Goal: Feedback & Contribution: Submit feedback/report problem

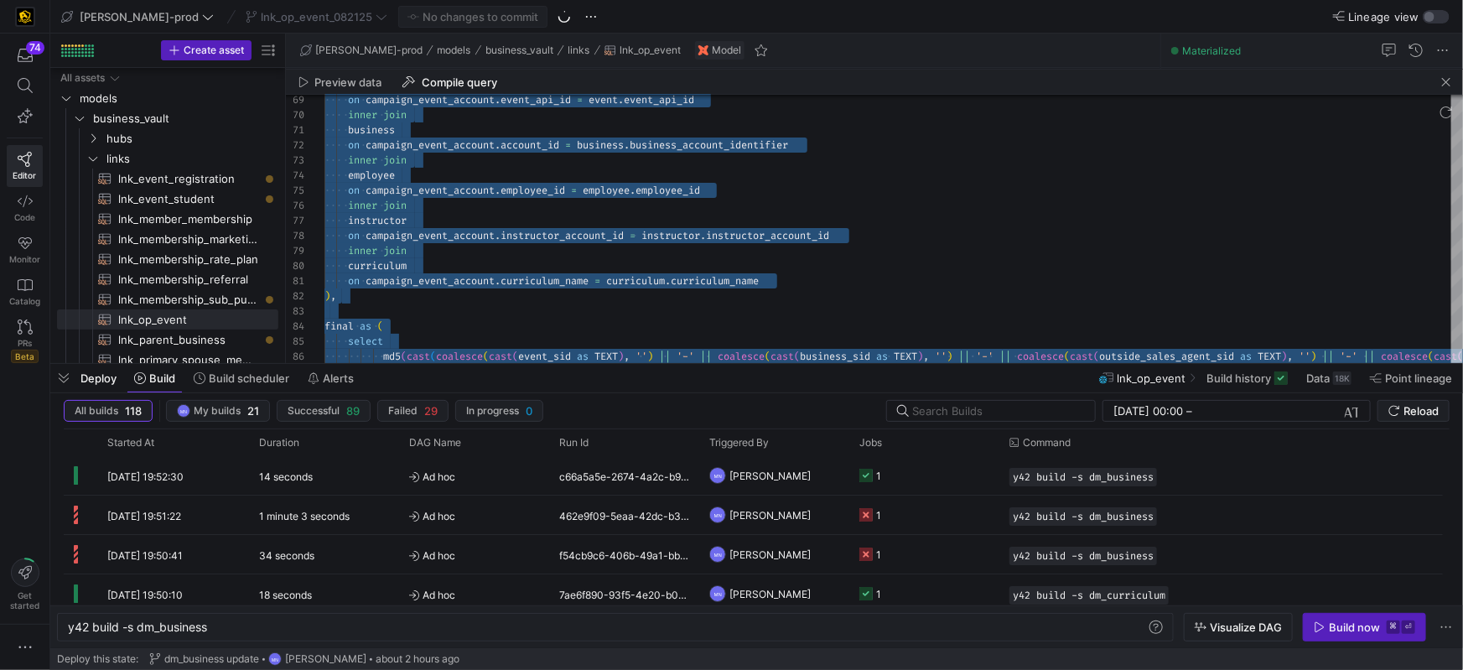
scroll to position [0, 140]
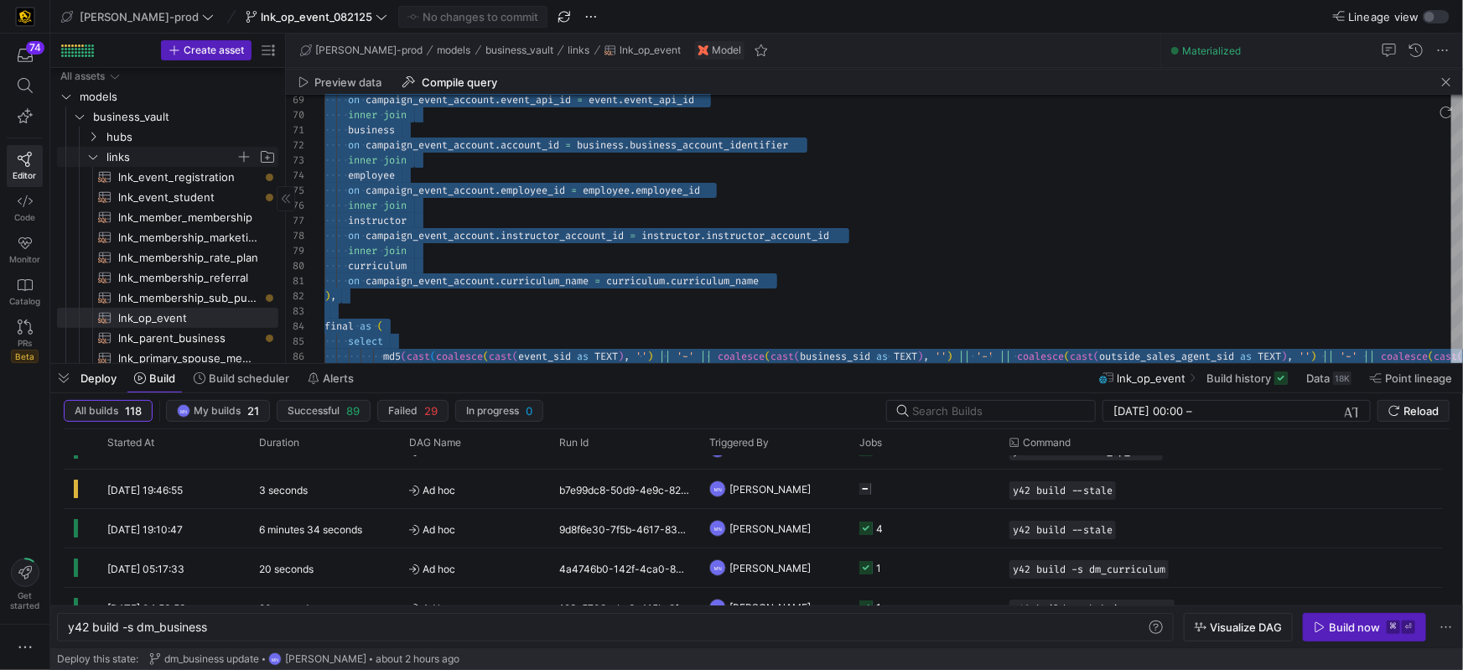
click at [100, 155] on span "links" at bounding box center [181, 157] width 193 height 18
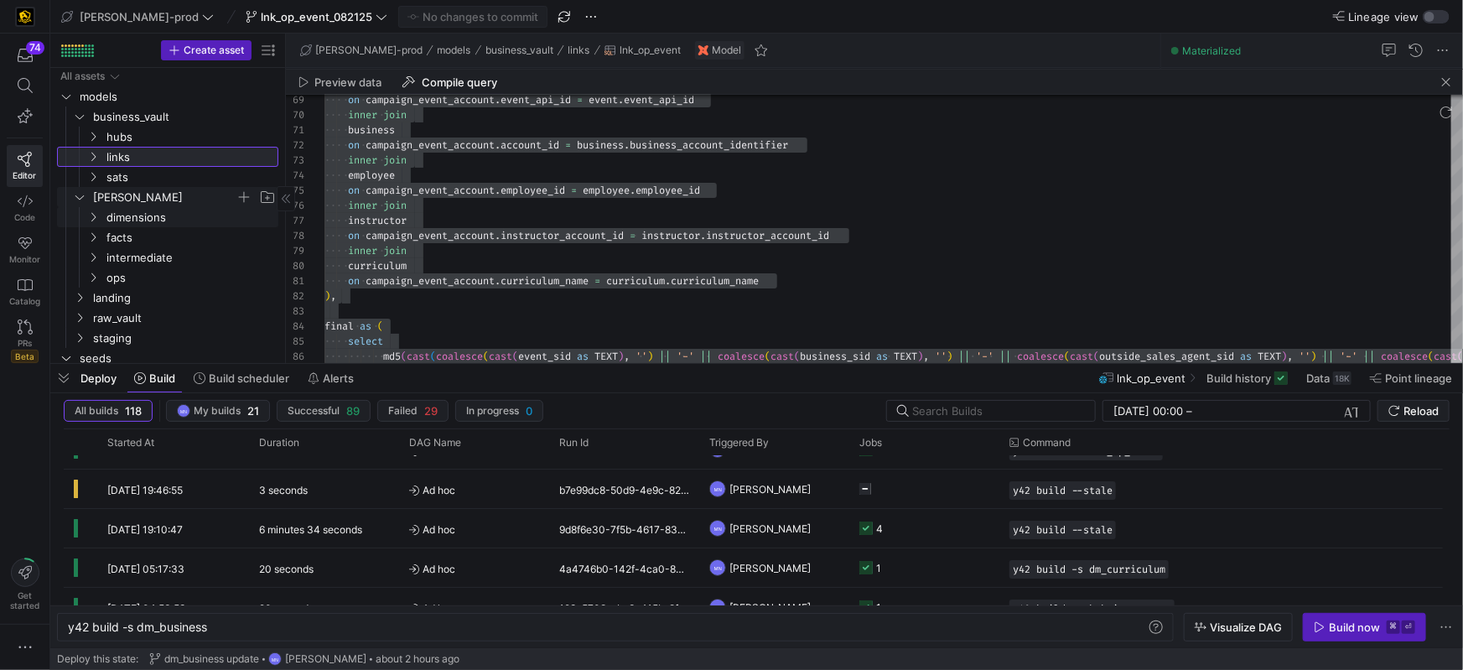
scroll to position [0, 0]
click at [78, 117] on icon "Press SPACE to select this row." at bounding box center [80, 118] width 12 height 10
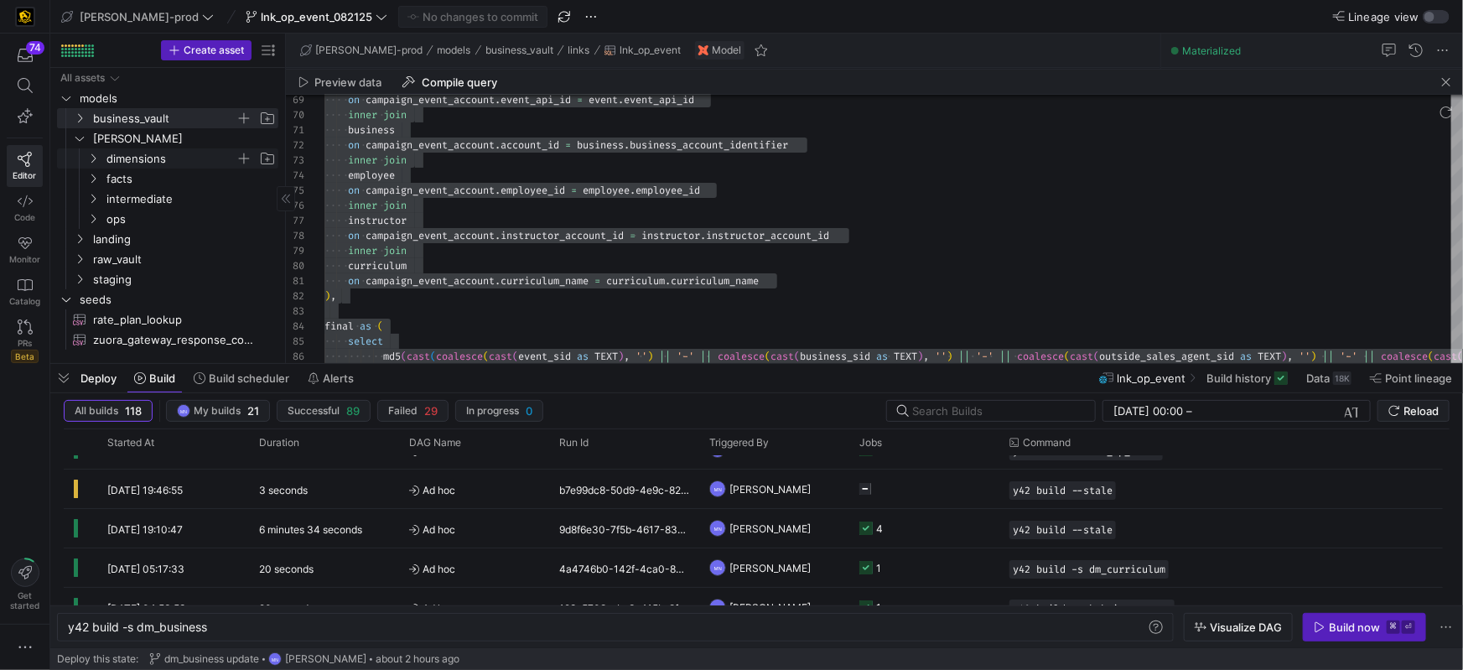
click at [97, 155] on icon "Press SPACE to select this row." at bounding box center [93, 158] width 12 height 10
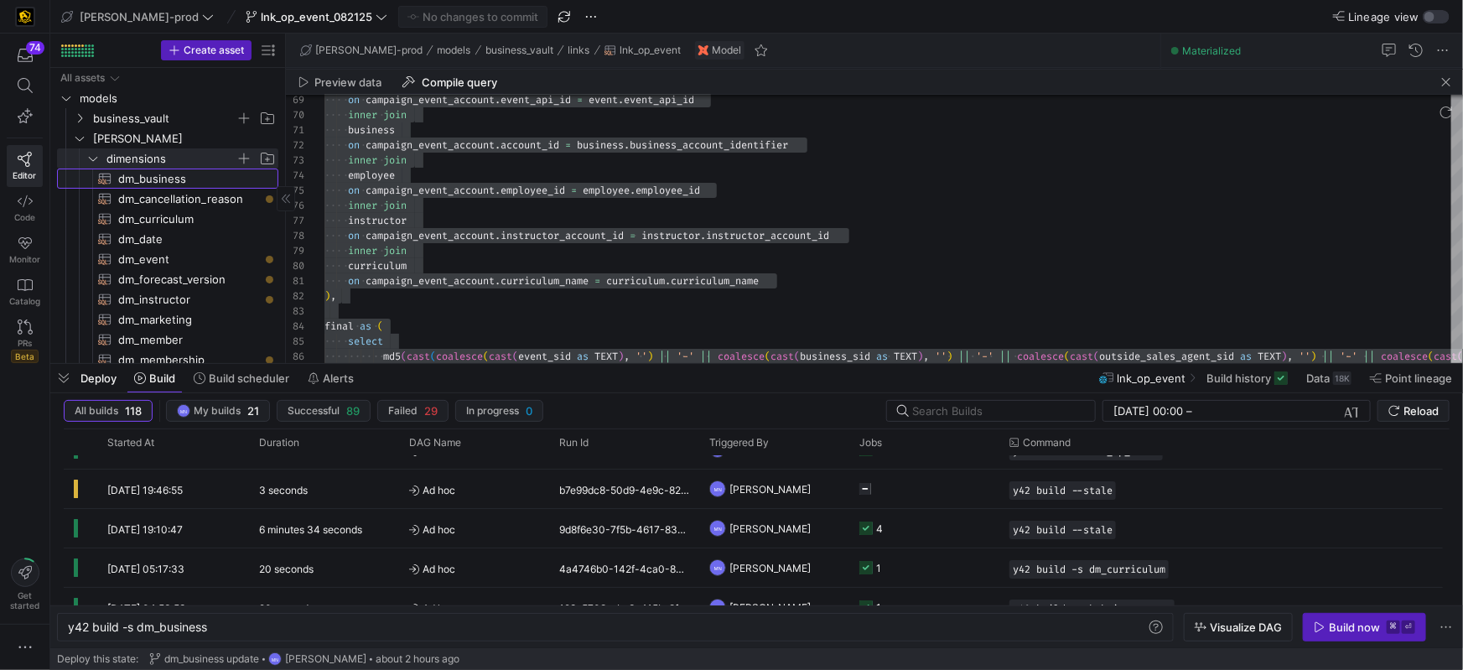
drag, startPoint x: 157, startPoint y: 175, endPoint x: 166, endPoint y: 182, distance: 11.4
click at [157, 175] on span "dm_business​​​​​​​​​​" at bounding box center [188, 178] width 141 height 19
type textarea "{{ config( materialized='table' , post_hook= "alter table {{ this }} add primar…"
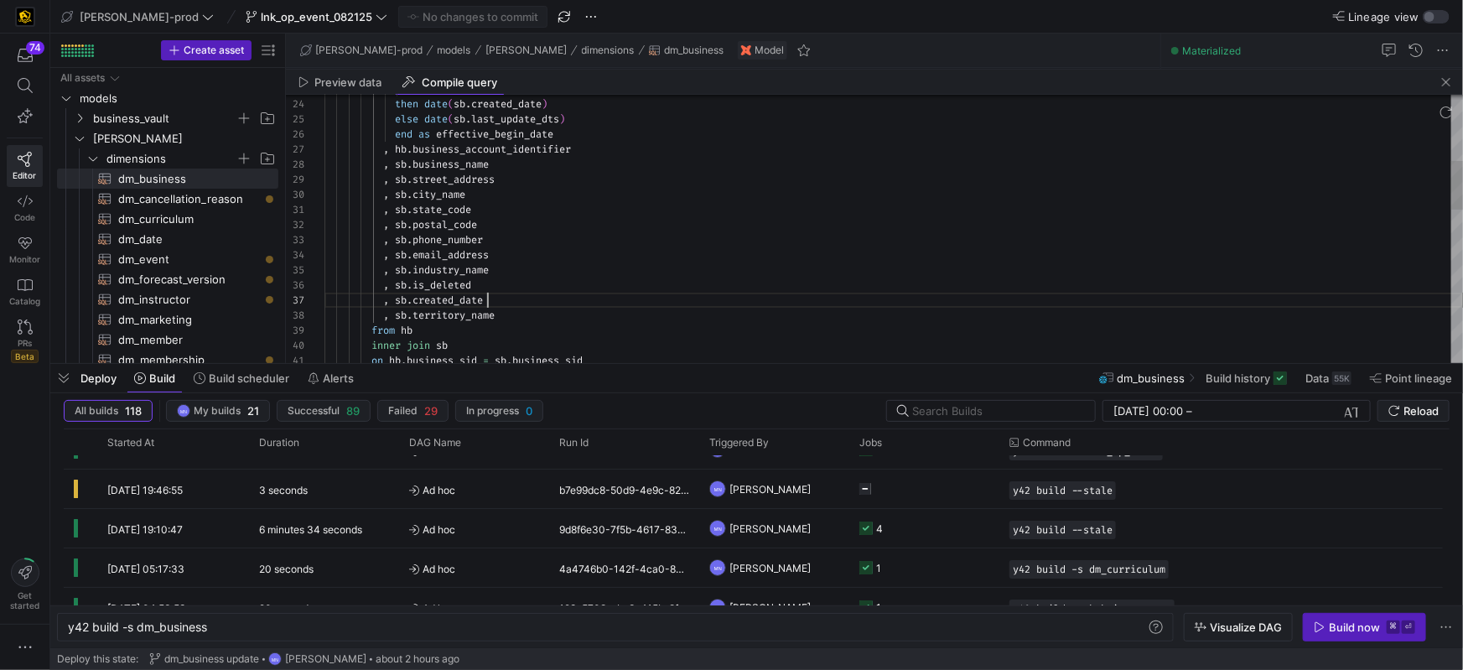
scroll to position [75, 151]
drag, startPoint x: 522, startPoint y: 307, endPoint x: 620, endPoint y: 283, distance: 100.0
click at [494, 292] on div ") is null then date ( sb . created_date ) else date ( sb . last_update_dts ) en…" at bounding box center [893, 467] width 1139 height 1462
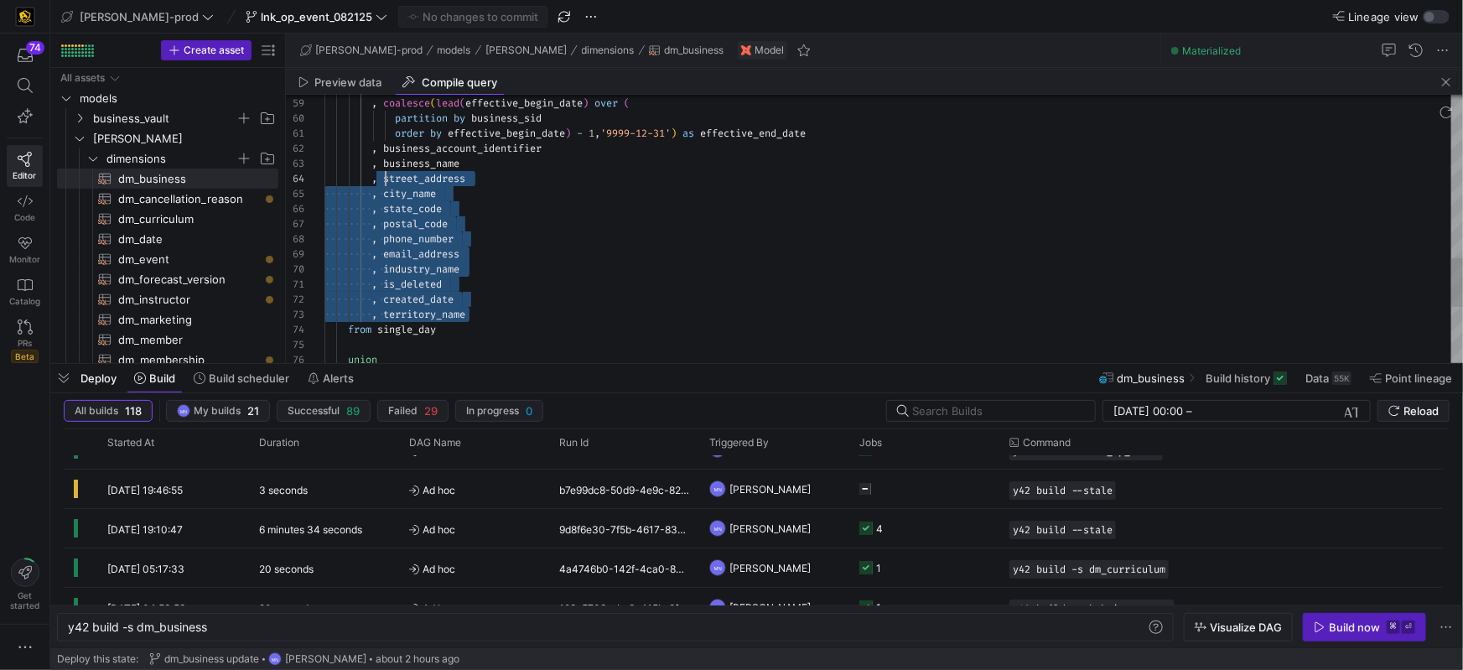
scroll to position [29, 54]
drag, startPoint x: 501, startPoint y: 315, endPoint x: 376, endPoint y: 159, distance: 200.3
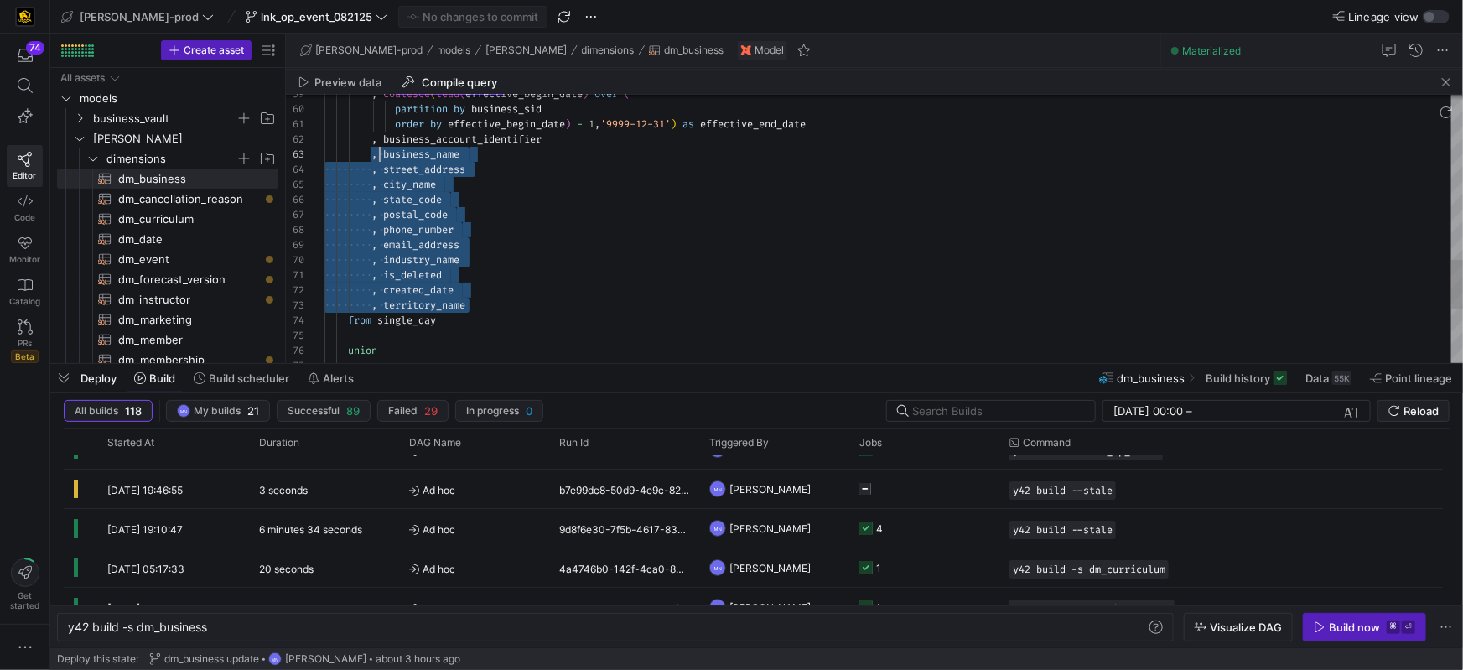
type textarea ", is_deleted , created_date , territory_name from single_day union select '-1' …"
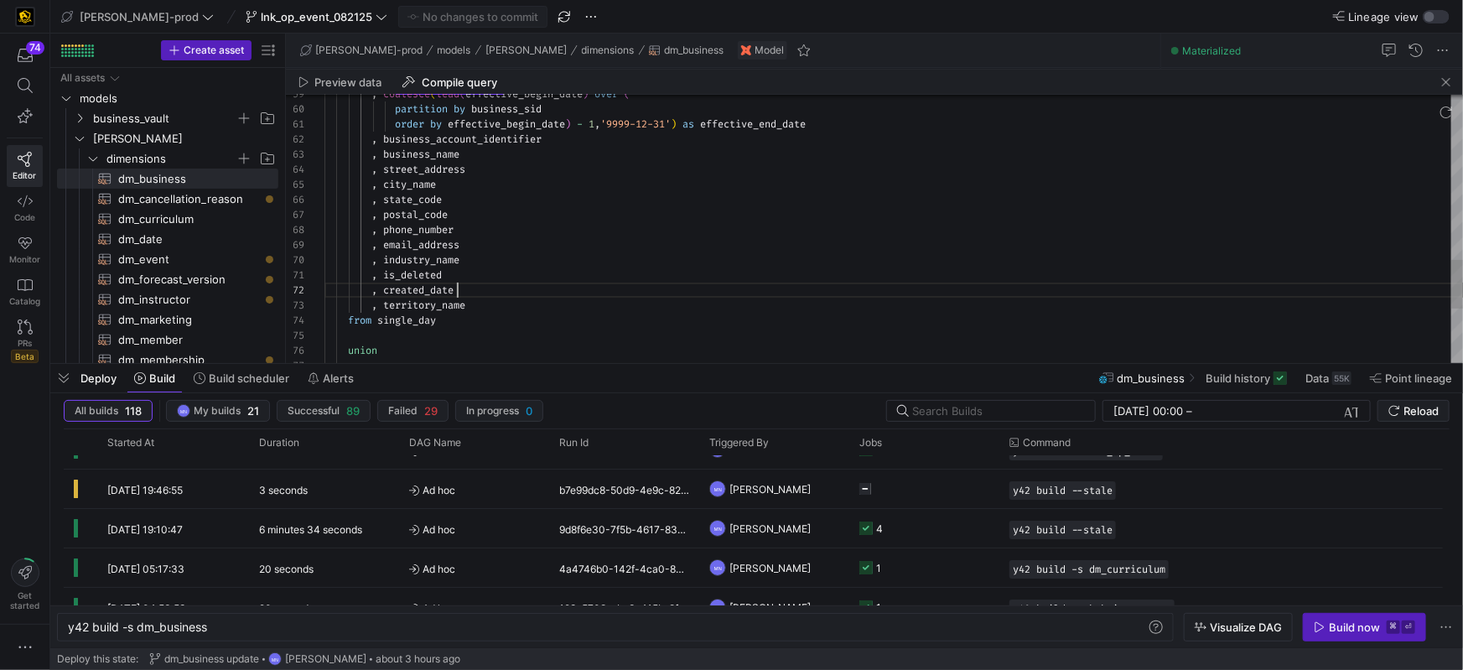
scroll to position [15, 132]
click at [673, 289] on div ", created_date" at bounding box center [893, 290] width 1139 height 15
click at [86, 138] on y42-icon "Press SPACE to select this row." at bounding box center [79, 138] width 13 height 13
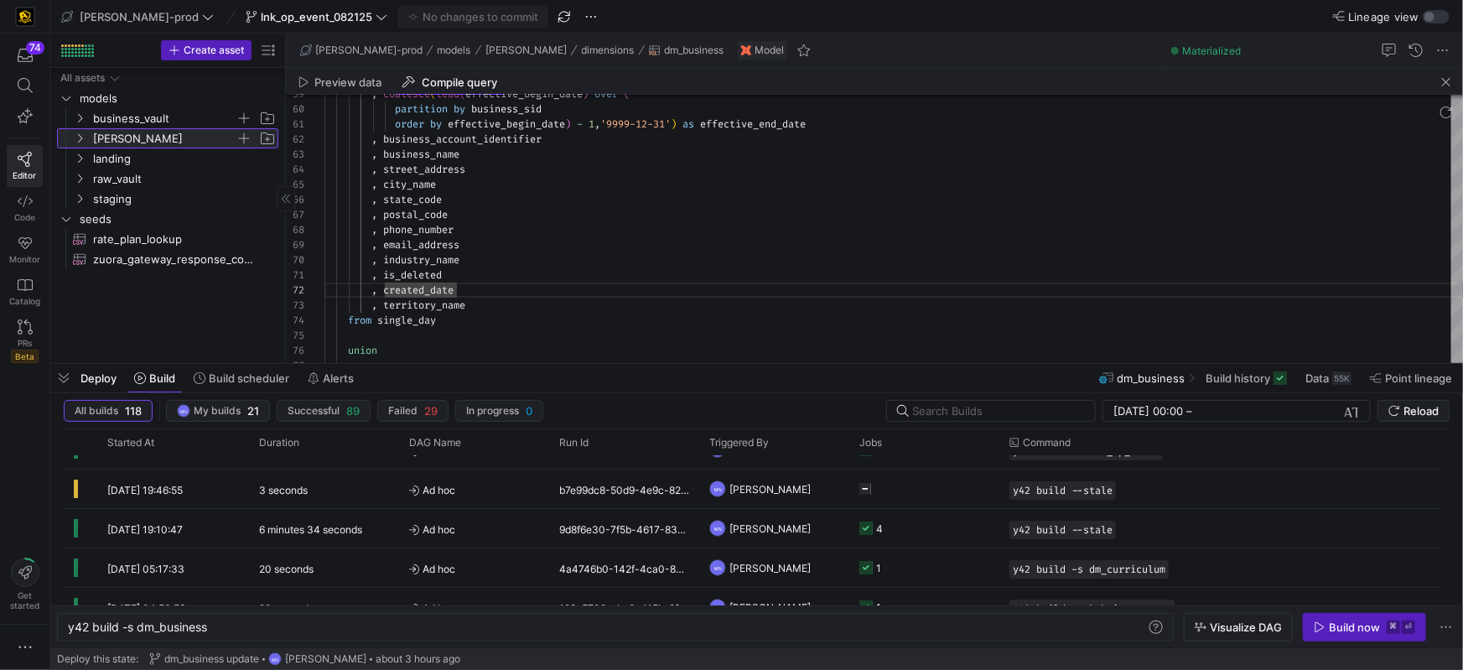
scroll to position [0, 0]
click at [81, 122] on icon "Press SPACE to select this row." at bounding box center [80, 118] width 12 height 10
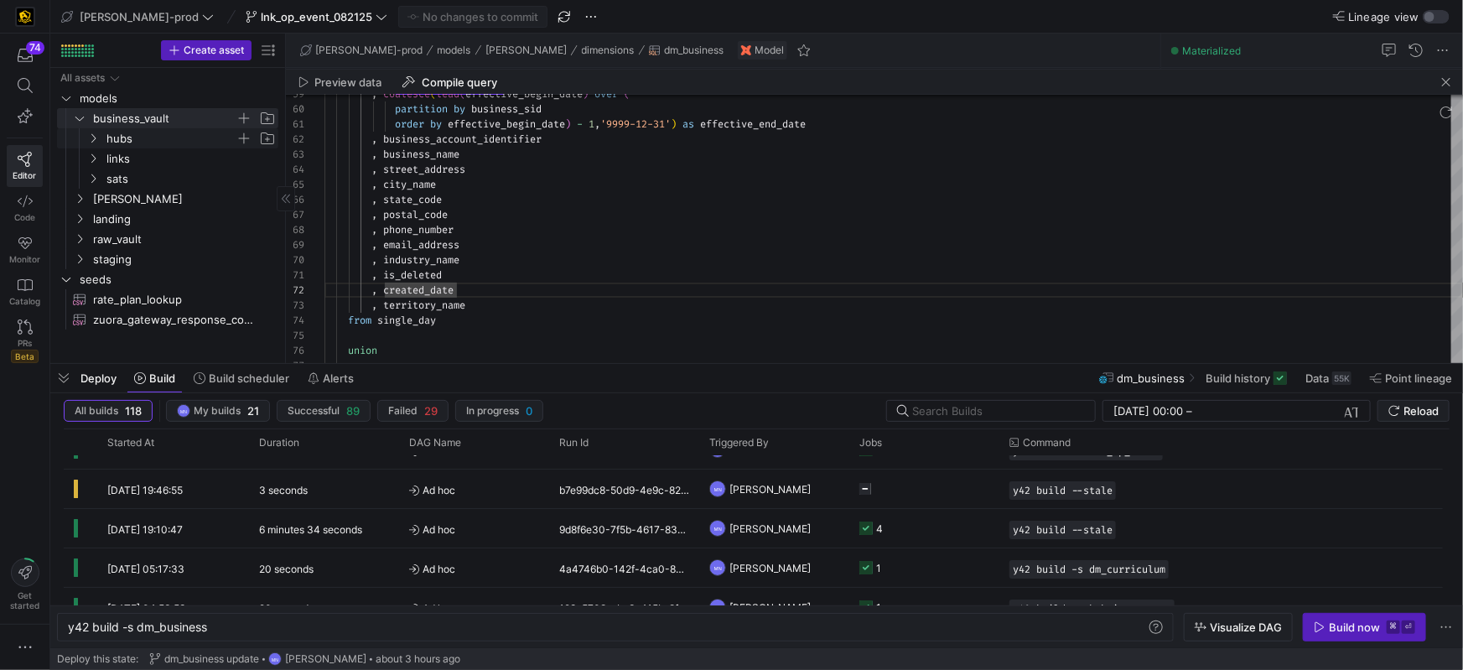
click at [92, 136] on icon "Press SPACE to select this row." at bounding box center [93, 138] width 12 height 10
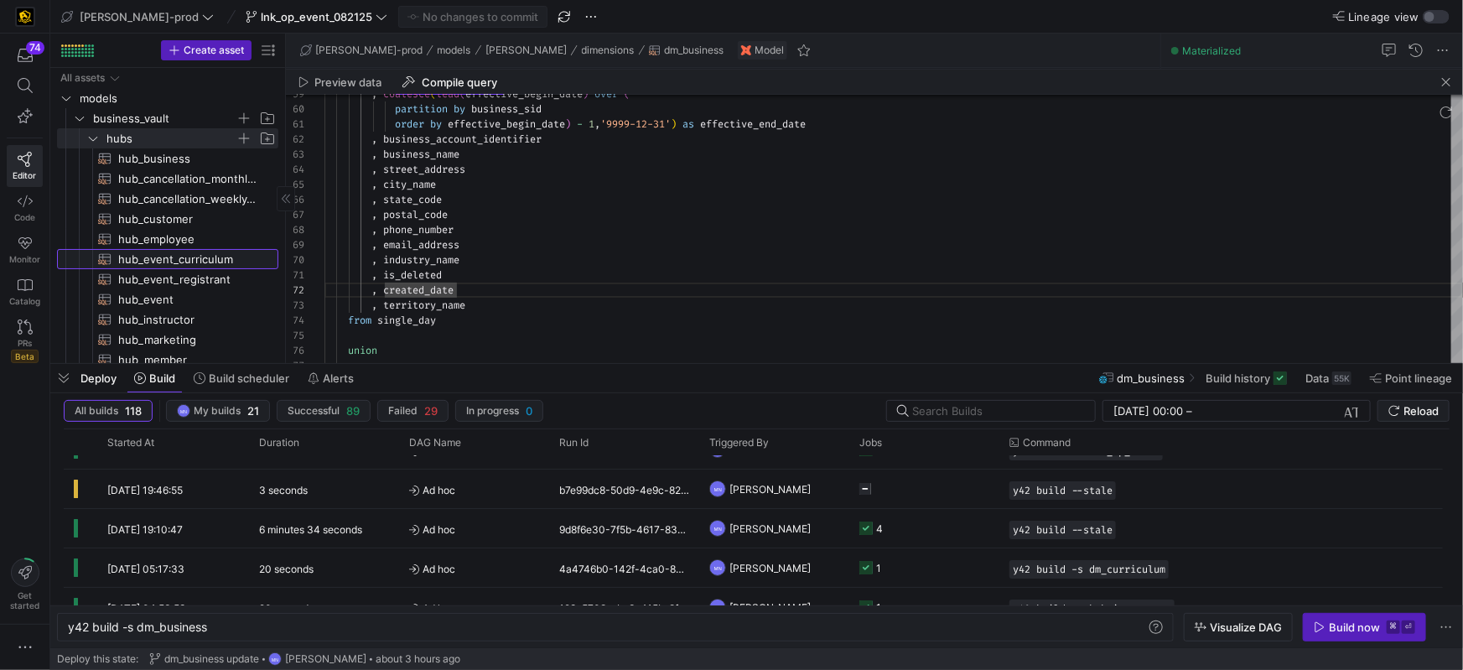
click at [196, 260] on span "hub_event_curriculum​​​​​​​​​​" at bounding box center [188, 259] width 141 height 19
type textarea "{{ config( materialized='incremental', incremental_strategy='merge', unique_key…"
type textarea "y42 build -s hub_event_curriculum"
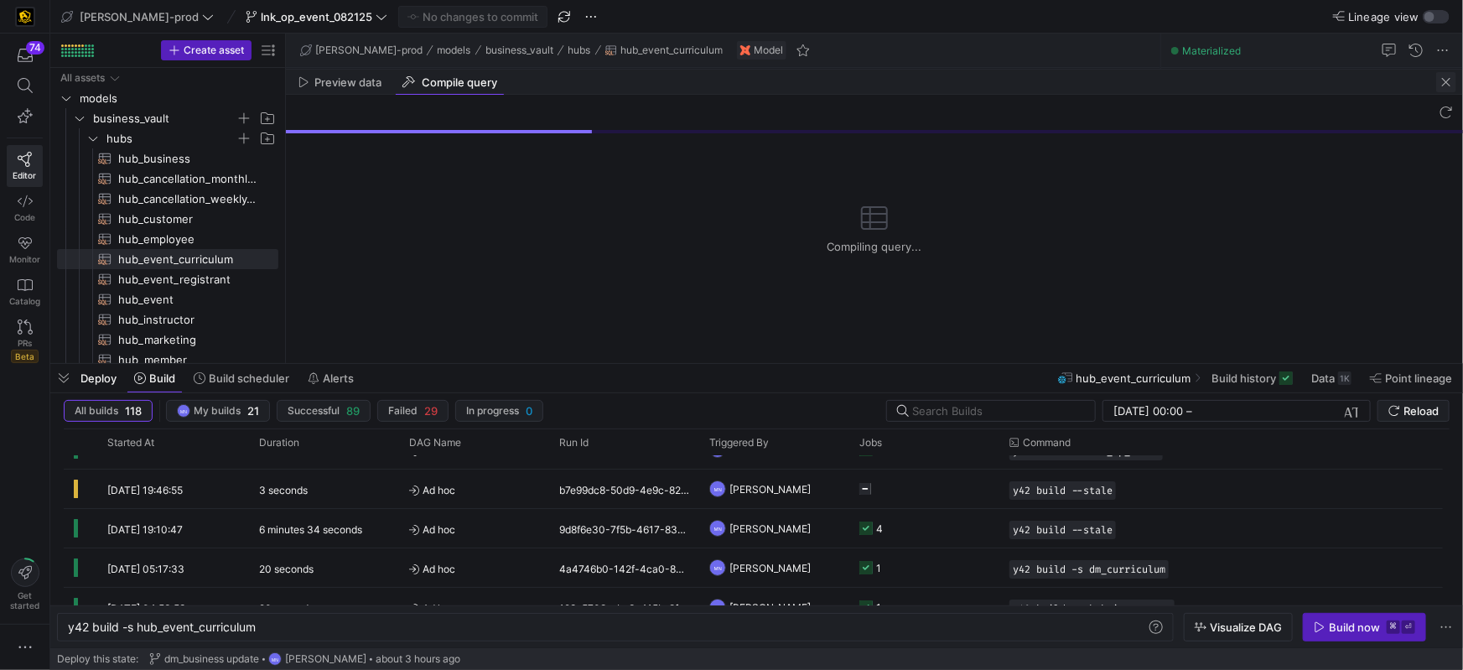
click at [1445, 80] on span "button" at bounding box center [1446, 82] width 20 height 20
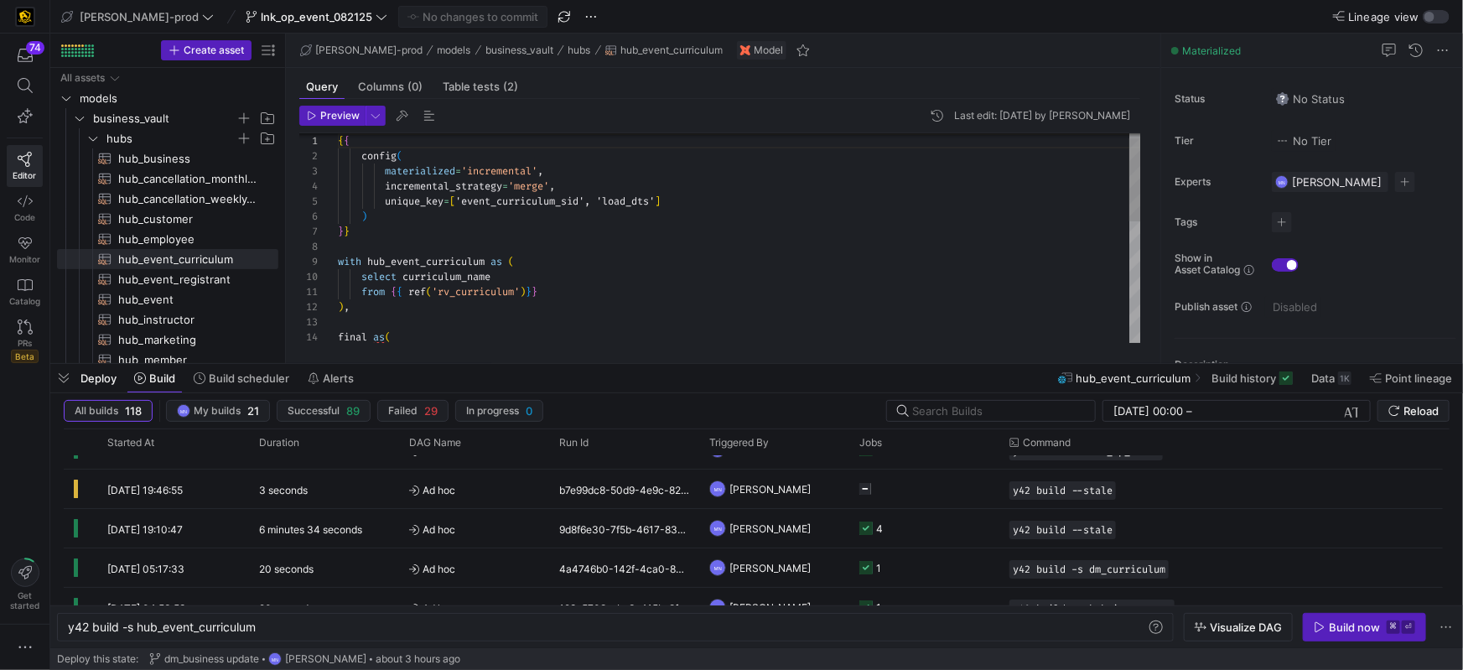
scroll to position [151, 0]
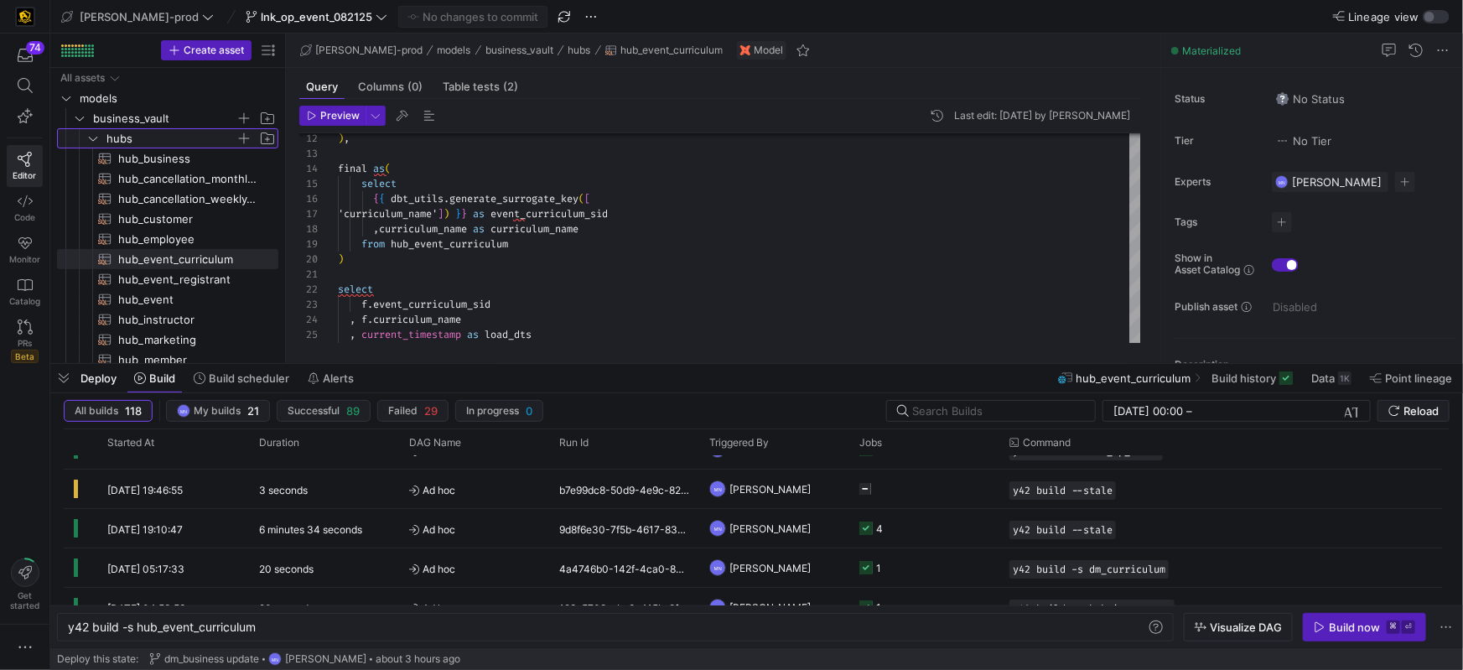
click at [90, 137] on icon "Press SPACE to select this row." at bounding box center [93, 139] width 8 height 4
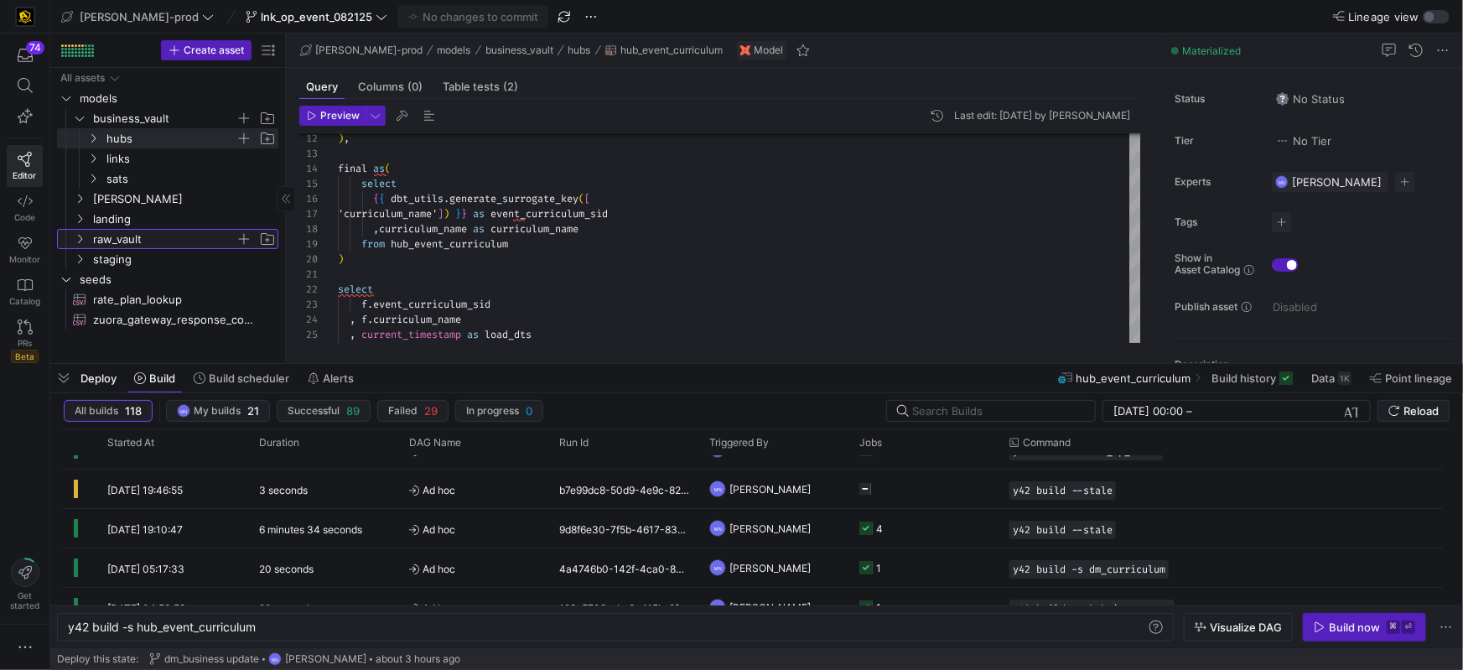
click at [80, 236] on icon "Press SPACE to select this row." at bounding box center [80, 239] width 4 height 9
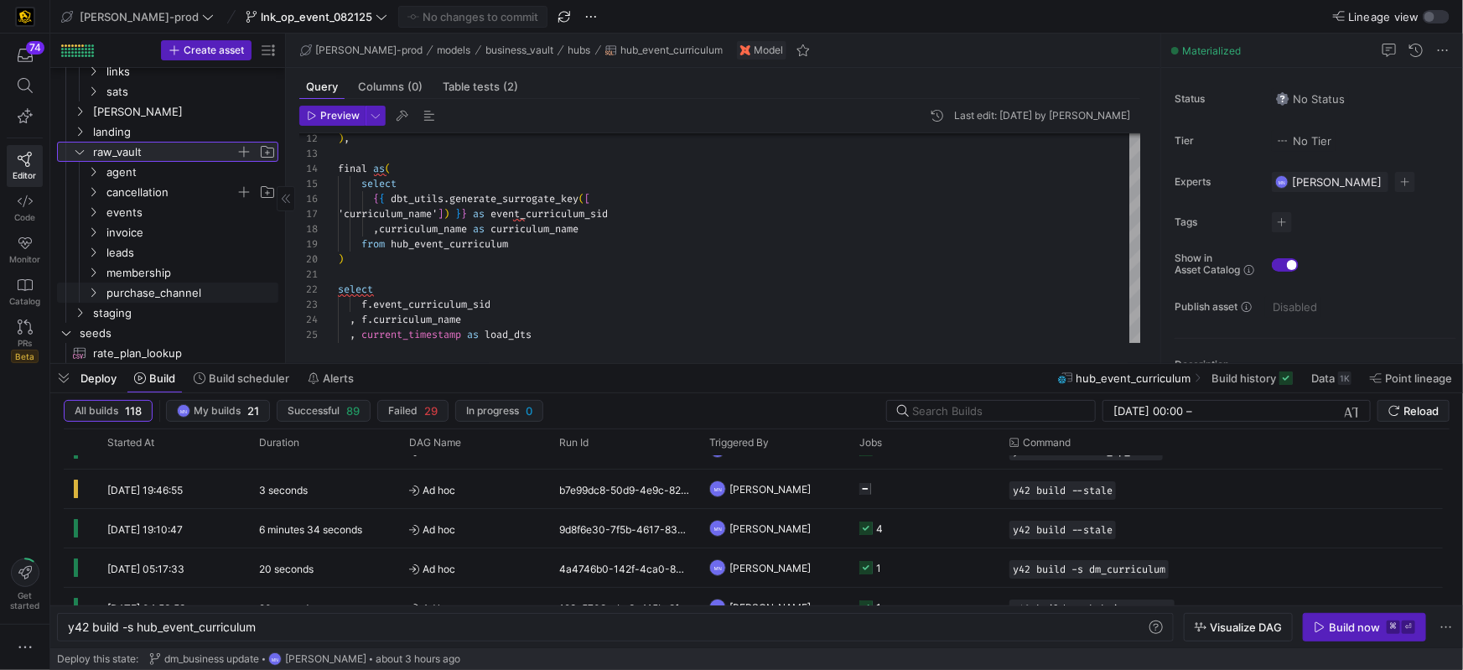
scroll to position [90, 0]
click at [95, 203] on y42-icon "Press SPACE to select this row." at bounding box center [92, 209] width 13 height 13
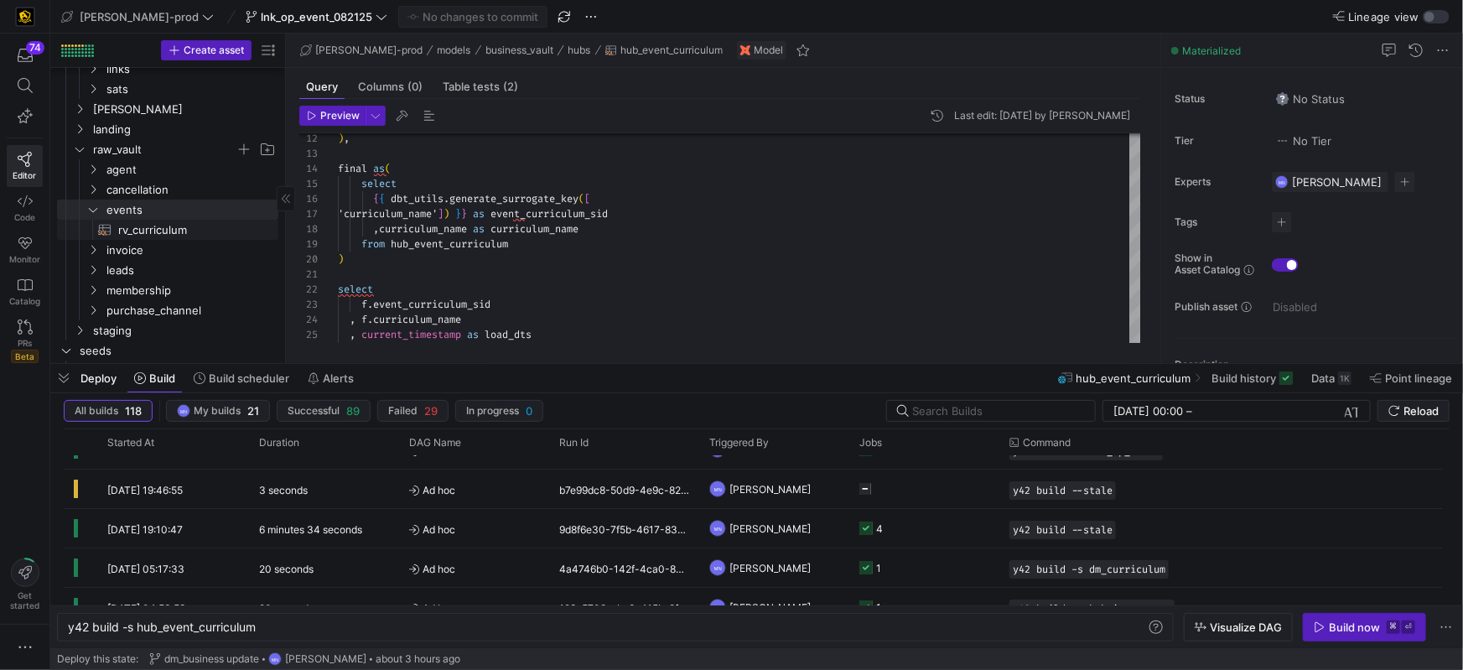
drag, startPoint x: 182, startPoint y: 228, endPoint x: 192, endPoint y: 228, distance: 10.1
click at [182, 228] on span "rv_curriculum​​​​​​​​​​" at bounding box center [188, 229] width 141 height 19
type textarea "-- File Name: rv_curriculum.sql -- Last Modified: 2025-08-06 -- Materialization…"
type textarea "y42 build -s rv_curriculum"
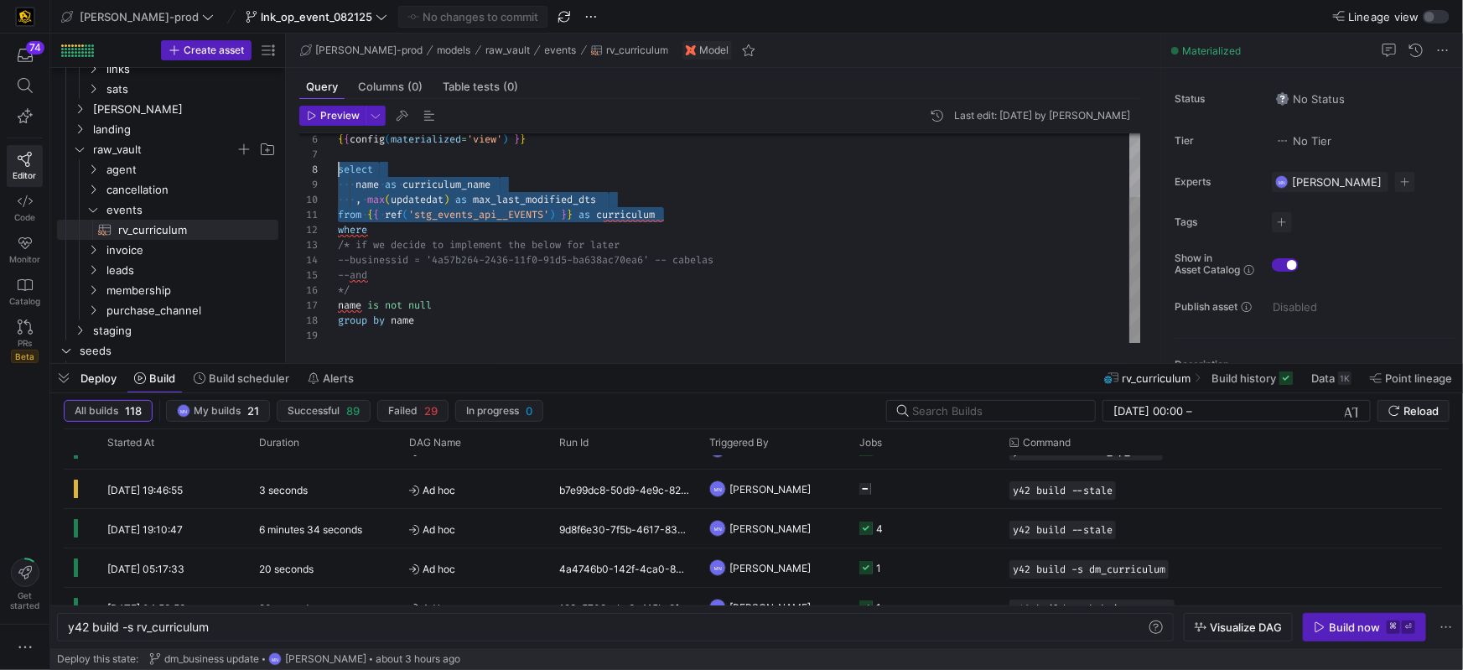
scroll to position [105, 0]
drag, startPoint x: 678, startPoint y: 211, endPoint x: 361, endPoint y: 174, distance: 320.0
click at [306, 171] on div "6 7 8 9 10 11 12 13 14 15 16 17 18 19 { { config ( materialized = 'view' ) } } …" at bounding box center [720, 238] width 842 height 210
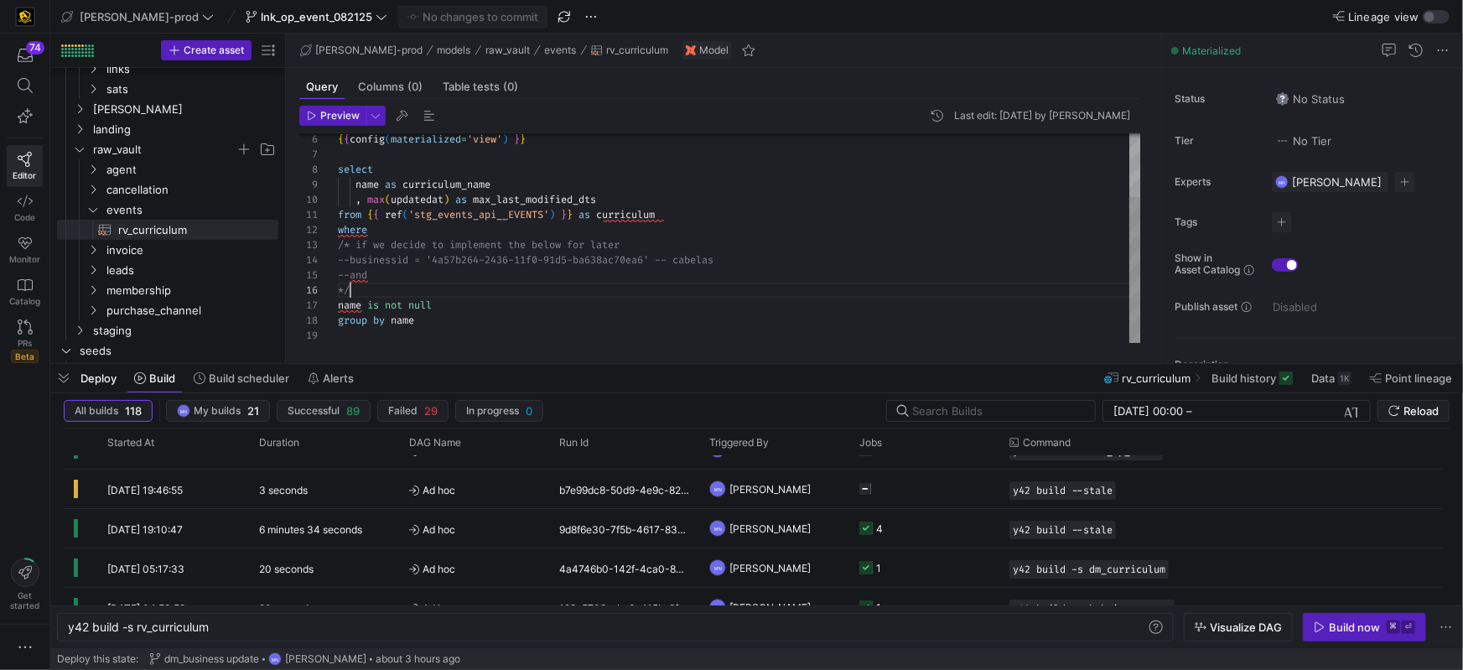
click at [721, 293] on div "*/" at bounding box center [739, 290] width 803 height 15
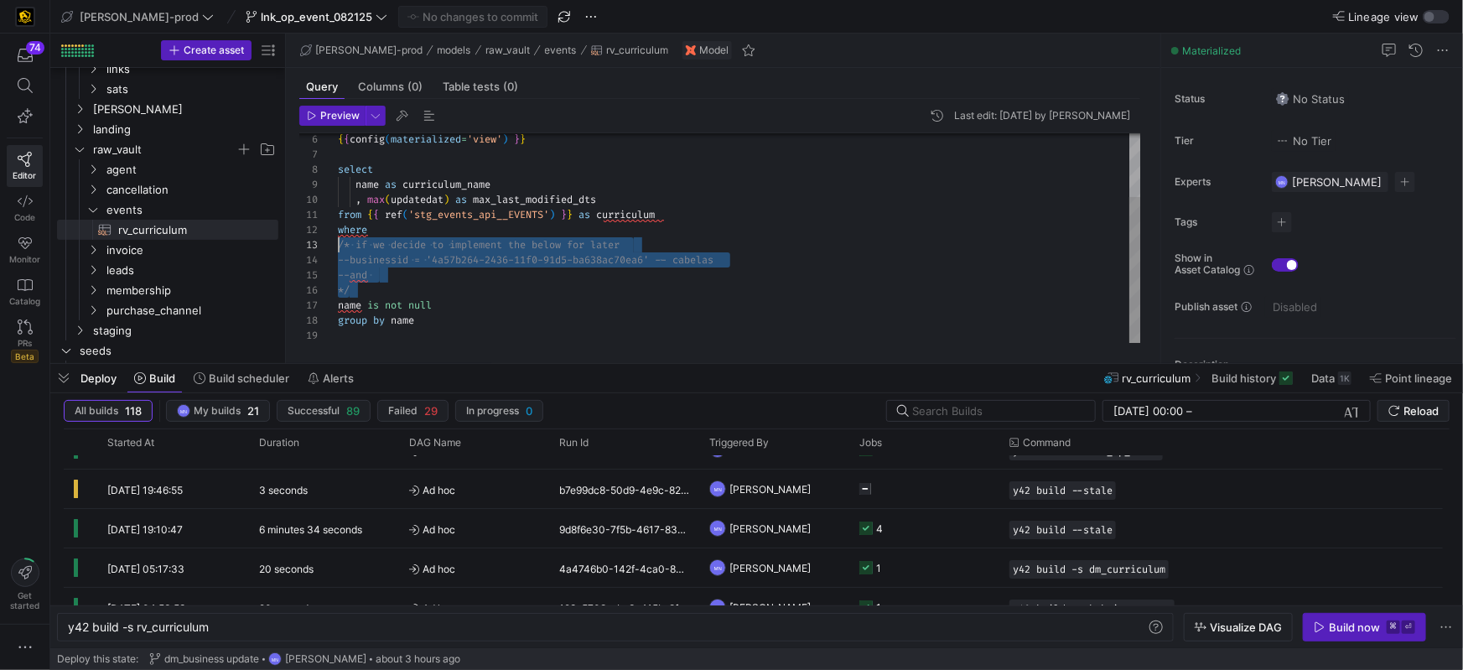
scroll to position [29, 0]
drag, startPoint x: 405, startPoint y: 288, endPoint x: 321, endPoint y: 251, distance: 91.6
click at [332, 240] on div "6 7 8 9 10 11 12 13 14 15 16 17 18 19 { { config ( materialized = 'view' ) } } …" at bounding box center [720, 238] width 842 height 210
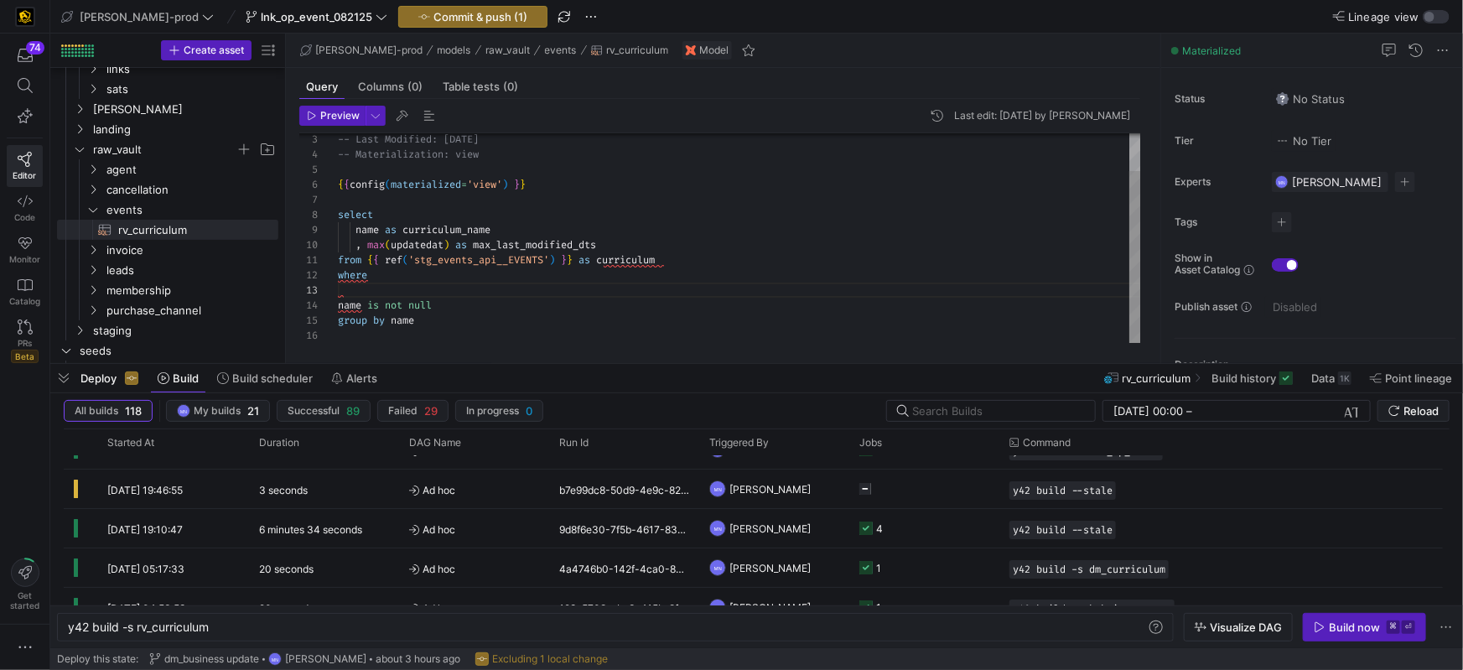
scroll to position [15, 36]
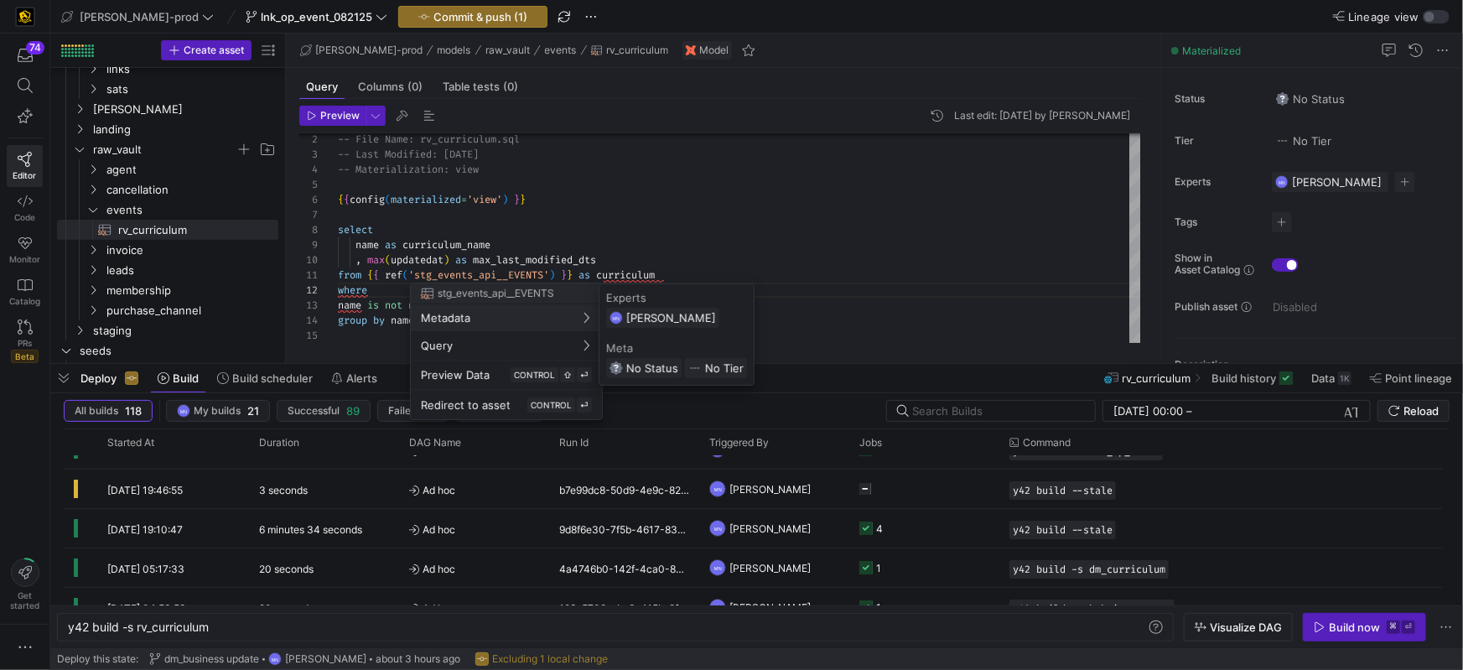
click at [342, 306] on div at bounding box center [731, 335] width 1463 height 670
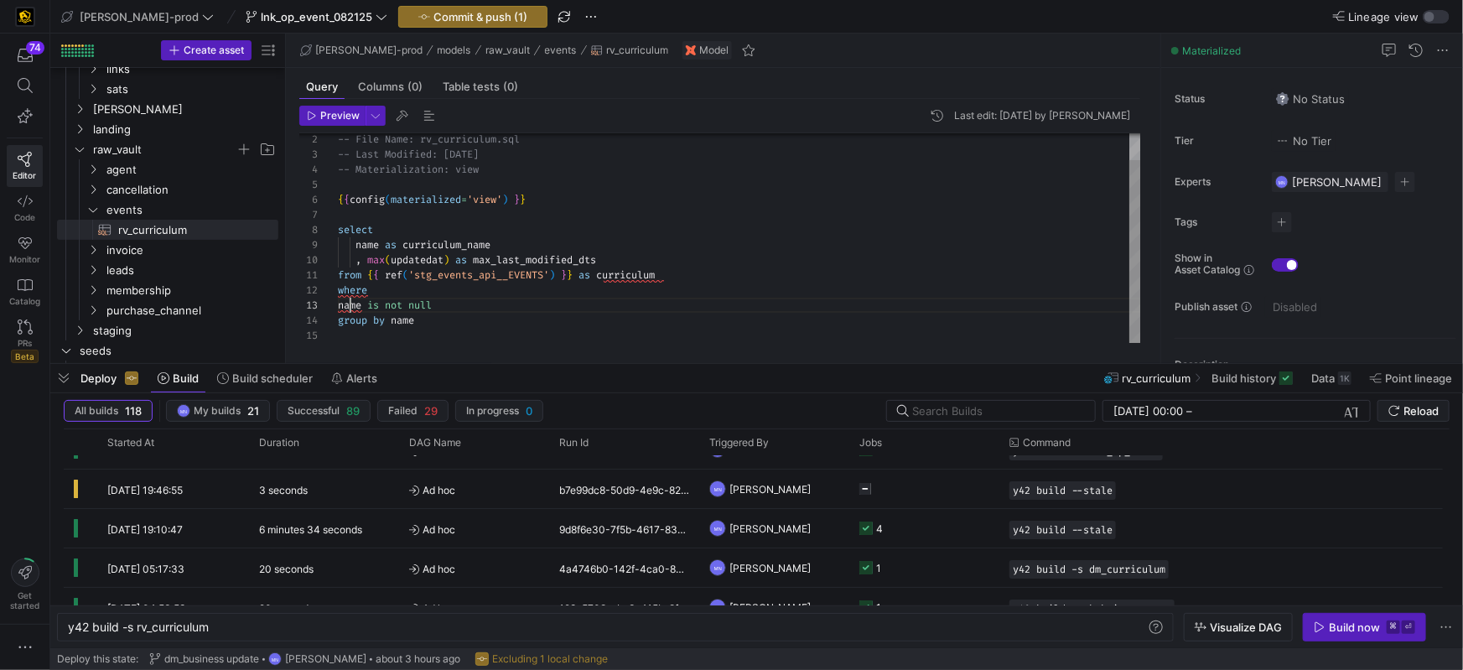
drag, startPoint x: 348, startPoint y: 307, endPoint x: 619, endPoint y: 298, distance: 271.0
click at [354, 308] on span "name" at bounding box center [349, 304] width 23 height 13
type textarea "from {{ ref('stg_events_api__EVENTS') }} as curriculum where name is not null g…"
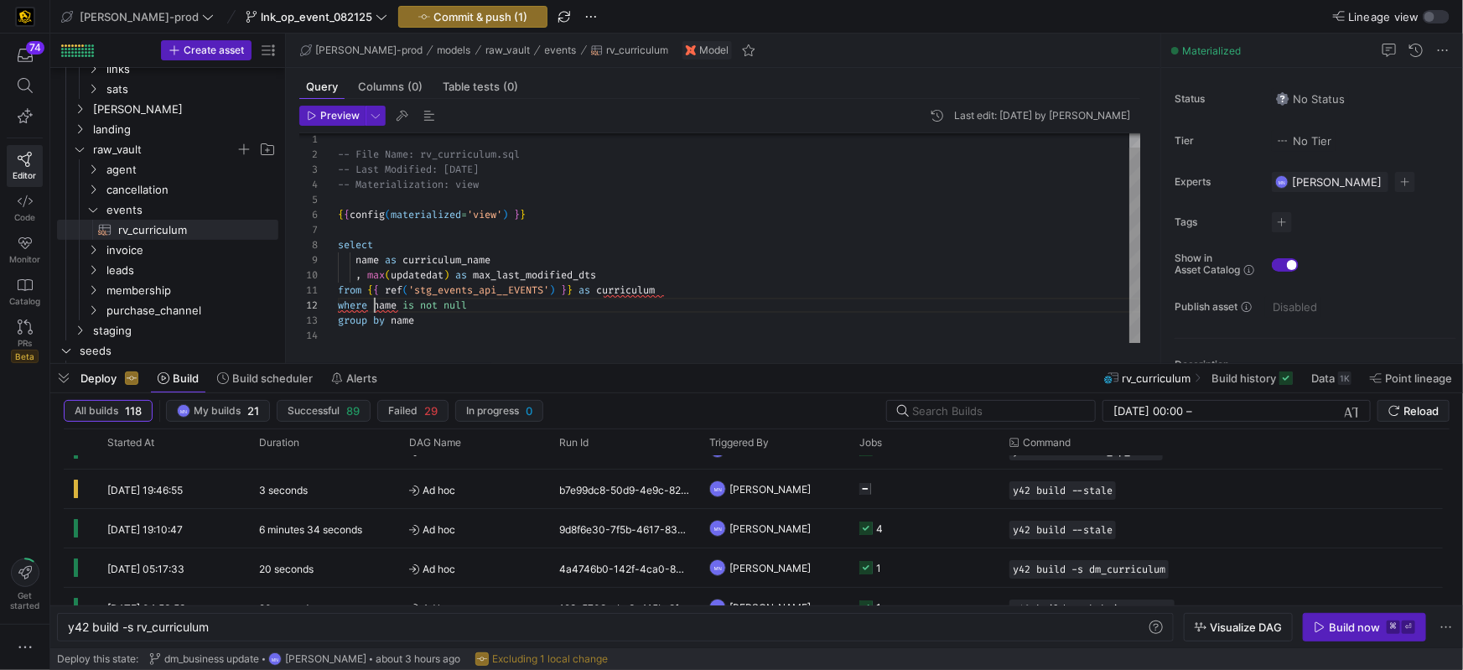
scroll to position [15, 36]
click at [648, 336] on div at bounding box center [739, 335] width 803 height 15
click at [433, 21] on span "Commit & push (1)" at bounding box center [480, 16] width 94 height 13
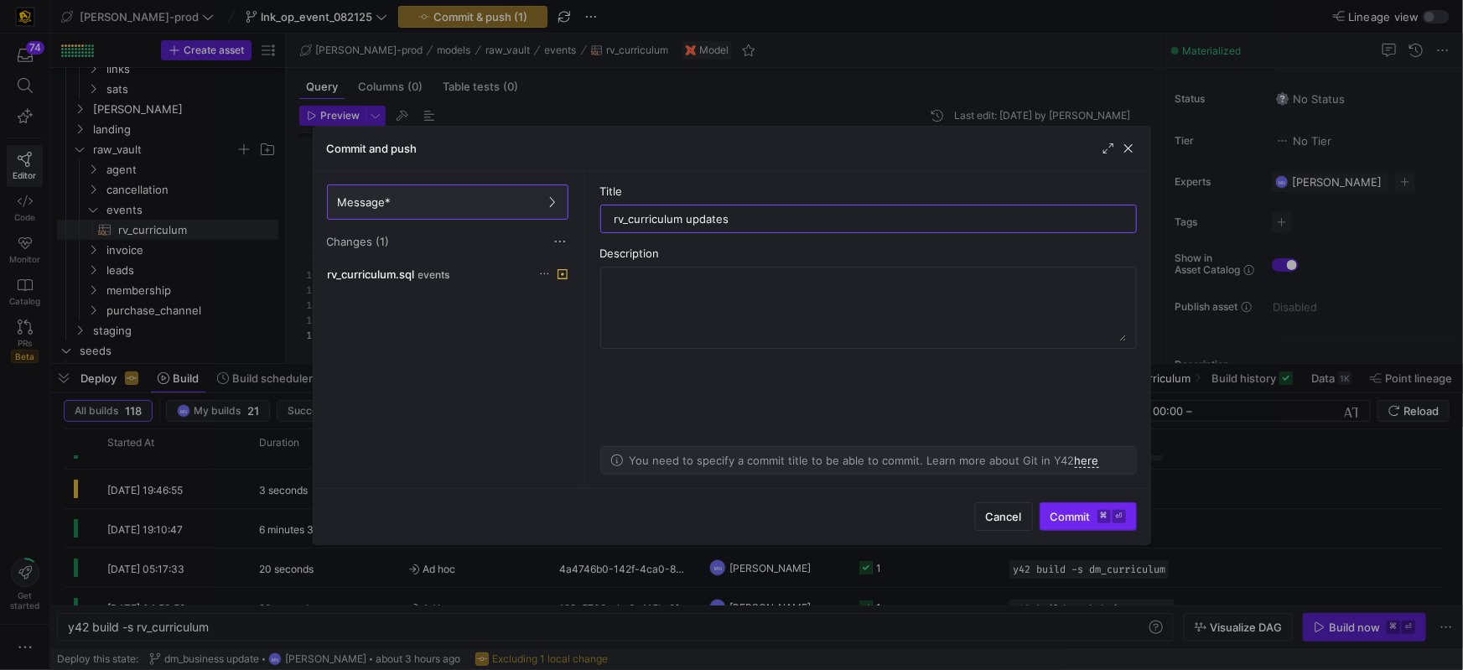
type input "rv_curriculum updates"
click at [1082, 515] on span "Commit ⌘ ⏎" at bounding box center [1087, 516] width 75 height 13
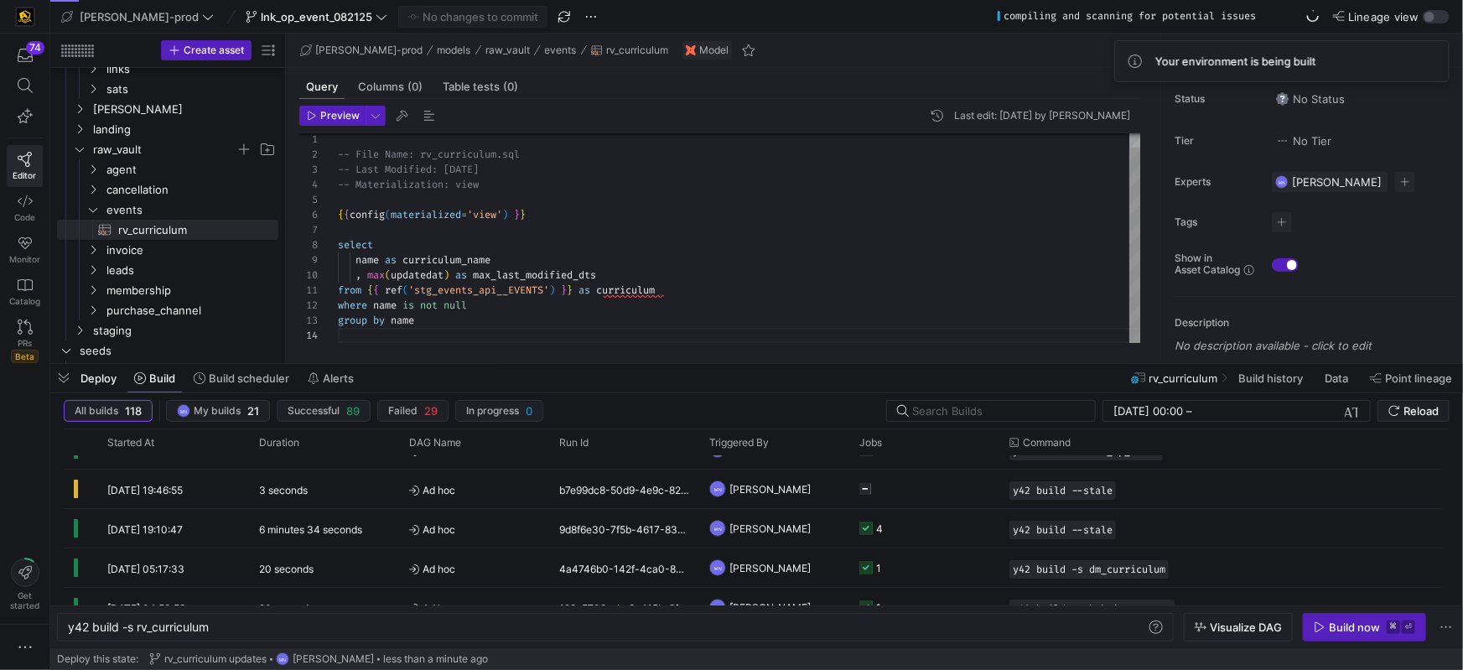
type textarea "-- File Name: rv_curriculum.sql -- Last Modified: 2025-08-06 -- Materialization…"
click at [712, 224] on div at bounding box center [739, 229] width 803 height 15
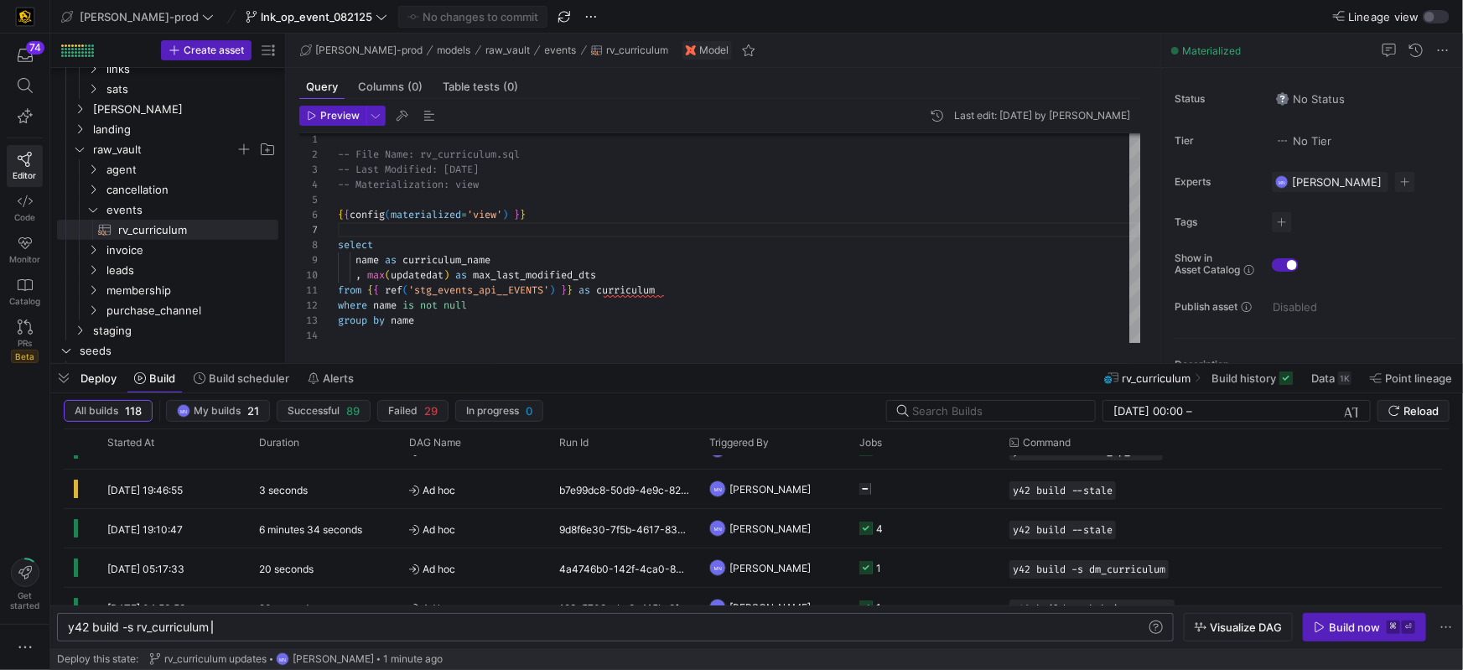
scroll to position [0, 143]
click at [261, 627] on div "y42 build -s rv_curriculum" at bounding box center [607, 626] width 1079 height 13
click at [1327, 634] on span "button" at bounding box center [1365, 627] width 122 height 27
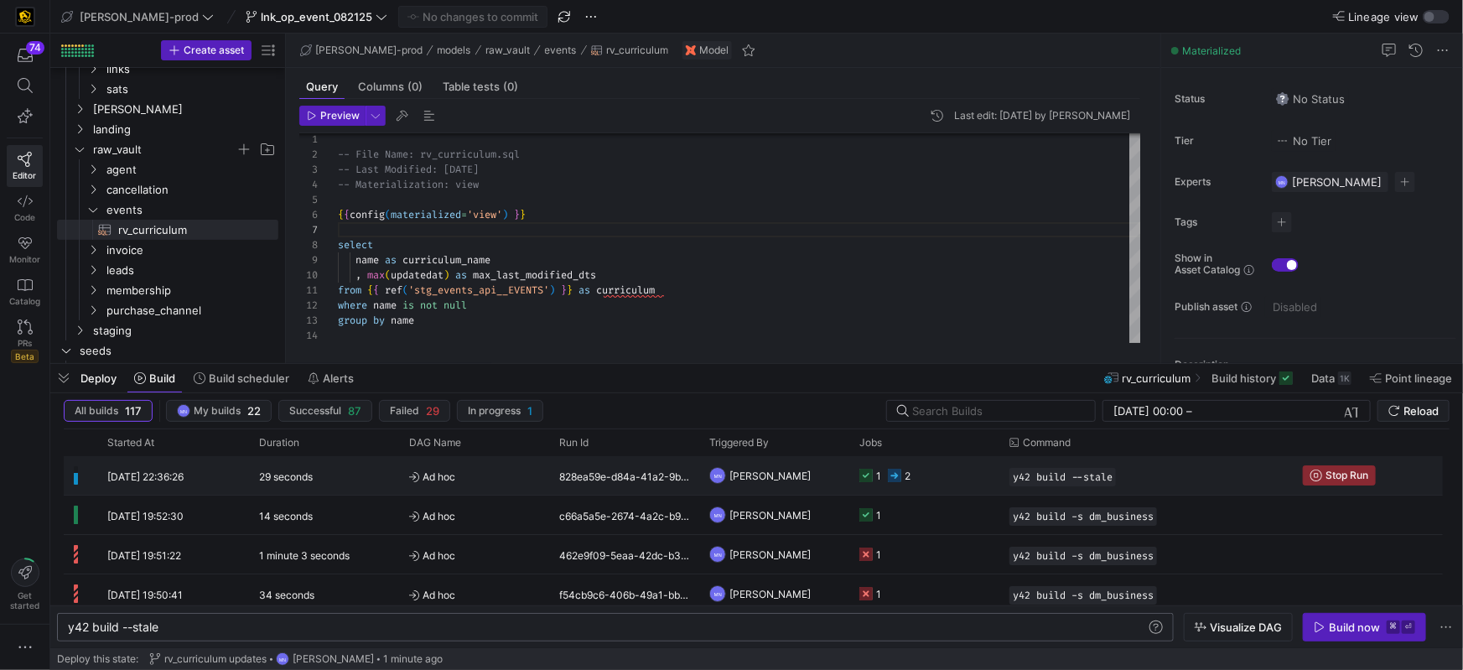
click at [867, 476] on icon "Press SPACE to select this row." at bounding box center [865, 475] width 13 height 13
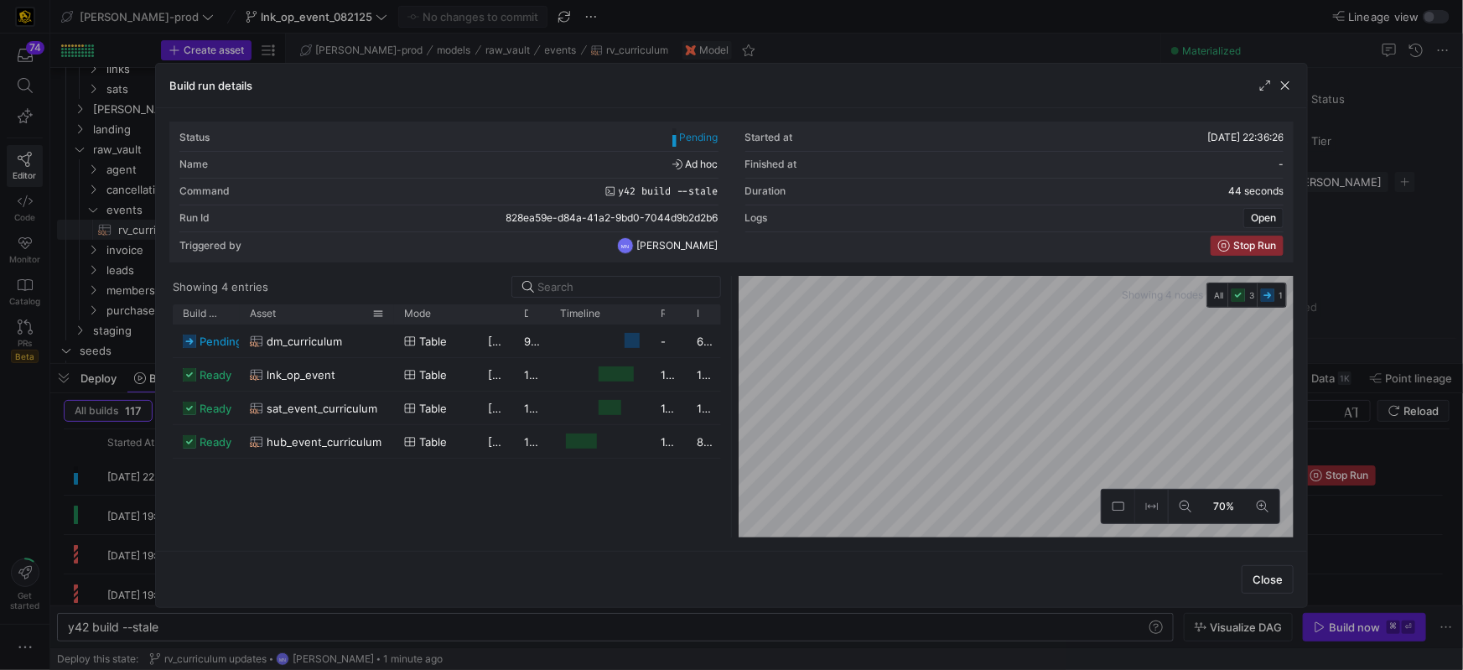
drag, startPoint x: 303, startPoint y: 318, endPoint x: 392, endPoint y: 313, distance: 88.2
click at [392, 313] on div at bounding box center [394, 313] width 7 height 19
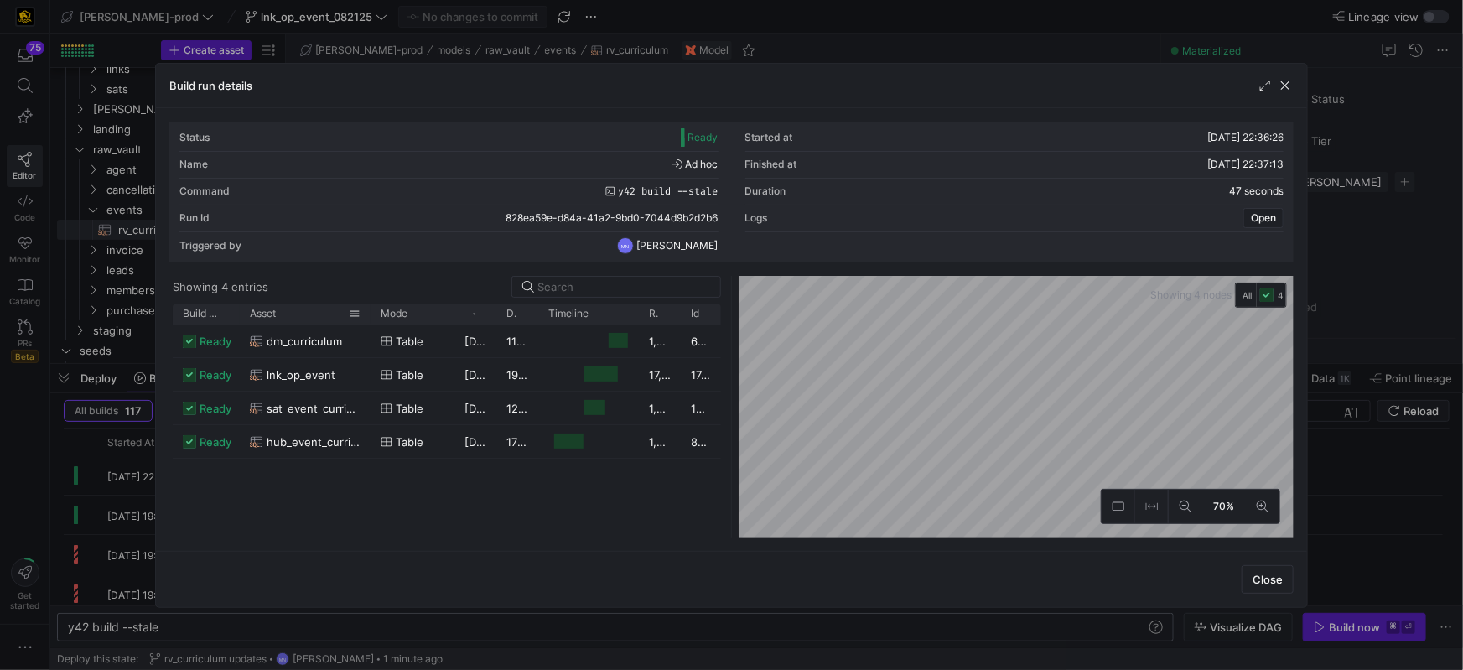
drag, startPoint x: 298, startPoint y: 310, endPoint x: 369, endPoint y: 314, distance: 71.3
click at [369, 314] on div at bounding box center [370, 313] width 7 height 19
click at [1283, 88] on span "button" at bounding box center [1285, 85] width 17 height 17
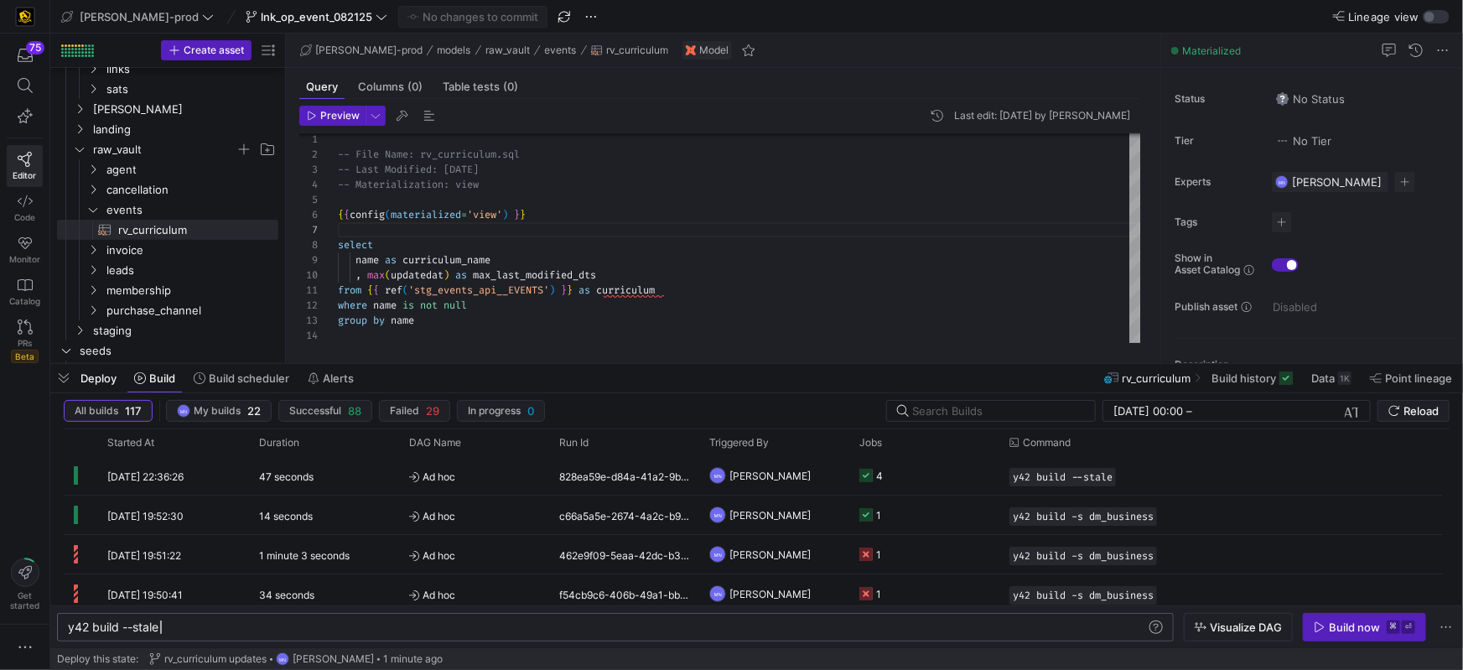
scroll to position [0, 91]
click at [321, 631] on div "y42 build --stale" at bounding box center [607, 626] width 1079 height 13
type textarea "y42 build -s rv_curriculum"
click at [1344, 626] on div "Build now" at bounding box center [1354, 626] width 51 height 13
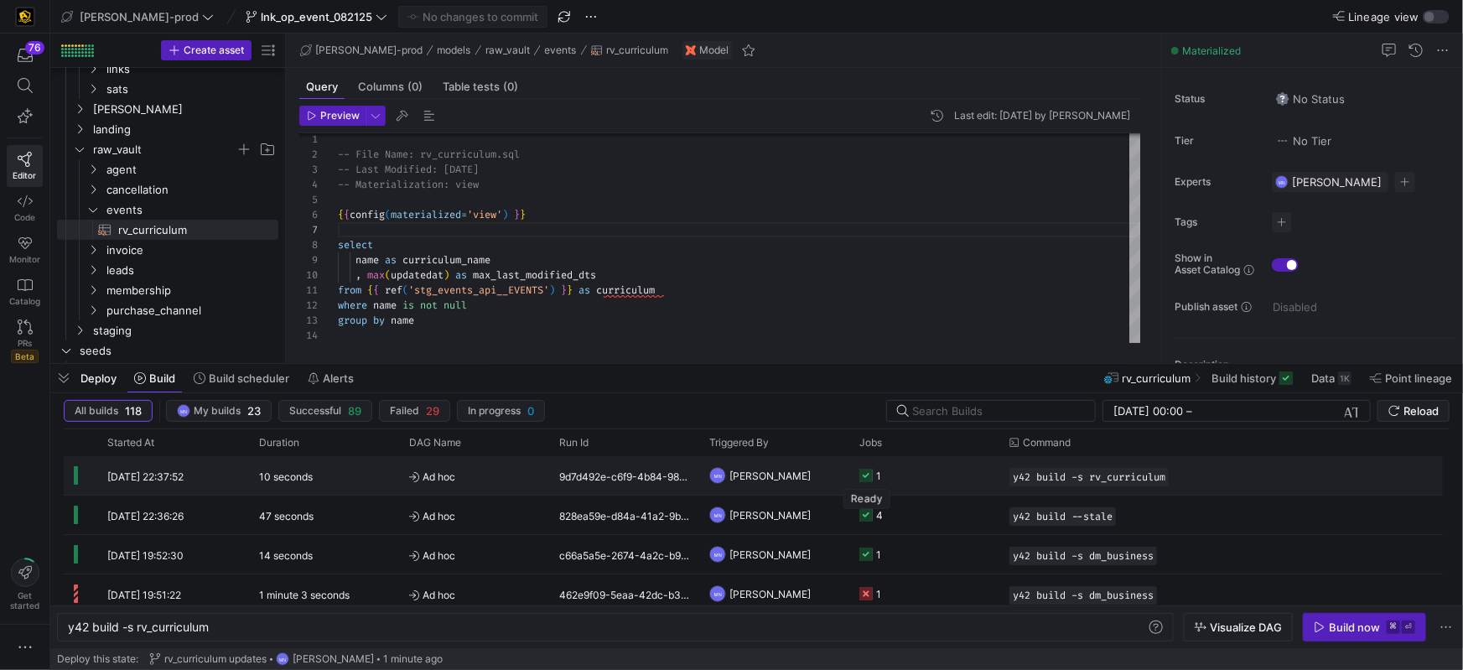
click at [869, 477] on icon "Press SPACE to select this row." at bounding box center [865, 475] width 13 height 13
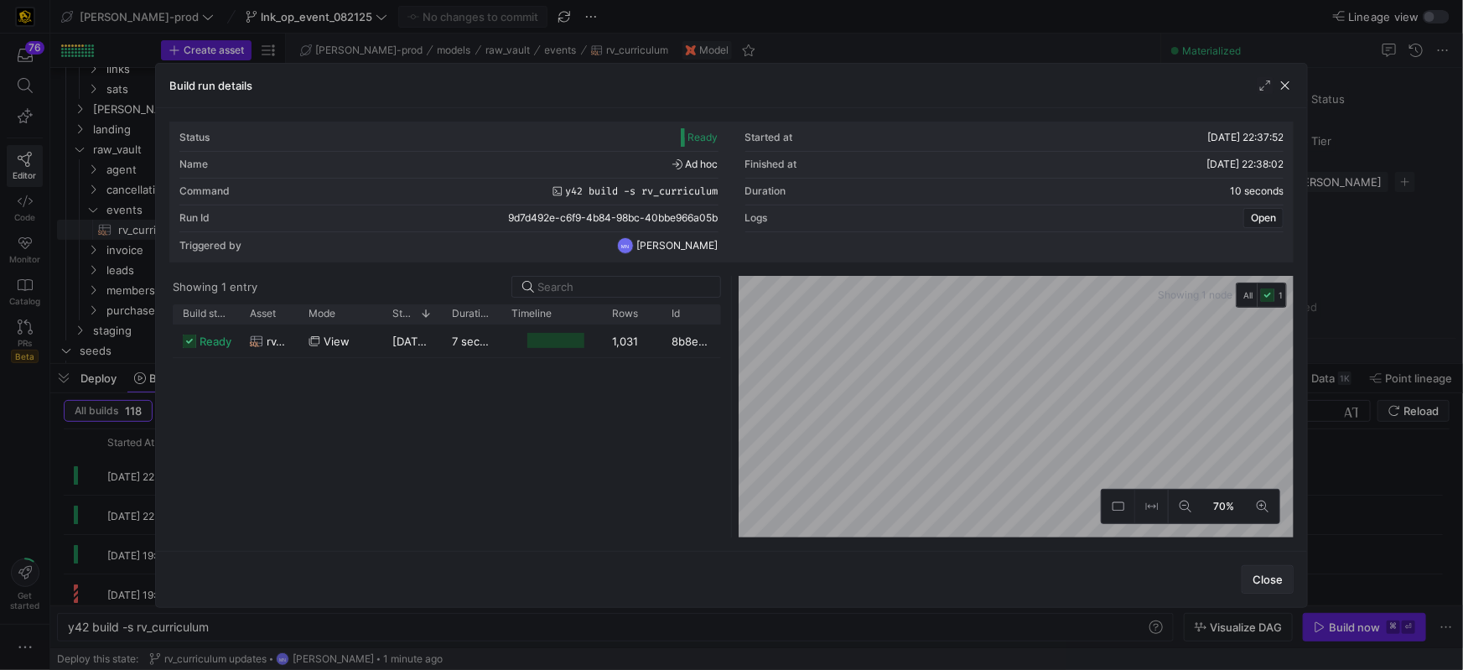
click at [1275, 582] on span "Close" at bounding box center [1268, 579] width 30 height 13
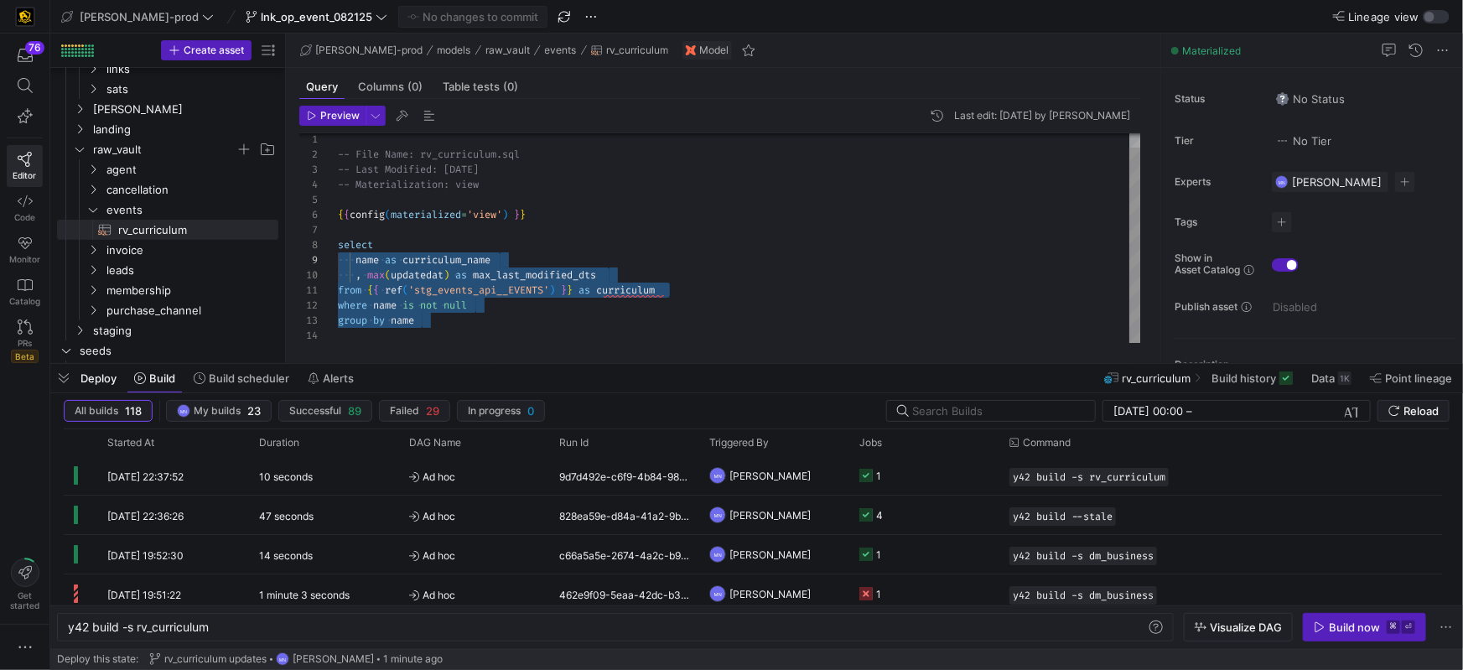
scroll to position [105, 0]
drag, startPoint x: 500, startPoint y: 325, endPoint x: 324, endPoint y: 246, distance: 192.9
click at [324, 246] on div "6 7 8 9 10 11 12 13 14 3 4 5 2 1 { { config ( materialized = 'view' ) } } selec…" at bounding box center [720, 238] width 842 height 210
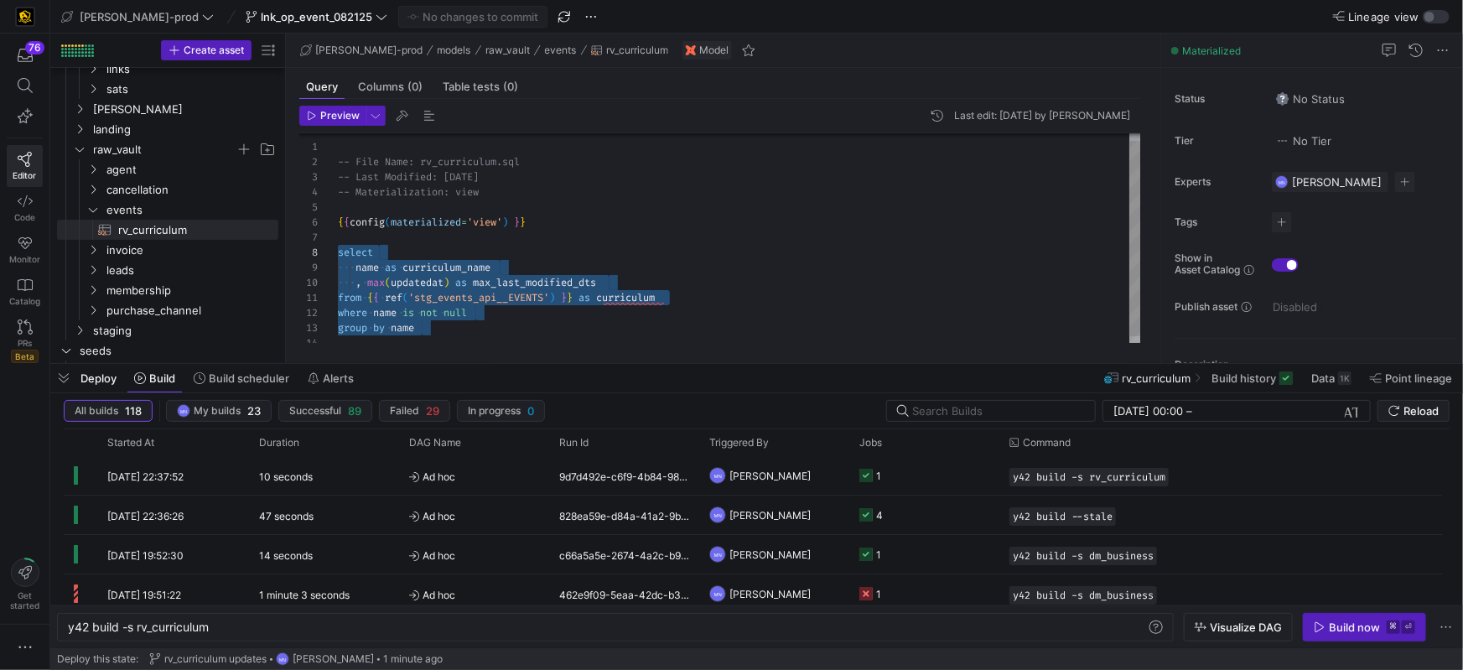
type textarea "-- File Name: rv_curriculum.sql -- Last Modified: 2025-08-06 -- Materialization…"
click at [950, 262] on div "{ { config ( materialized = 'view' ) } } select name as curriculum_name , max (…" at bounding box center [739, 238] width 803 height 225
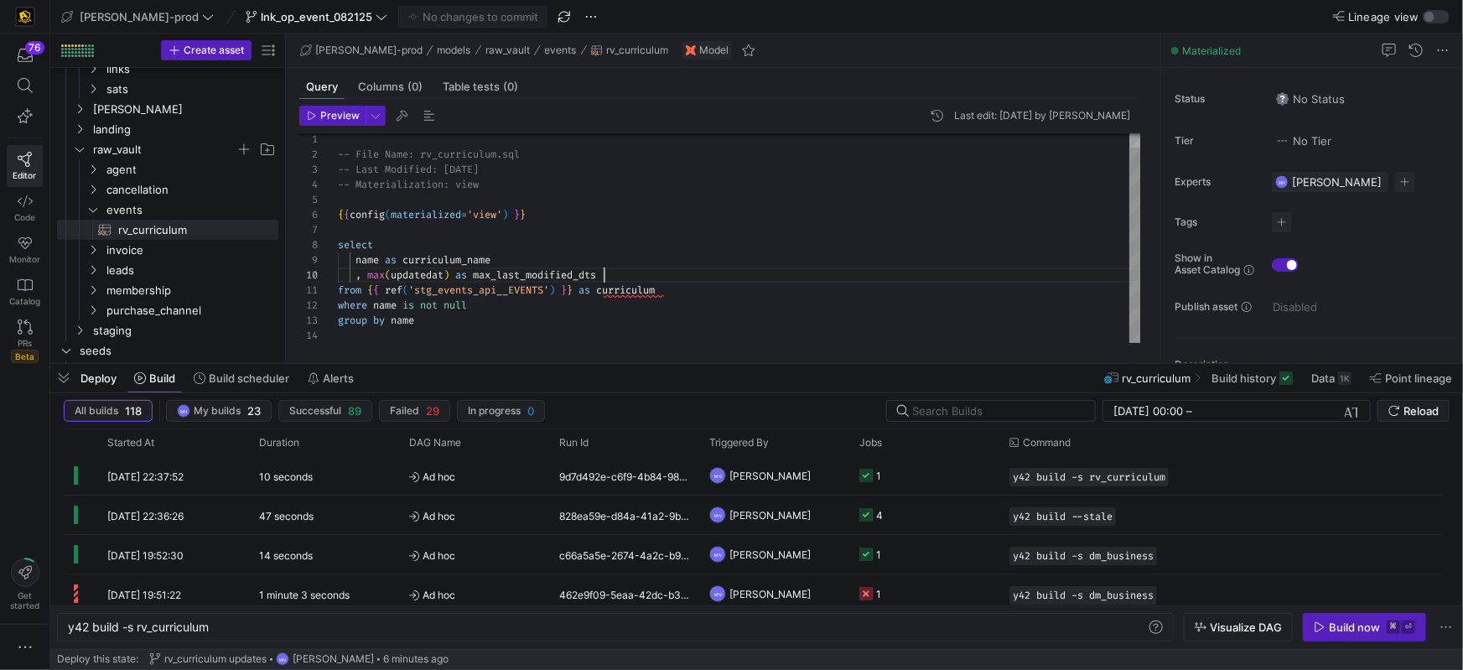
click at [797, 271] on div ", max ( updatedat ) as max_last_modified_dts" at bounding box center [739, 274] width 803 height 15
click at [521, 625] on div "y42 build -s rv_curriculum" at bounding box center [607, 626] width 1079 height 13
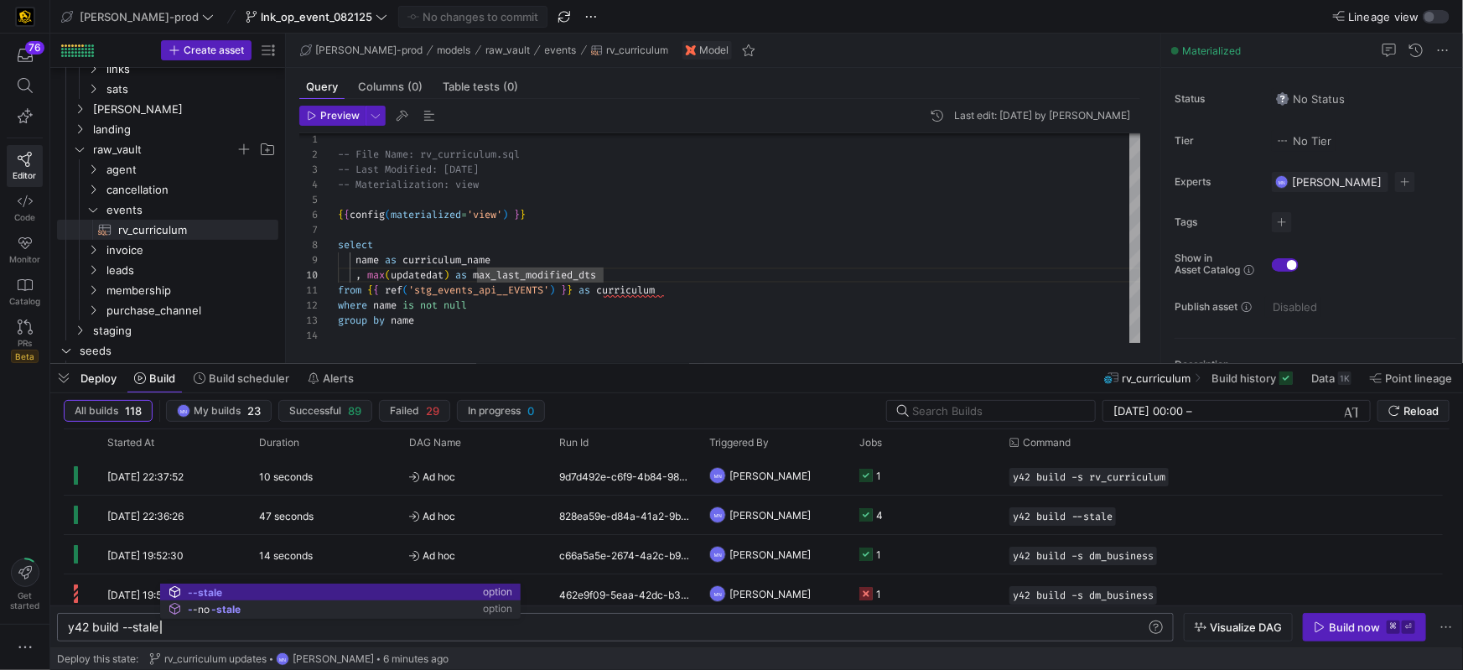
scroll to position [0, 91]
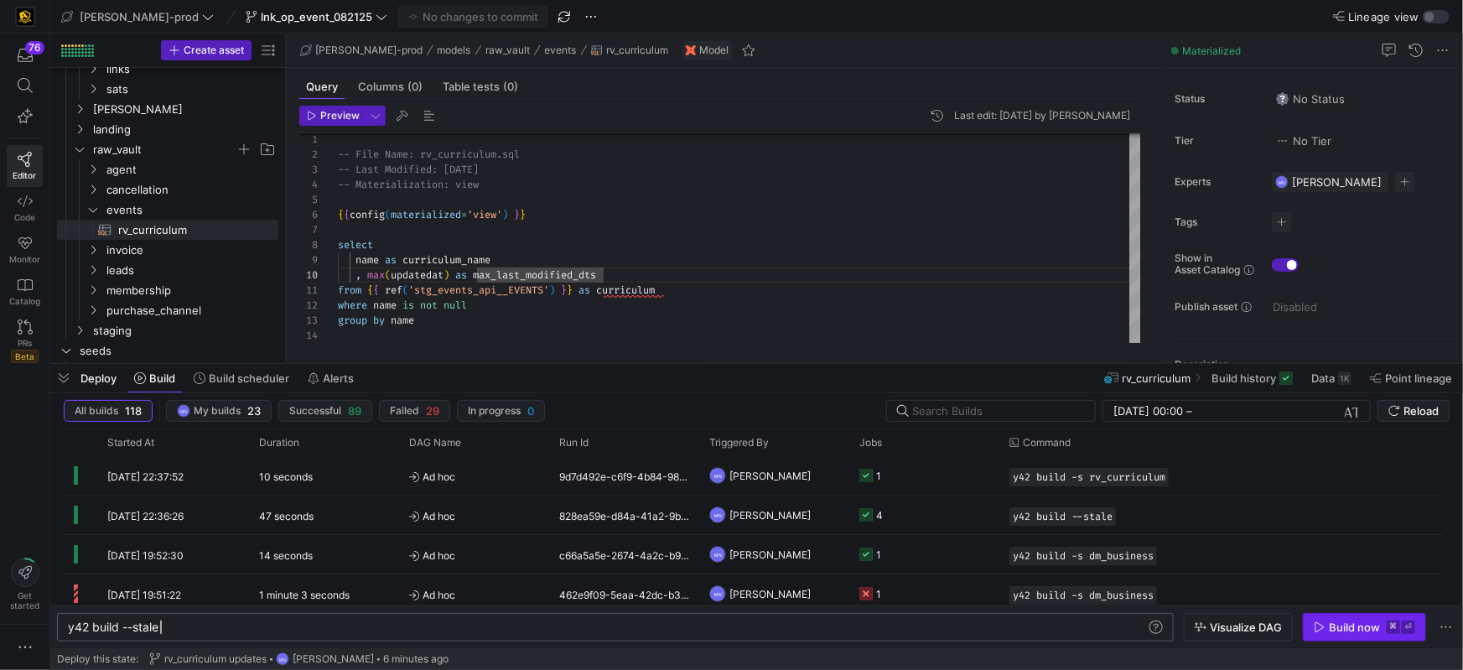
type textarea "y42 build --stale"
click at [1334, 632] on div "Build now" at bounding box center [1354, 626] width 51 height 13
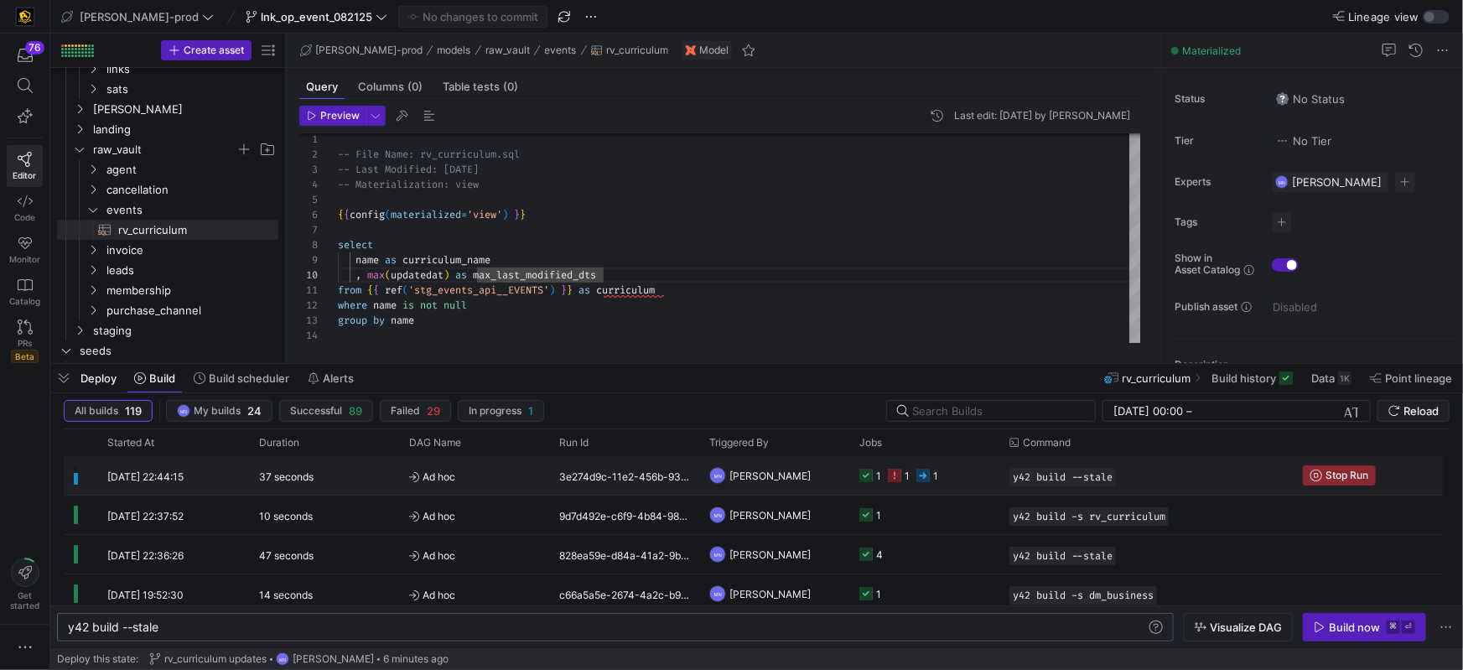
click at [895, 474] on g "Press SPACE to select this row." at bounding box center [894, 475] width 13 height 13
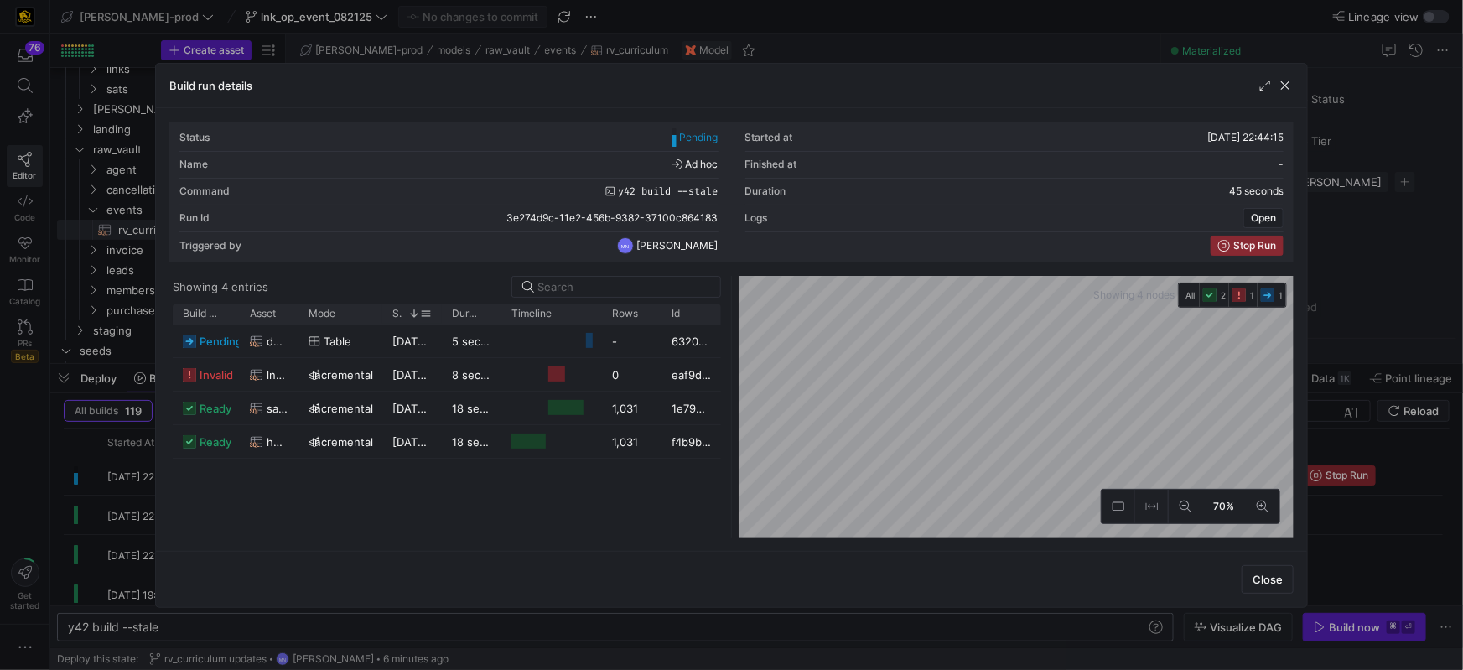
drag, startPoint x: 303, startPoint y: 317, endPoint x: 412, endPoint y: 313, distance: 109.1
click at [423, 314] on div "Build status Asset Mode 1 Rows" at bounding box center [447, 313] width 548 height 19
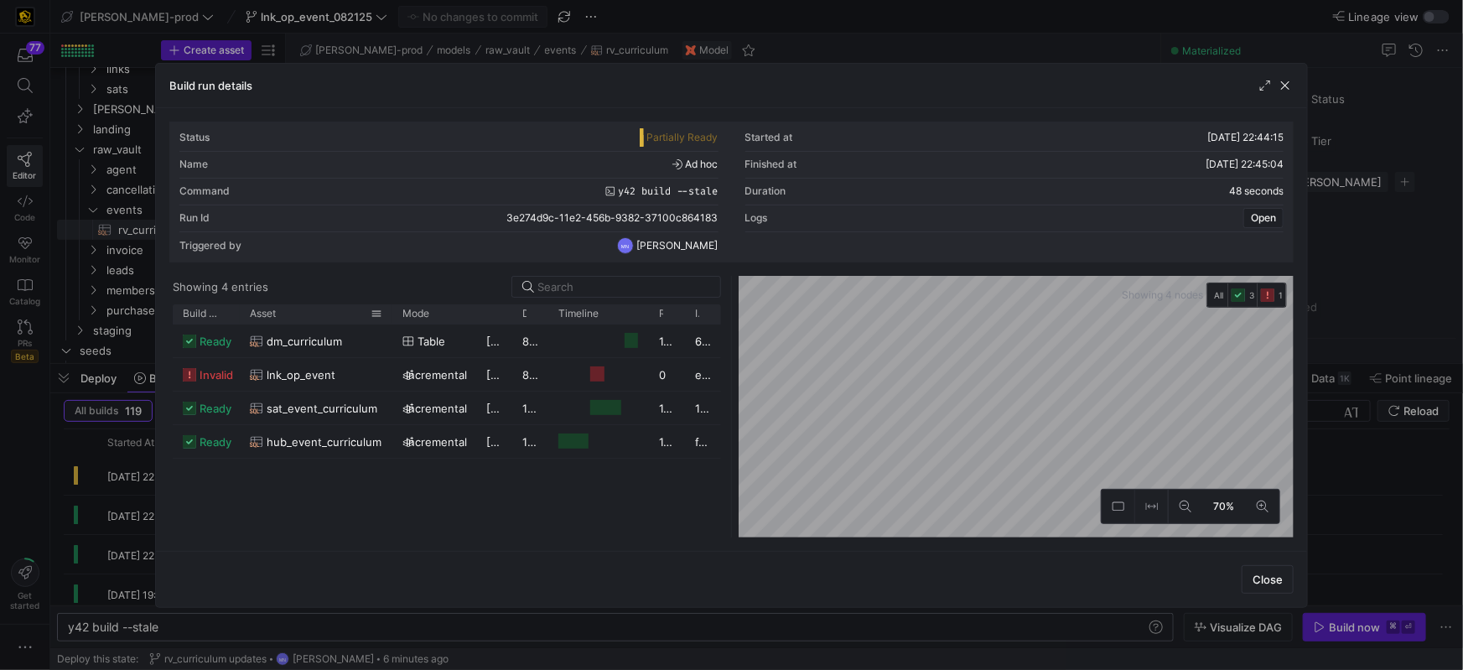
drag, startPoint x: 298, startPoint y: 317, endPoint x: 392, endPoint y: 320, distance: 93.1
click at [392, 320] on div at bounding box center [392, 313] width 7 height 19
drag, startPoint x: 1281, startPoint y: 90, endPoint x: 1250, endPoint y: 88, distance: 31.1
click at [1281, 90] on span "button" at bounding box center [1285, 85] width 17 height 17
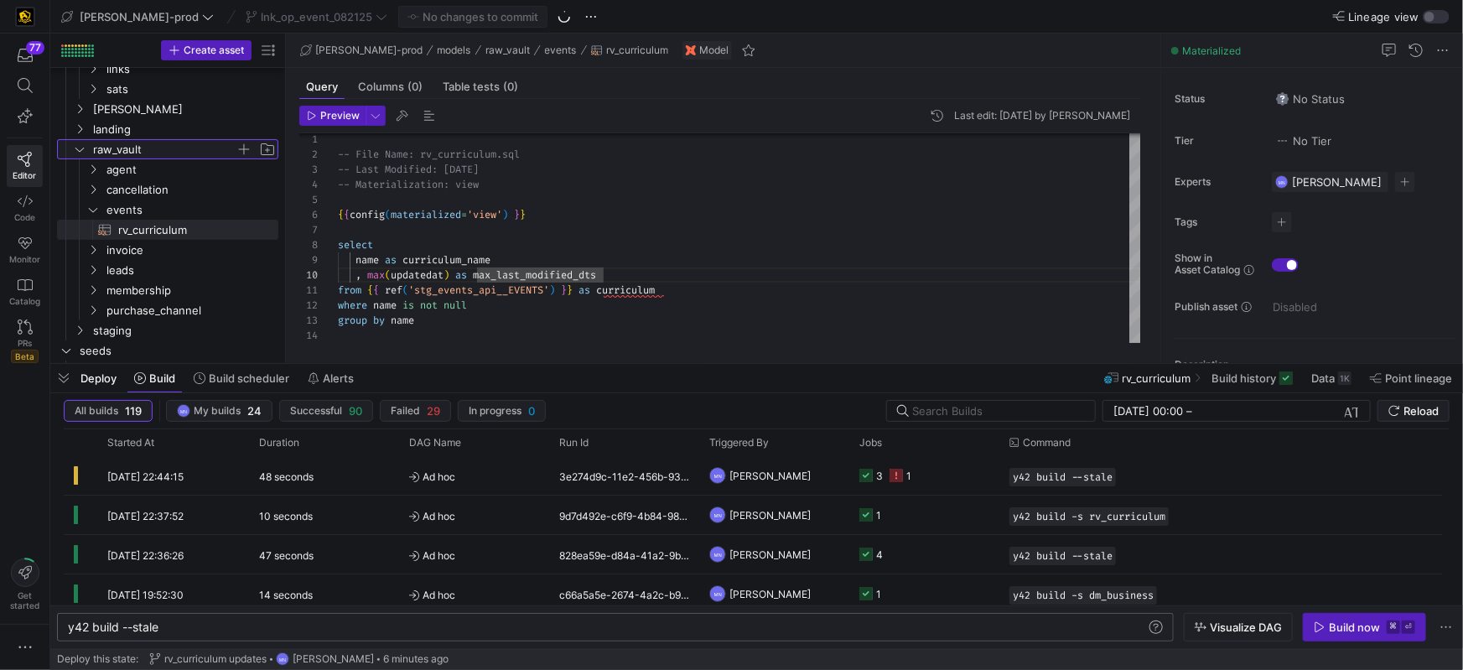
click at [86, 146] on y42-icon "Press SPACE to select this row." at bounding box center [79, 149] width 13 height 13
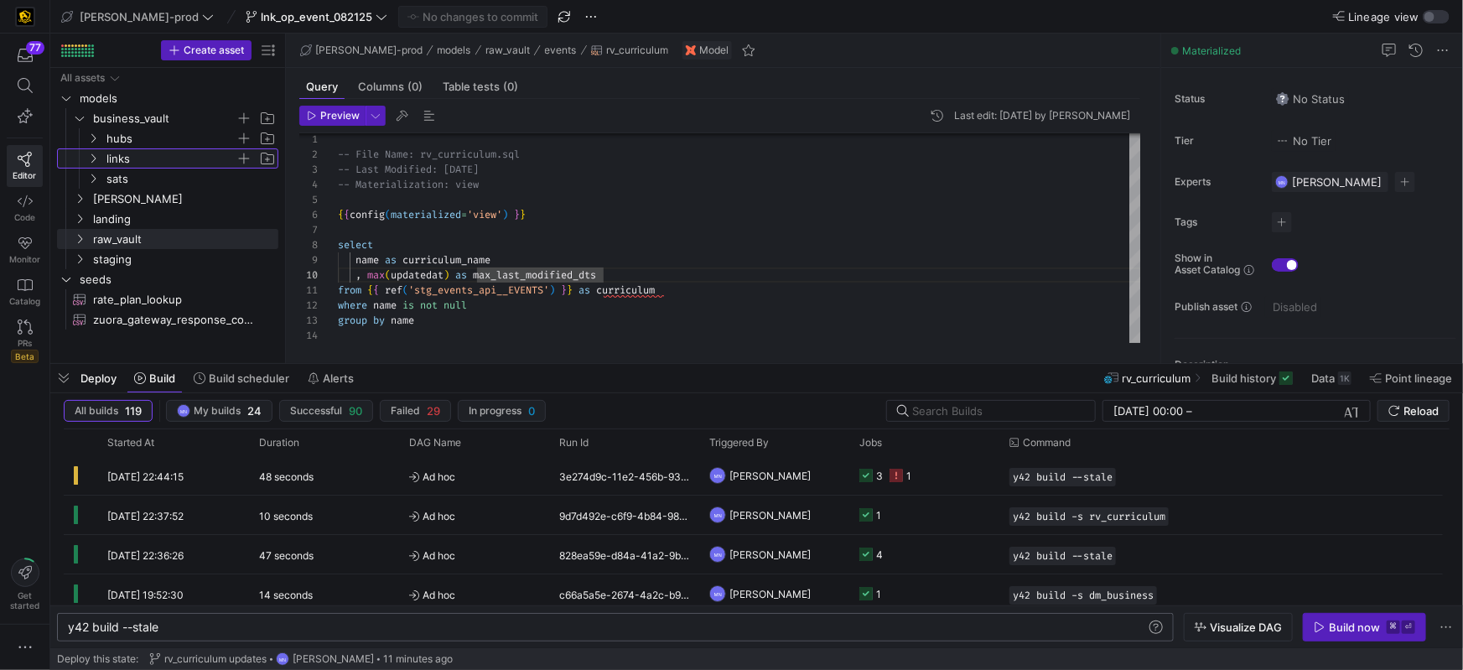
click at [91, 154] on icon "Press SPACE to select this row." at bounding box center [93, 158] width 12 height 10
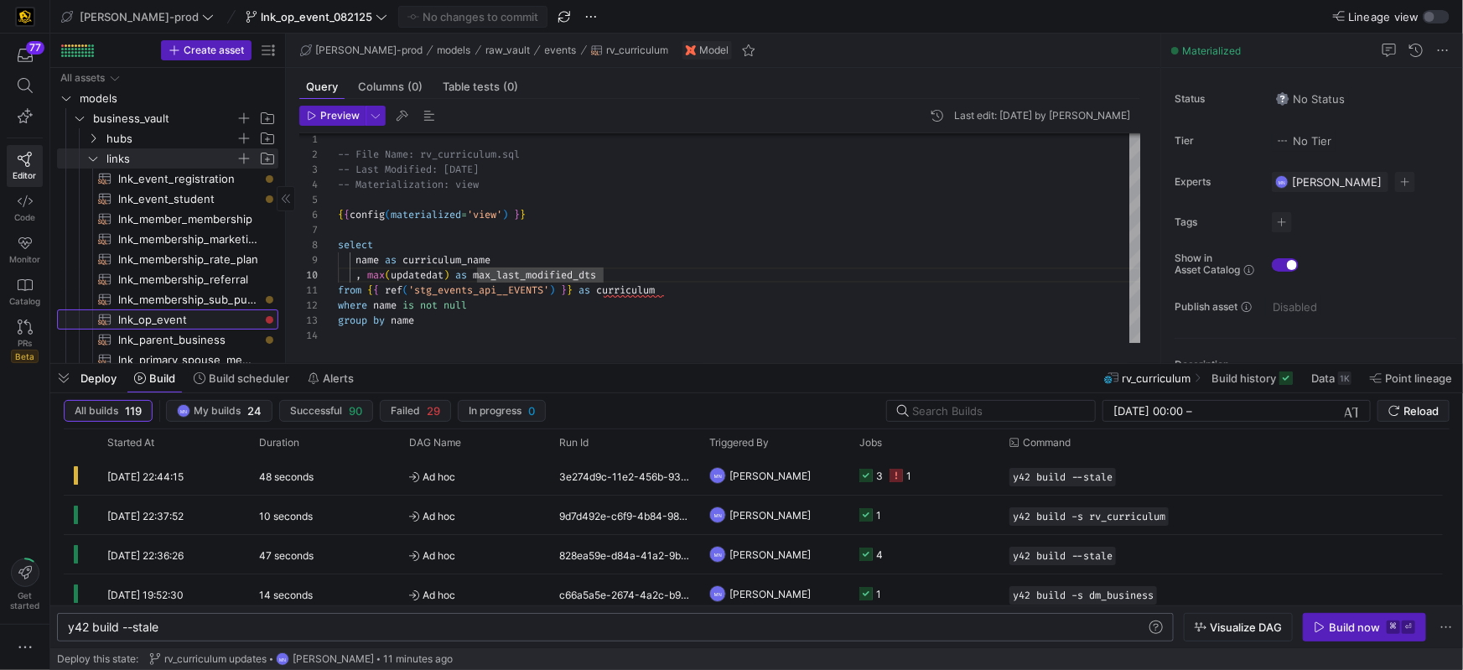
click at [157, 319] on span "lnk_op_event​​​​​​​​​​" at bounding box center [188, 319] width 141 height 19
type textarea "{{ config( materialized = 'incremental' ) }} with campaign_event_account as ( s…"
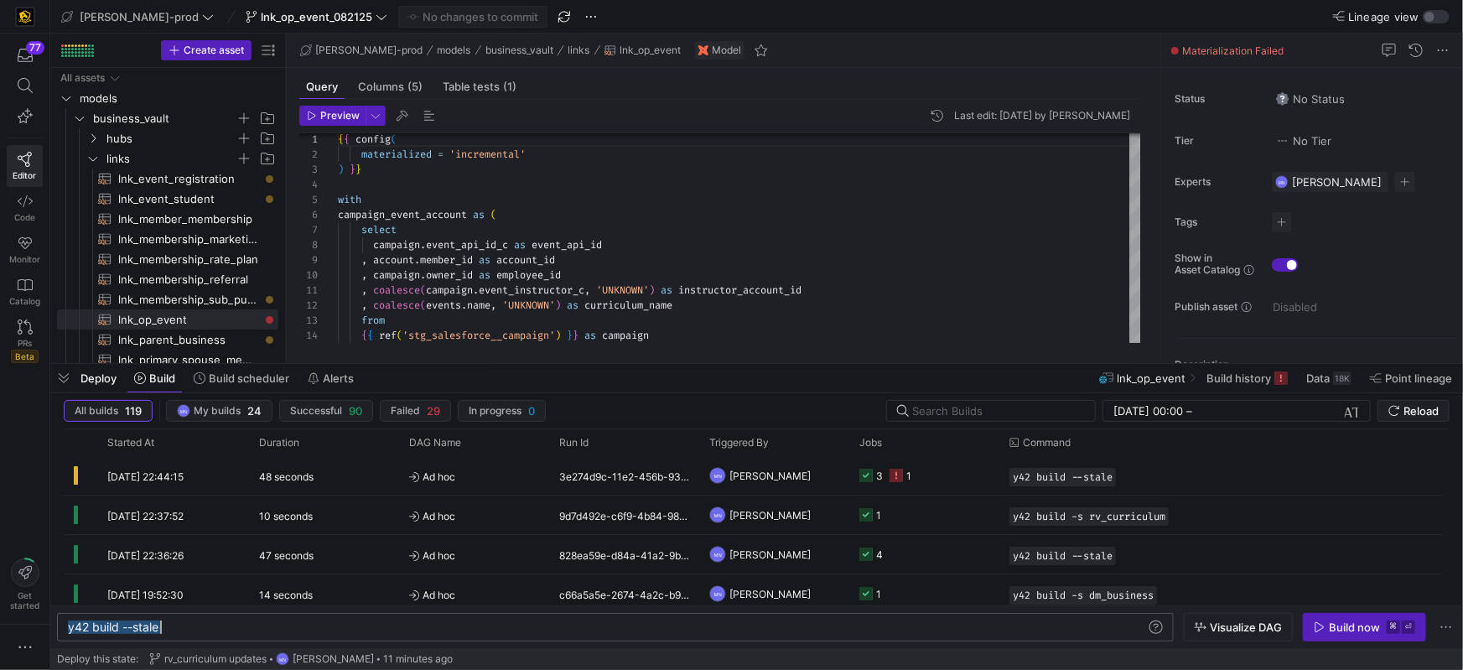
drag, startPoint x: 244, startPoint y: 620, endPoint x: 299, endPoint y: 620, distance: 55.3
click at [244, 620] on div "y42 build --stale" at bounding box center [607, 626] width 1079 height 13
click at [340, 112] on span "Preview" at bounding box center [339, 116] width 39 height 12
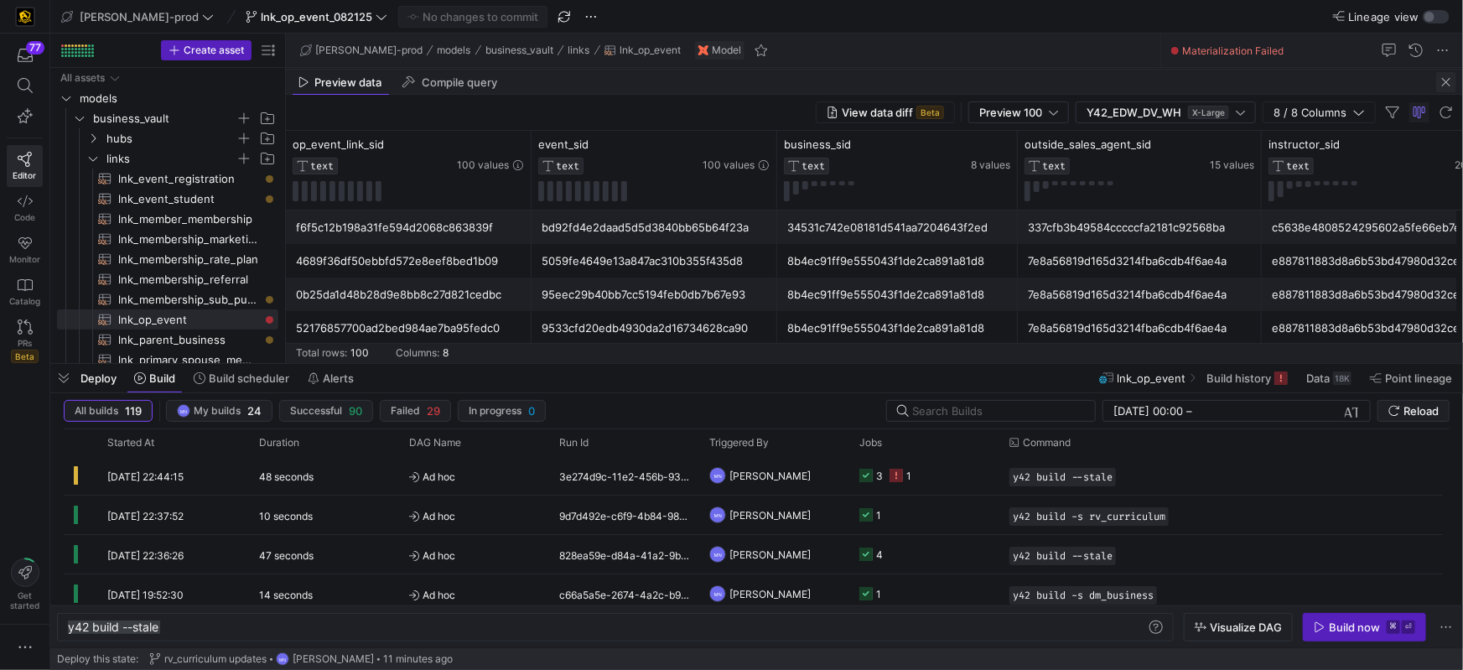
drag, startPoint x: 1444, startPoint y: 85, endPoint x: 1345, endPoint y: 123, distance: 106.2
click at [1444, 85] on span "button" at bounding box center [1446, 82] width 20 height 20
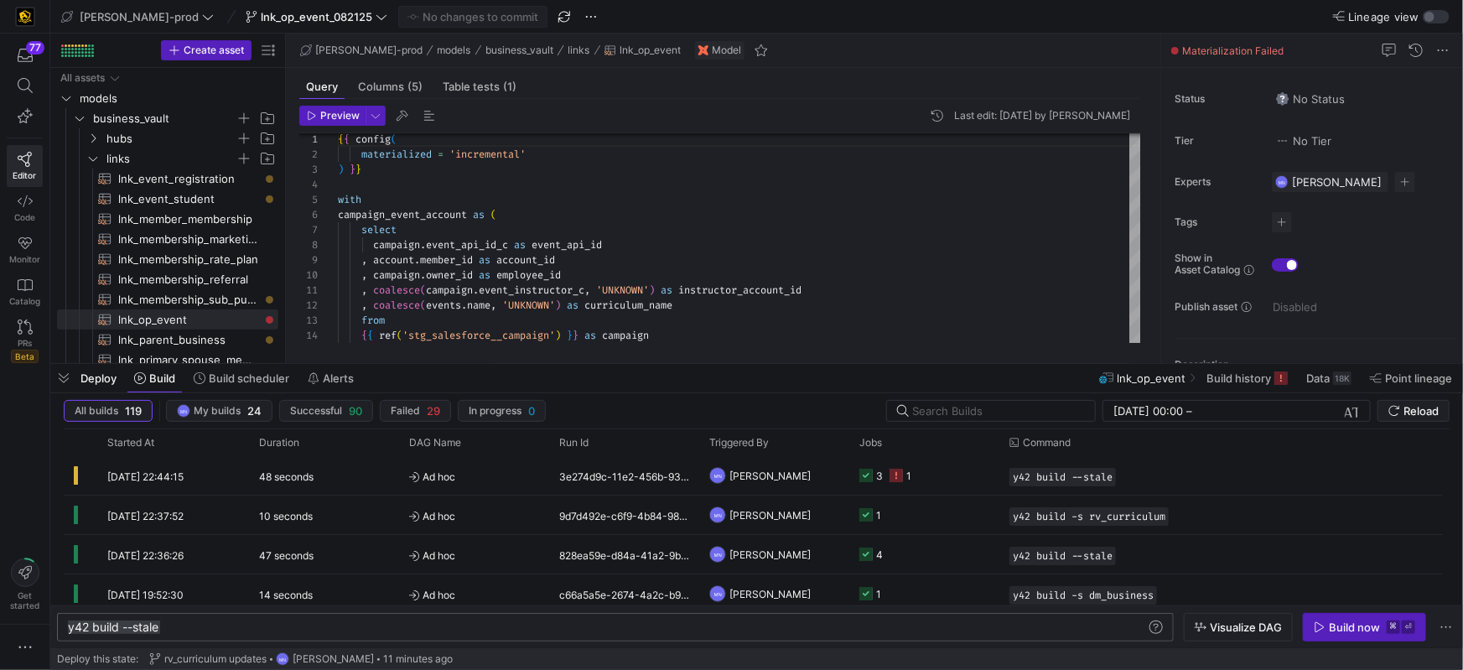
click at [205, 634] on div "y42 build --stale y42 build --stale" at bounding box center [615, 627] width 1117 height 29
click at [206, 629] on div "y42 build --stale" at bounding box center [607, 626] width 1079 height 13
type textarea "y42 build -s lnk_op_event"
click at [1322, 630] on icon "button" at bounding box center [1320, 627] width 12 height 12
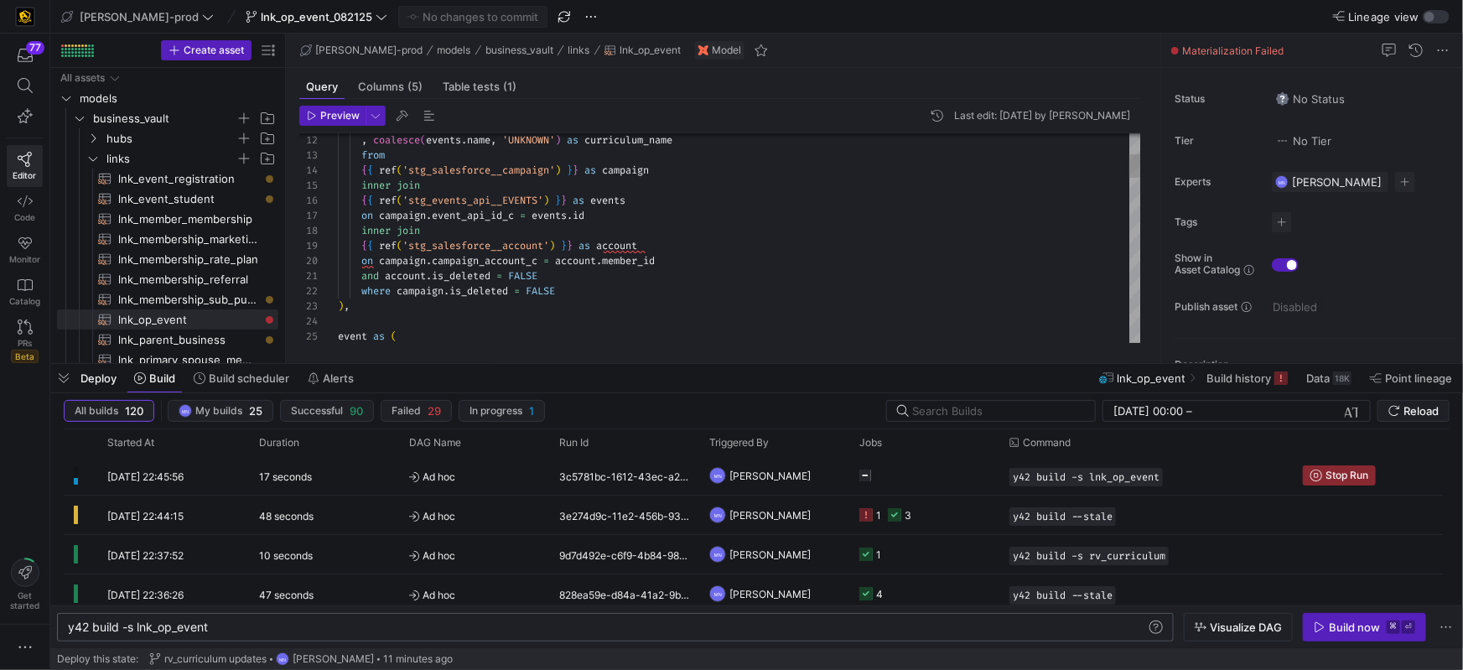
scroll to position [151, 0]
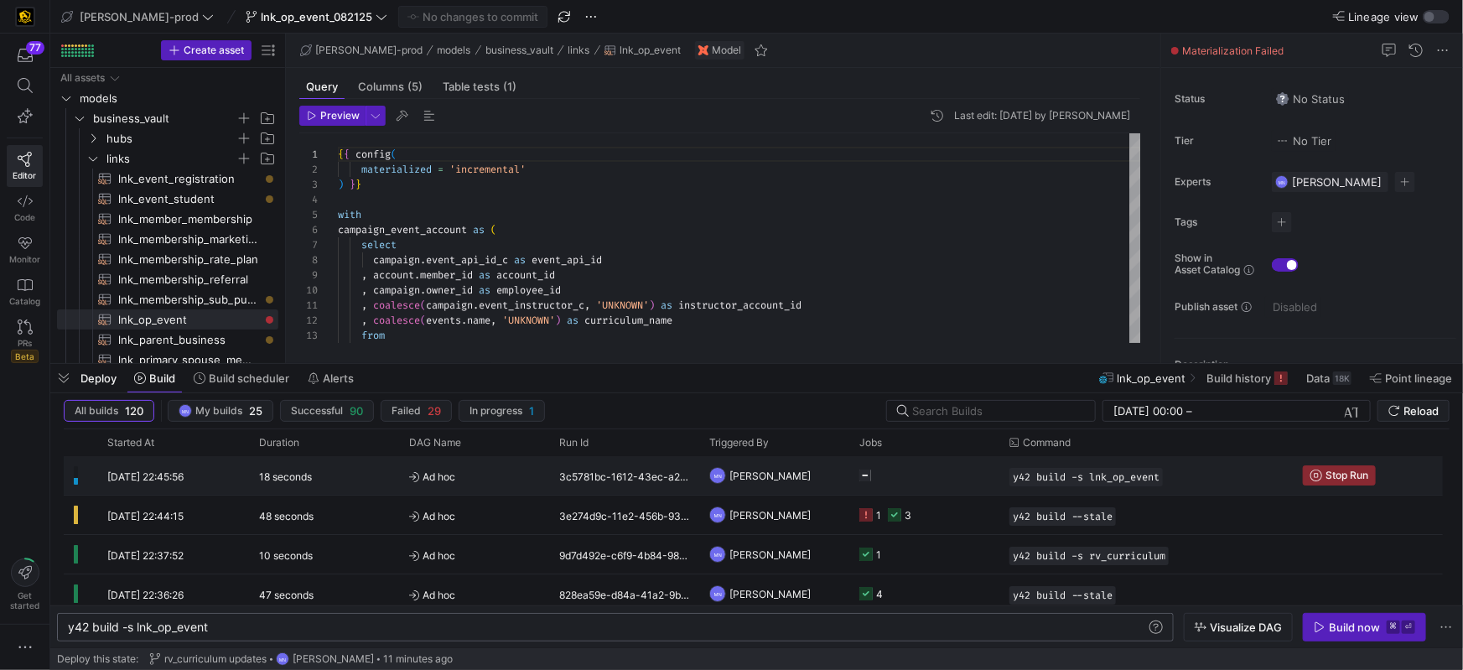
click at [871, 479] on y42-job-status-cell-renderer at bounding box center [924, 475] width 130 height 37
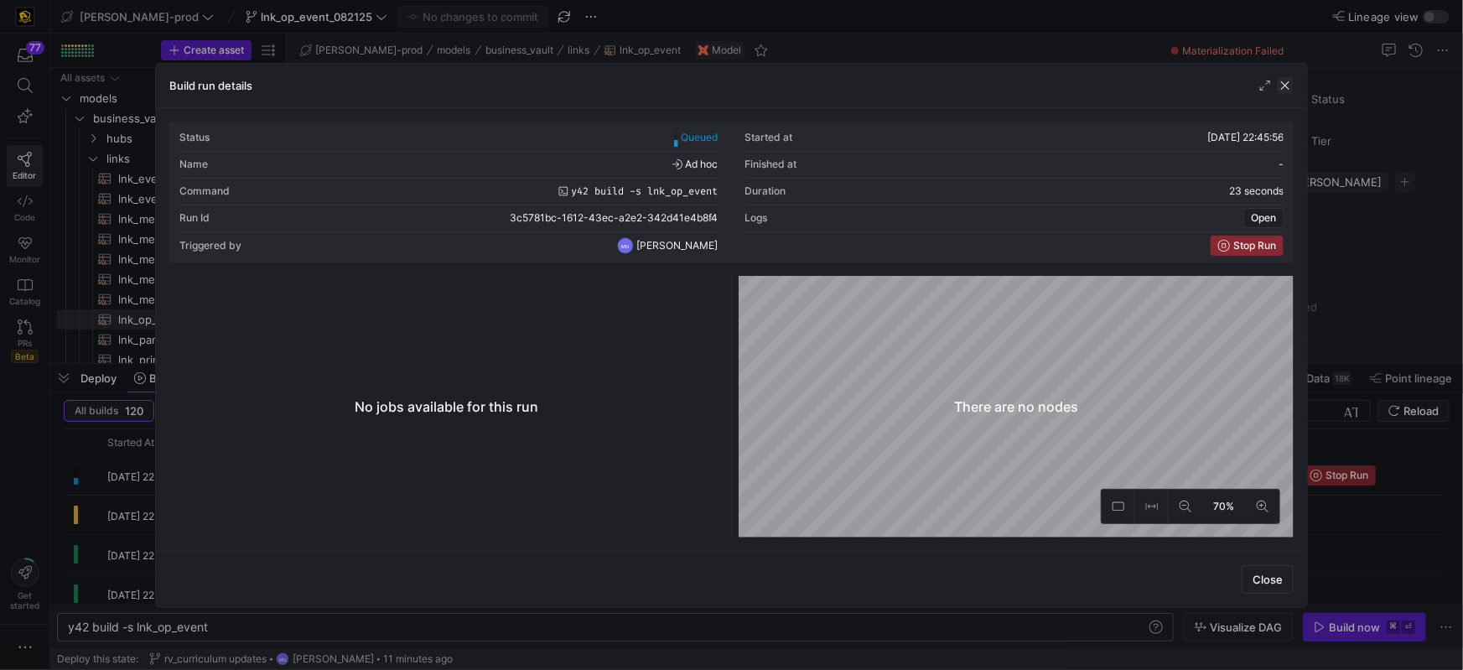
click at [1284, 86] on span "button" at bounding box center [1285, 85] width 17 height 17
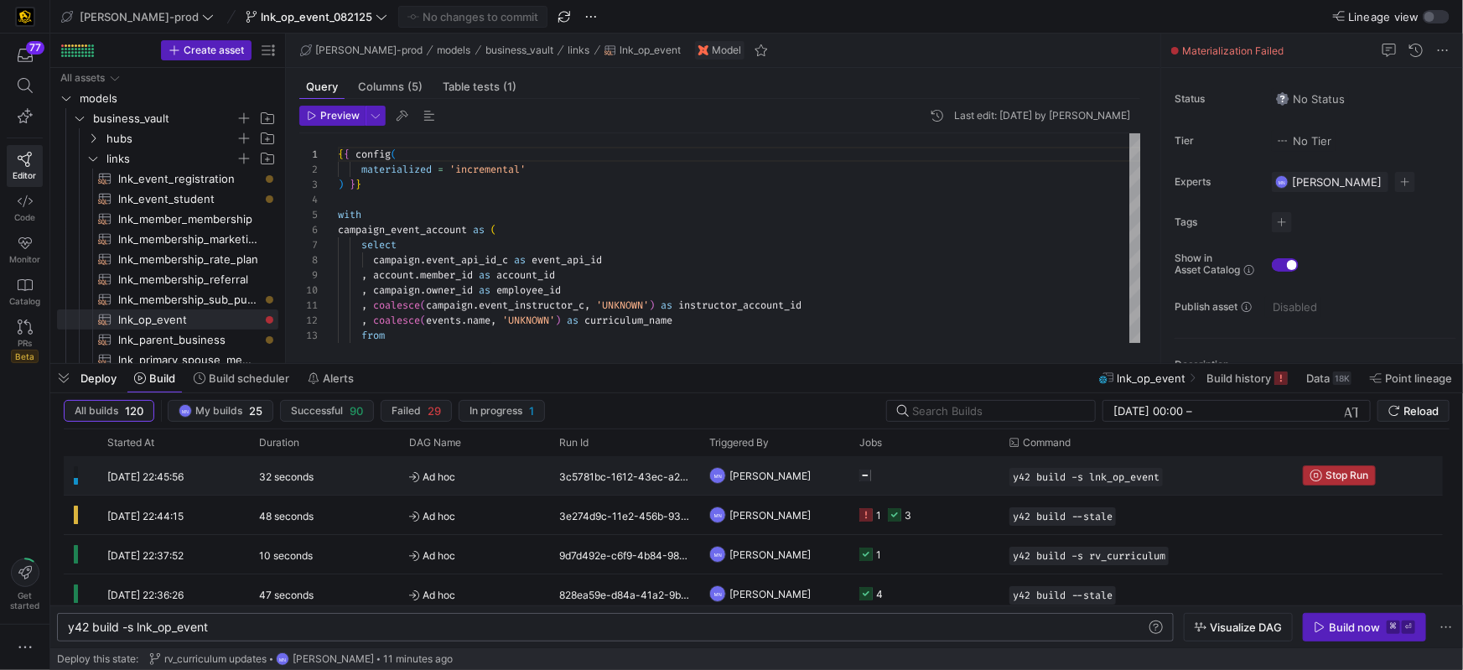
click at [1356, 469] on span "Stop Run" at bounding box center [1346, 475] width 43 height 12
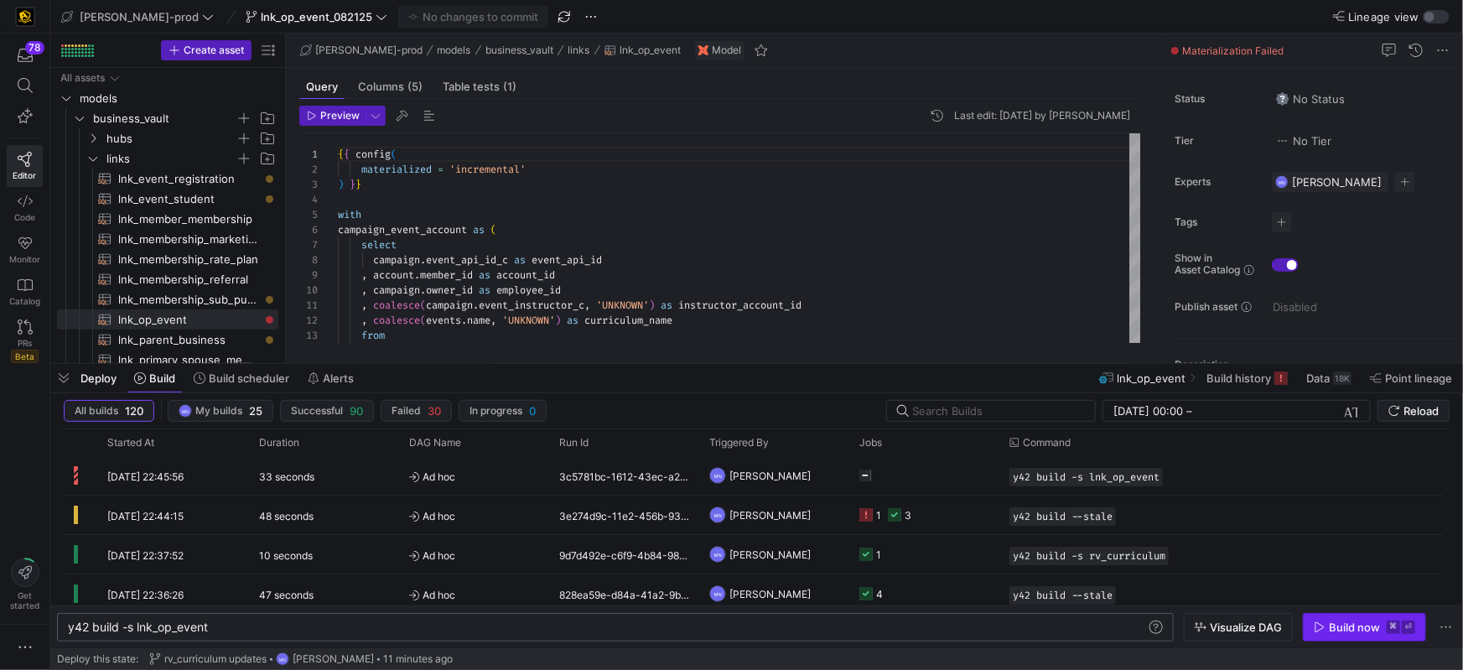
click at [1336, 630] on div "Build now" at bounding box center [1354, 626] width 51 height 13
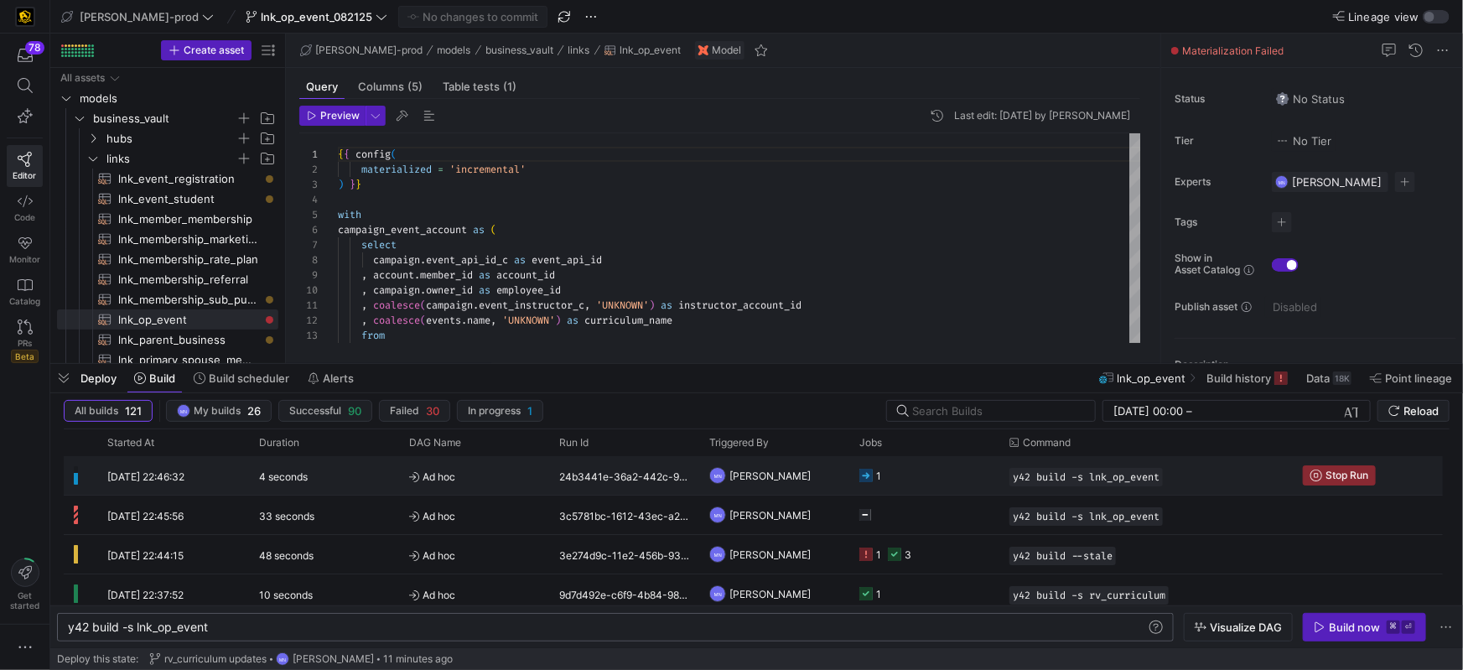
click at [872, 473] on icon "Press SPACE to select this row." at bounding box center [865, 475] width 13 height 13
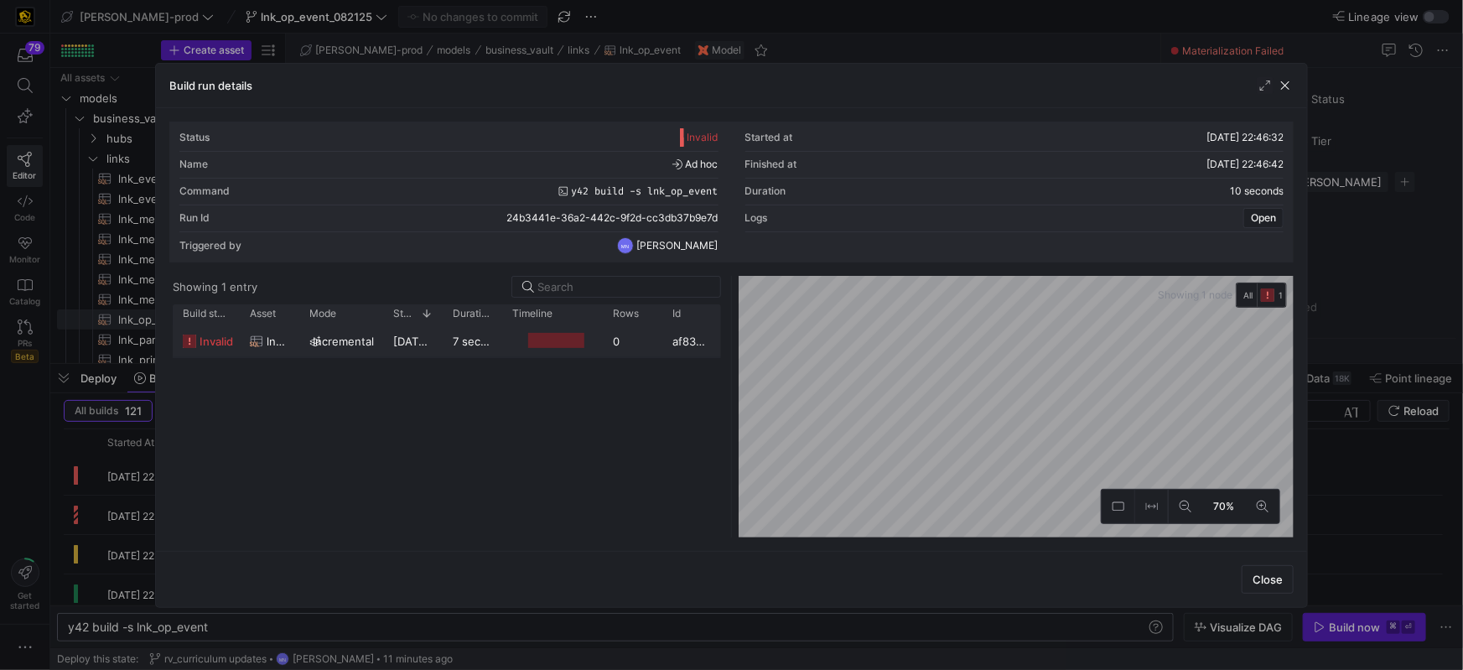
click at [193, 340] on icon "Press SPACE to select this row." at bounding box center [189, 341] width 13 height 13
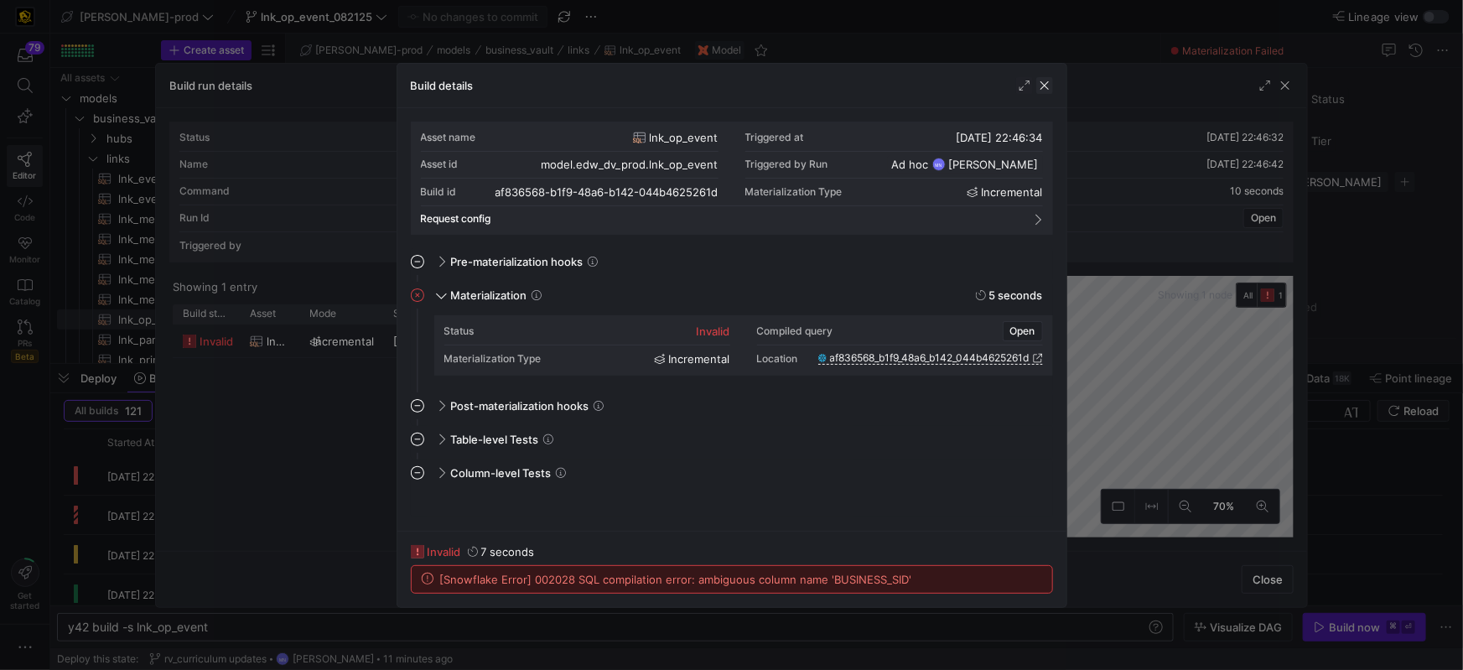
click at [1040, 85] on span "button" at bounding box center [1044, 85] width 17 height 17
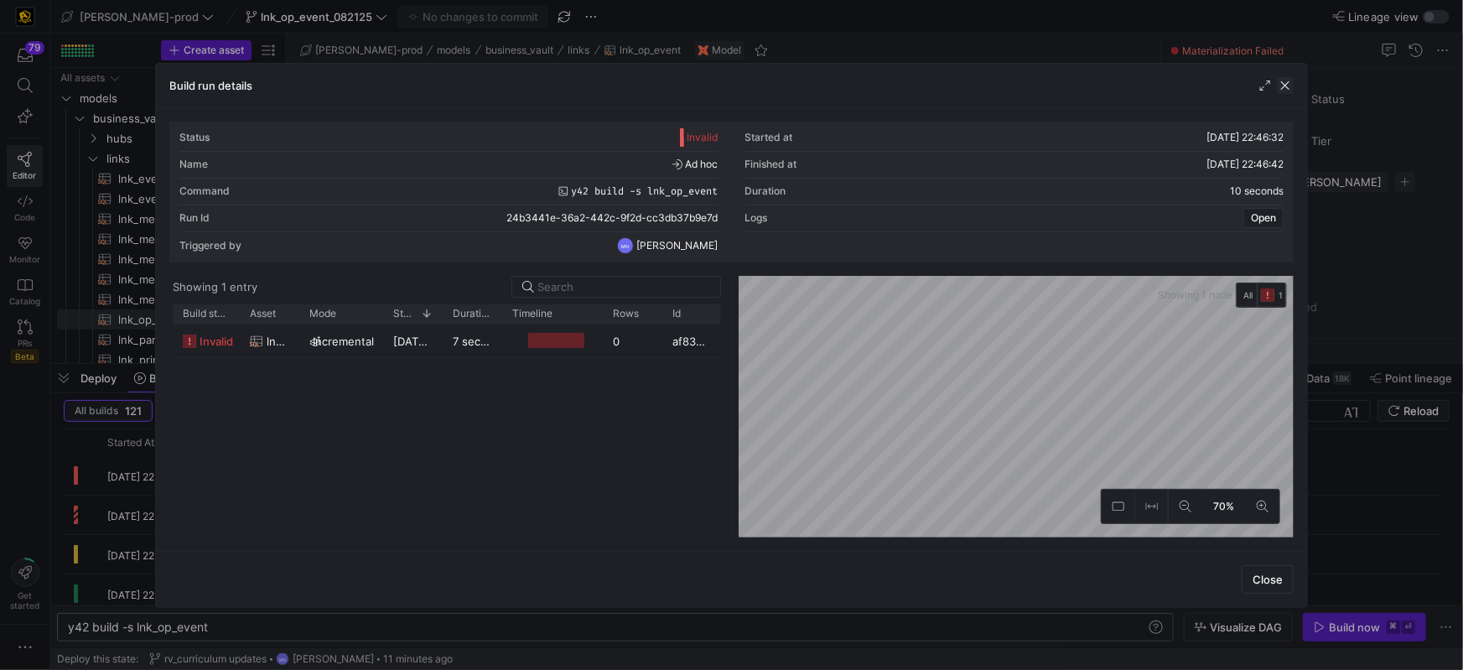
click at [1296, 87] on div "Build run details" at bounding box center [731, 86] width 1151 height 44
click at [1289, 87] on span "button" at bounding box center [1285, 85] width 17 height 17
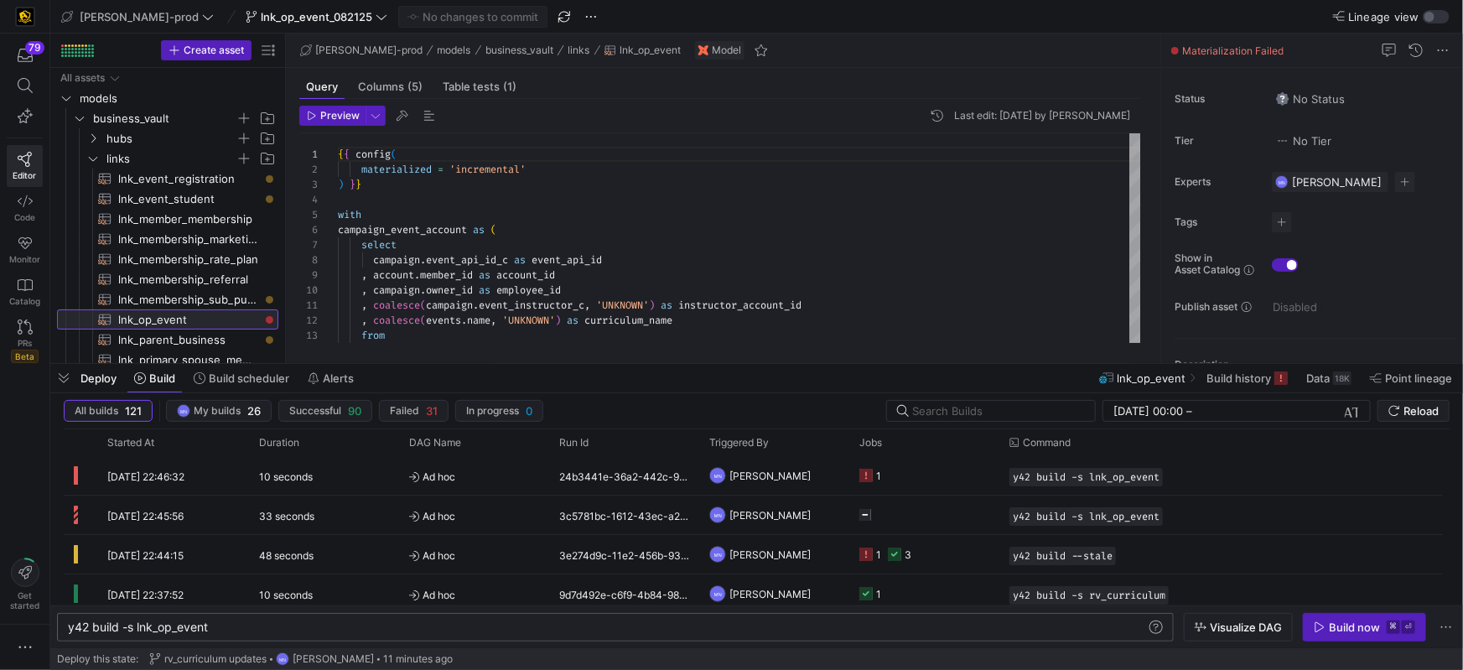
drag, startPoint x: 168, startPoint y: 319, endPoint x: 324, endPoint y: 303, distance: 157.6
click at [169, 319] on span "lnk_op_event​​​​​​​​​​" at bounding box center [188, 319] width 141 height 19
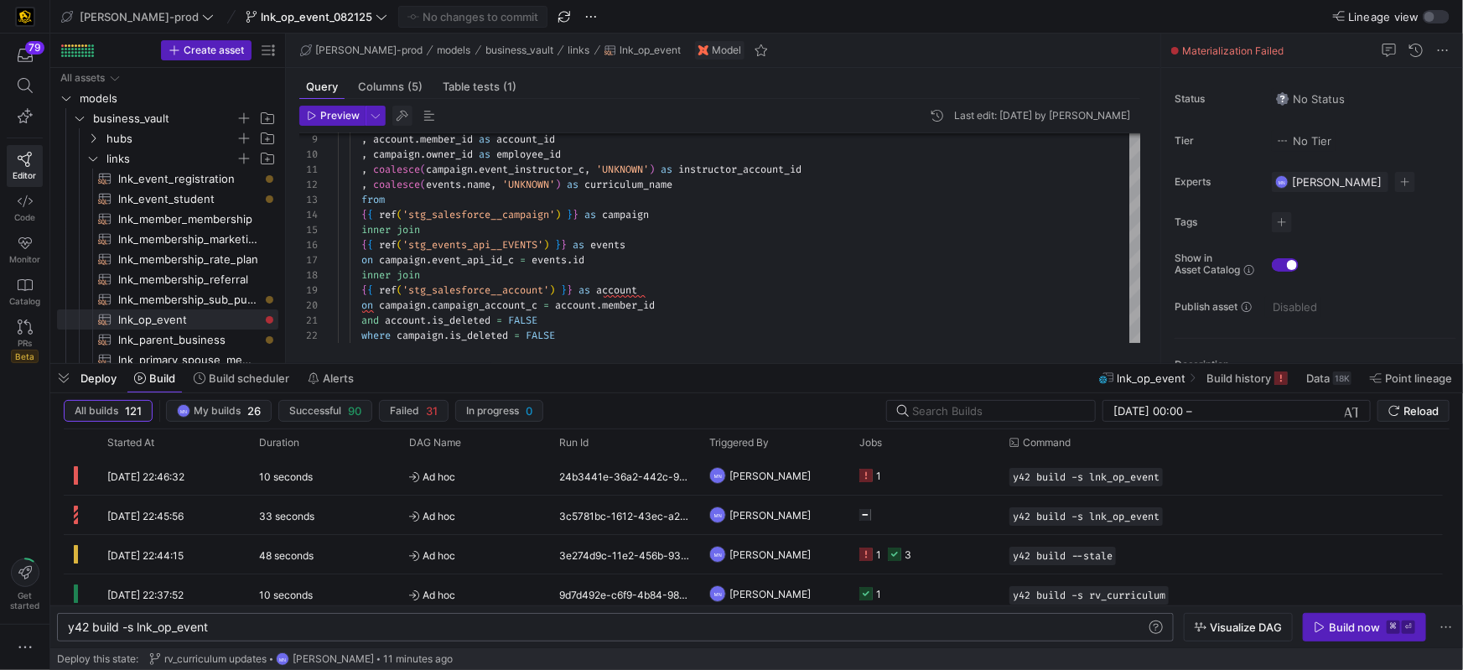
click at [401, 116] on span "button" at bounding box center [402, 116] width 20 height 20
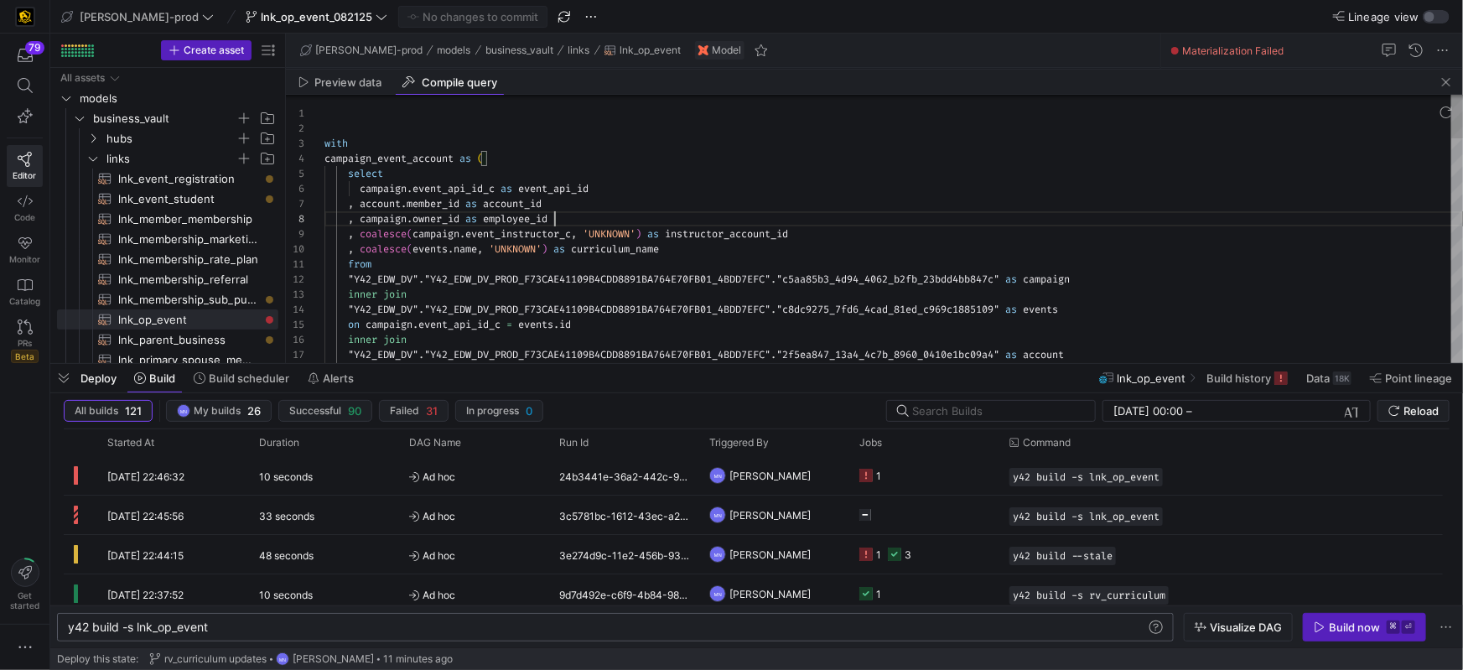
scroll to position [105, 230]
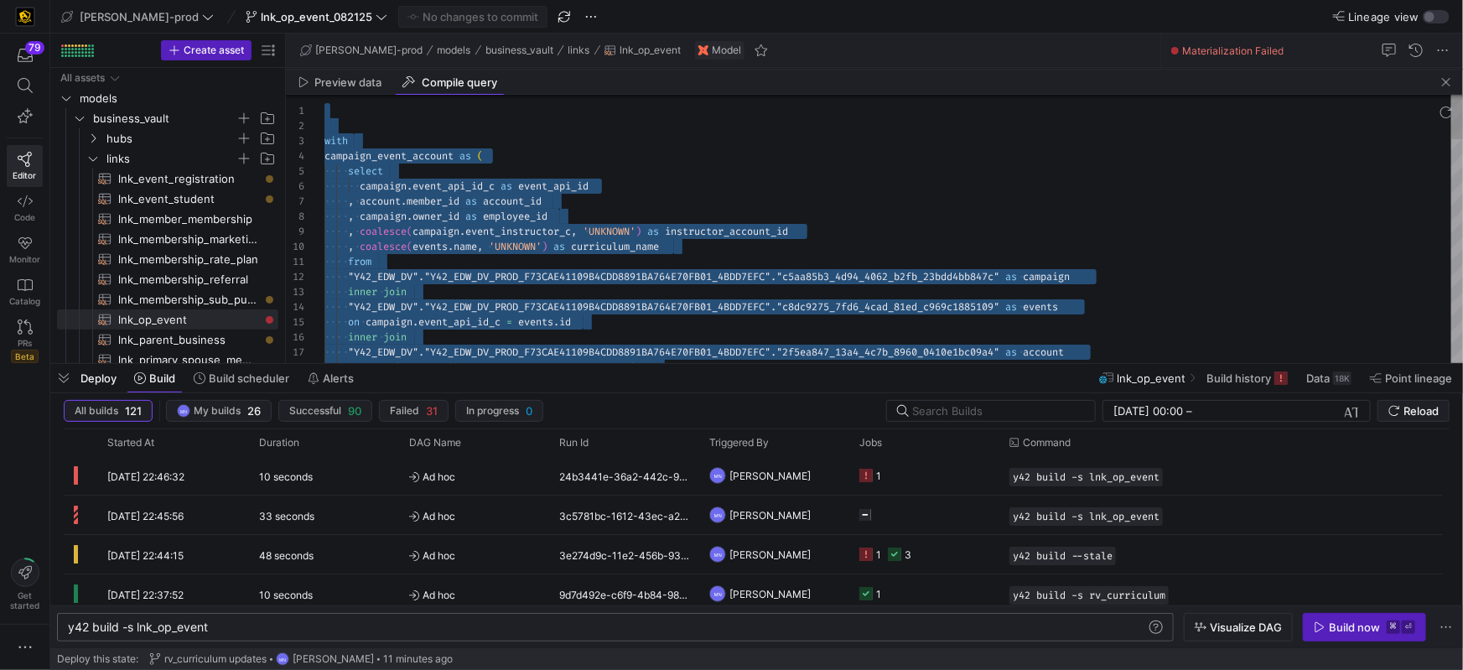
type textarea "with campaign_event_account as ( select campaign.event_api_id_c as event_api_id…"
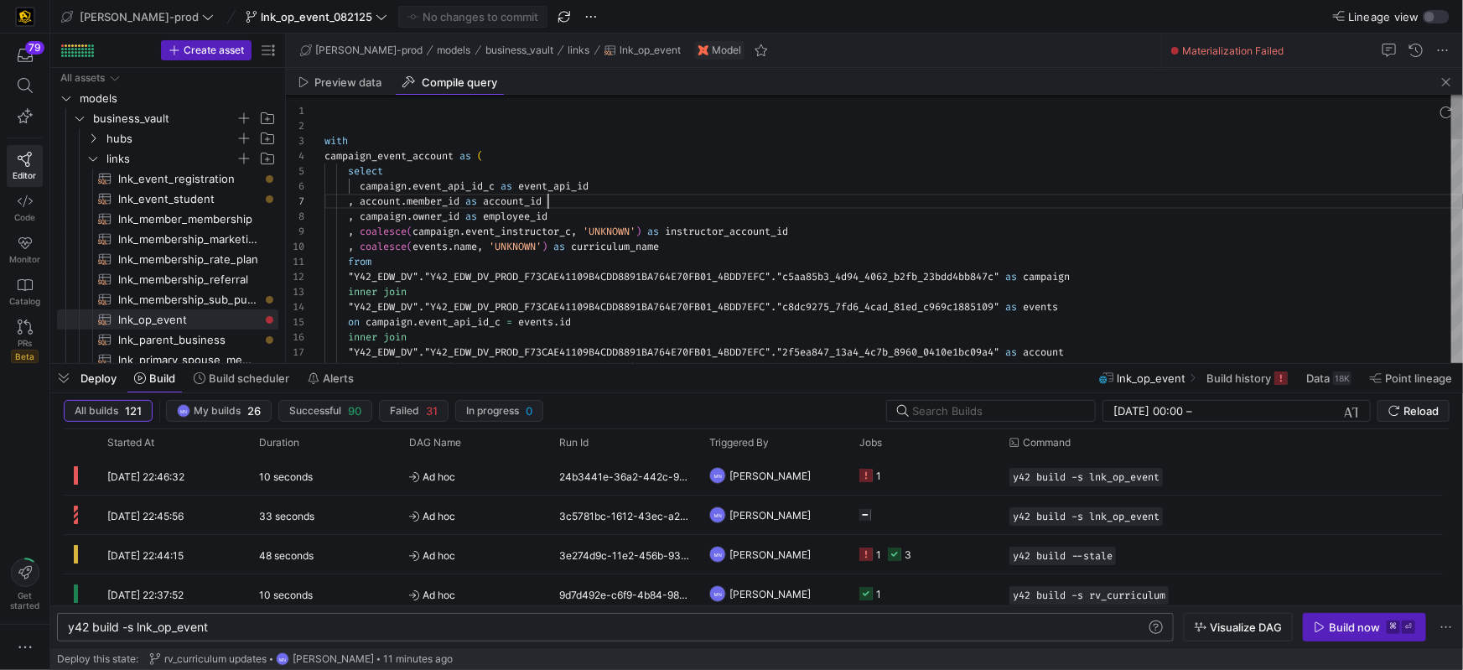
drag, startPoint x: 703, startPoint y: 203, endPoint x: 567, endPoint y: 168, distance: 140.3
click at [703, 203] on div ", account . member_id as account_id" at bounding box center [893, 201] width 1139 height 15
drag, startPoint x: 364, startPoint y: 80, endPoint x: 475, endPoint y: 87, distance: 111.7
click at [364, 80] on span "Preview data" at bounding box center [348, 82] width 67 height 11
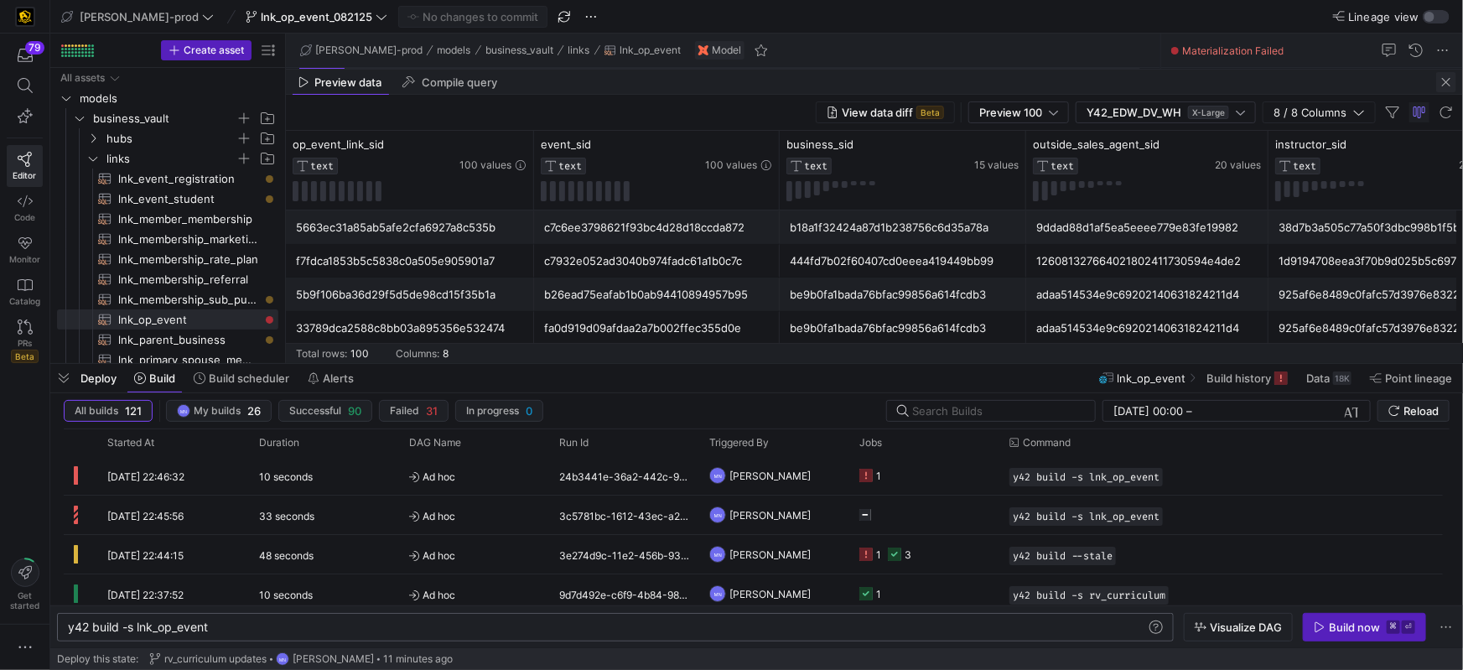
click at [1445, 85] on span "button" at bounding box center [1446, 82] width 20 height 20
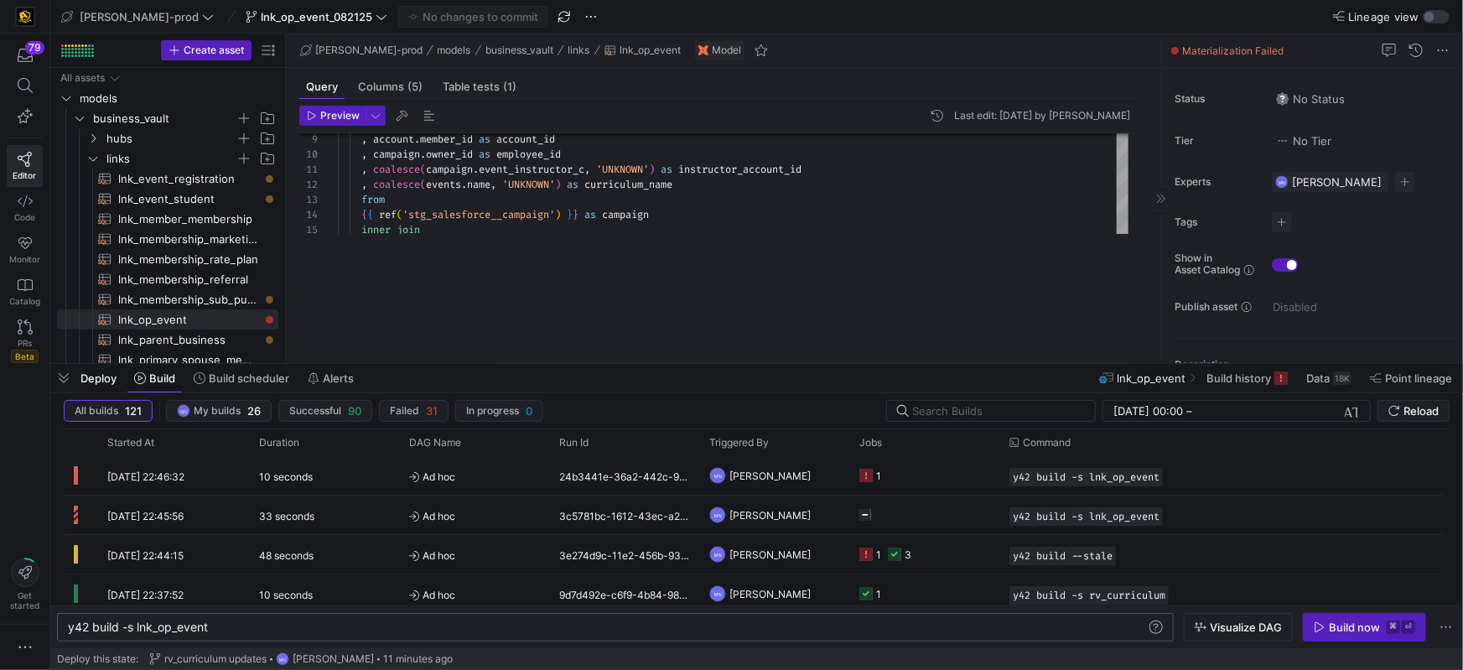
scroll to position [0, 0]
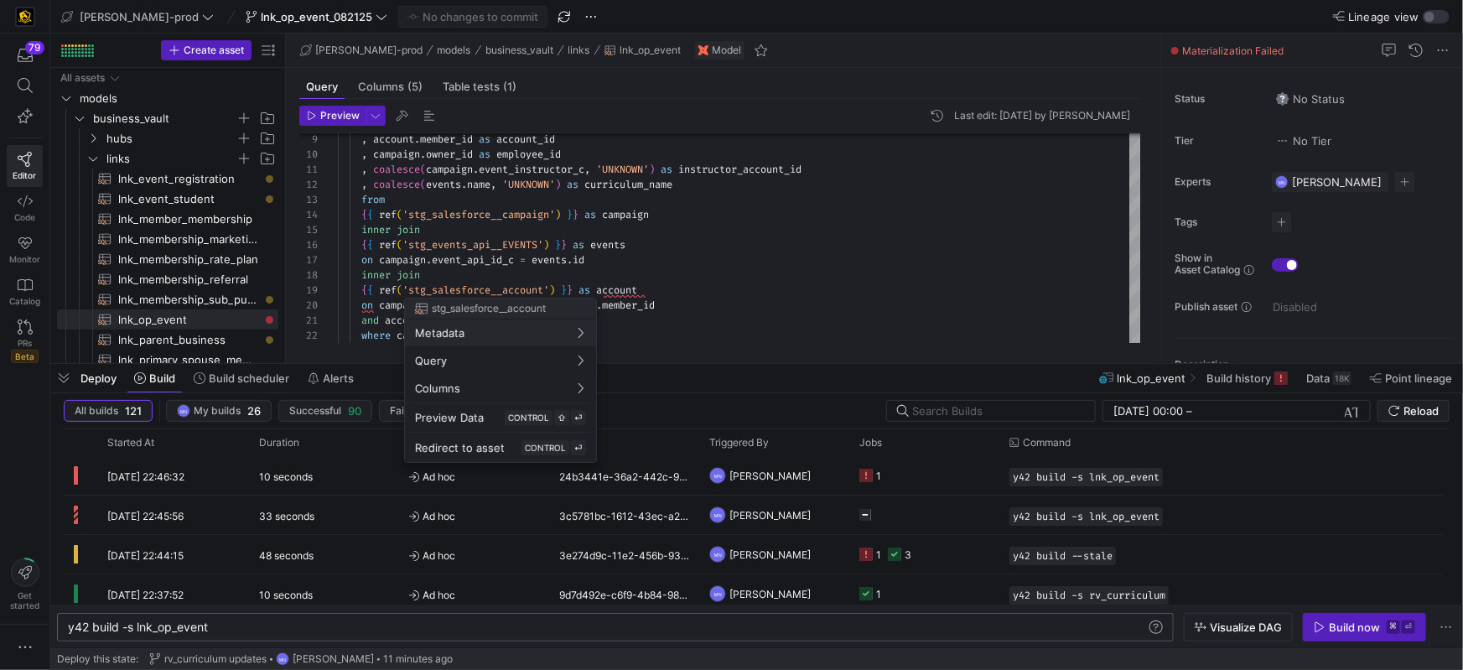
click at [758, 194] on div at bounding box center [731, 335] width 1463 height 670
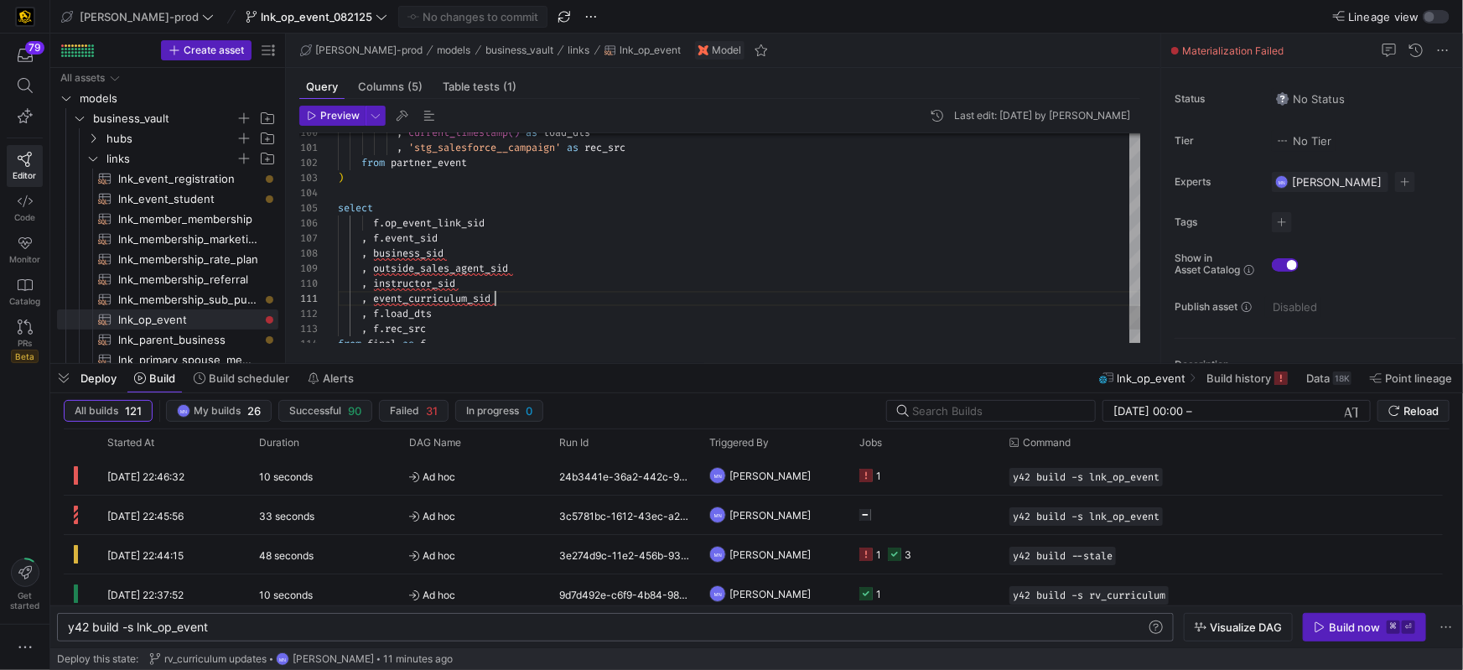
scroll to position [0, 156]
click at [591, 301] on div ", event_curriculum_sid" at bounding box center [739, 298] width 803 height 15
drag, startPoint x: 497, startPoint y: 259, endPoint x: 517, endPoint y: 254, distance: 20.7
click at [647, 246] on div ", business_sid" at bounding box center [739, 248] width 803 height 15
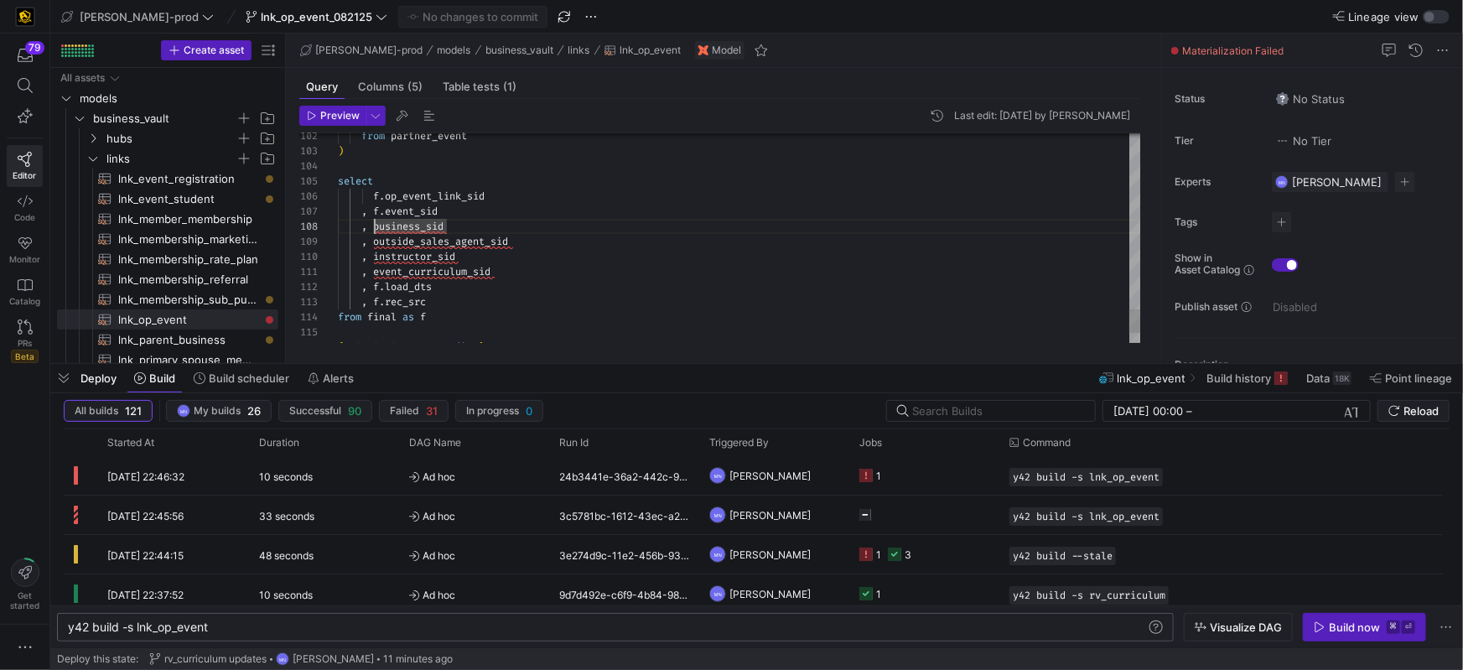
scroll to position [105, 36]
drag, startPoint x: 374, startPoint y: 225, endPoint x: 525, endPoint y: 231, distance: 151.1
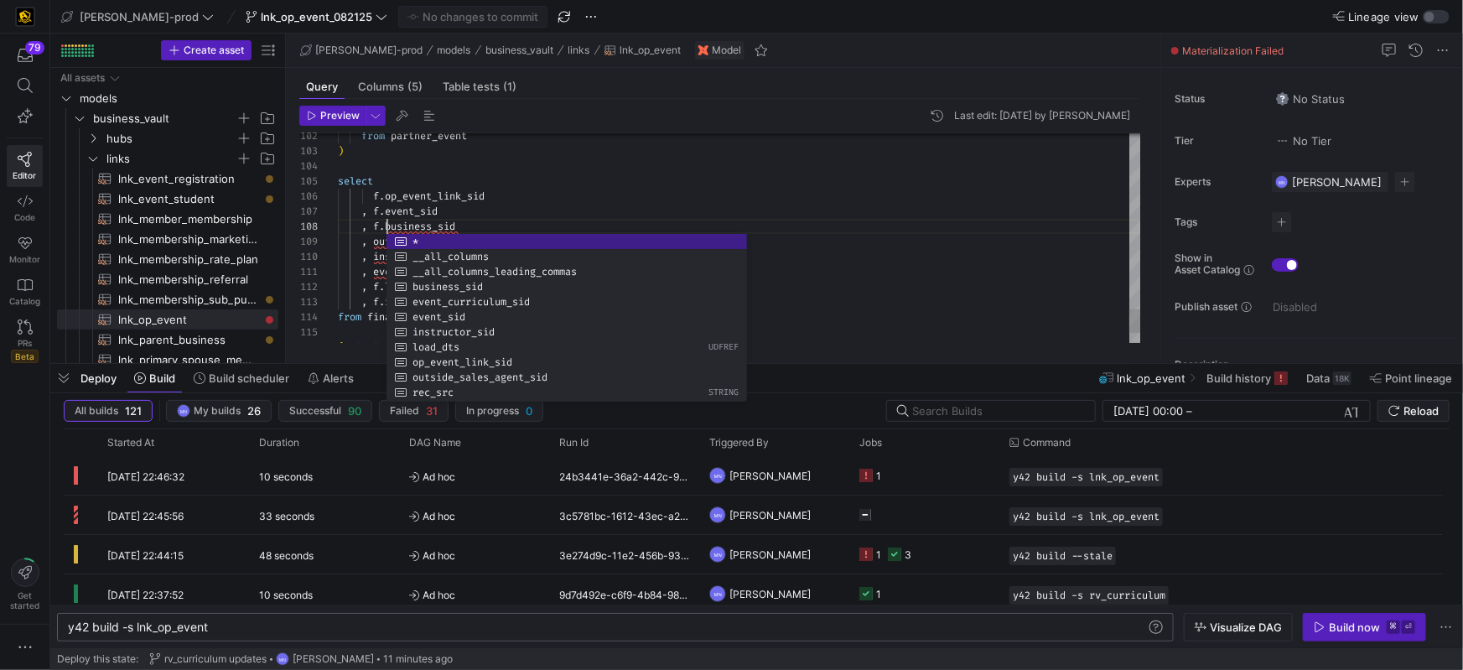
scroll to position [105, 49]
click at [773, 197] on div "f . op_event_link_sid" at bounding box center [739, 196] width 803 height 15
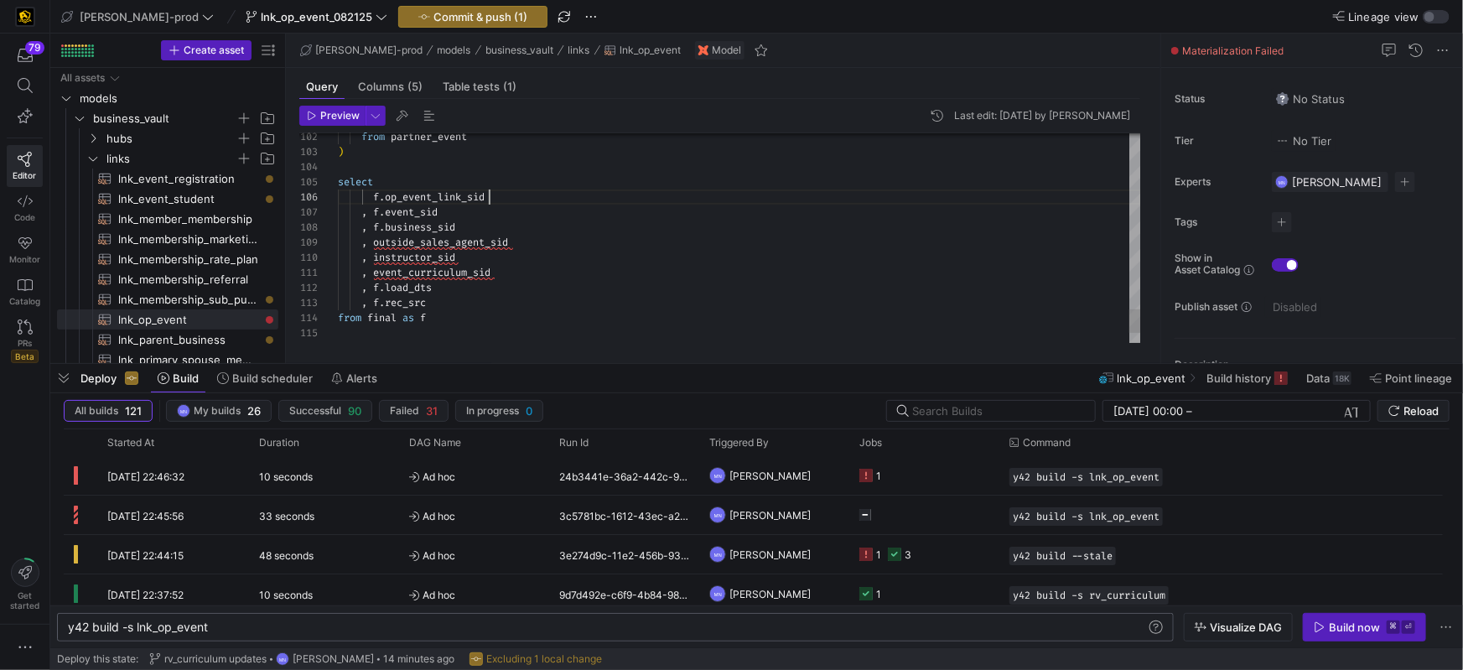
scroll to position [75, 151]
drag, startPoint x: 371, startPoint y: 241, endPoint x: 385, endPoint y: 242, distance: 13.4
click at [373, 241] on span at bounding box center [370, 242] width 6 height 13
drag, startPoint x: 711, startPoint y: 230, endPoint x: 644, endPoint y: 220, distance: 67.7
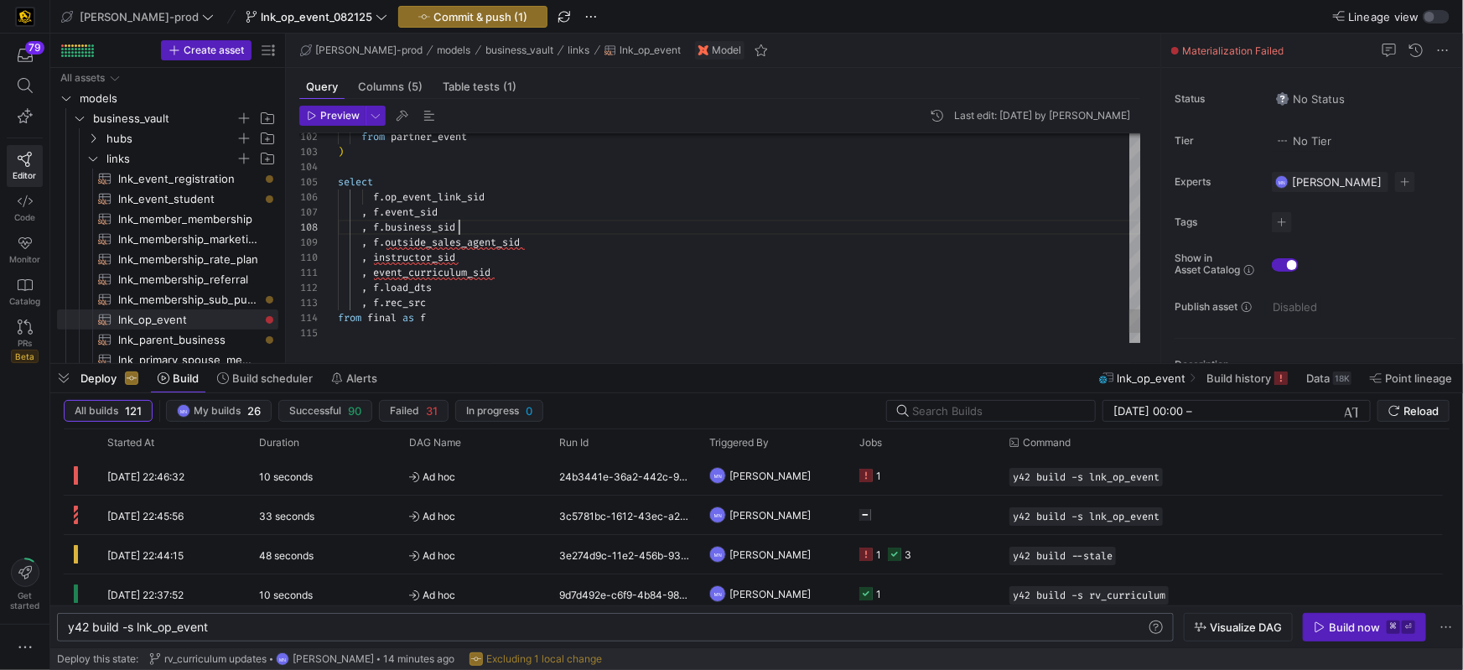
click at [711, 230] on div ", f . business_sid" at bounding box center [739, 227] width 803 height 15
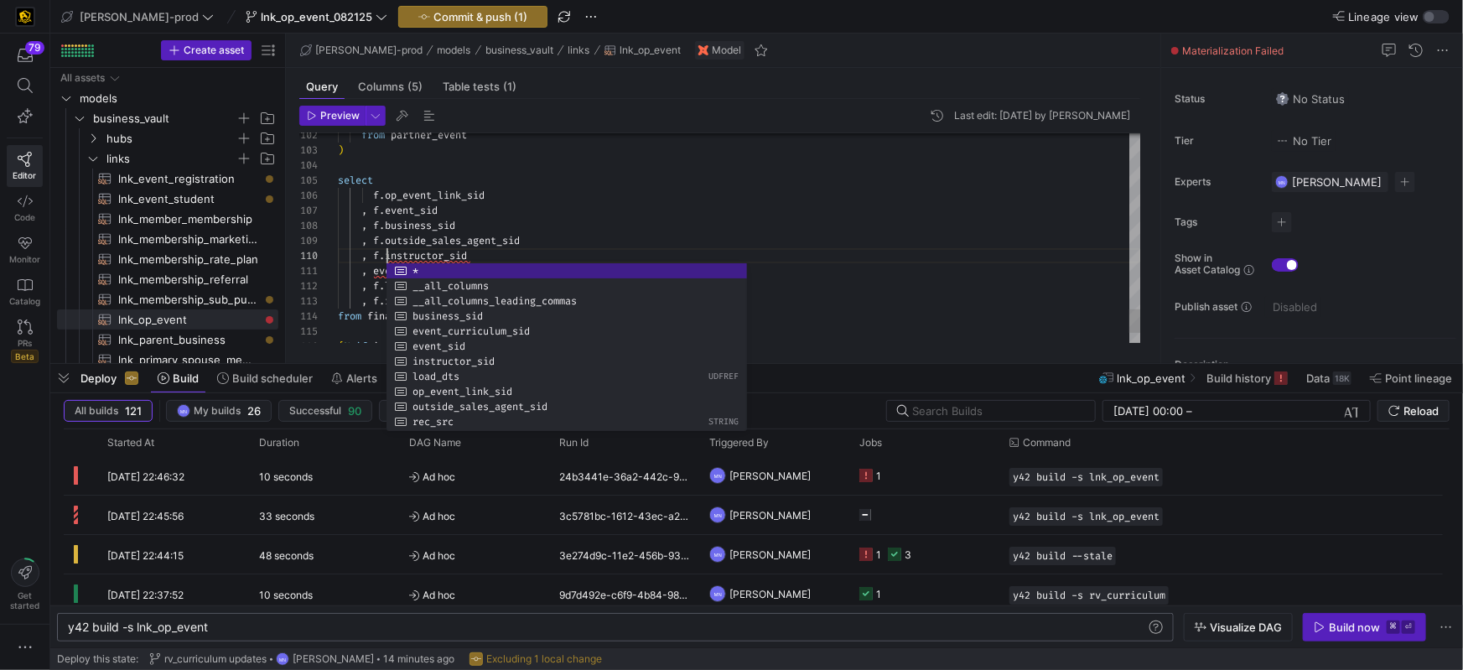
click at [710, 220] on div ", f . business_sid" at bounding box center [739, 225] width 803 height 15
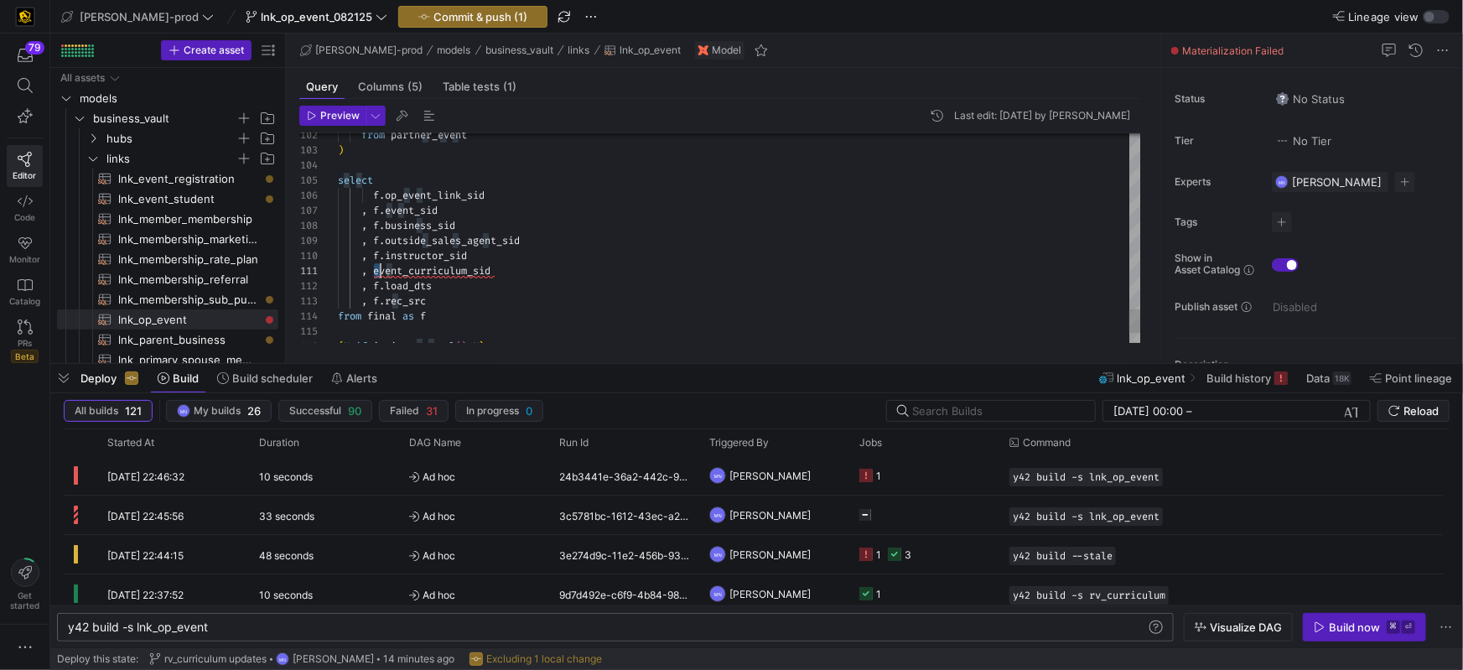
click at [378, 267] on span "event_curriculum_sid" at bounding box center [431, 270] width 117 height 13
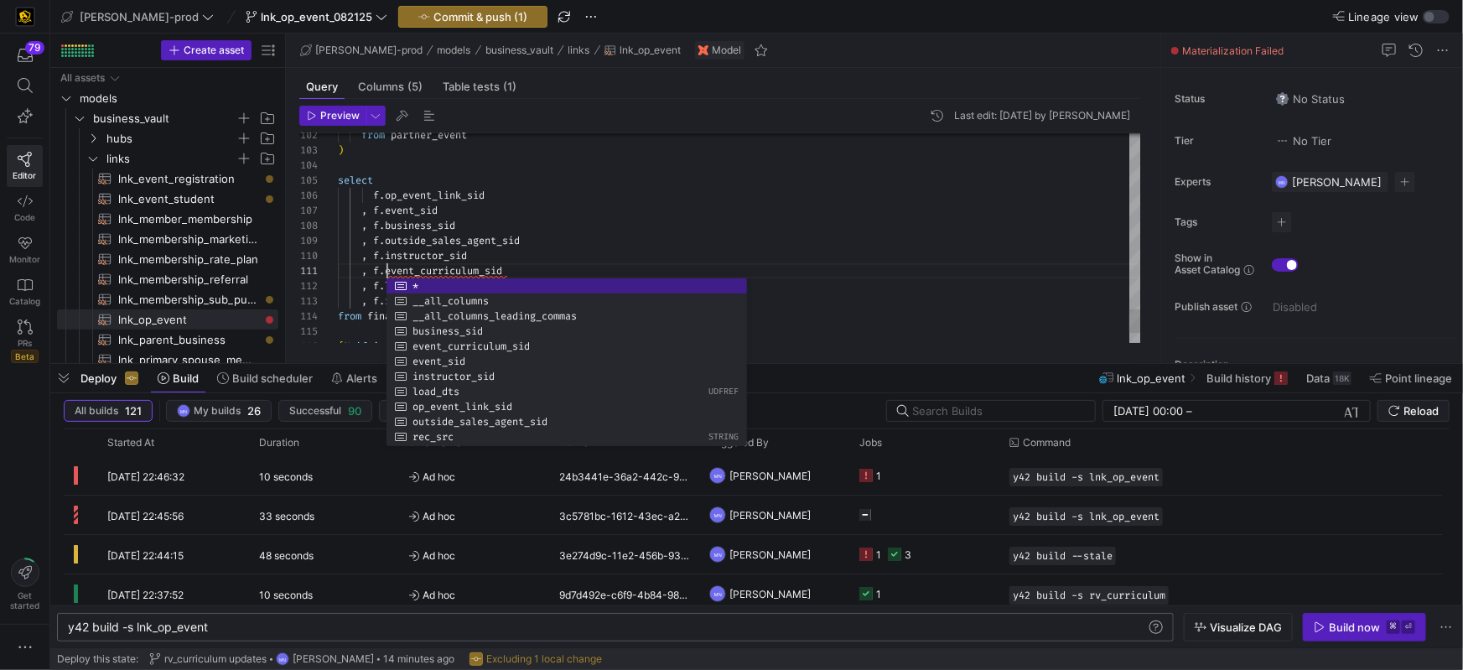
scroll to position [0, 49]
click at [859, 191] on div "f . op_event_link_sid" at bounding box center [739, 195] width 803 height 15
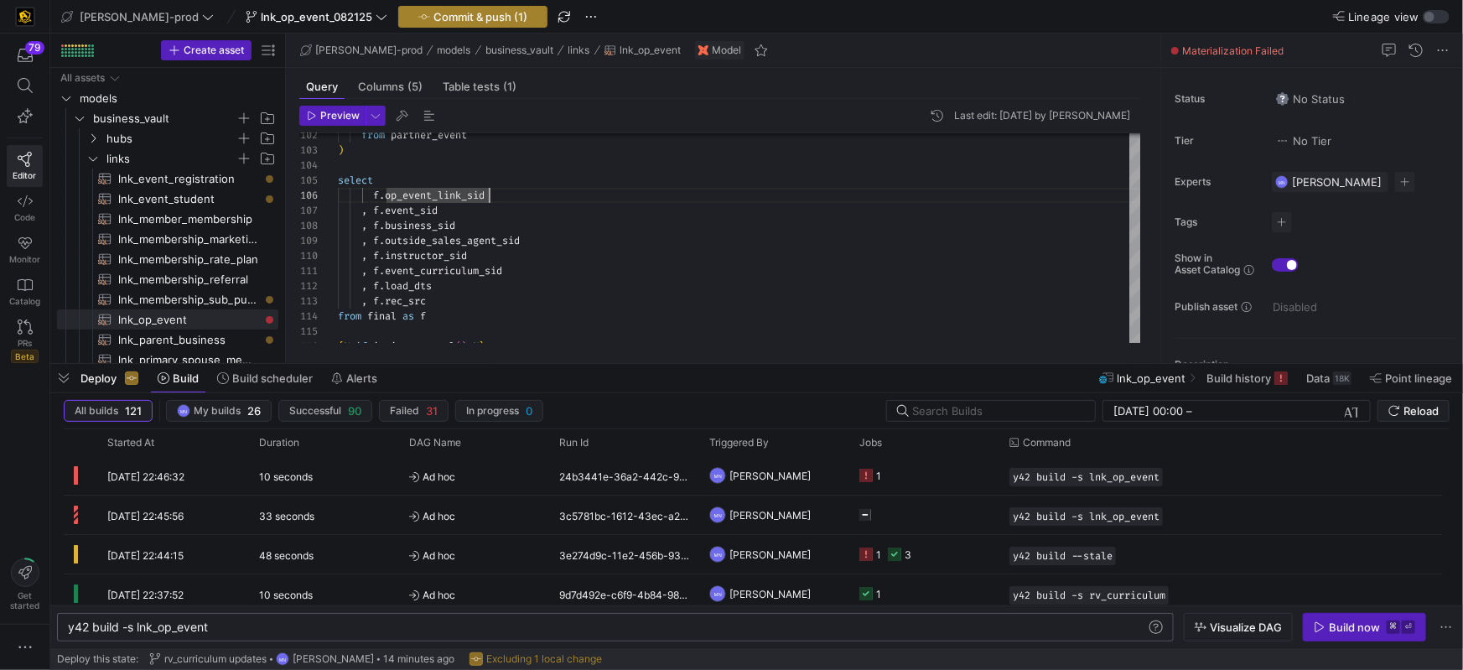
type textarea ", 'stg_salesforce__campaign' as rec_src from partner_event ) select f.op_event_…"
click at [433, 14] on span "Commit & push (1)" at bounding box center [480, 16] width 94 height 13
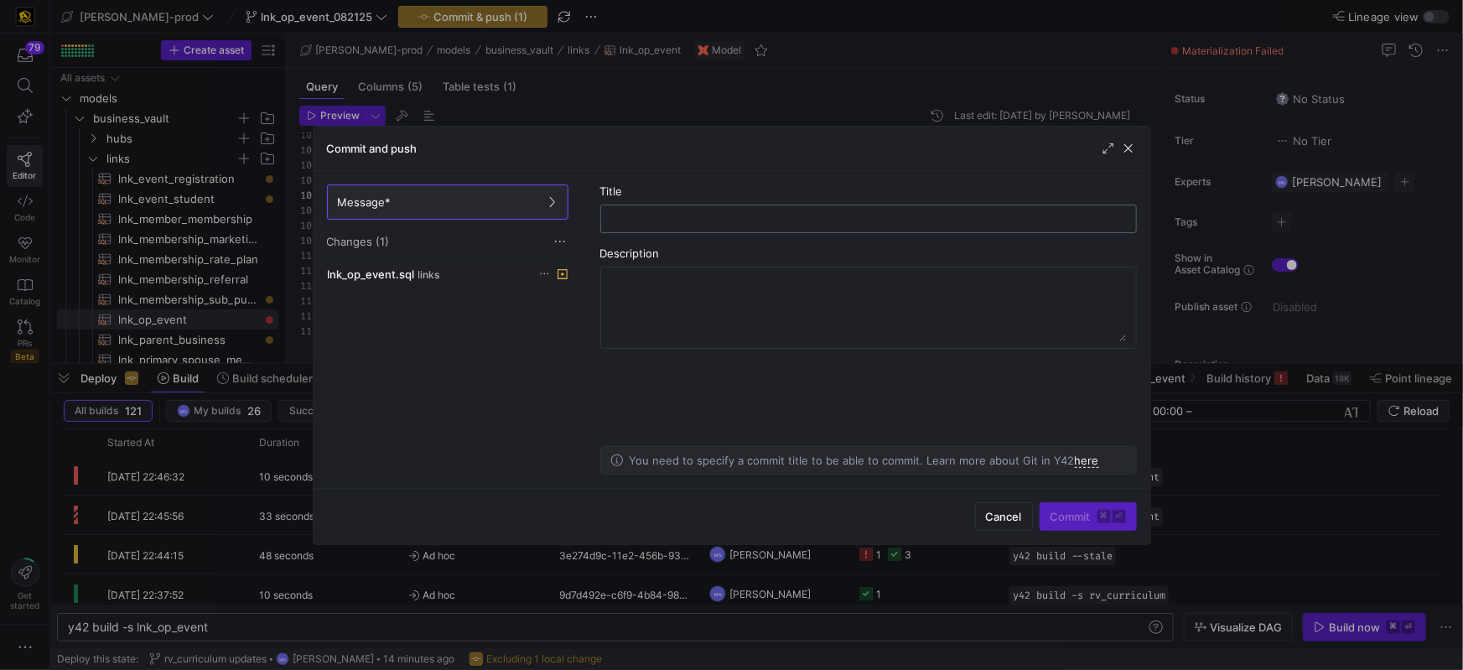
click at [656, 220] on input "text" at bounding box center [869, 218] width 508 height 13
type input "lnk_op_event"
click at [1064, 516] on span "Commit ⌘ ⏎" at bounding box center [1087, 516] width 75 height 13
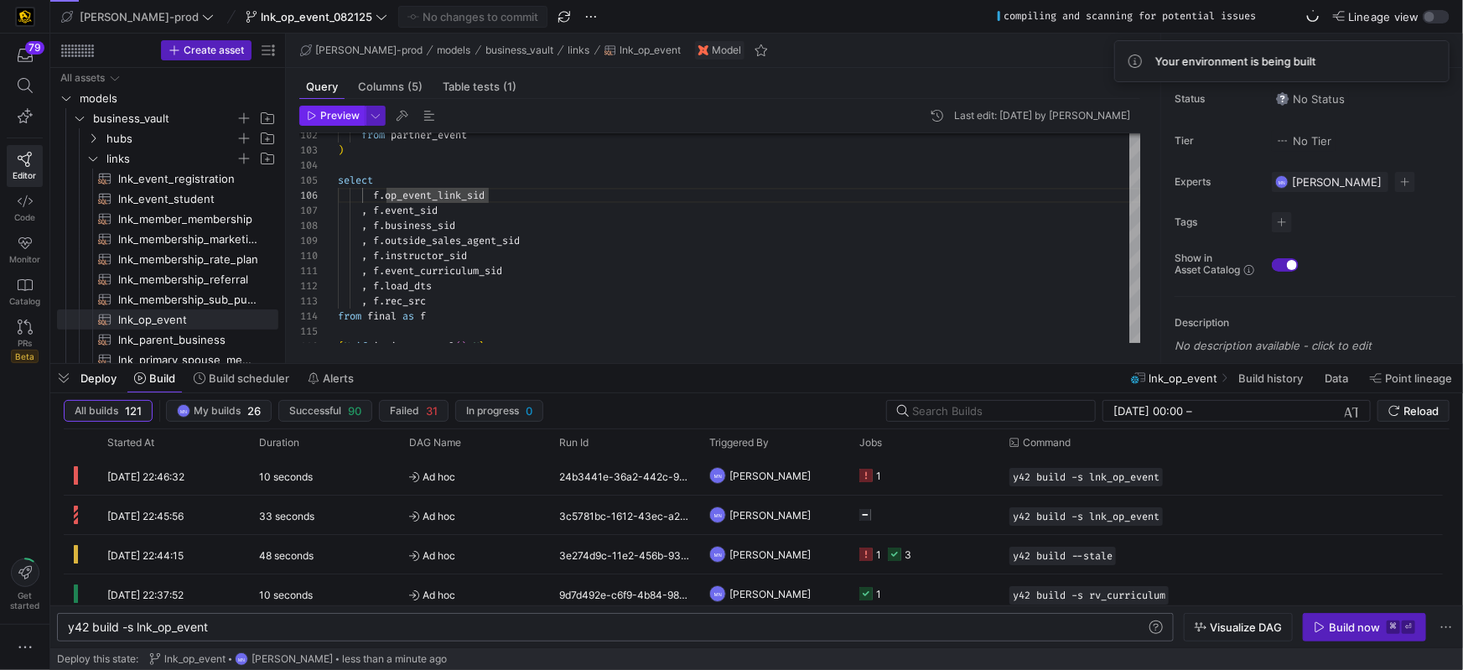
drag, startPoint x: 323, startPoint y: 114, endPoint x: 347, endPoint y: 118, distance: 24.7
click at [323, 114] on span "Preview" at bounding box center [339, 116] width 39 height 12
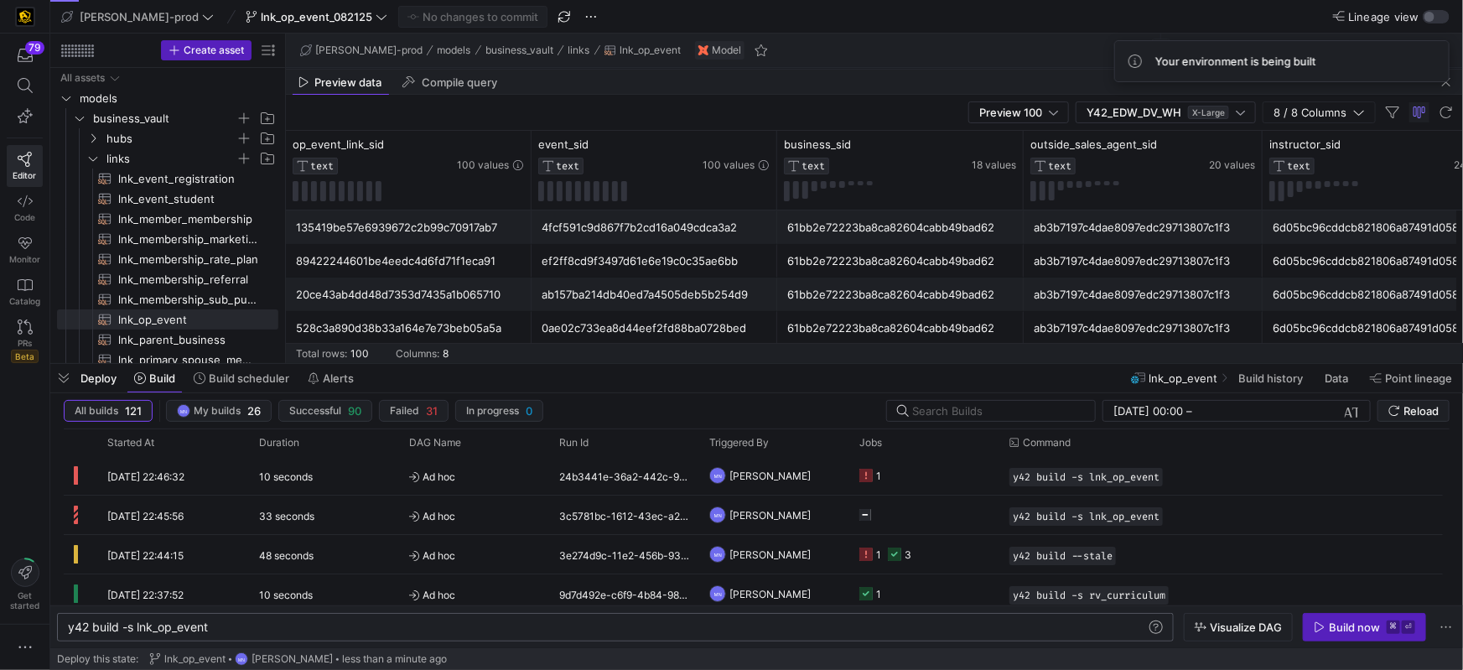
click at [1448, 85] on span "button" at bounding box center [1446, 82] width 20 height 20
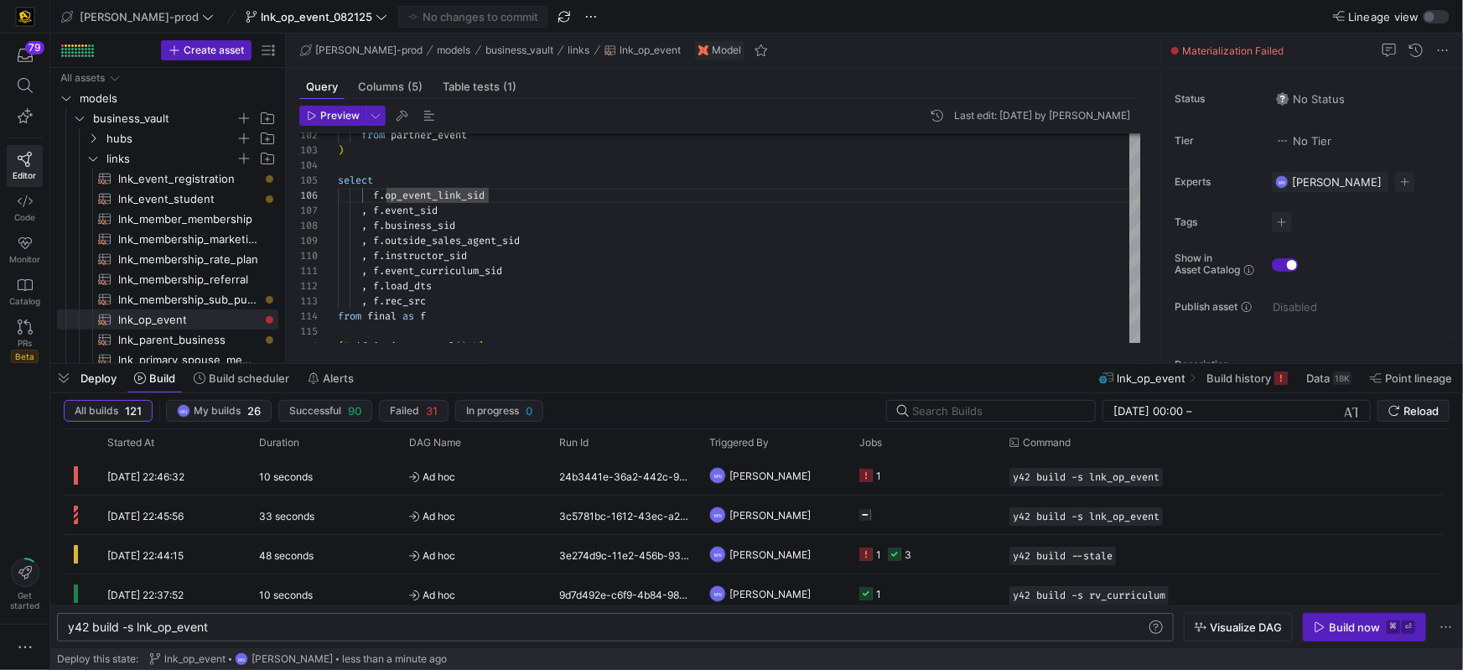
click at [1338, 630] on div "Build now" at bounding box center [1354, 626] width 51 height 13
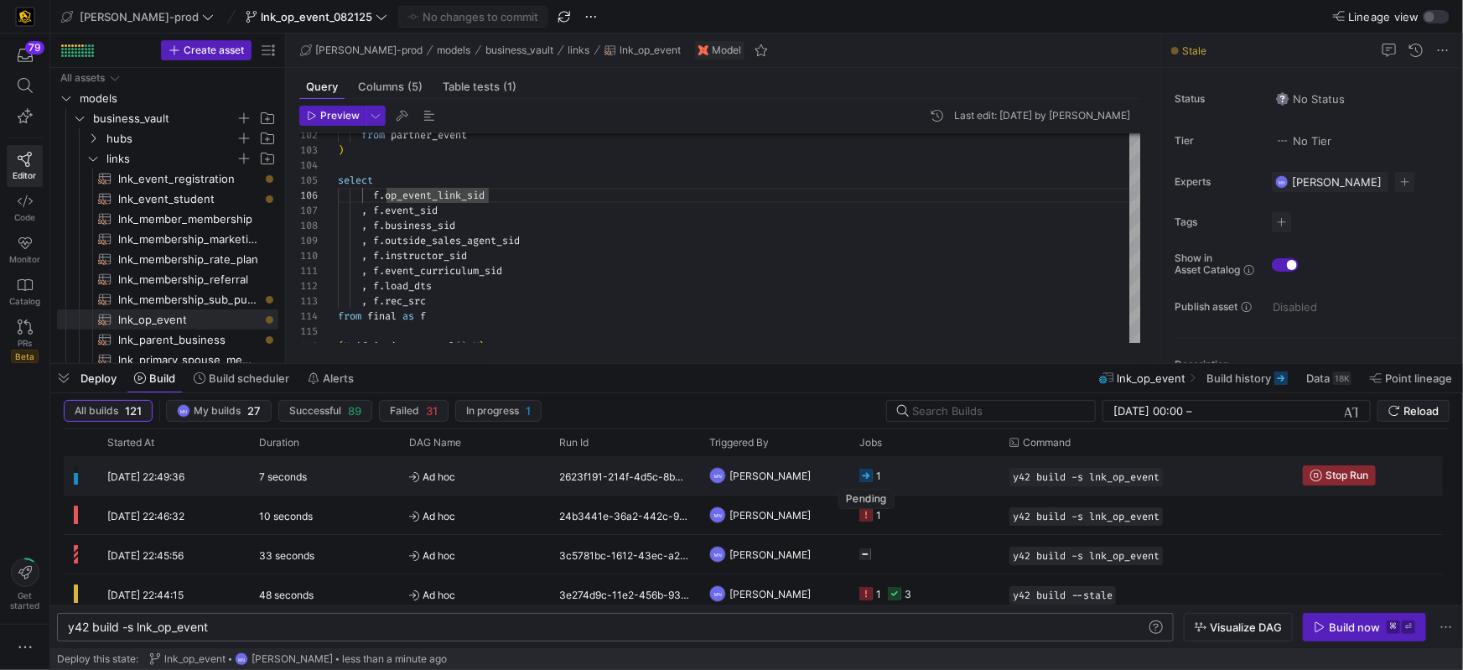
click at [863, 475] on rect "Press SPACE to select this row." at bounding box center [865, 475] width 13 height 13
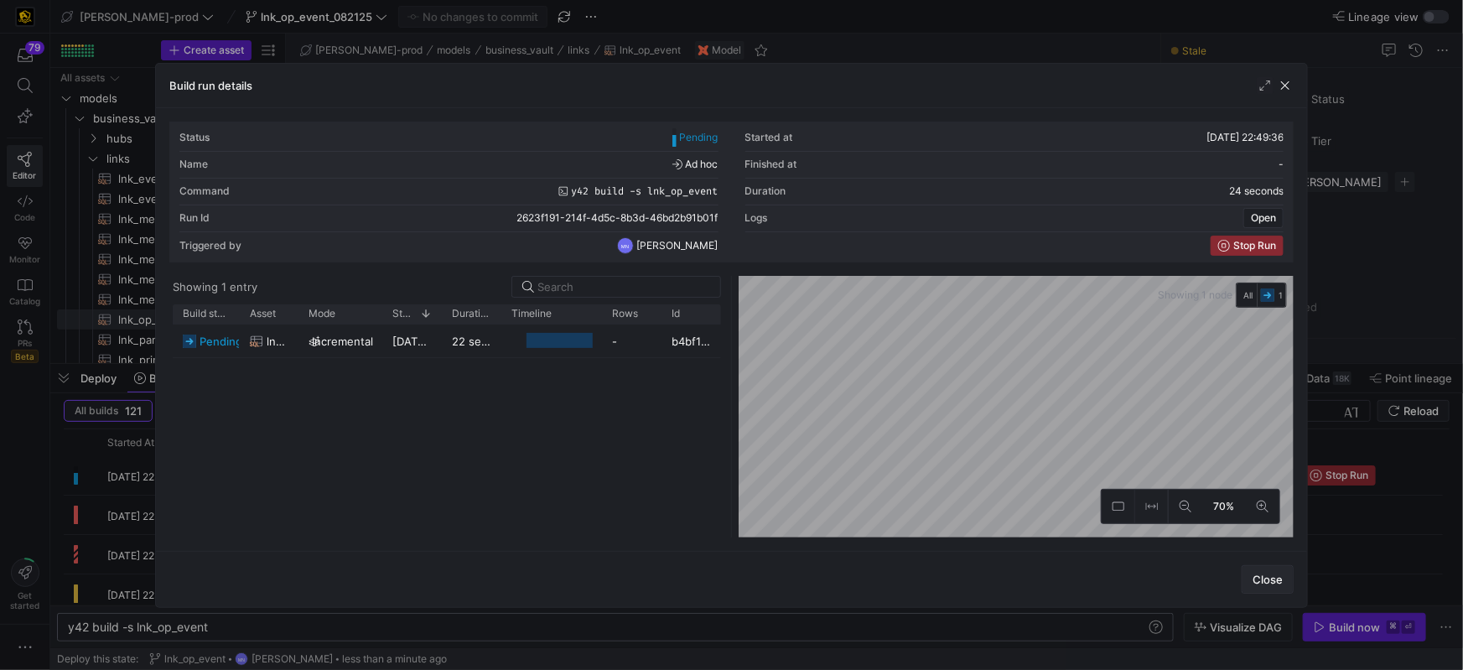
click at [1258, 578] on span "Close" at bounding box center [1268, 579] width 30 height 13
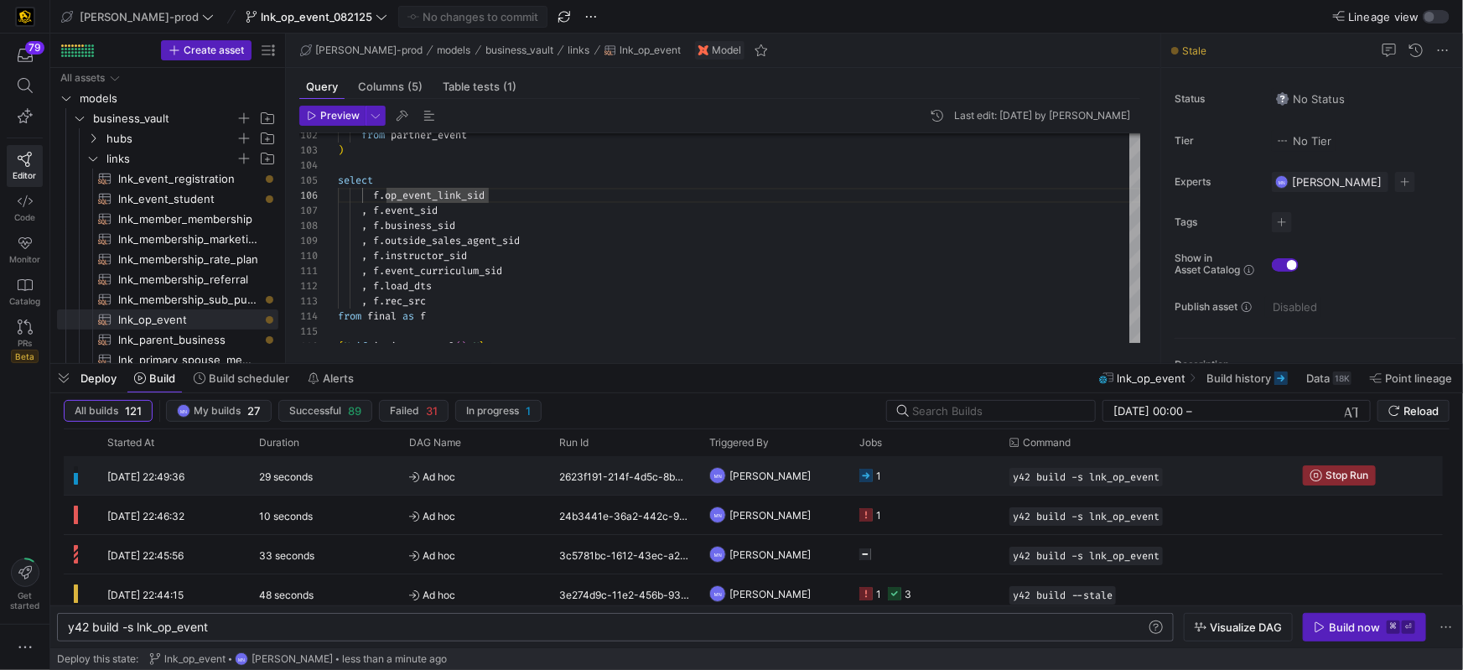
click at [1347, 477] on span "Stop Run" at bounding box center [1346, 475] width 43 height 12
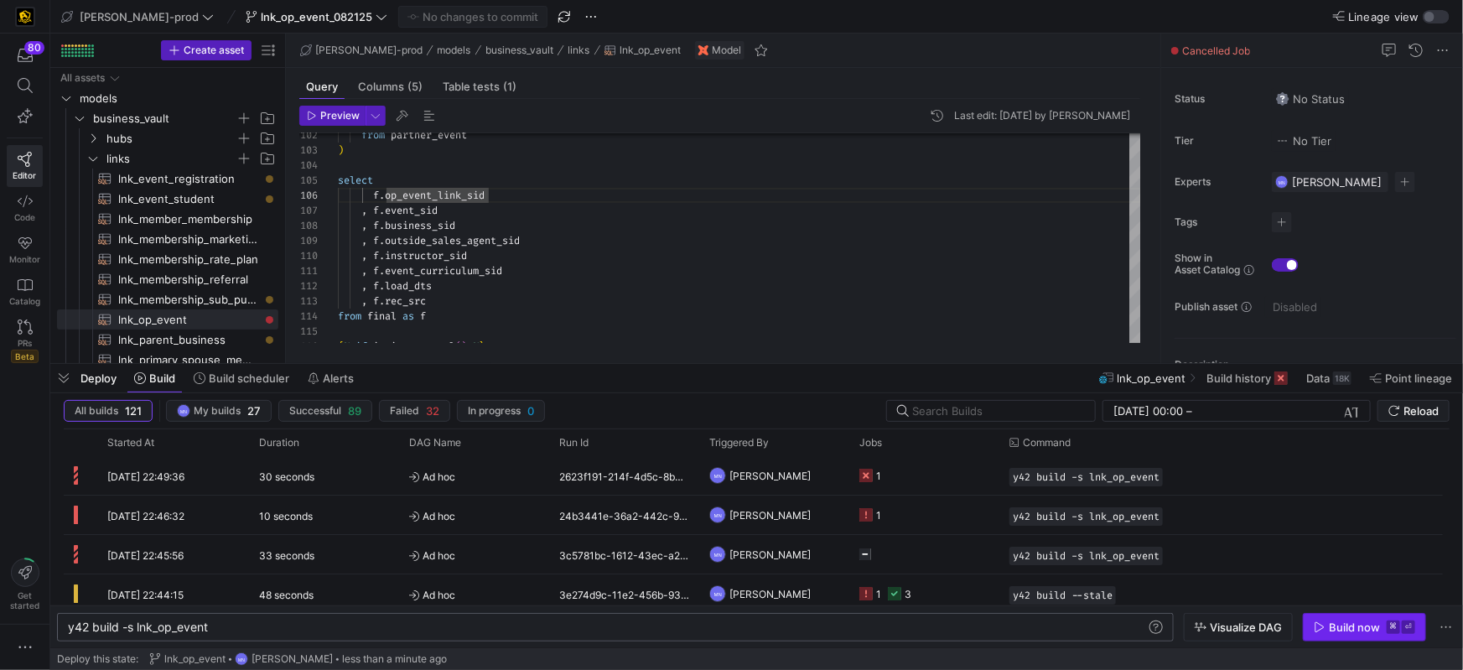
click at [1346, 628] on div "Build now" at bounding box center [1354, 626] width 51 height 13
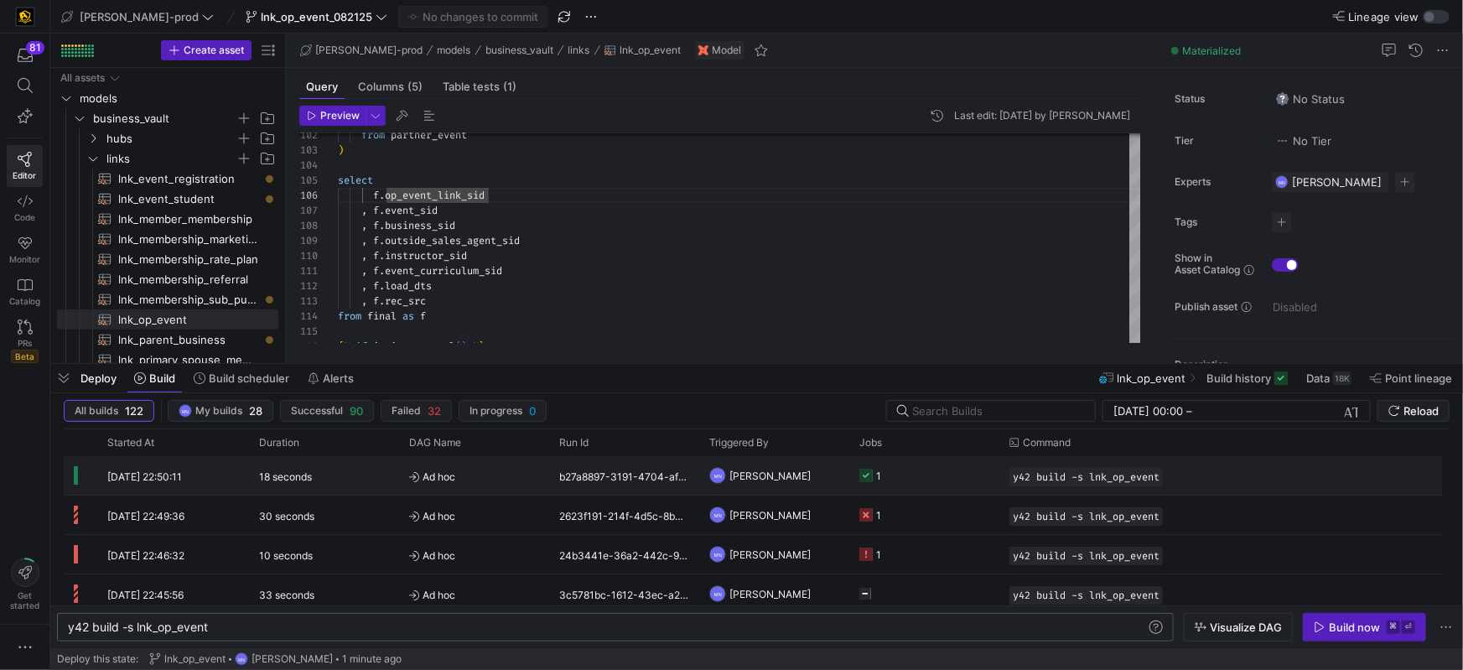
click at [869, 477] on icon "Press SPACE to select this row." at bounding box center [865, 475] width 13 height 13
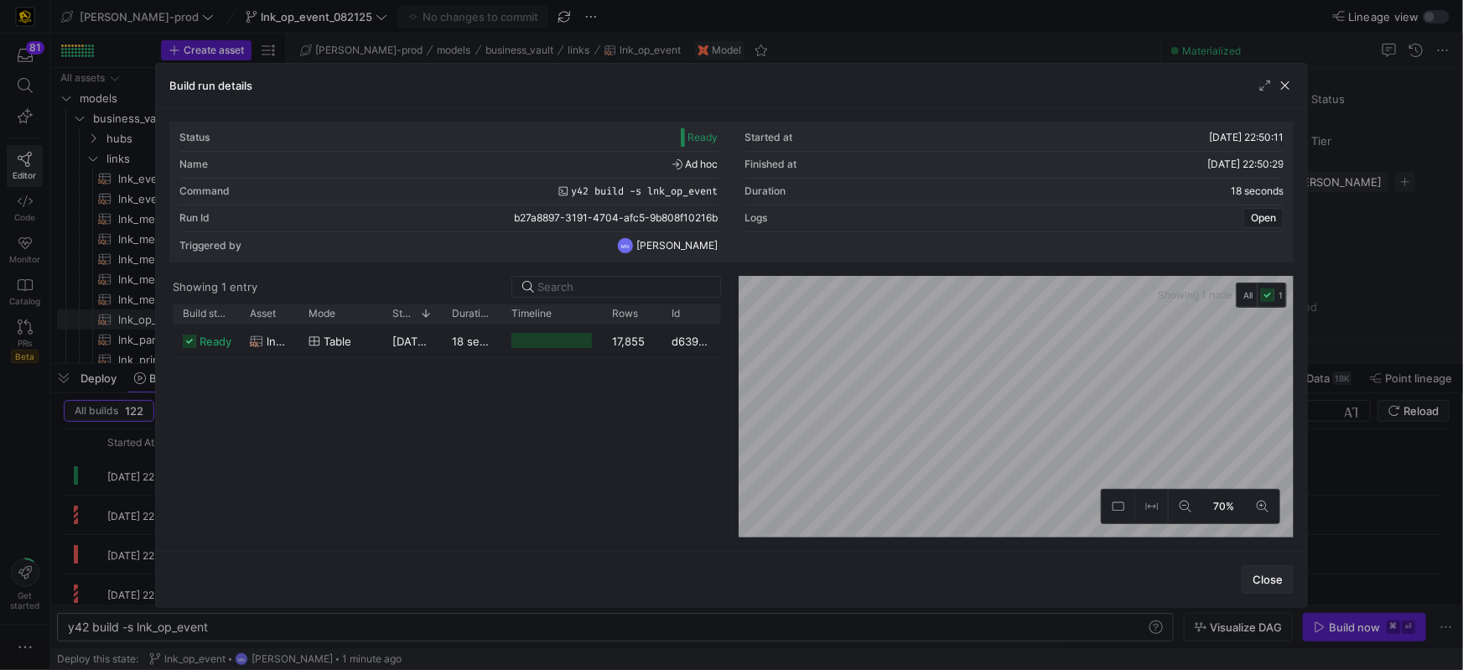
click at [1279, 581] on span "Close" at bounding box center [1268, 579] width 30 height 13
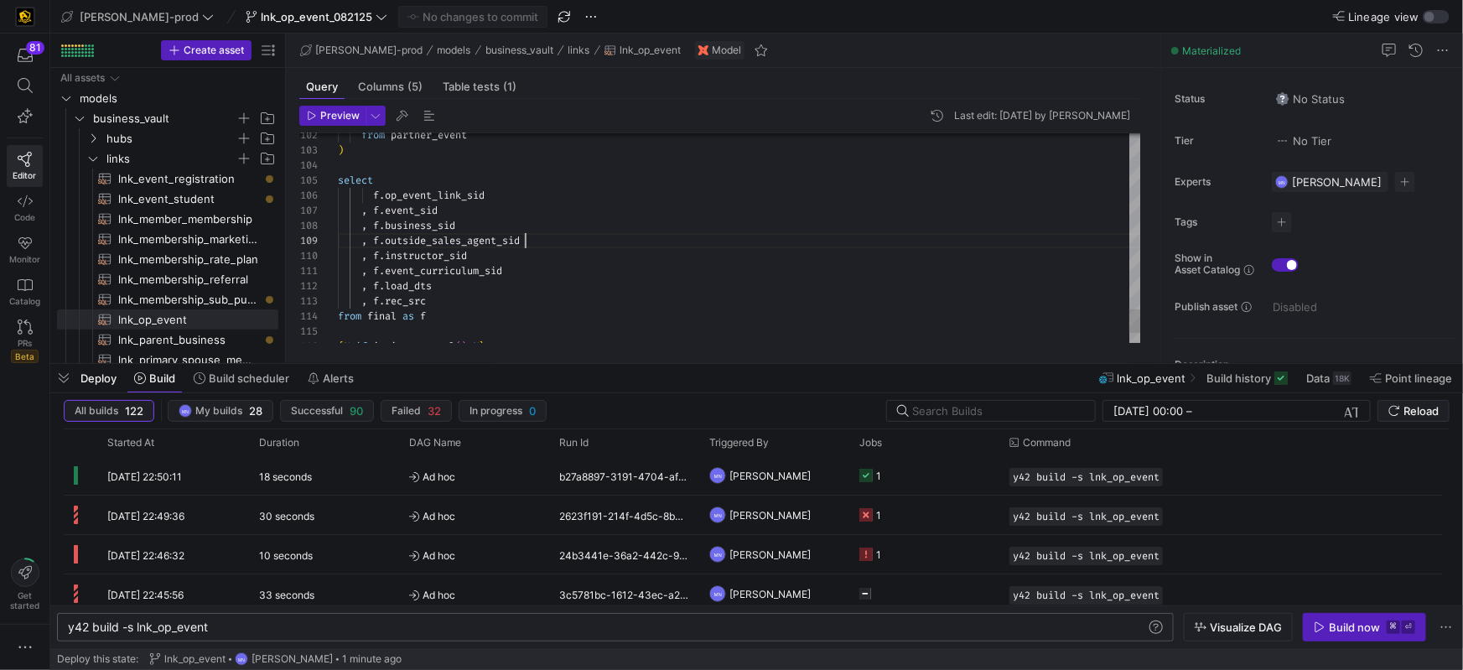
scroll to position [121, 187]
click at [559, 246] on div ", f . outside_sales_agent_sid" at bounding box center [739, 240] width 803 height 15
click at [34, 328] on link "PRs Beta" at bounding box center [25, 341] width 36 height 57
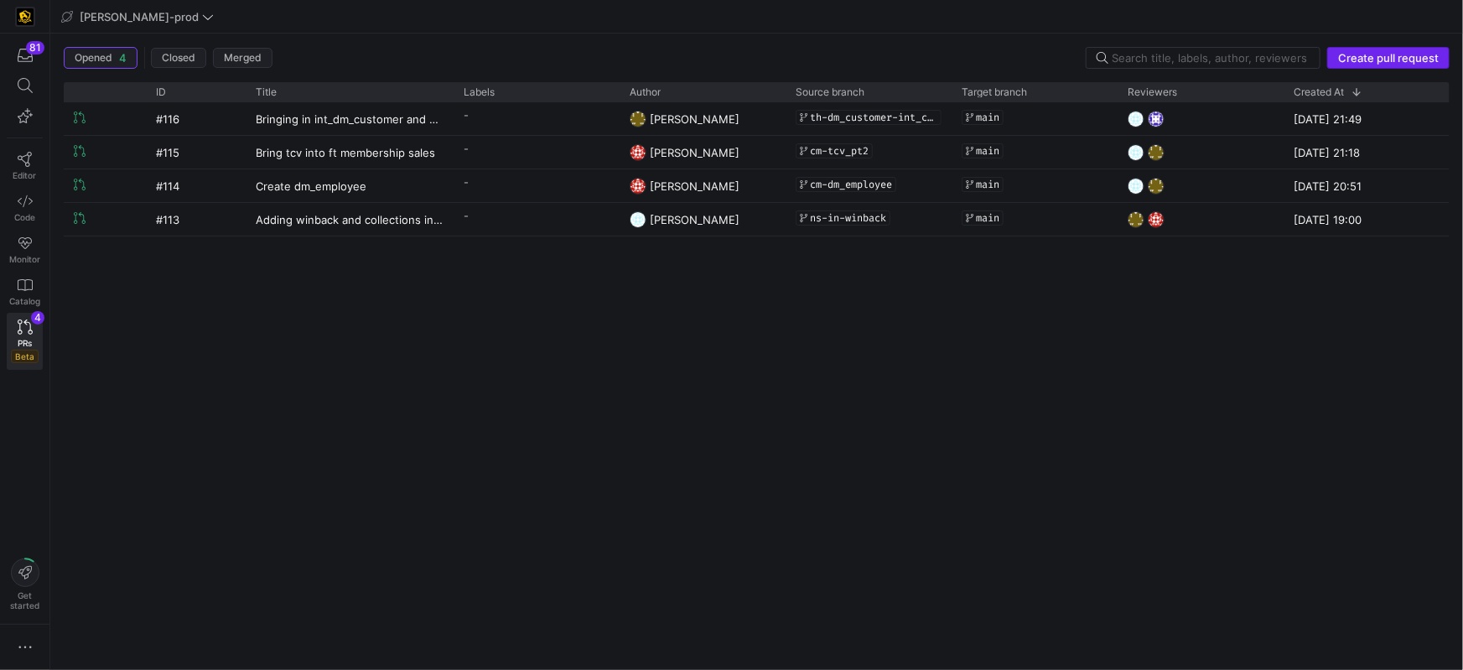
click at [1408, 60] on span "Create pull request" at bounding box center [1388, 57] width 101 height 13
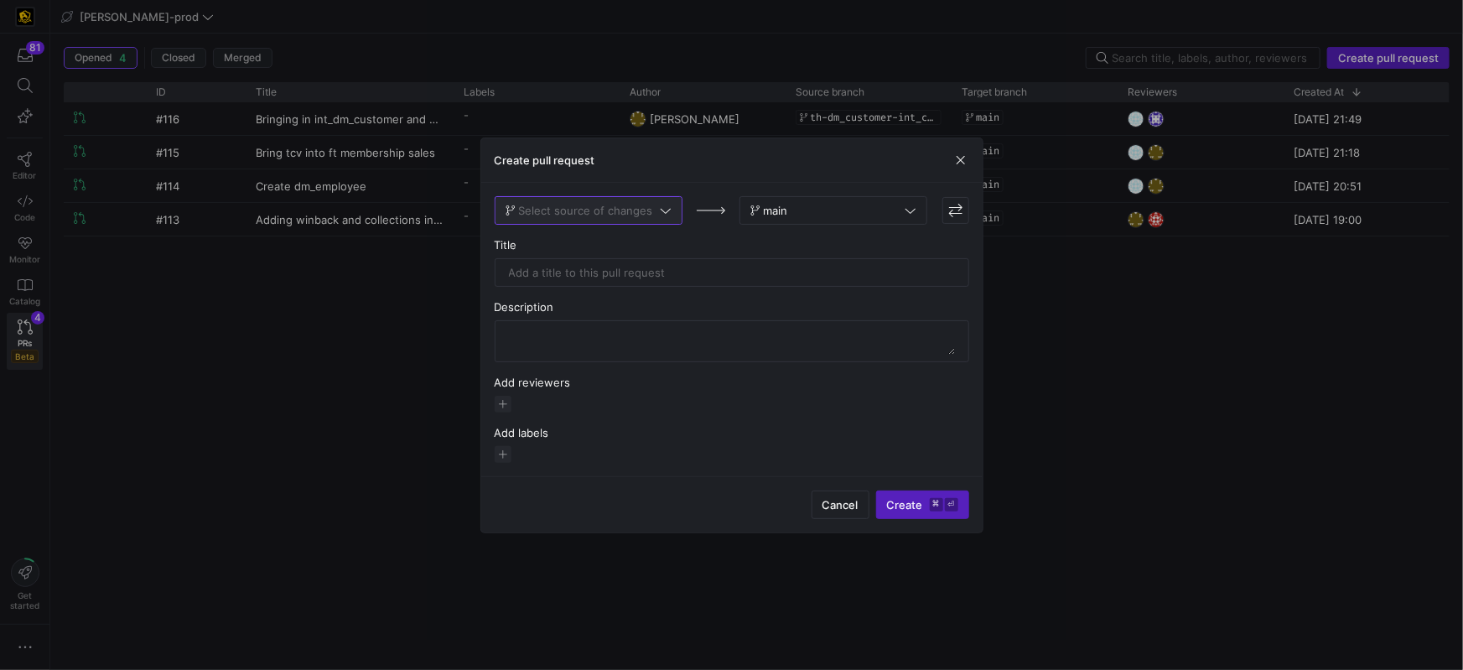
click at [622, 220] on span at bounding box center [588, 210] width 186 height 27
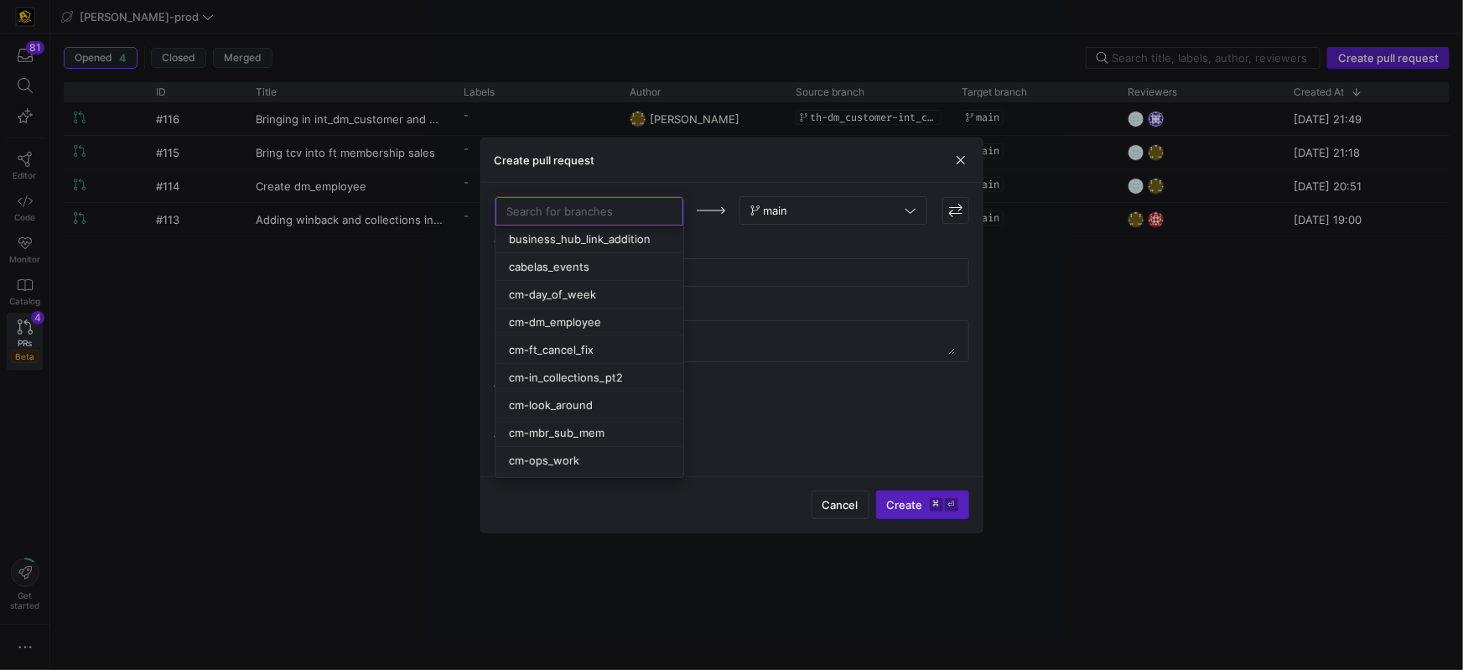
click at [786, 258] on div at bounding box center [731, 335] width 1463 height 670
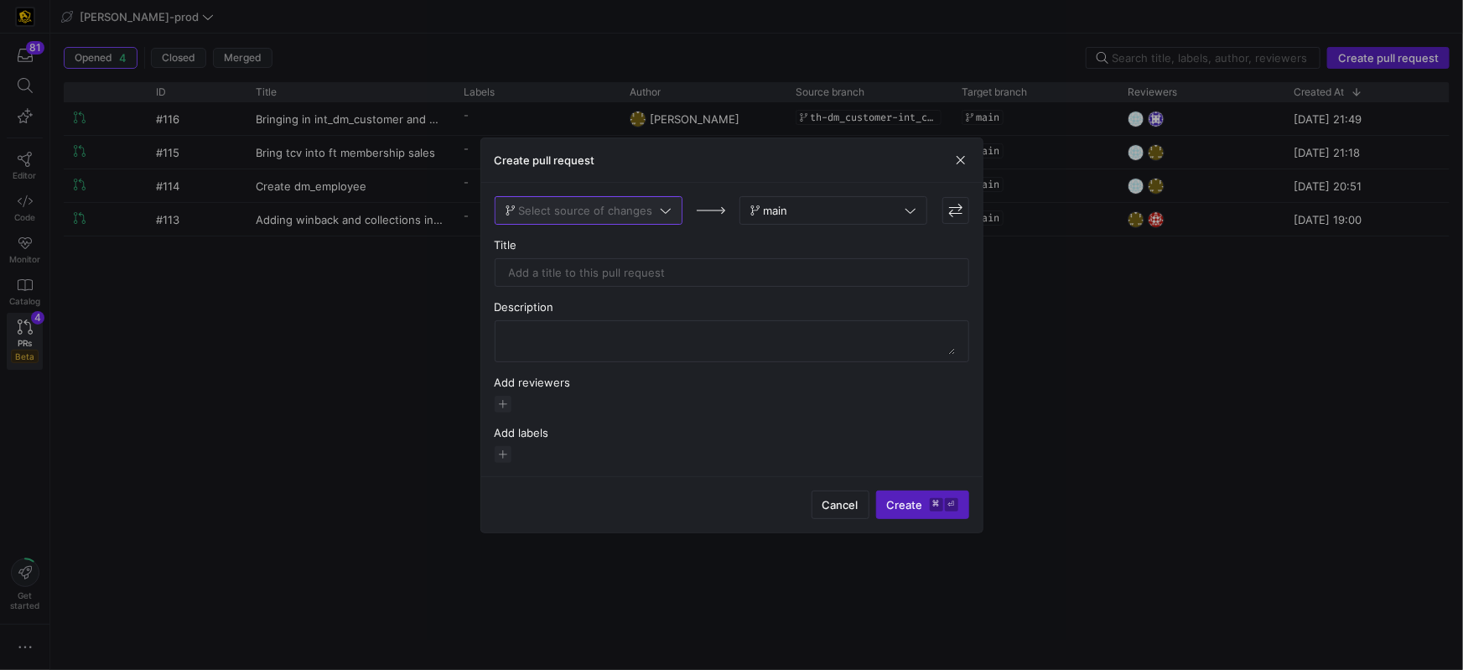
click at [674, 208] on span at bounding box center [588, 210] width 186 height 27
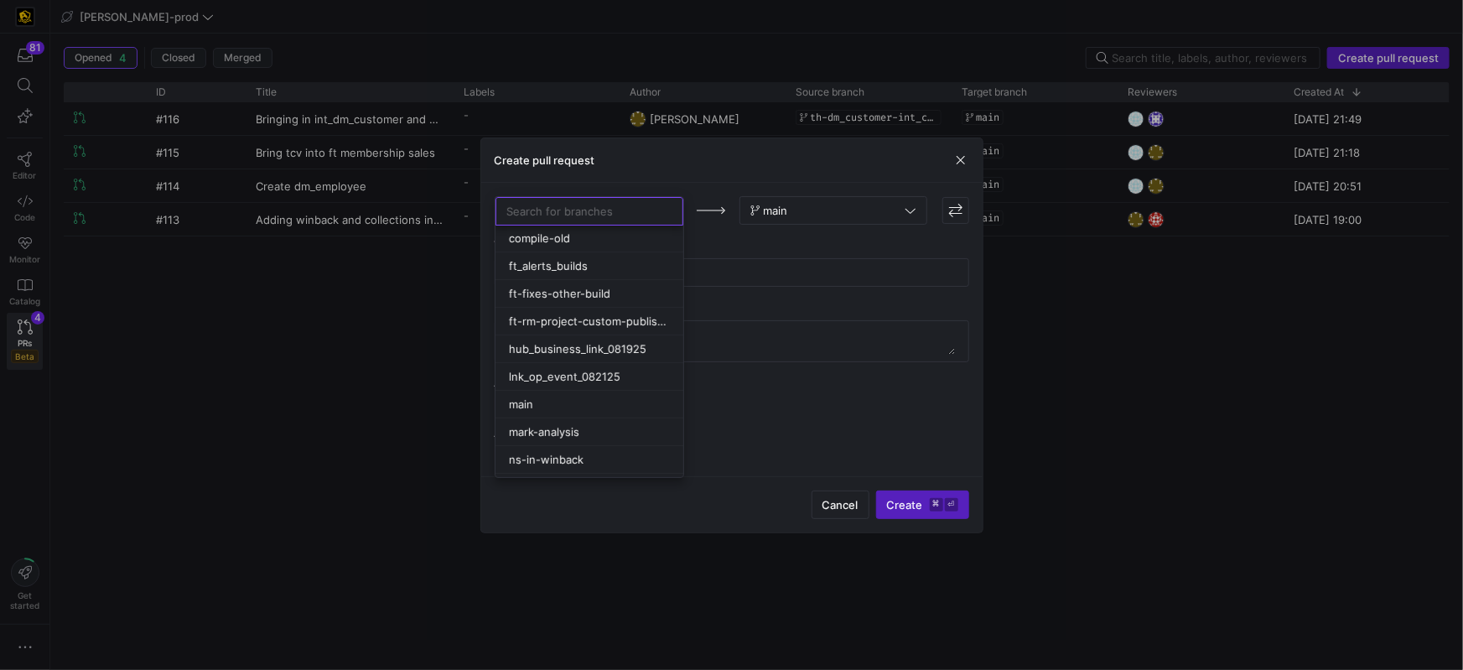
scroll to position [449, 0]
click at [602, 371] on span "lnk_op_event_082125" at bounding box center [565, 371] width 112 height 13
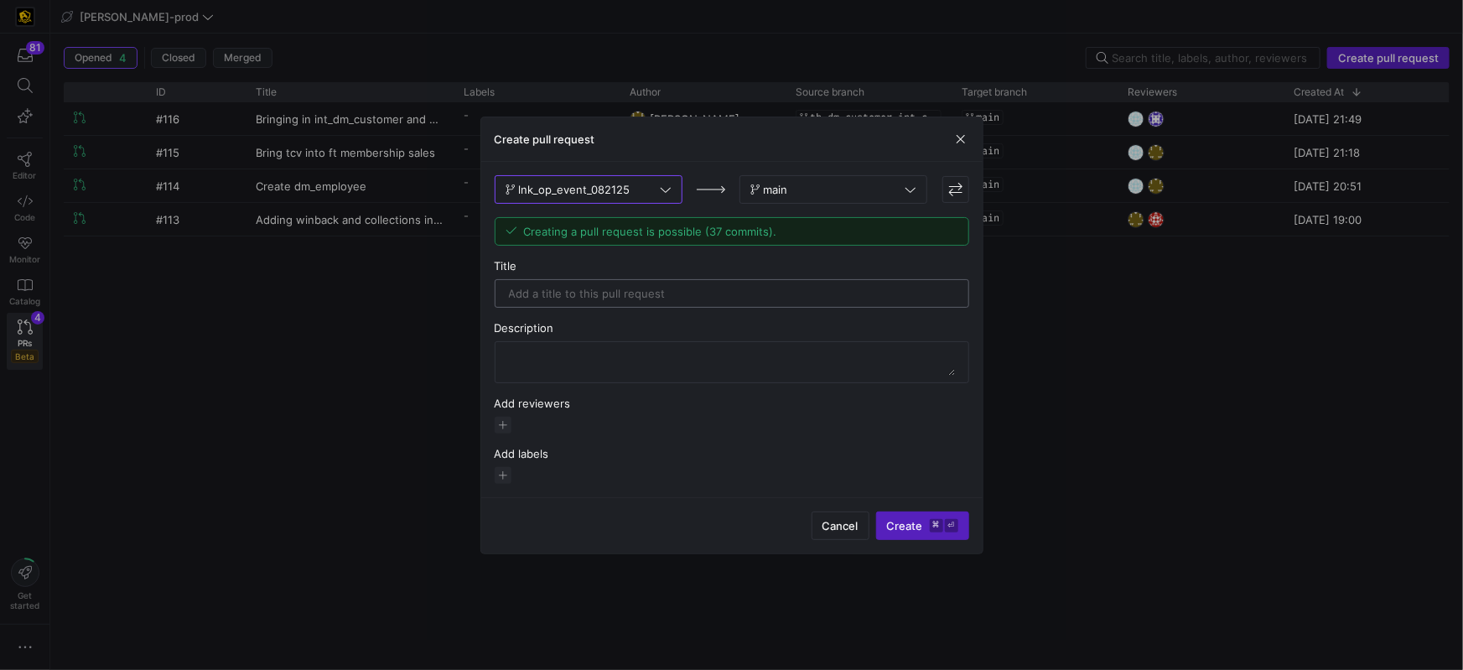
click at [671, 298] on input "text" at bounding box center [732, 293] width 446 height 13
click at [513, 293] on input "lnk_op_event & dm_curriculum and dm_business" at bounding box center [732, 293] width 446 height 13
click at [907, 323] on div "Description" at bounding box center [732, 327] width 475 height 13
click at [513, 293] on input "lrv_curriculum, nk_op_event & dm_curriculum and dm_business" at bounding box center [732, 293] width 446 height 13
click at [880, 296] on input "rv_curriculum, nk_op_event & dm_curriculum and dm_business" at bounding box center [732, 293] width 446 height 13
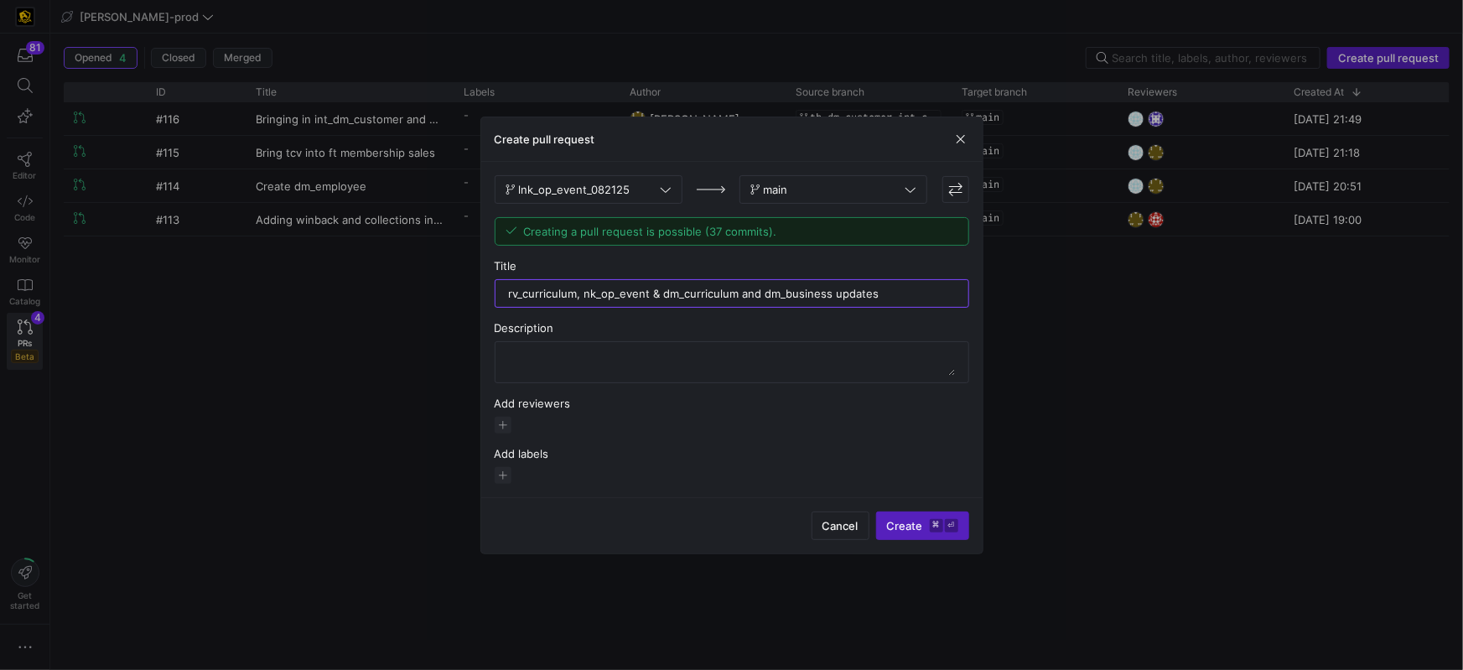
type input "rv_curriculum, nk_op_event & dm_curriculum and dm_business updates"
click at [755, 336] on div "Description" at bounding box center [732, 352] width 475 height 62
click at [737, 354] on textarea at bounding box center [732, 362] width 446 height 27
click at [573, 355] on textarea at bounding box center [732, 362] width 446 height 27
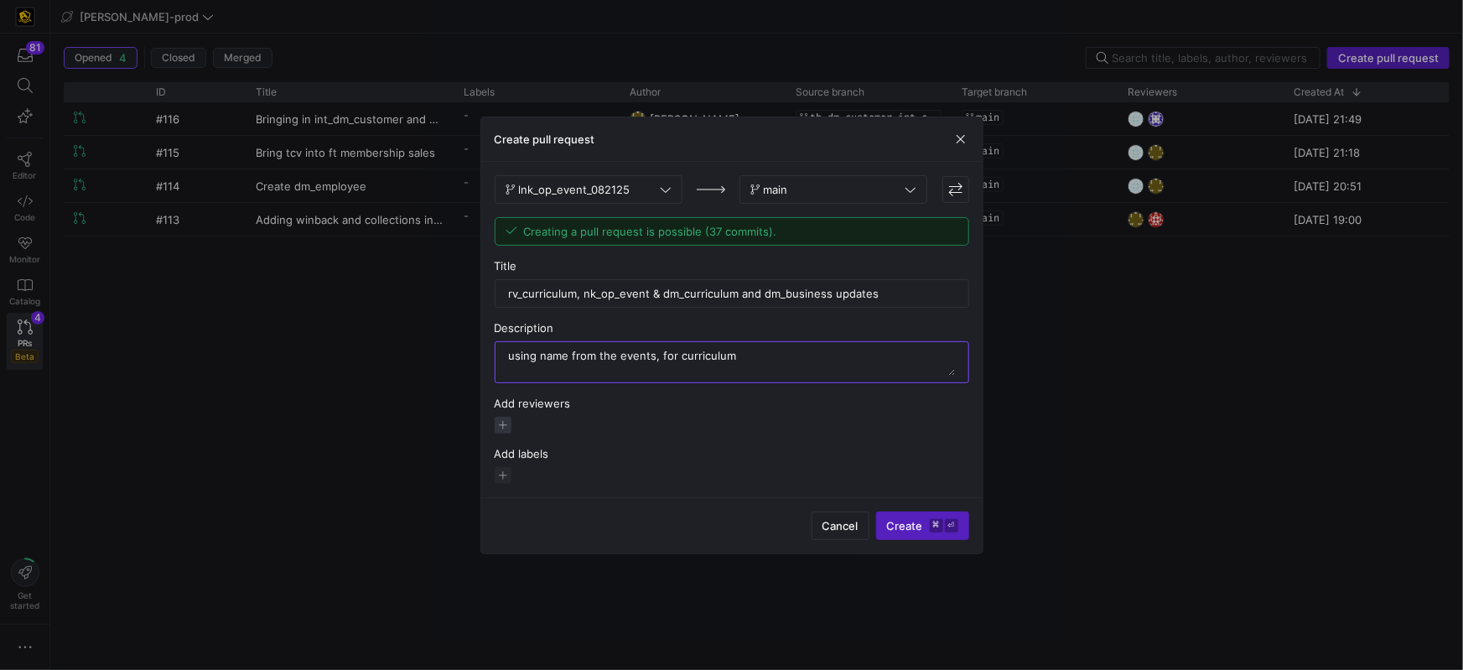
type textarea "using name from the events, for curriculum"
click at [501, 420] on span "button" at bounding box center [503, 425] width 17 height 17
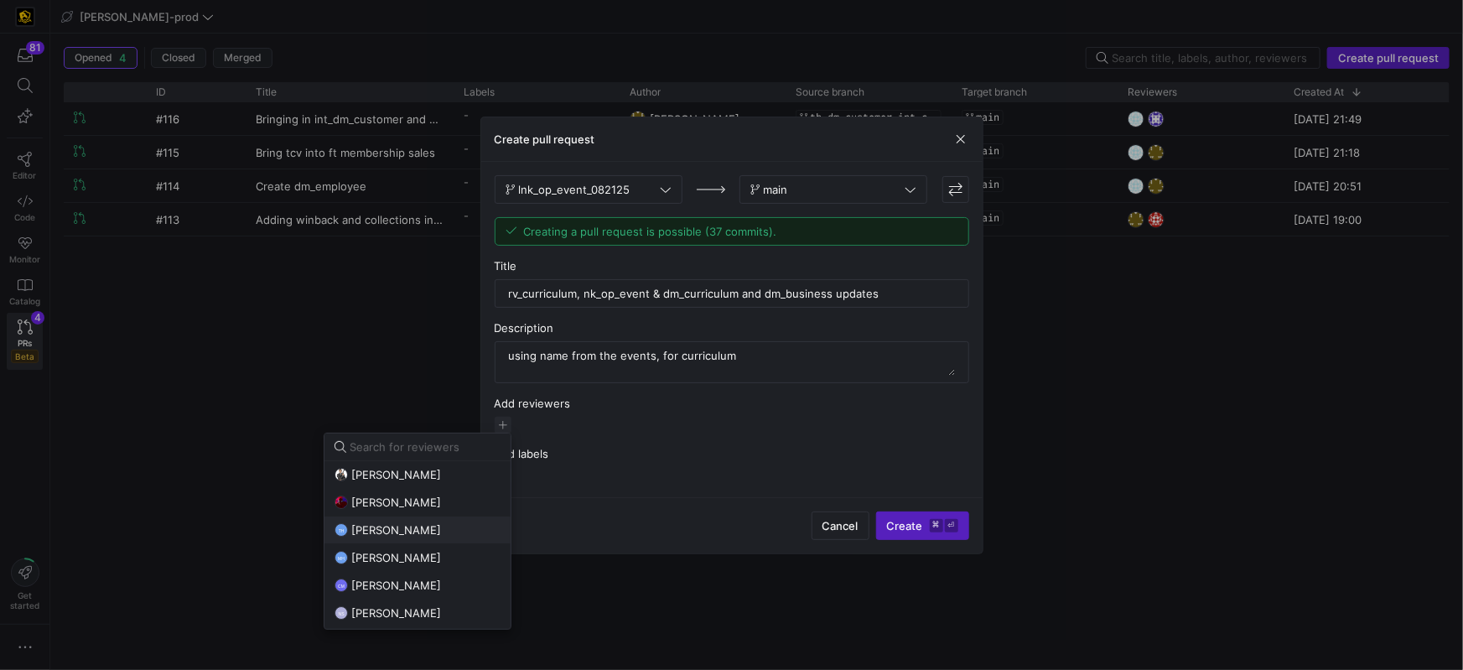
click at [438, 531] on span "[PERSON_NAME]" at bounding box center [396, 529] width 90 height 13
click at [624, 426] on div at bounding box center [731, 335] width 1463 height 670
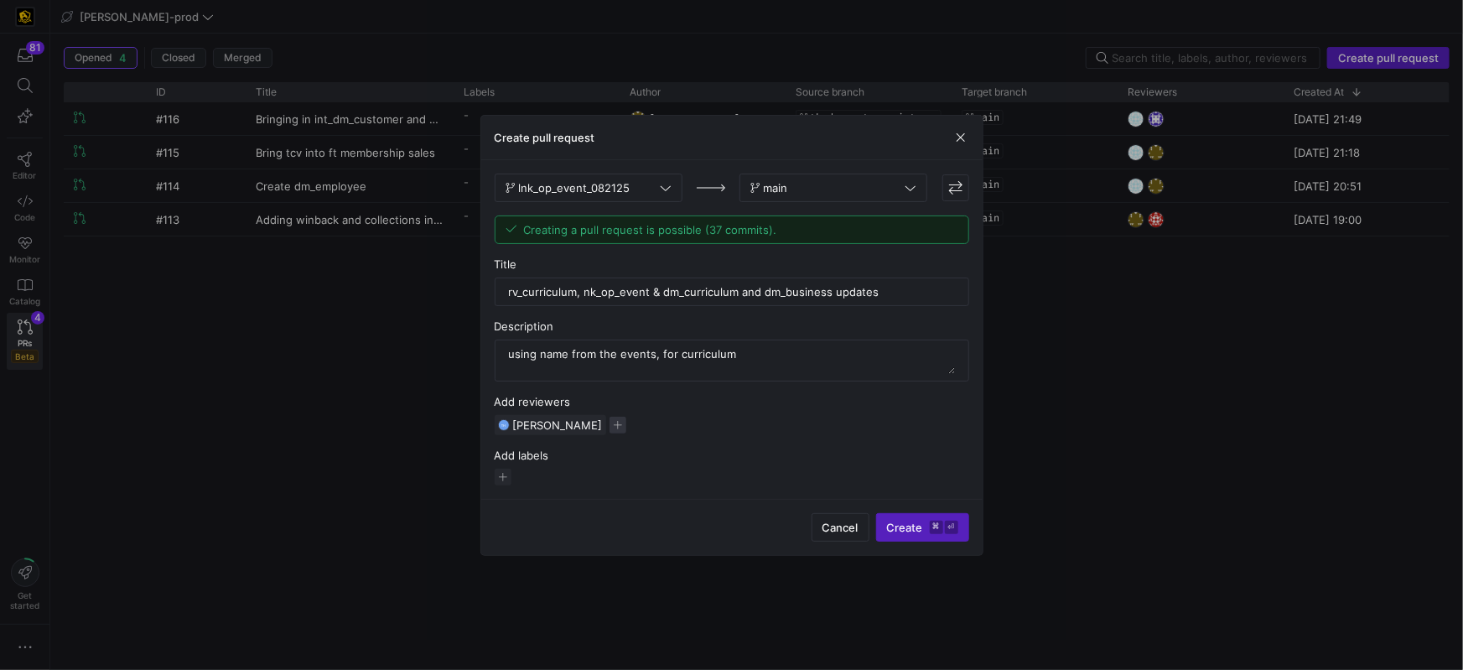
click at [623, 427] on span "button" at bounding box center [618, 425] width 17 height 17
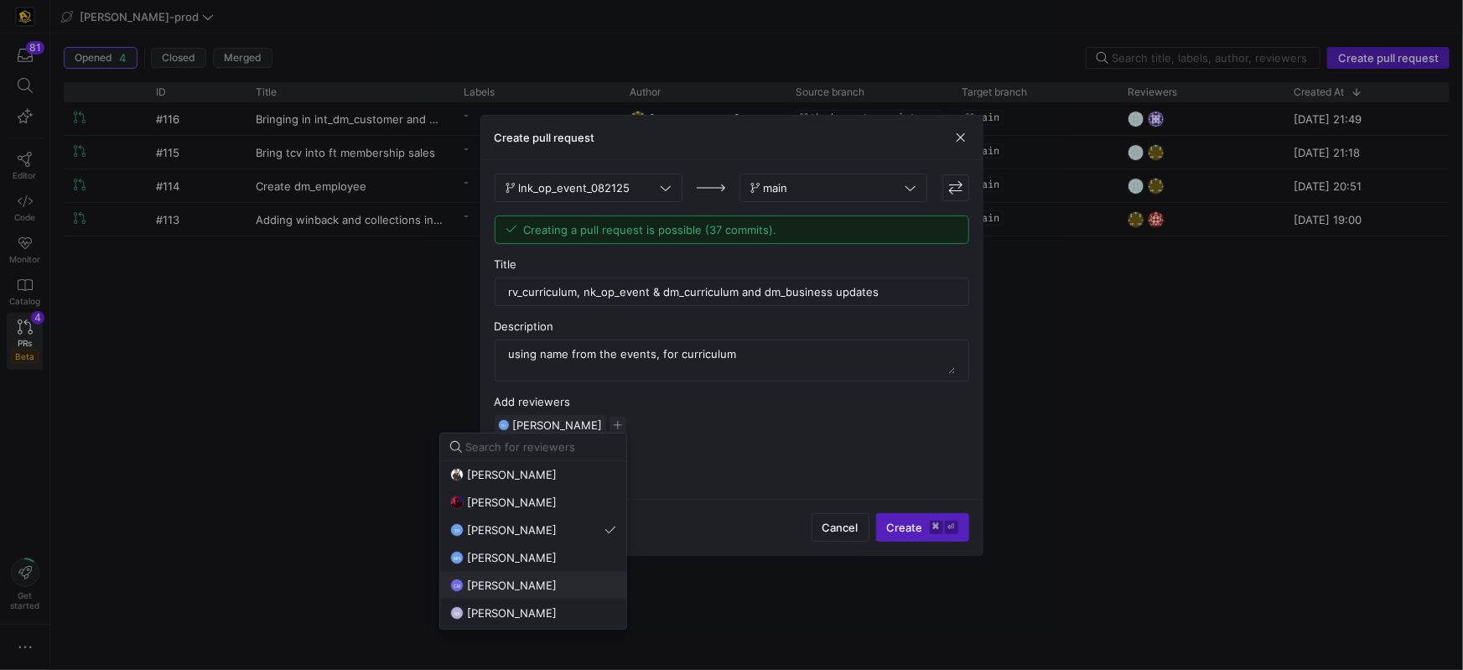
click at [511, 589] on span "[PERSON_NAME]" at bounding box center [512, 584] width 90 height 13
click at [801, 457] on div at bounding box center [731, 335] width 1463 height 670
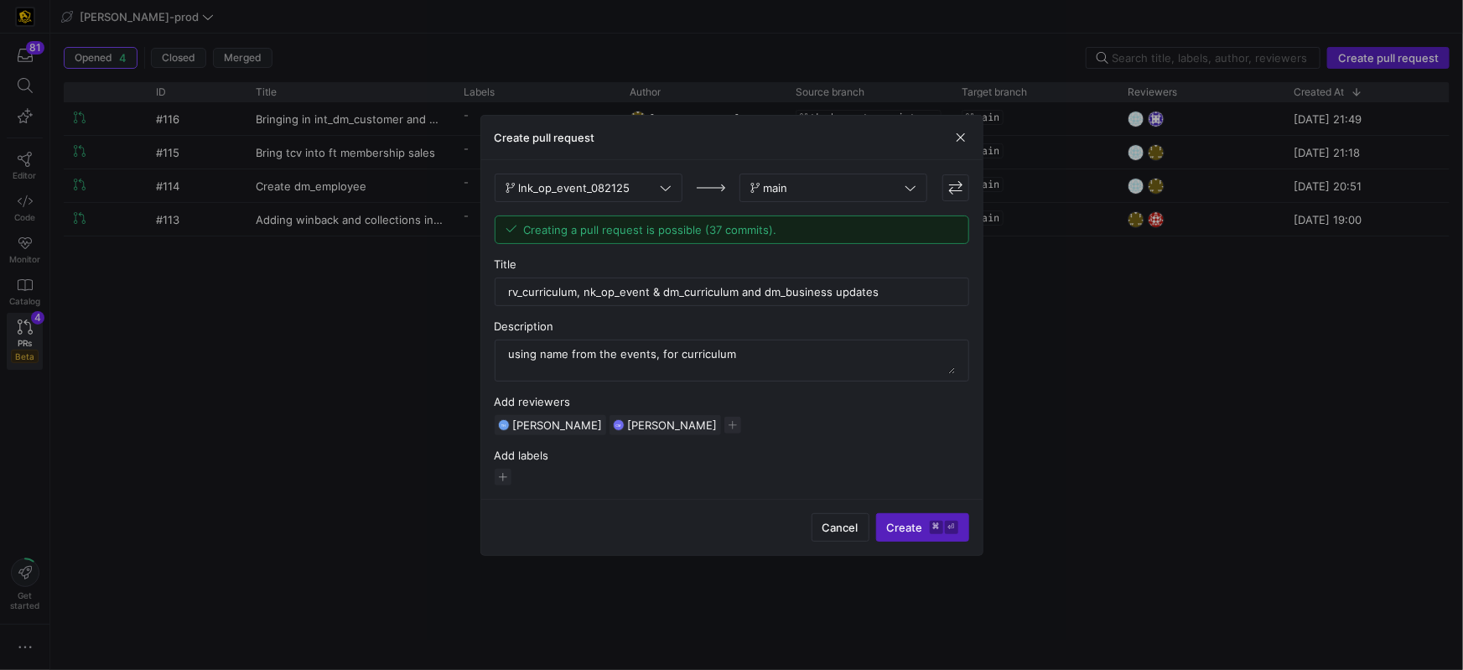
click at [900, 527] on span "Create ⌘ ⏎" at bounding box center [922, 527] width 71 height 13
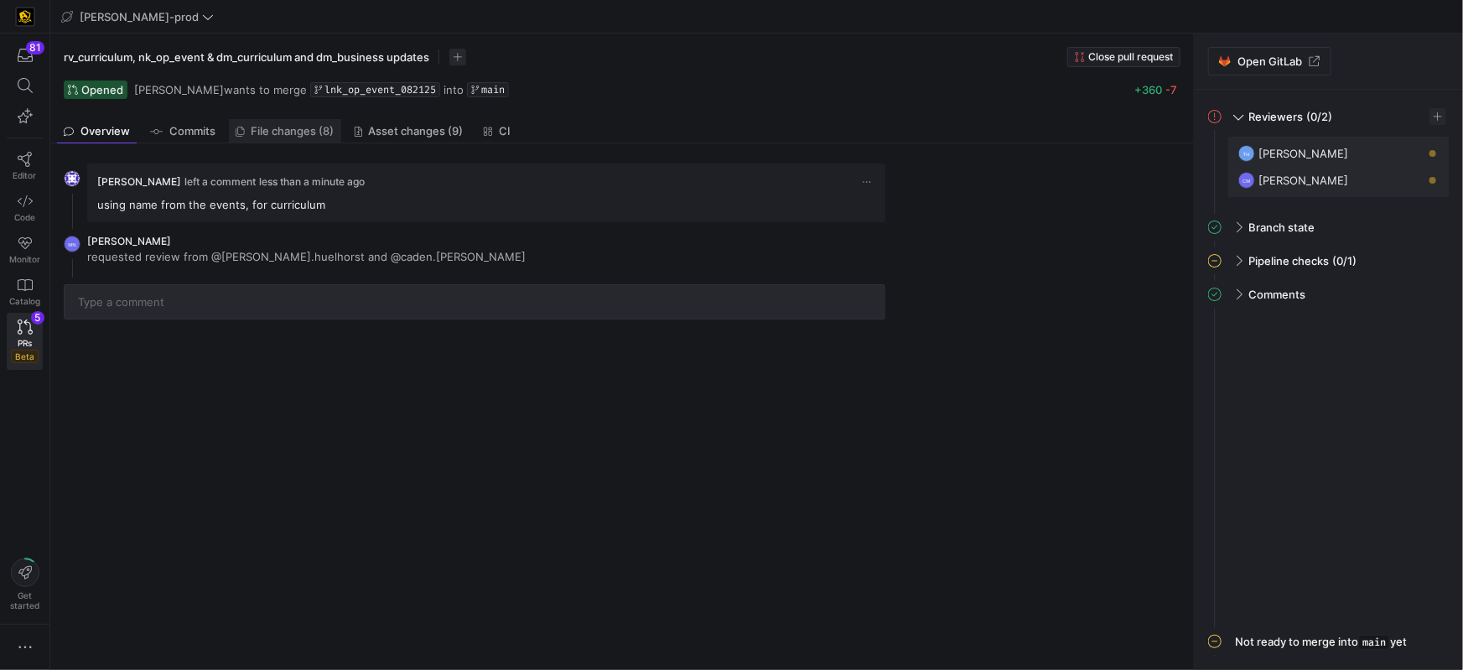
click at [304, 133] on span "File changes (8)" at bounding box center [293, 131] width 83 height 11
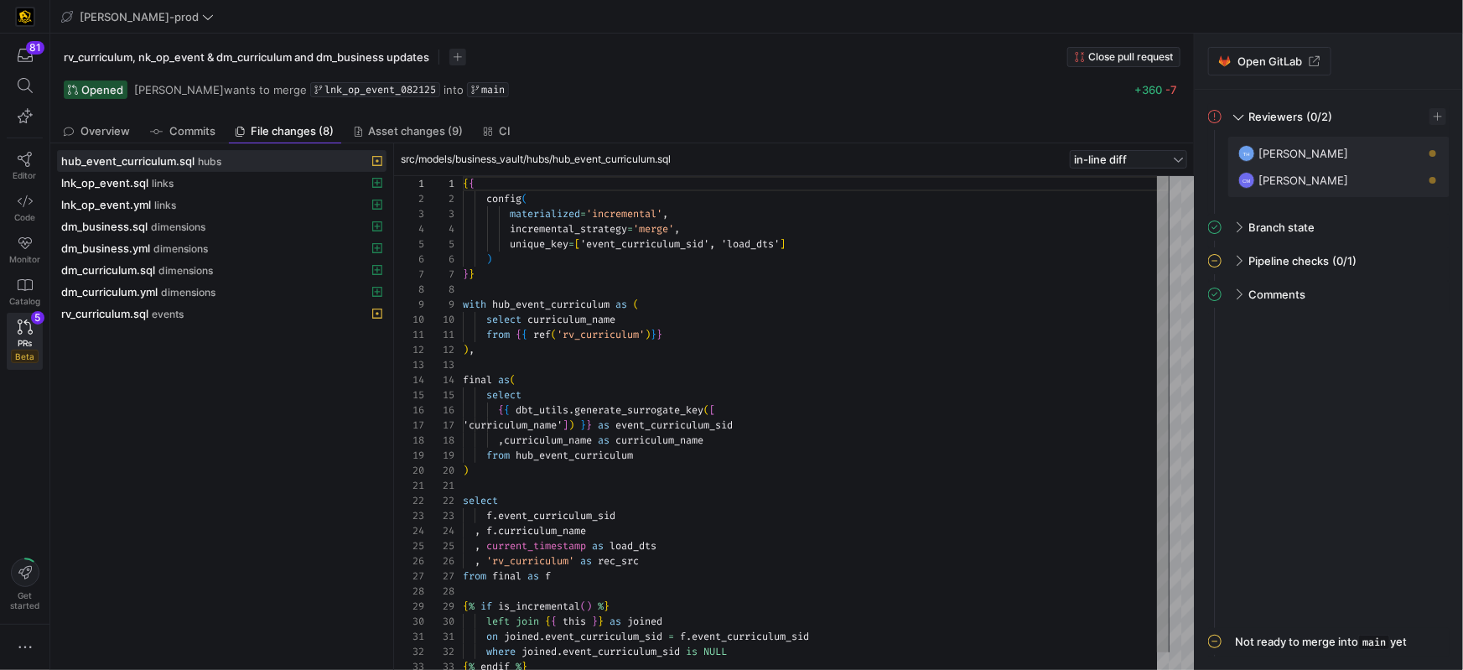
scroll to position [151, 0]
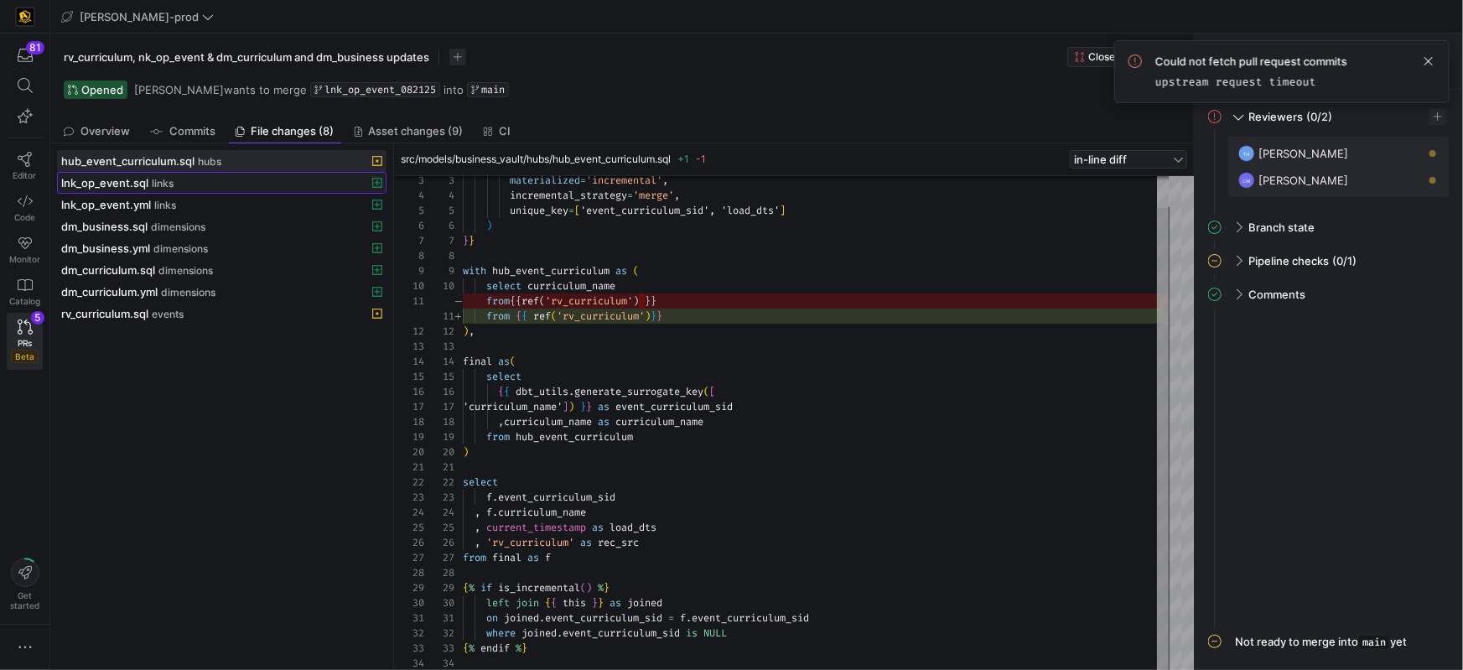
click at [136, 184] on span "lnk_op_event.sql" at bounding box center [104, 182] width 87 height 13
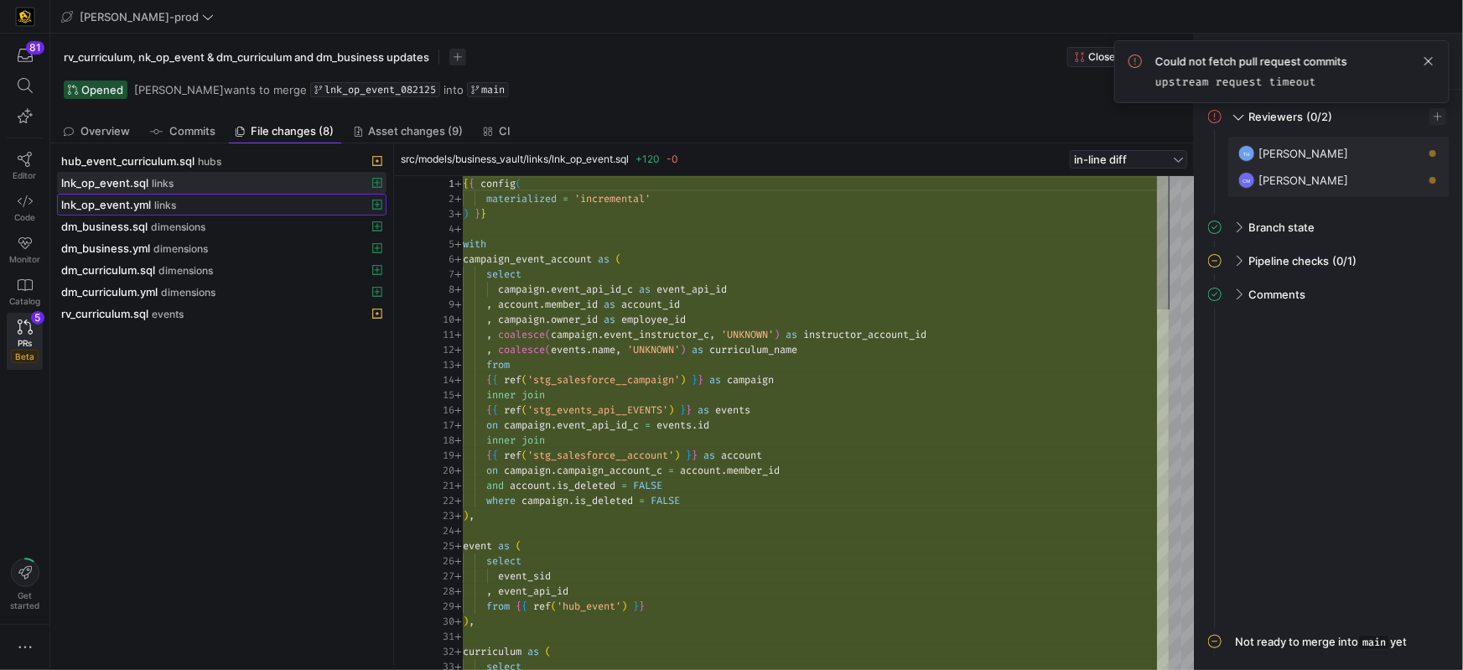
click at [114, 203] on span "lnk_op_event.yml" at bounding box center [106, 204] width 90 height 13
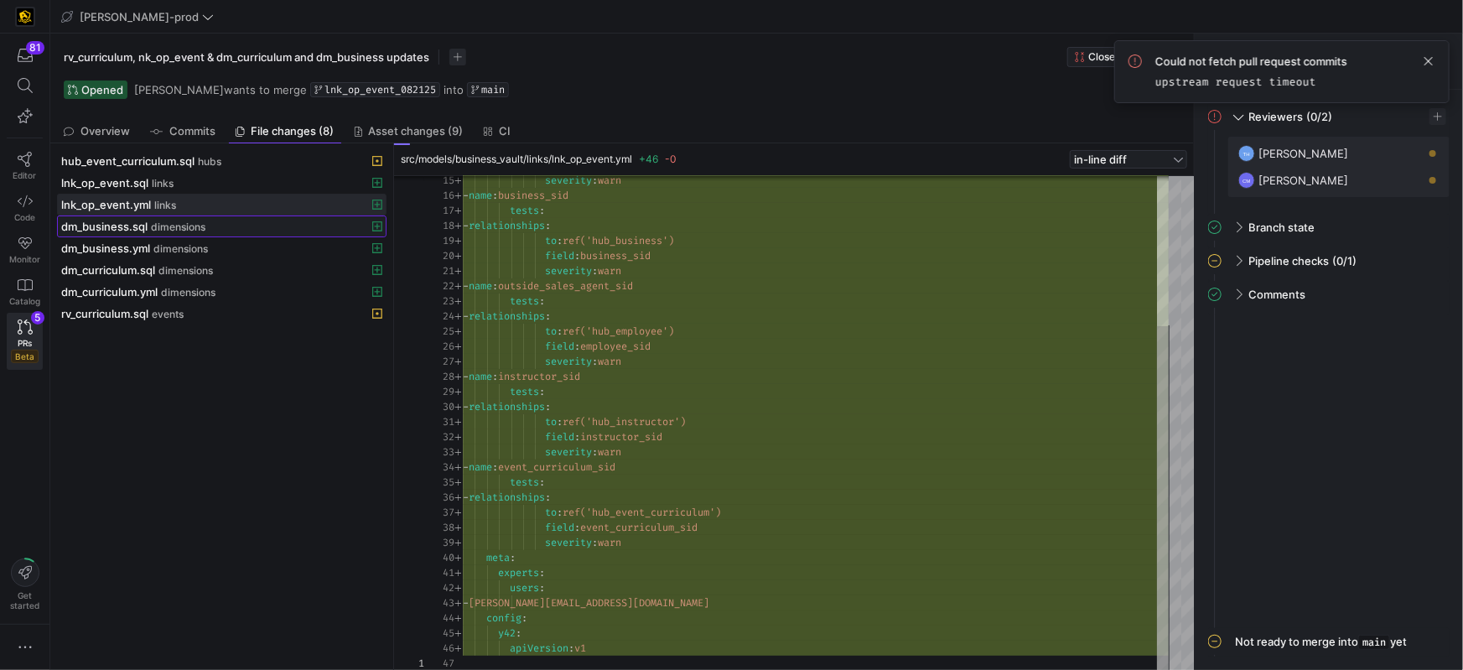
click at [163, 224] on span "dimensions" at bounding box center [178, 227] width 54 height 12
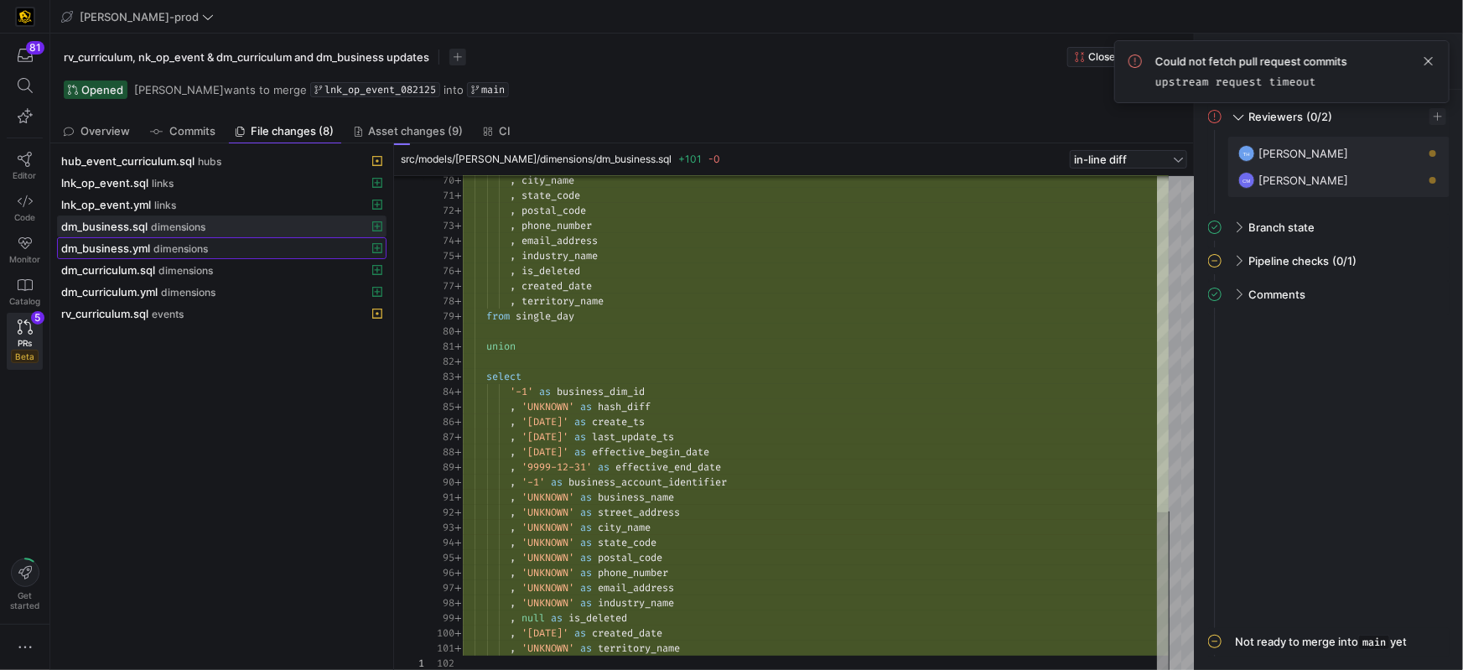
click at [148, 241] on span "dm_business.yml" at bounding box center [105, 247] width 89 height 13
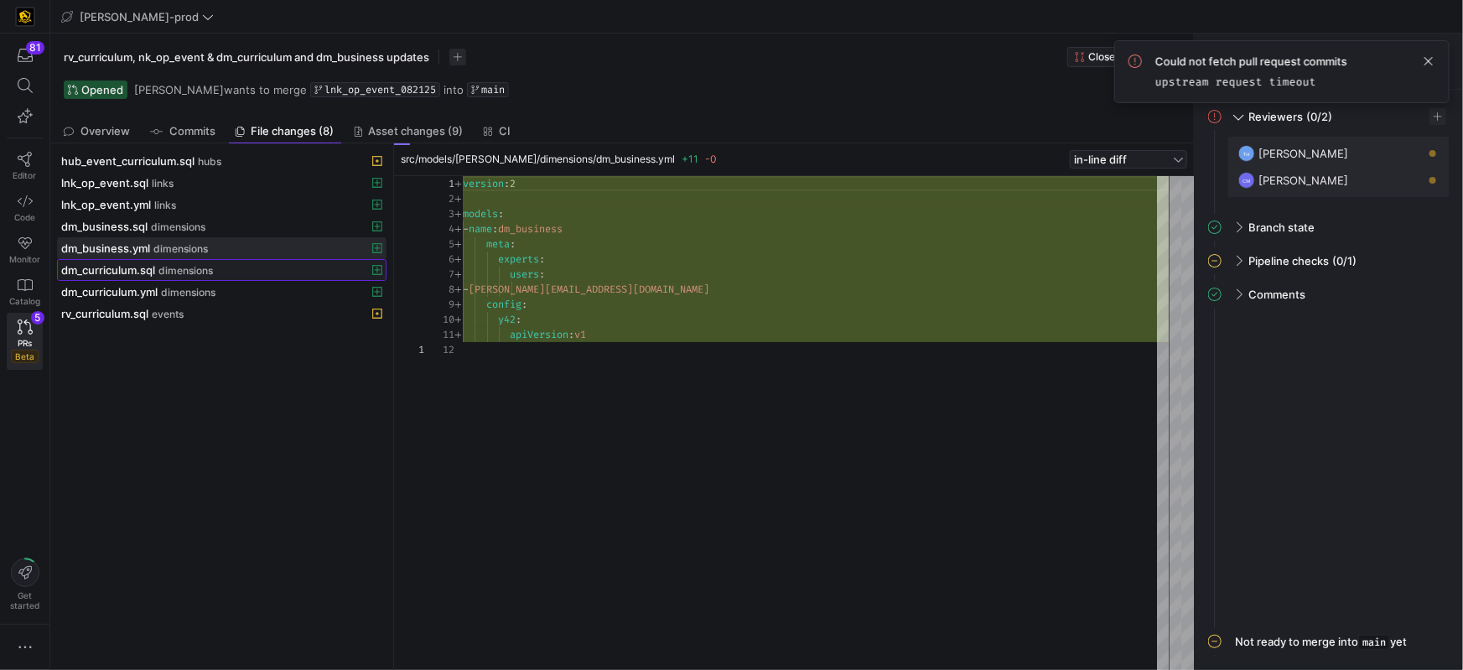
drag, startPoint x: 175, startPoint y: 265, endPoint x: 255, endPoint y: 268, distance: 79.7
click at [175, 265] on span "dimensions" at bounding box center [185, 271] width 54 height 12
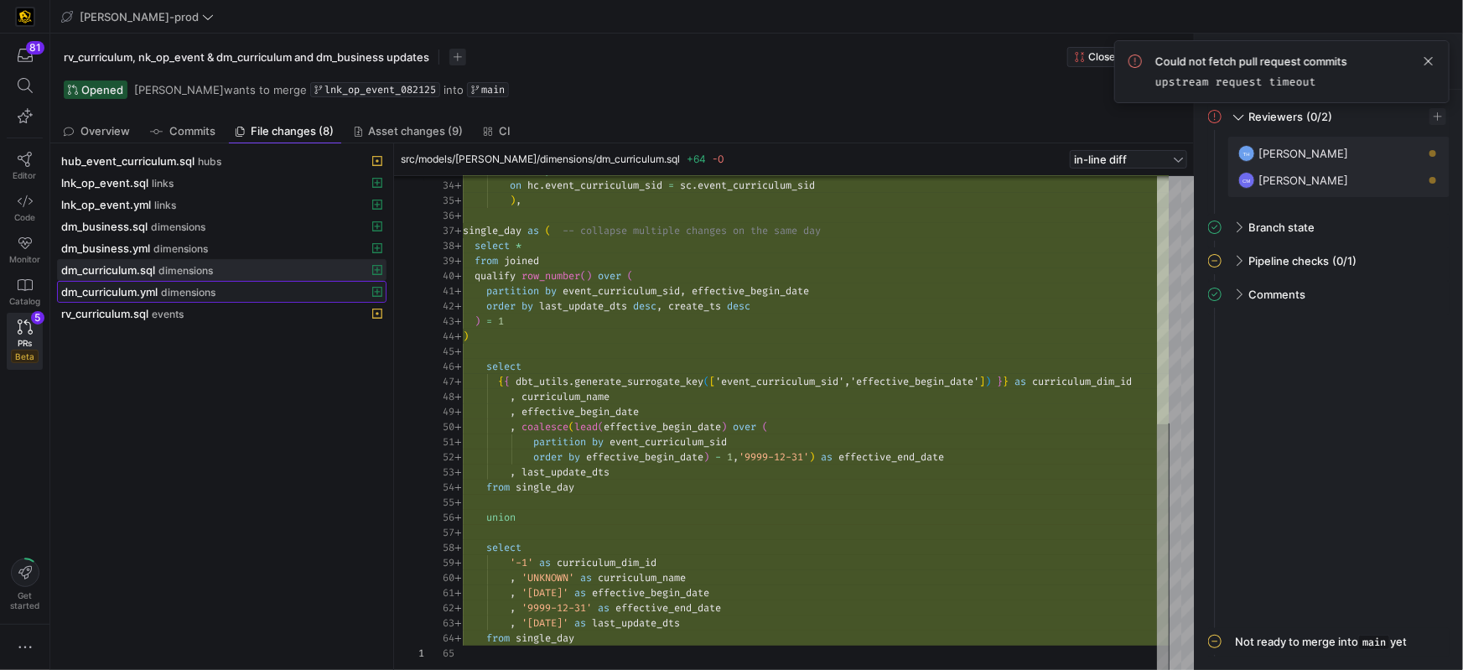
click at [131, 298] on span at bounding box center [222, 292] width 328 height 20
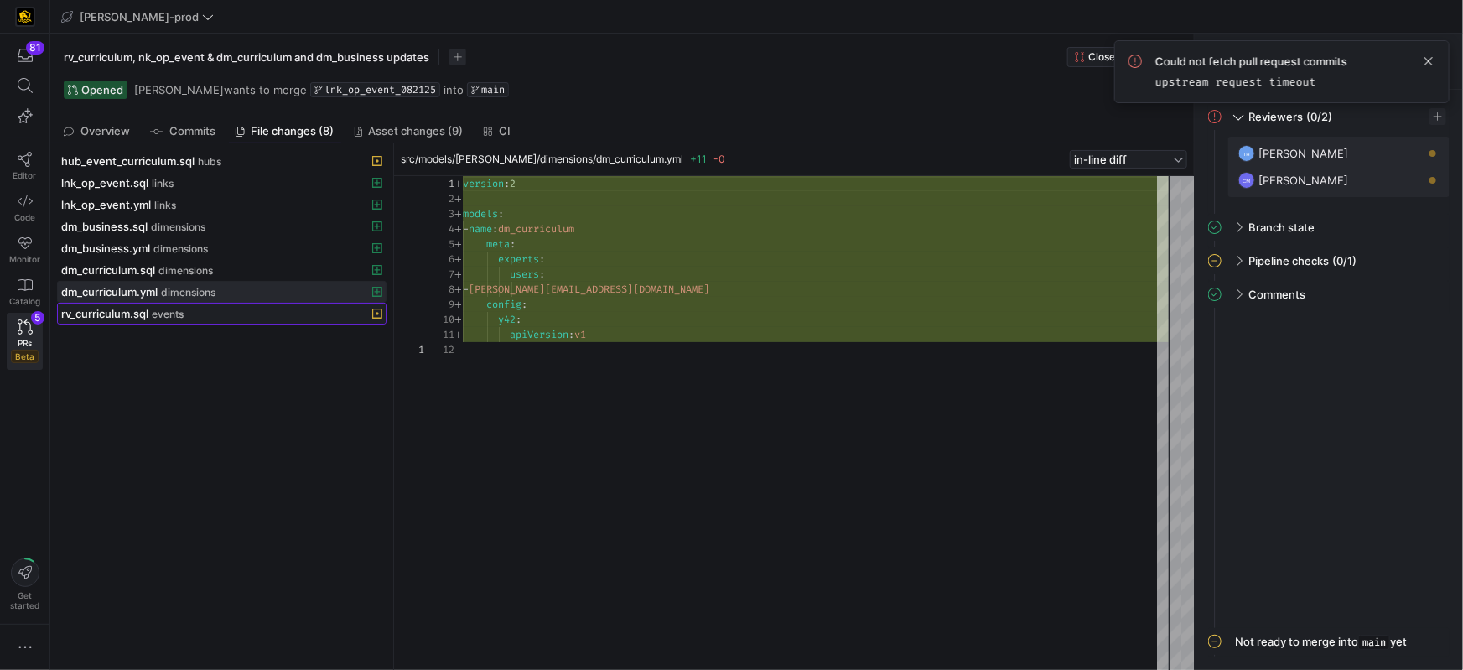
click at [148, 319] on span at bounding box center [222, 313] width 328 height 20
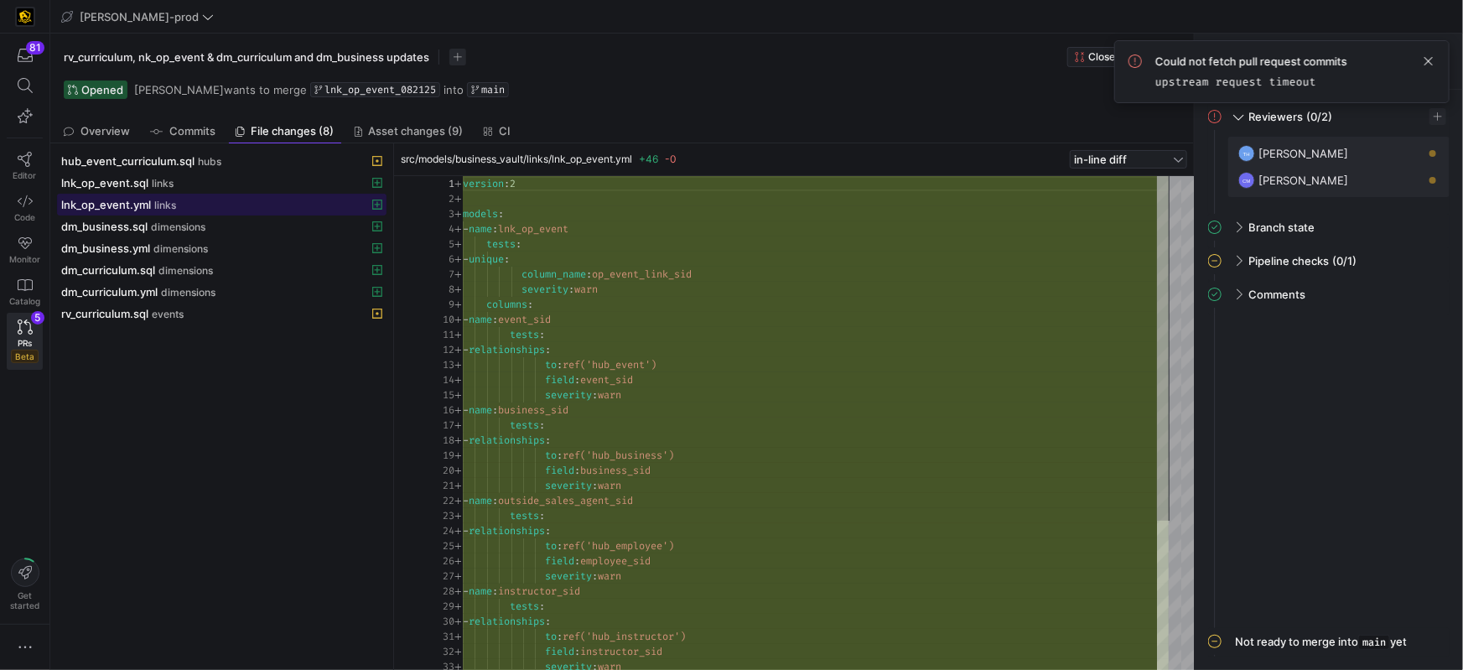
click at [130, 204] on span "lnk_op_event.yml" at bounding box center [106, 204] width 90 height 13
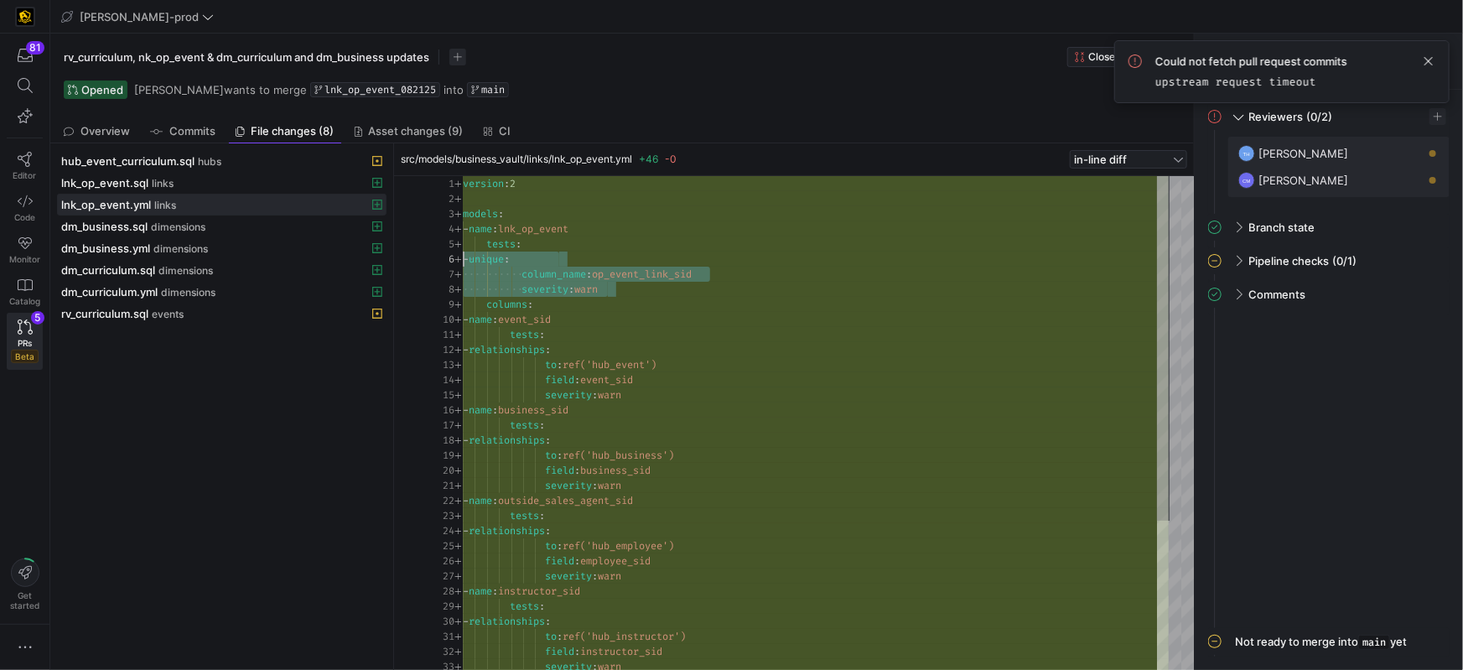
scroll to position [60, 0]
drag, startPoint x: 630, startPoint y: 290, endPoint x: 414, endPoint y: 242, distance: 220.7
click at [413, 241] on div "1 3 4 5 6 7 8 9 10 11 12 13 14 15 16 17 18 19 20 21 22 23 24 25 26 27 28 29 30 …" at bounding box center [794, 423] width 800 height 494
click at [1434, 55] on span at bounding box center [1429, 61] width 20 height 20
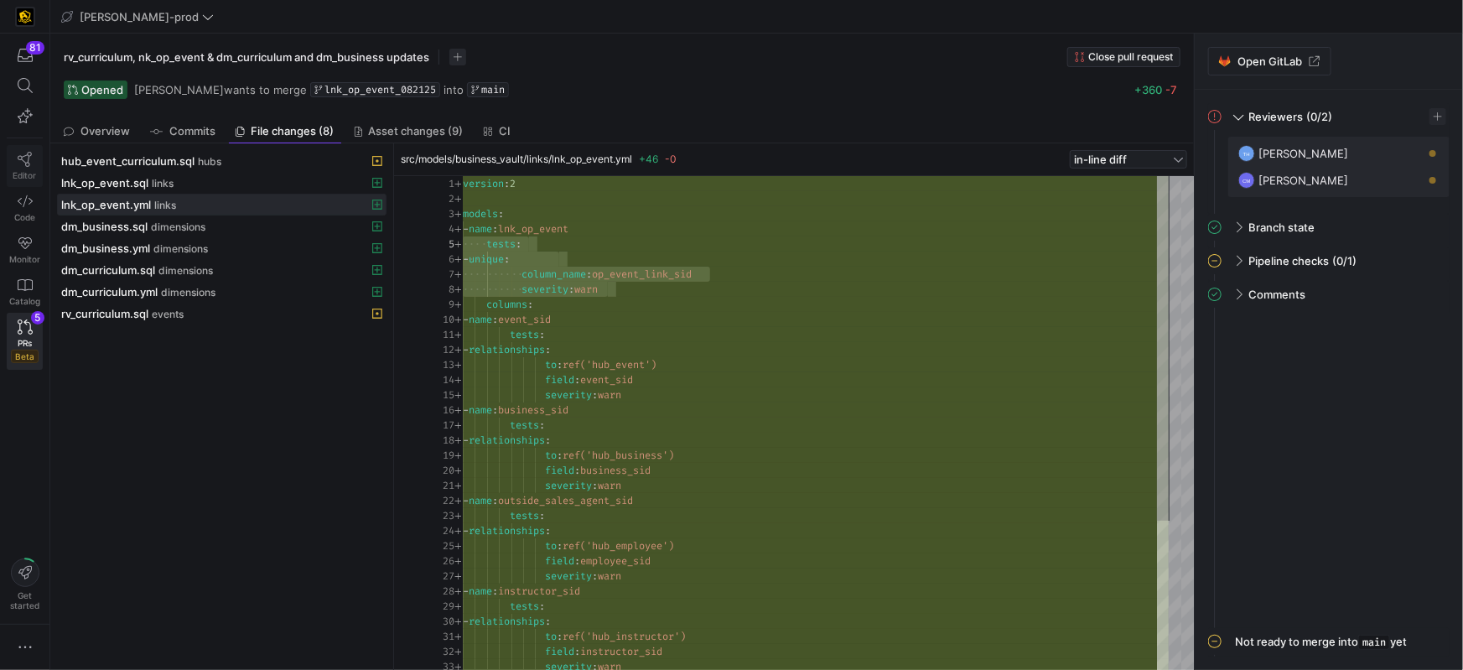
click at [20, 164] on icon at bounding box center [25, 159] width 15 height 15
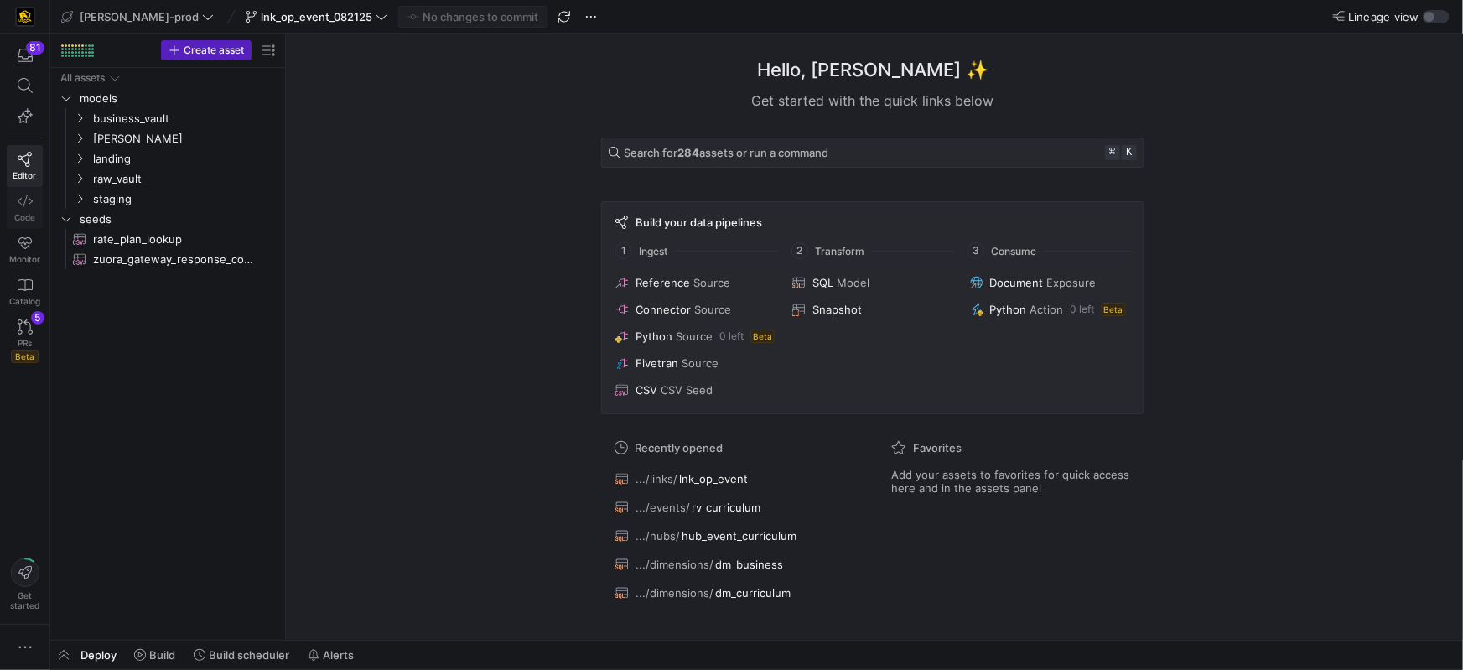
click at [21, 200] on icon at bounding box center [25, 201] width 15 height 15
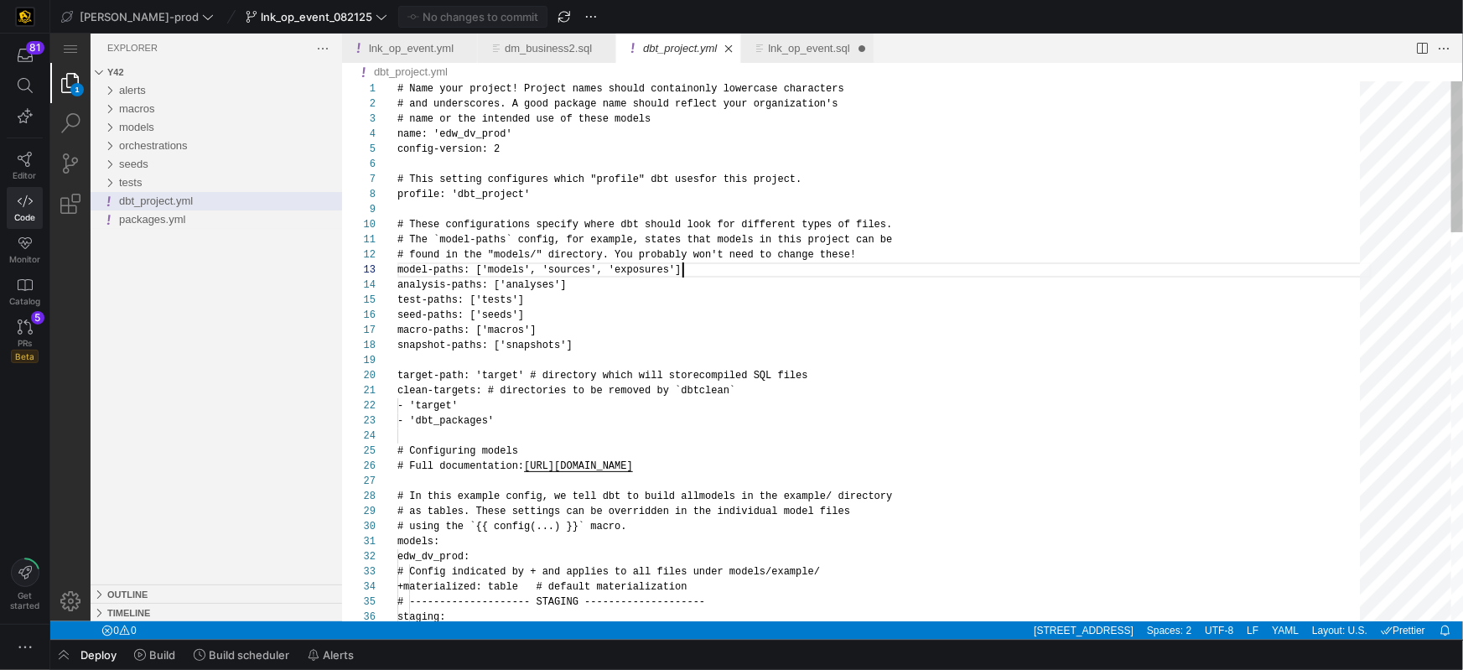
scroll to position [29, 285]
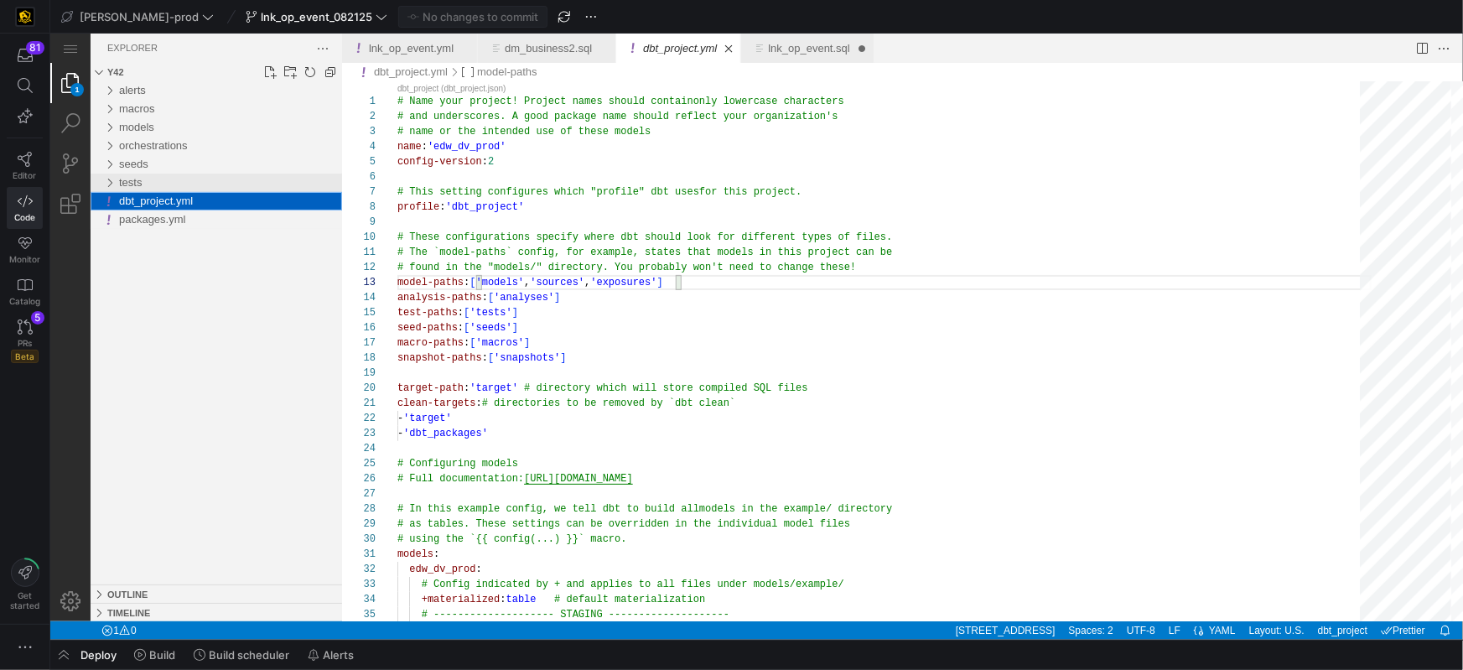
click at [106, 182] on div "tests" at bounding box center [108, 182] width 25 height 18
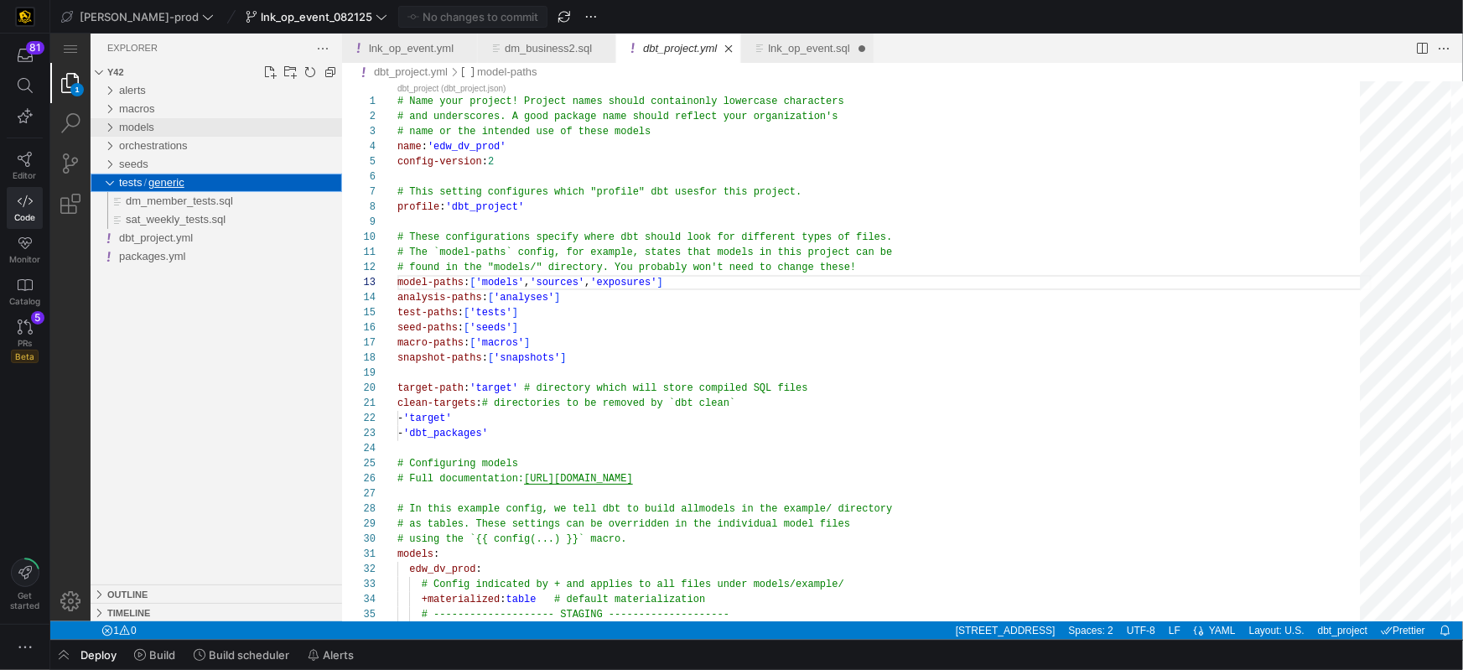
click at [112, 125] on div "models" at bounding box center [108, 126] width 25 height 18
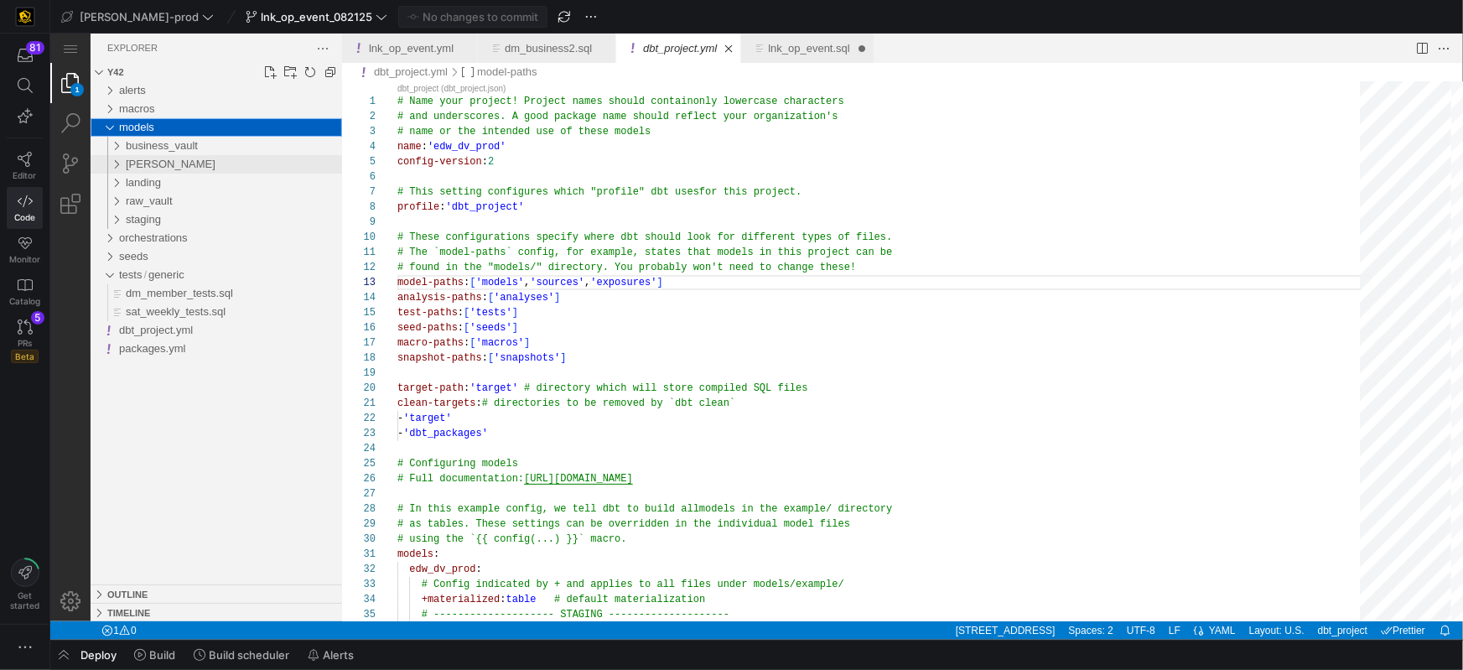
click at [117, 163] on div "edw" at bounding box center [112, 163] width 32 height 18
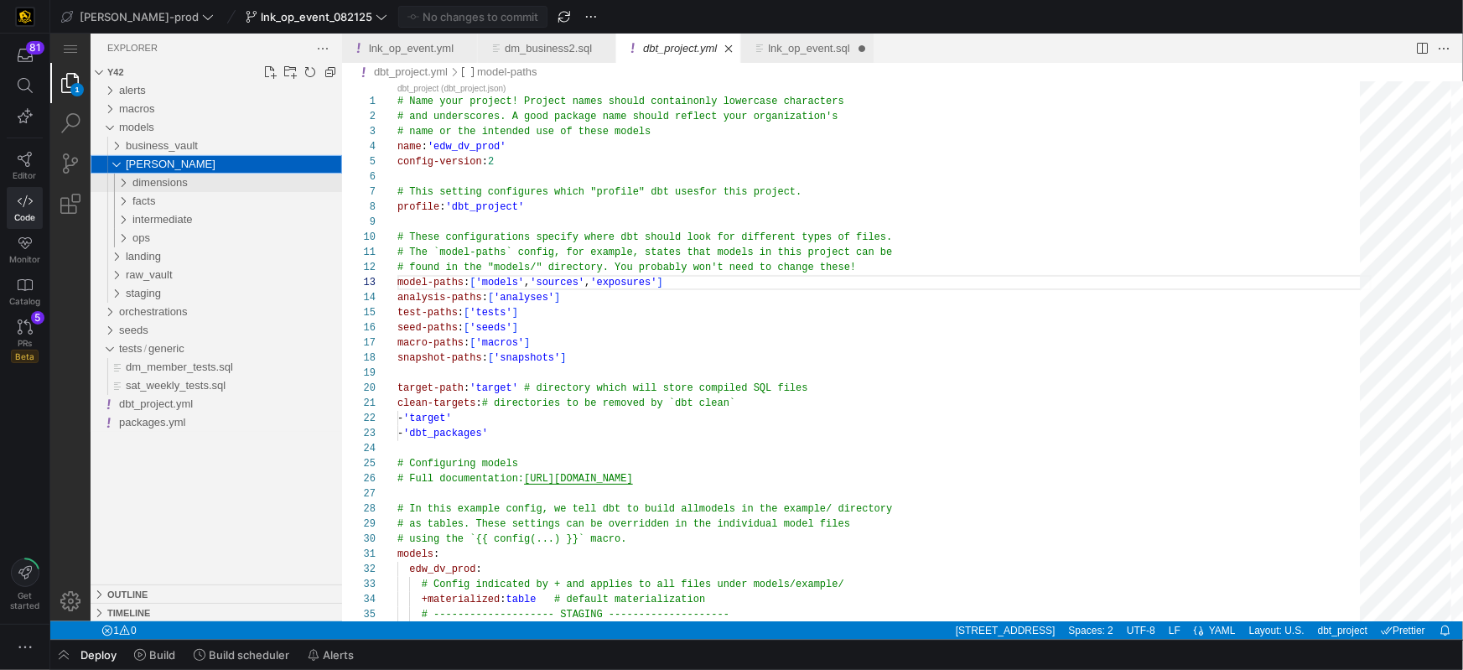
click at [124, 181] on div "dimensions" at bounding box center [115, 182] width 39 height 18
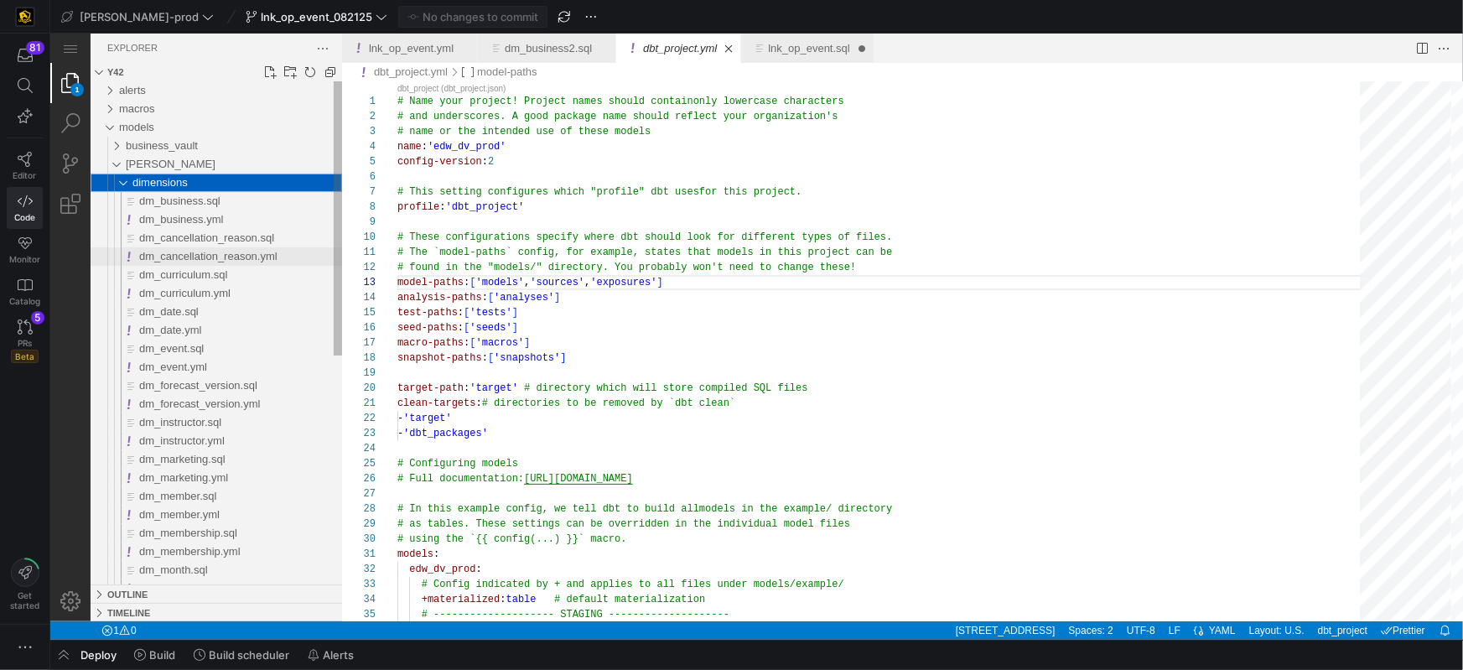
click at [173, 257] on span "dm_cancellation_reason.yml" at bounding box center [207, 255] width 138 height 13
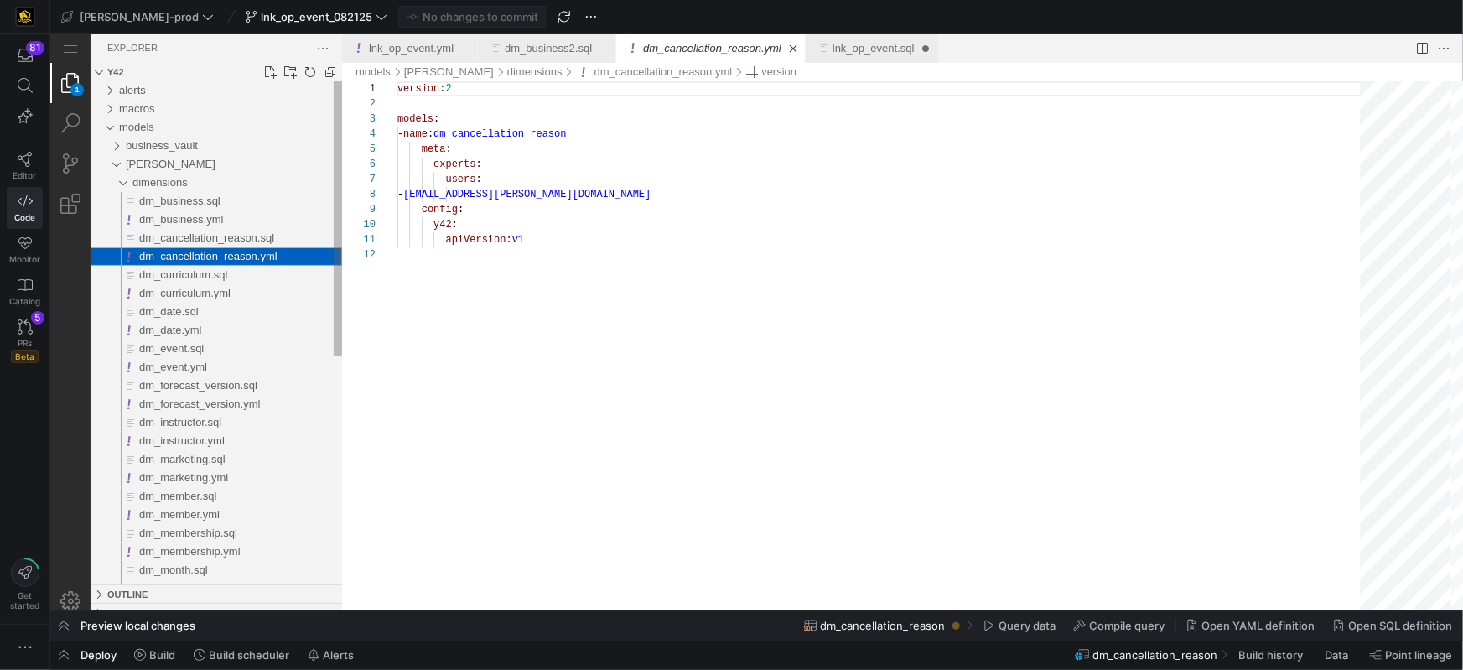
scroll to position [151, 0]
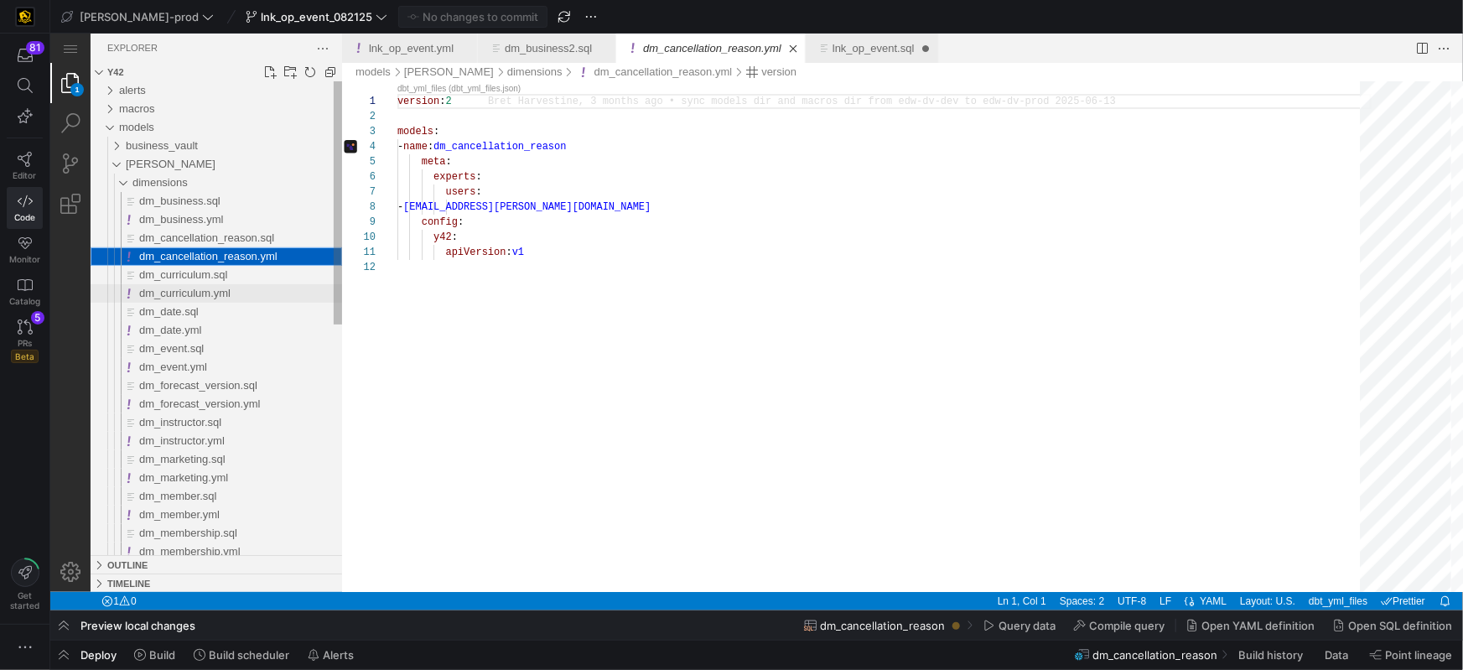
click at [187, 294] on span "dm_curriculum.yml" at bounding box center [183, 292] width 91 height 13
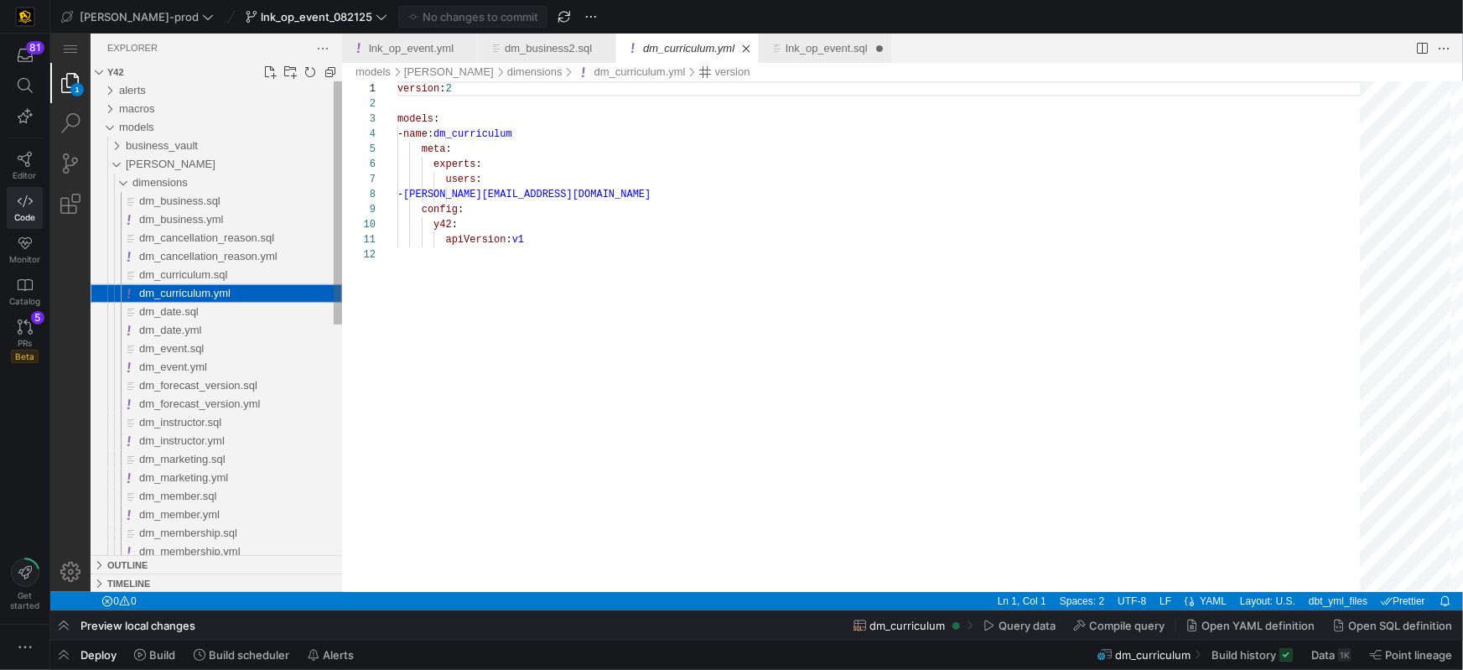
scroll to position [151, 0]
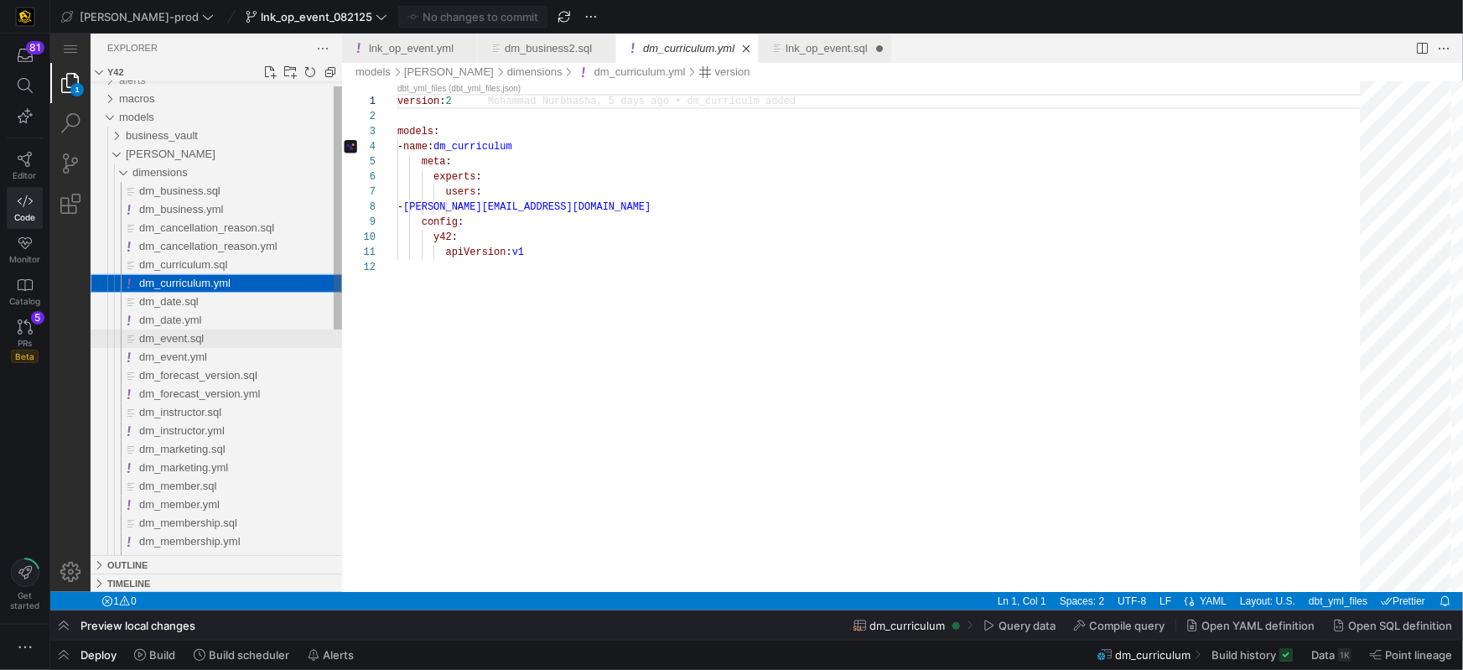
click at [203, 331] on div "dm_event.sql" at bounding box center [239, 338] width 203 height 18
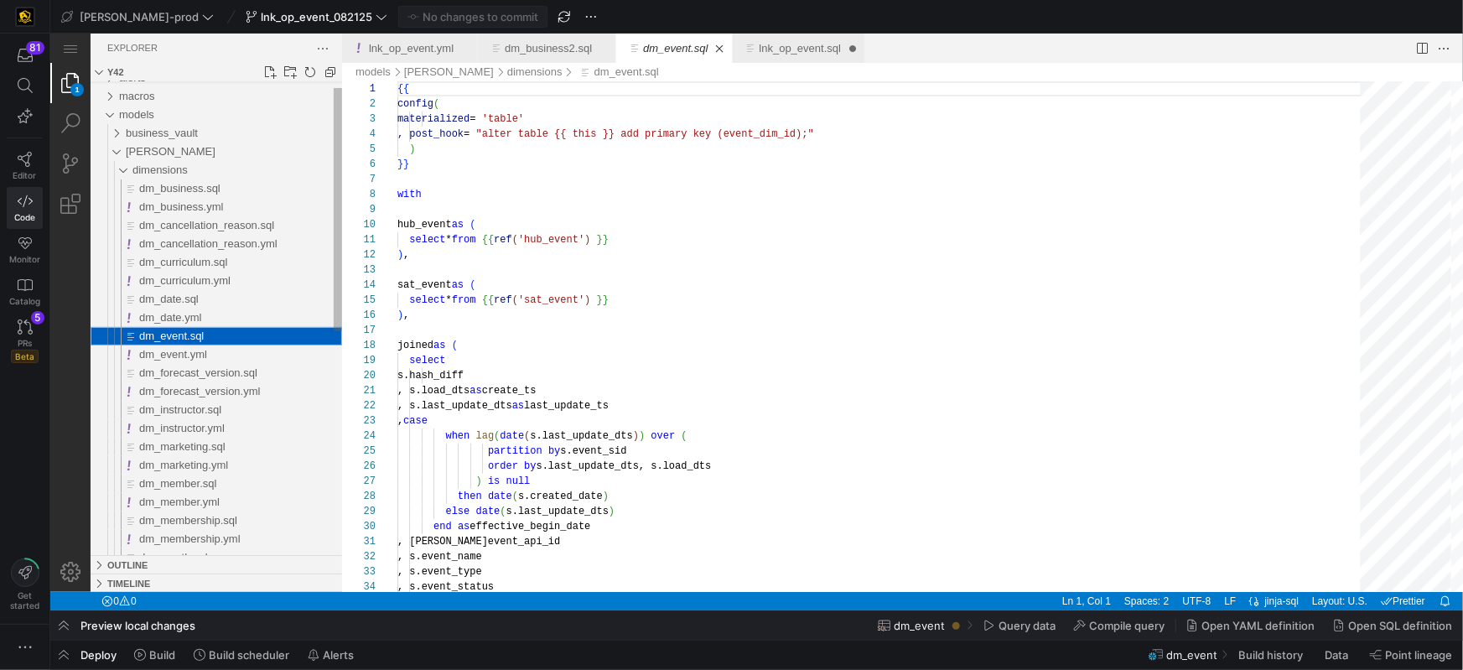
scroll to position [151, 0]
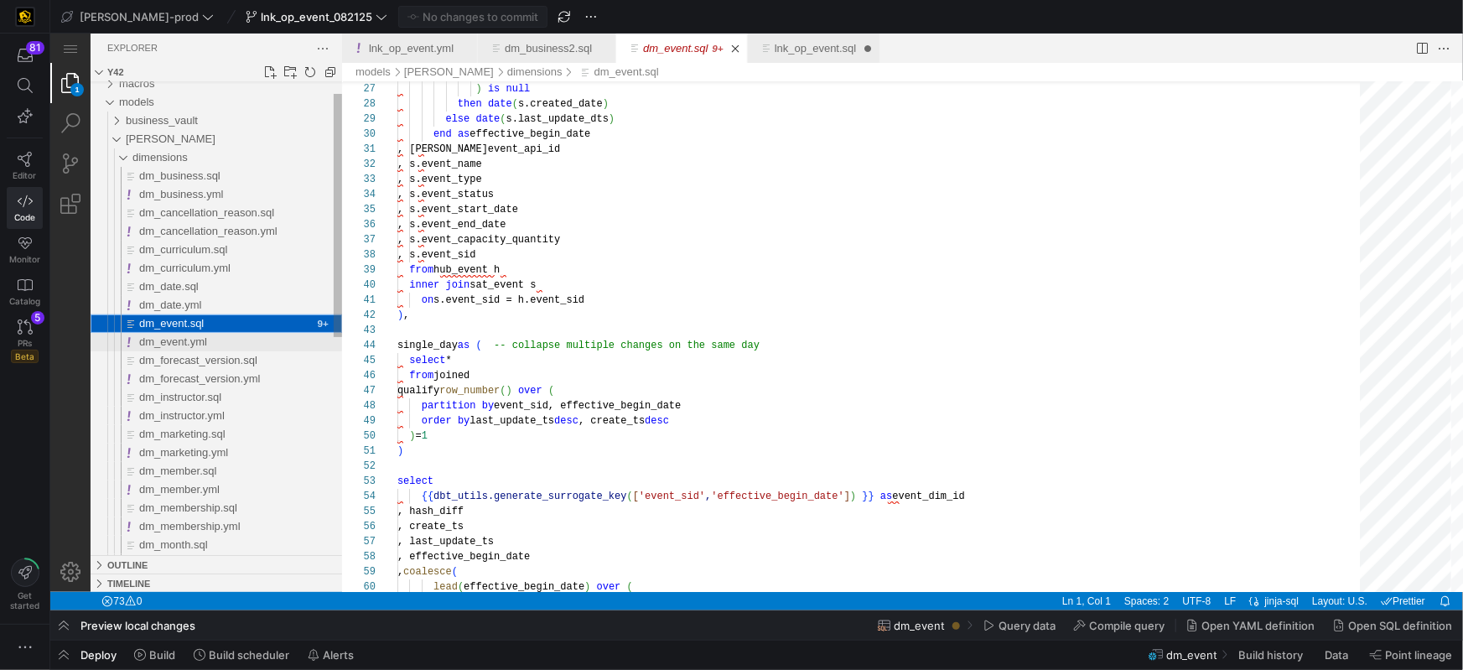
click at [184, 343] on span "dm_event.yml" at bounding box center [172, 341] width 68 height 13
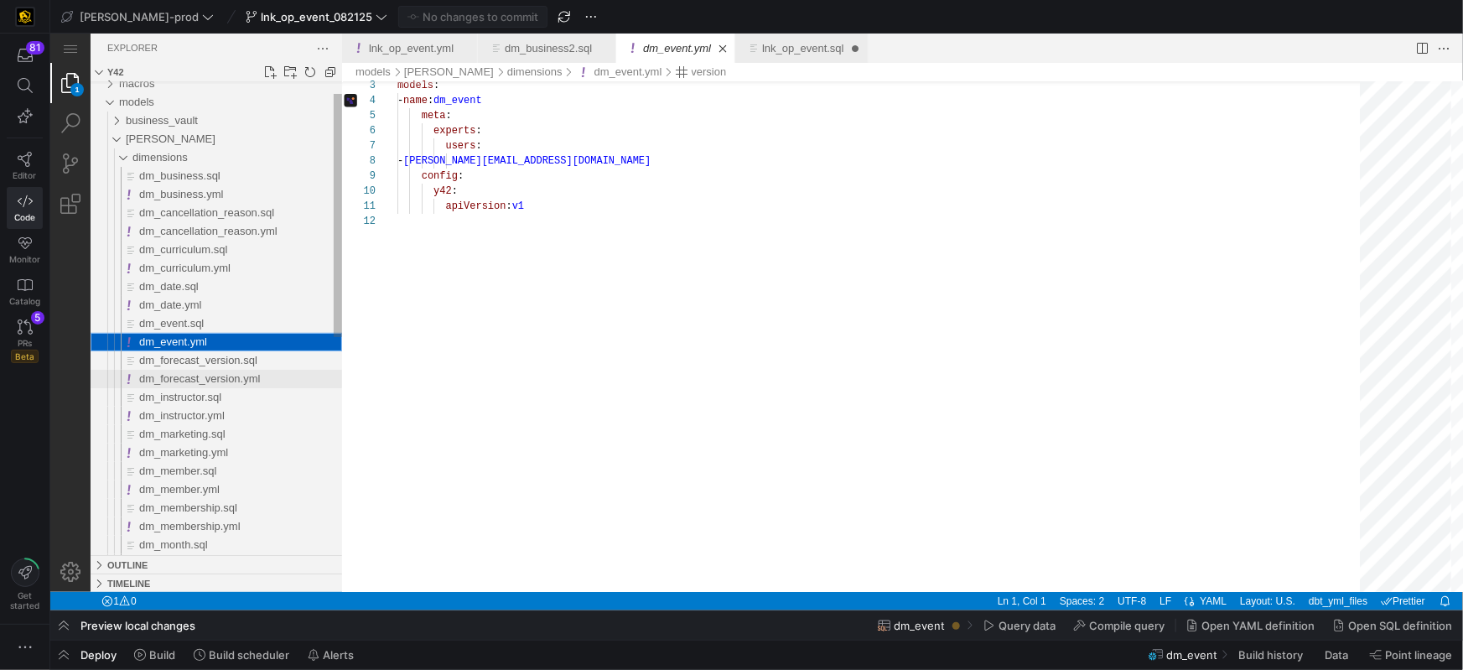
click at [236, 377] on span "dm_forecast_version.yml" at bounding box center [199, 377] width 122 height 13
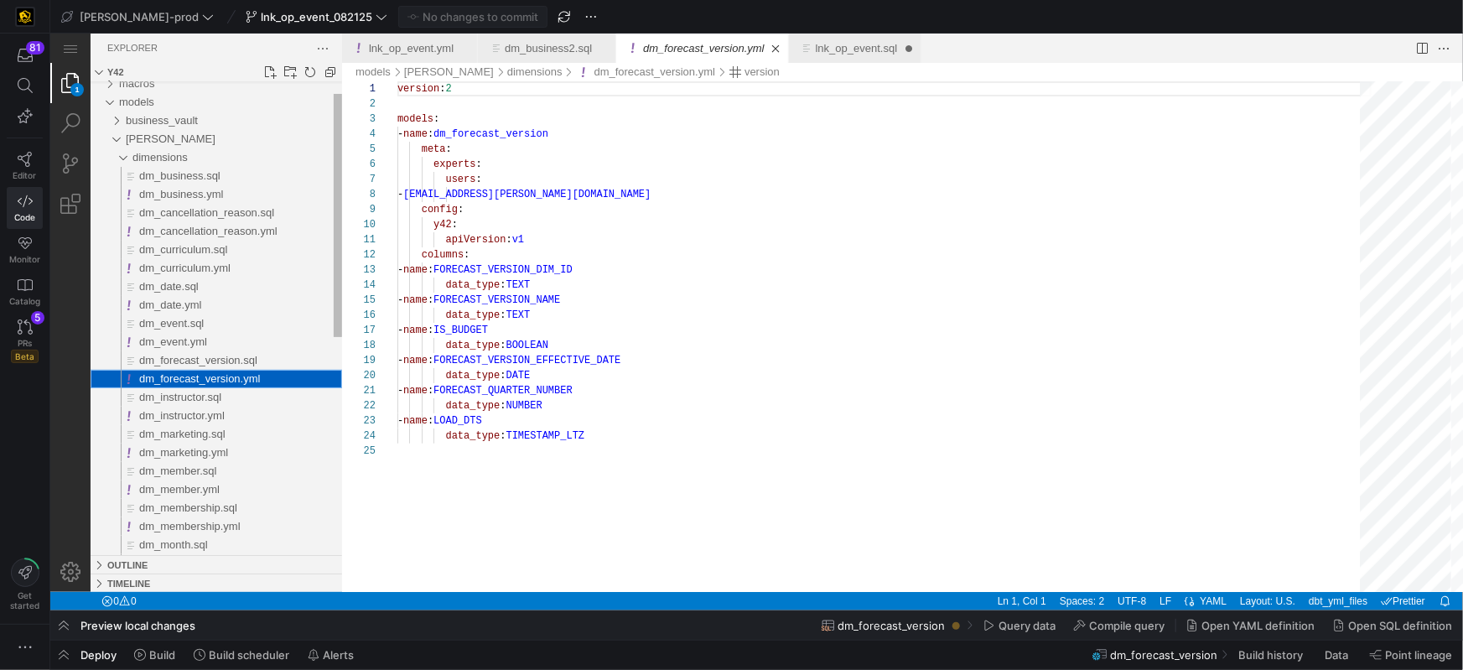
scroll to position [151, 0]
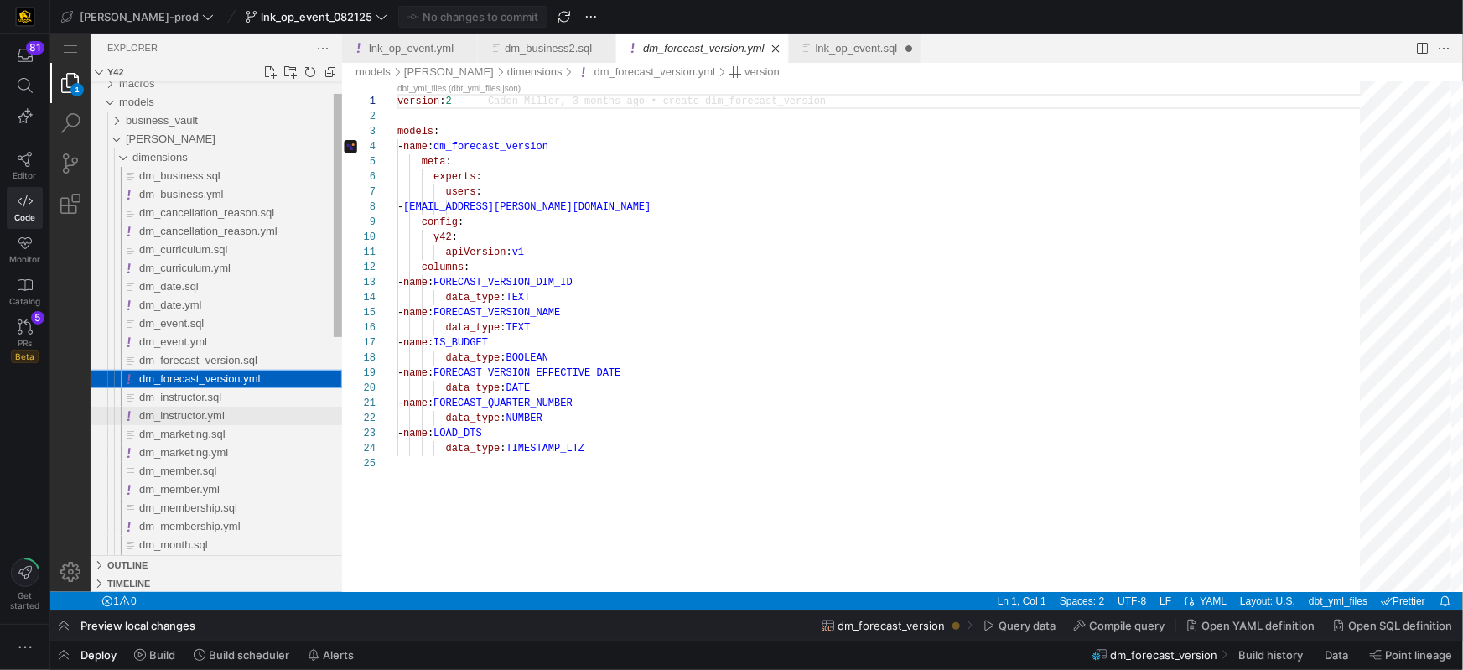
click at [217, 416] on span "dm_instructor.yml" at bounding box center [181, 414] width 86 height 13
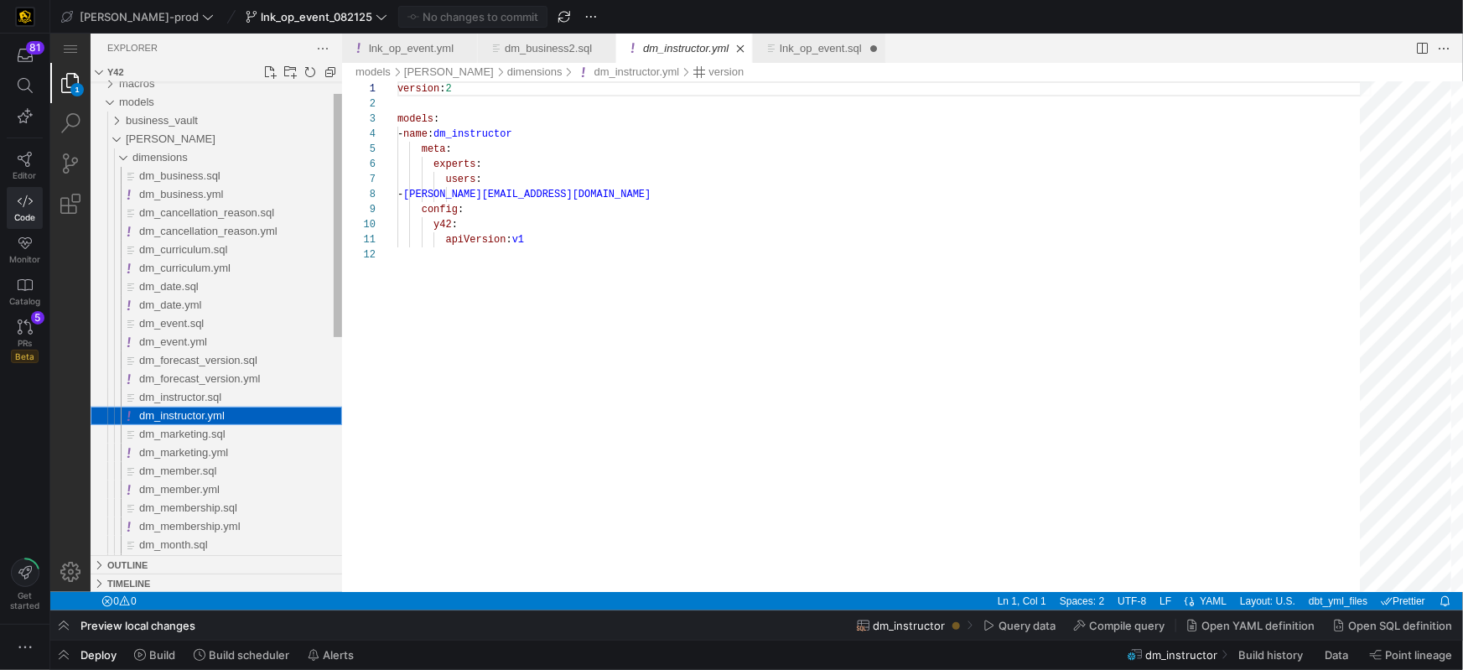
scroll to position [151, 0]
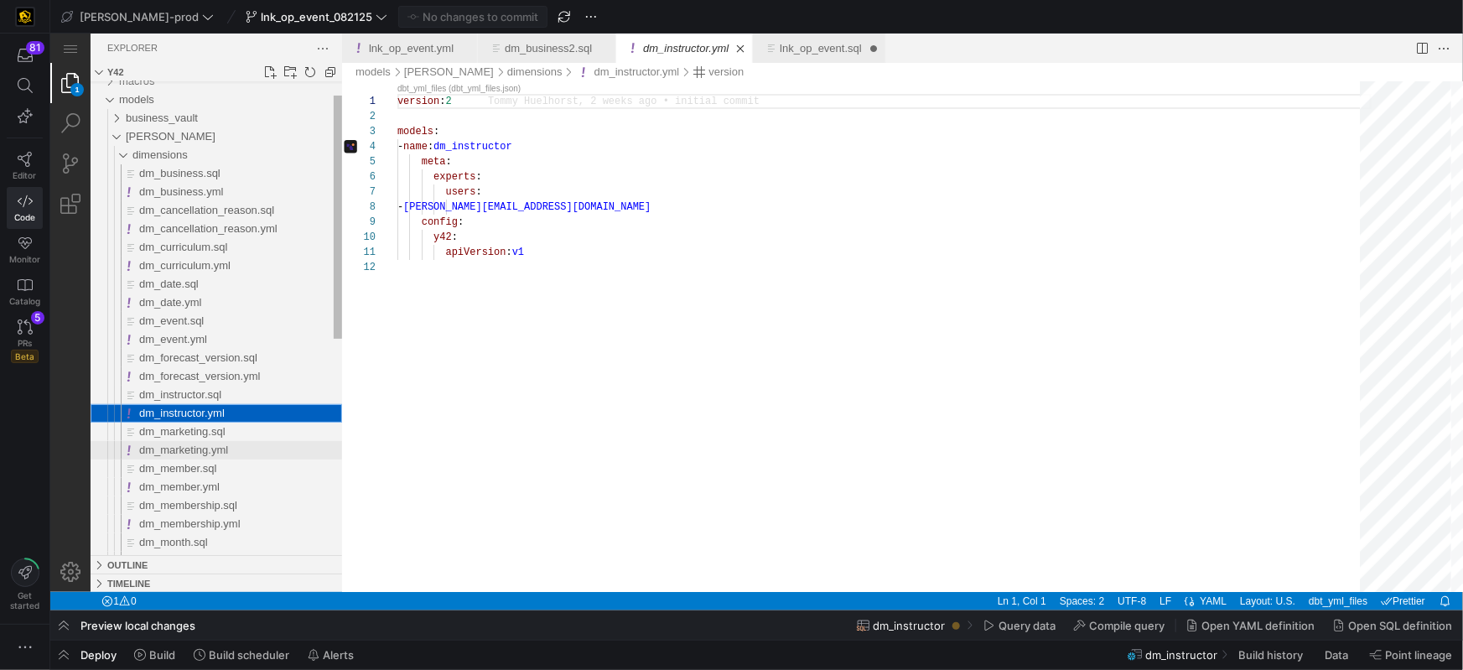
click at [187, 449] on span "dm_marketing.yml" at bounding box center [182, 449] width 89 height 13
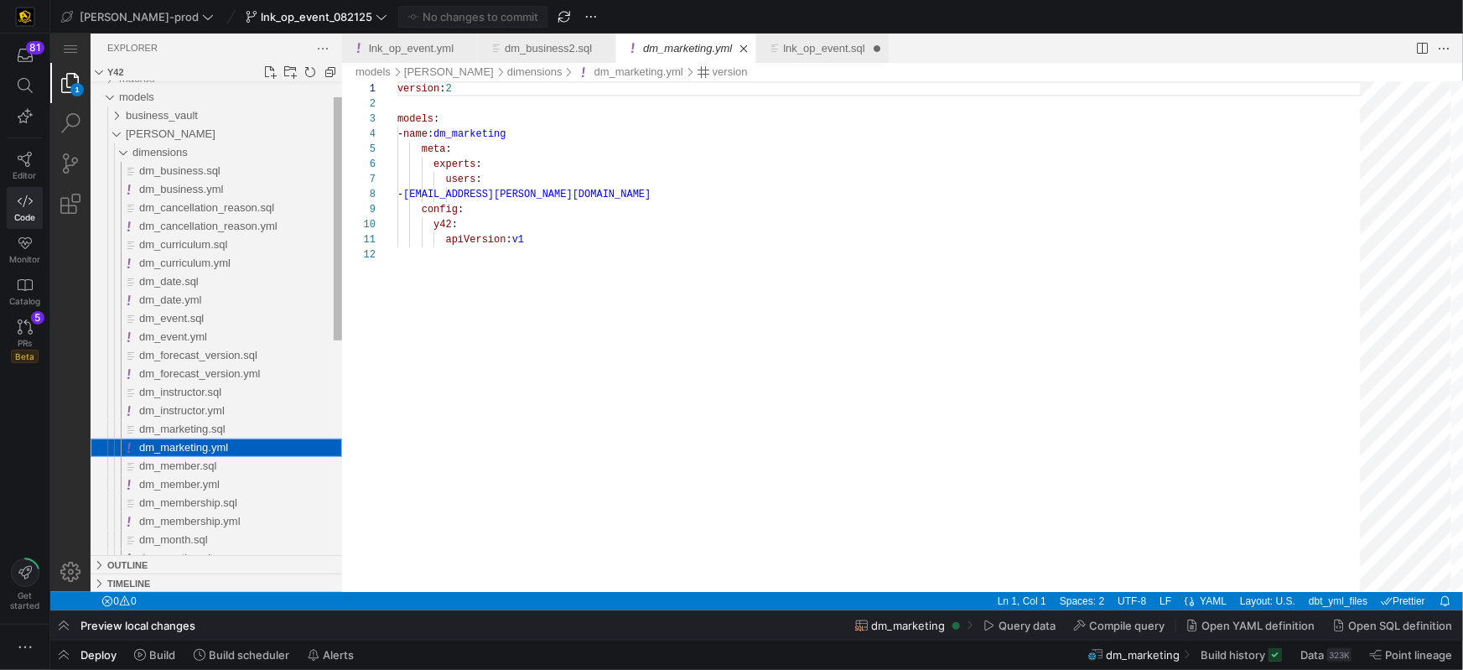
scroll to position [151, 0]
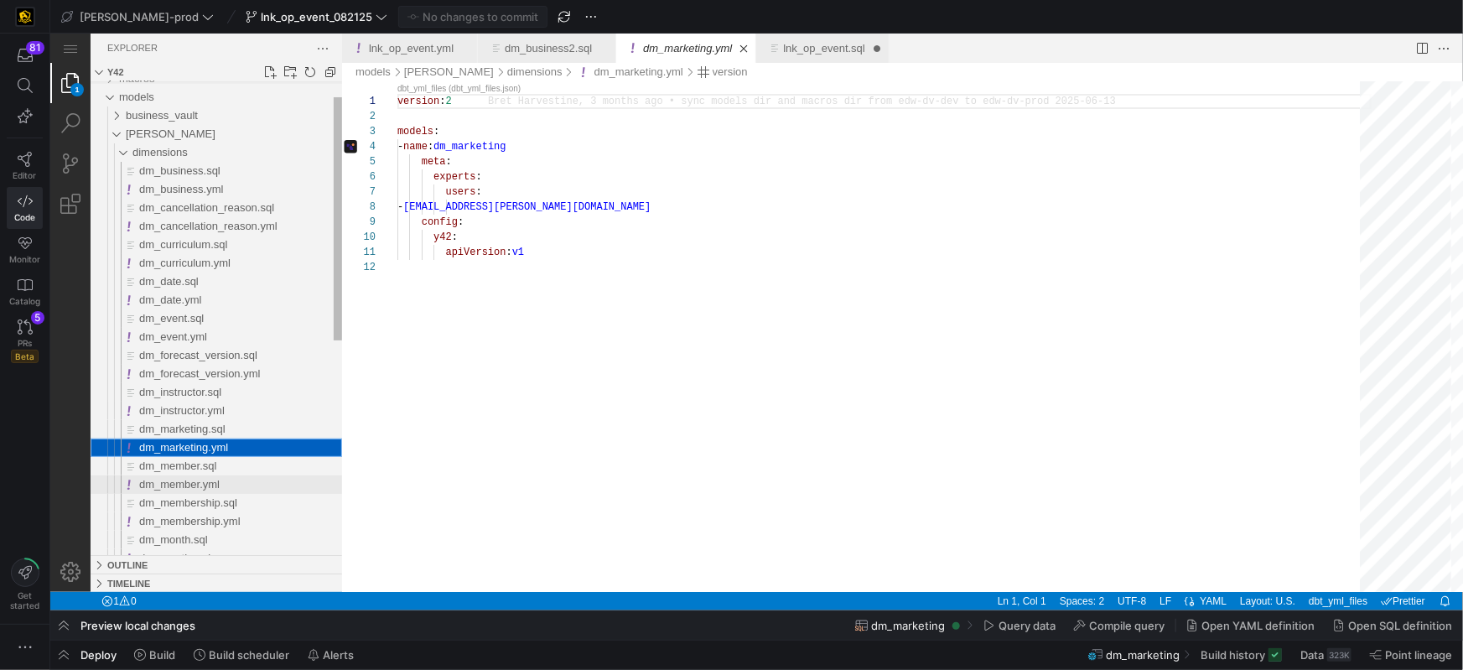
click at [205, 483] on span "dm_member.yml" at bounding box center [178, 483] width 80 height 13
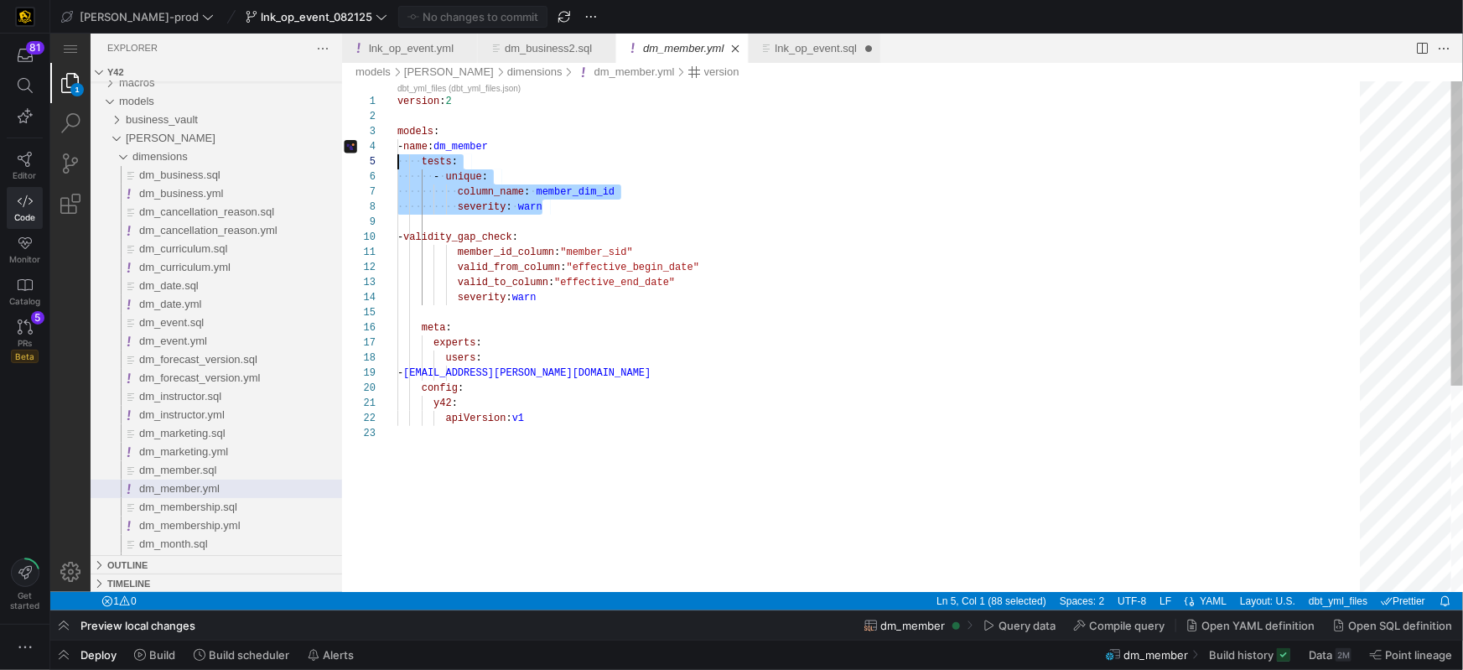
scroll to position [60, 0]
drag, startPoint x: 552, startPoint y: 209, endPoint x: 412, endPoint y: 179, distance: 143.9
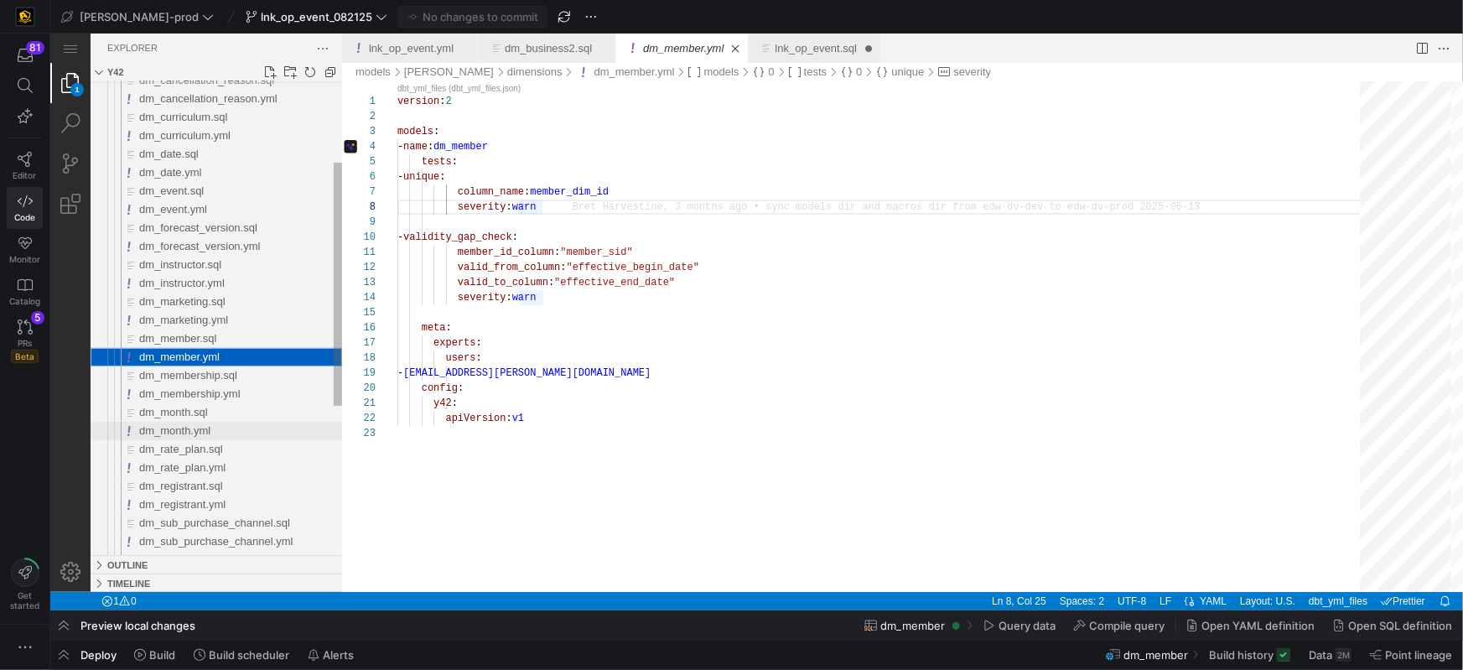
click at [195, 427] on span "dm_month.yml" at bounding box center [173, 429] width 71 height 13
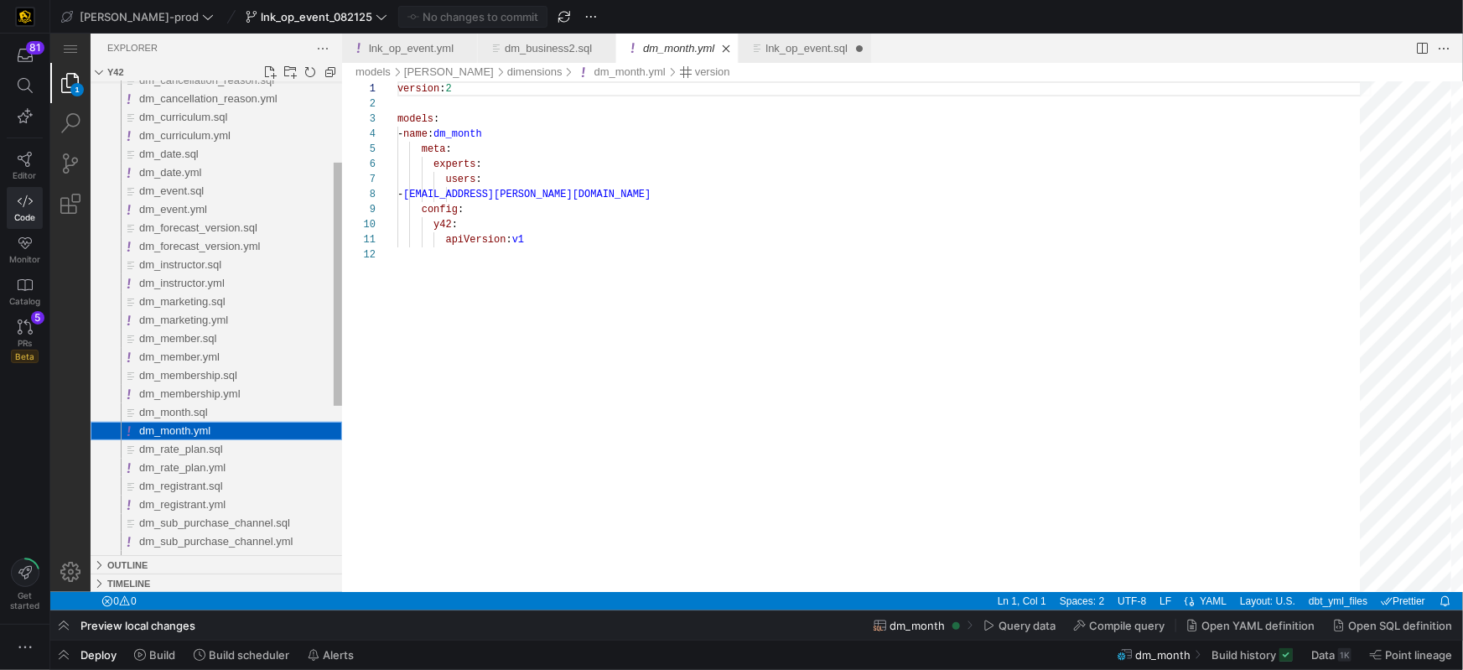
scroll to position [151, 0]
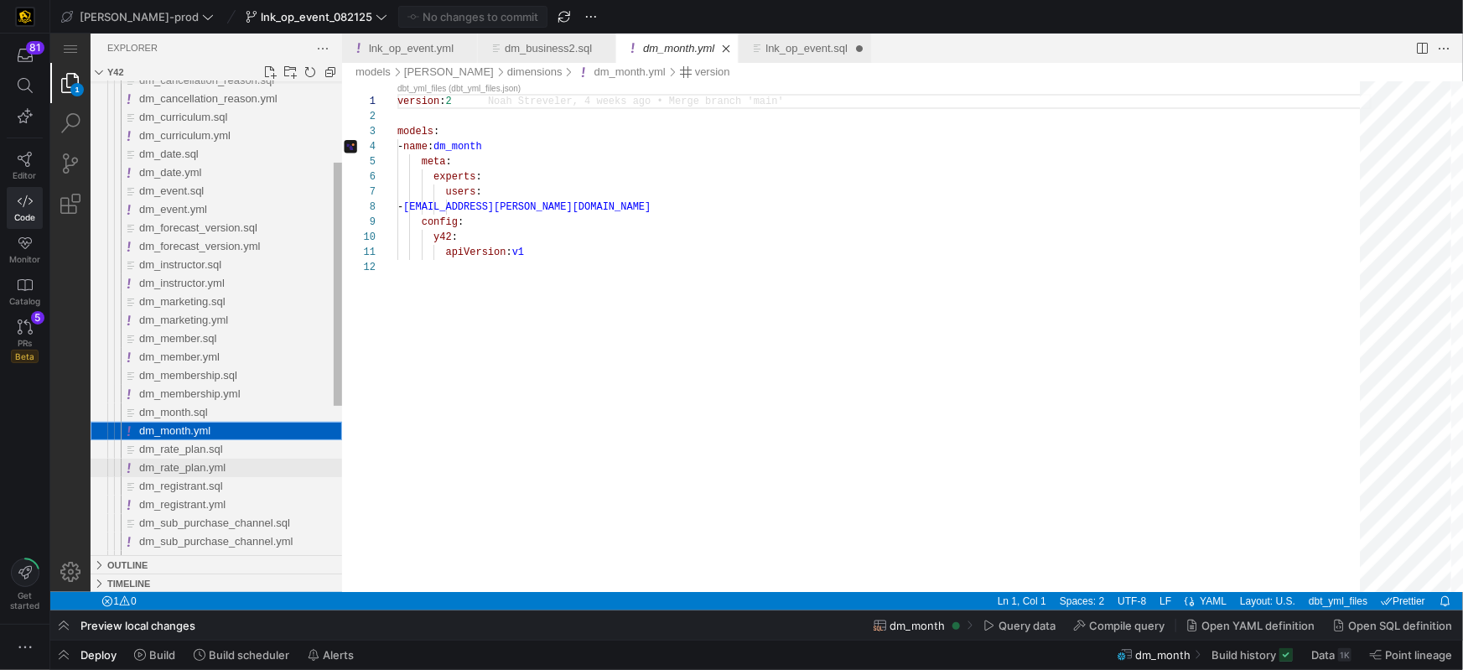
drag, startPoint x: 198, startPoint y: 471, endPoint x: 188, endPoint y: 473, distance: 10.2
click at [199, 470] on span "dm_rate_plan.yml" at bounding box center [181, 466] width 86 height 13
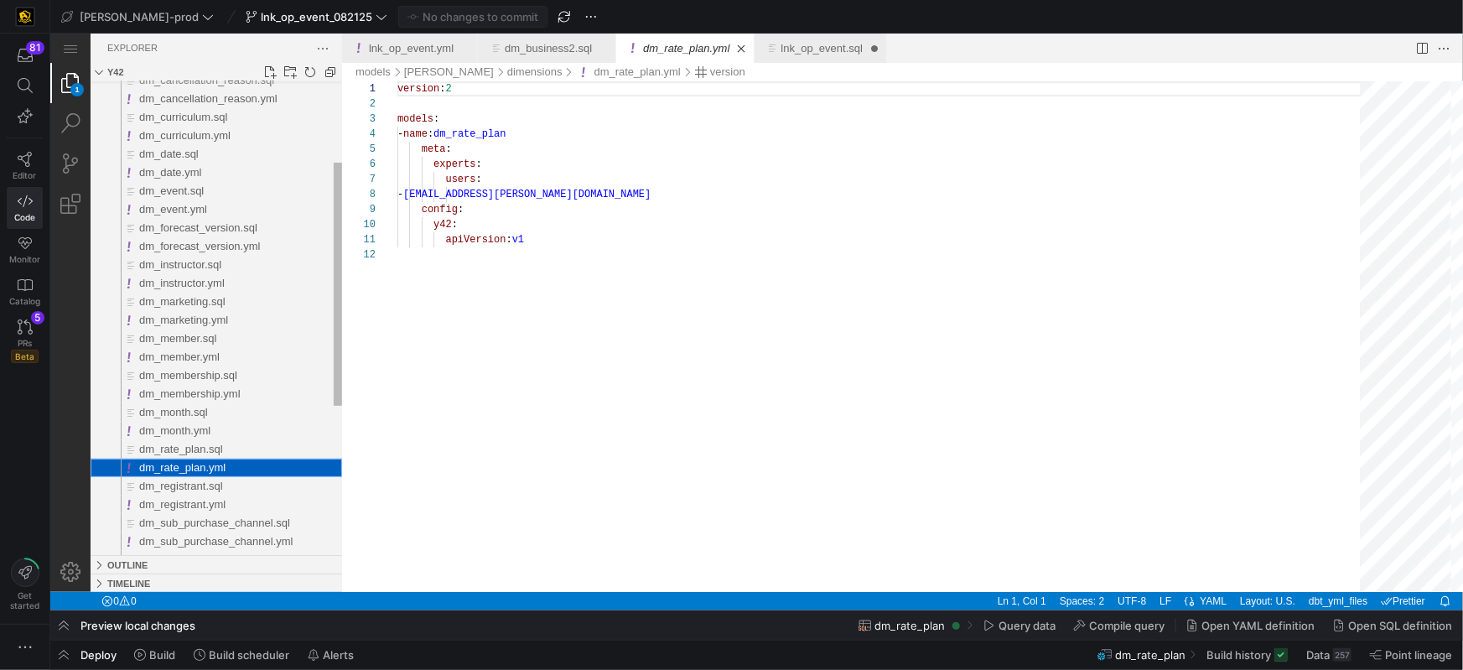
scroll to position [151, 0]
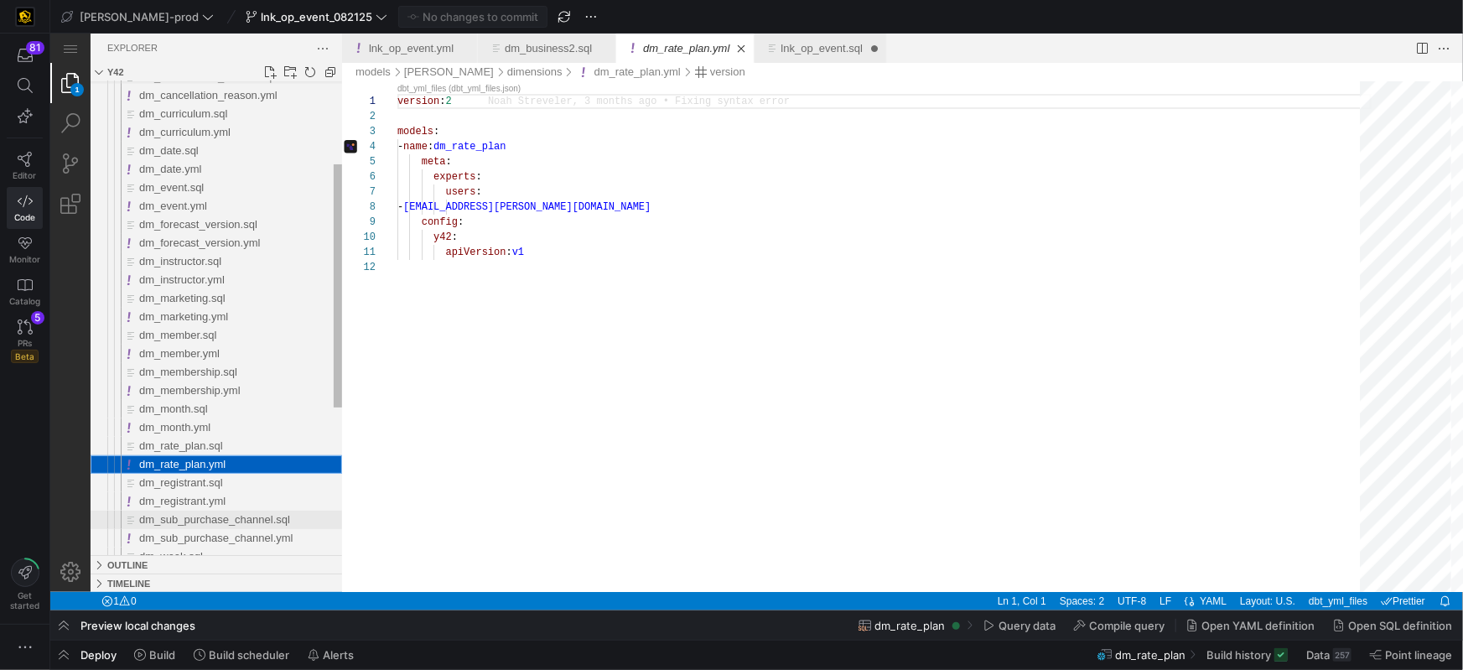
click at [205, 505] on div "dm_cancellation_reason.sql dm_cancellation_reason.yml dm_curriculum.sql dm_curr…" at bounding box center [216, 372] width 252 height 904
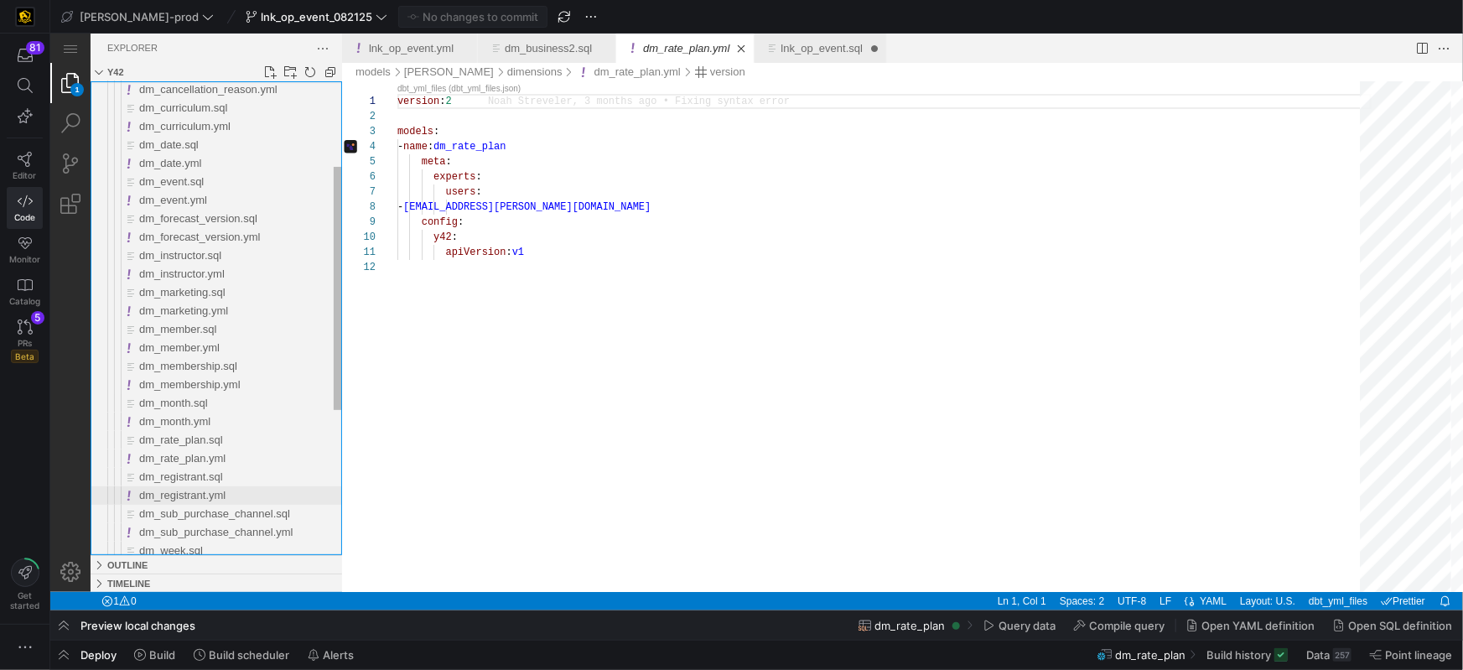
click at [204, 495] on span "dm_registrant.yml" at bounding box center [181, 494] width 86 height 13
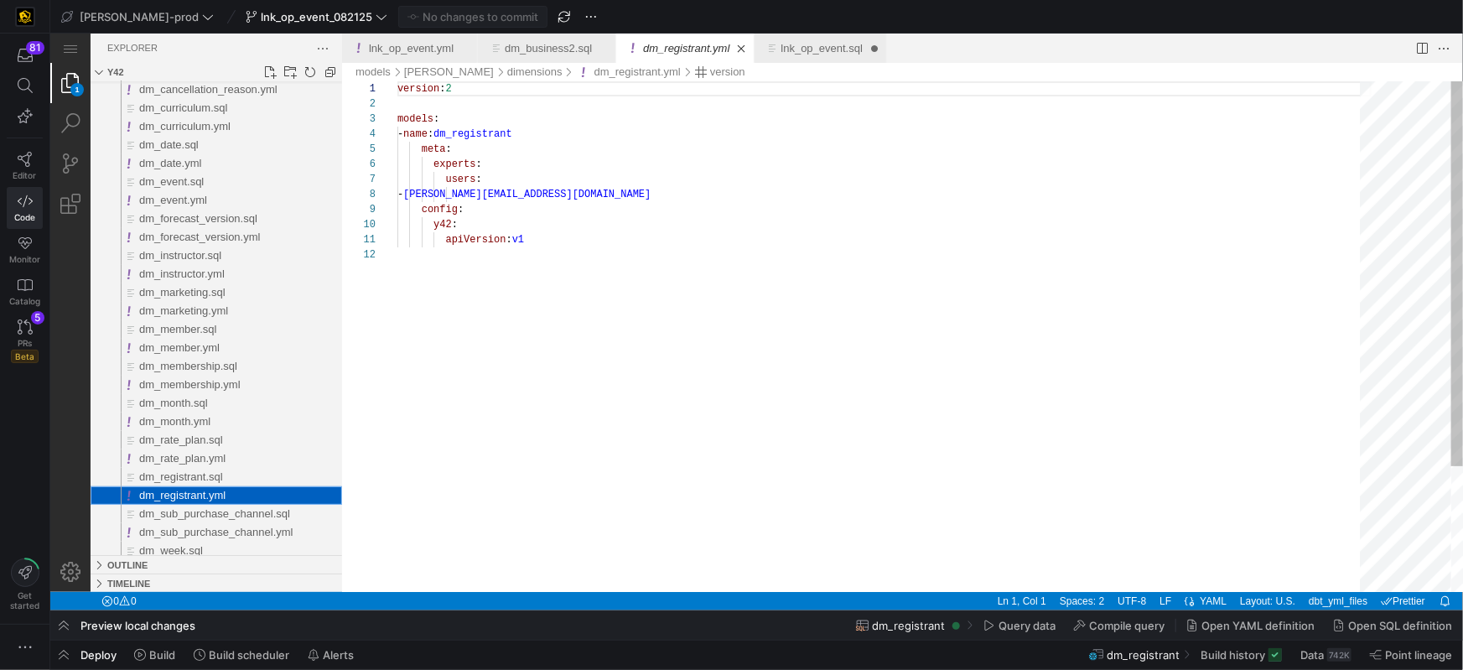
scroll to position [151, 0]
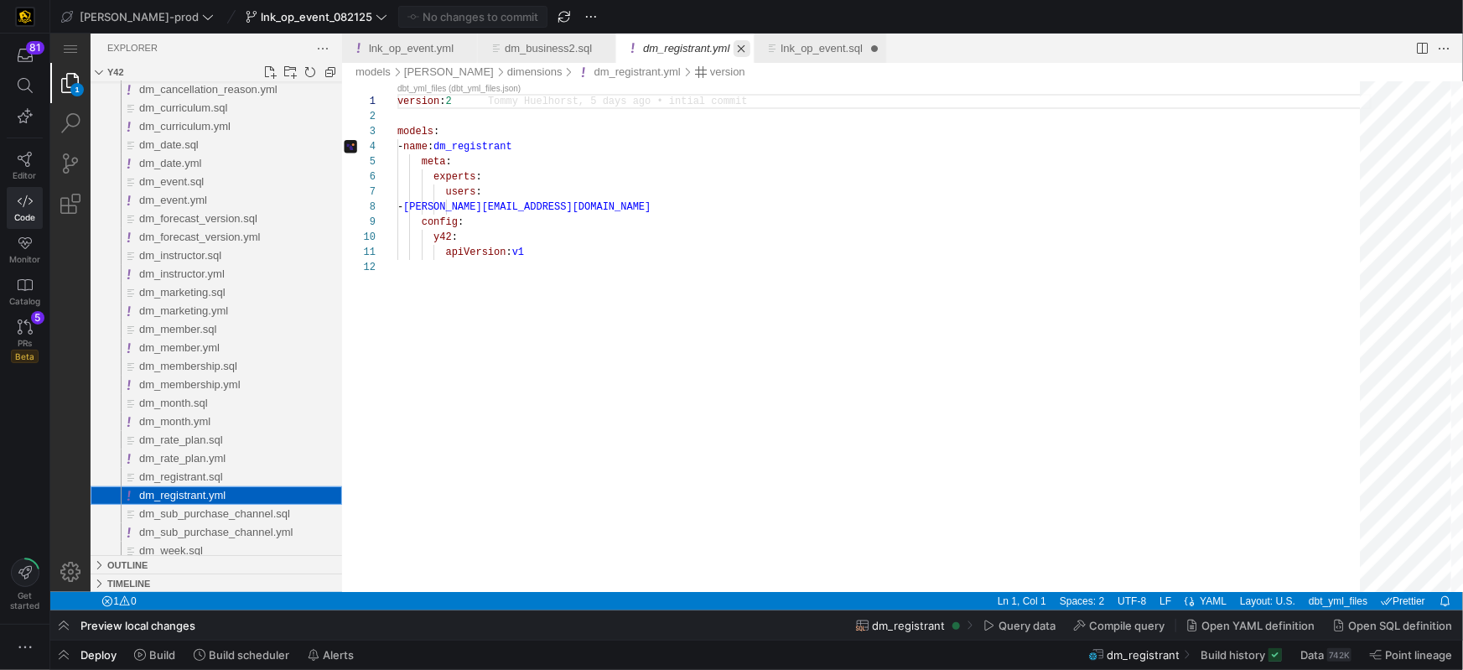
click at [750, 49] on link "Close (⌘W)" at bounding box center [741, 47] width 17 height 17
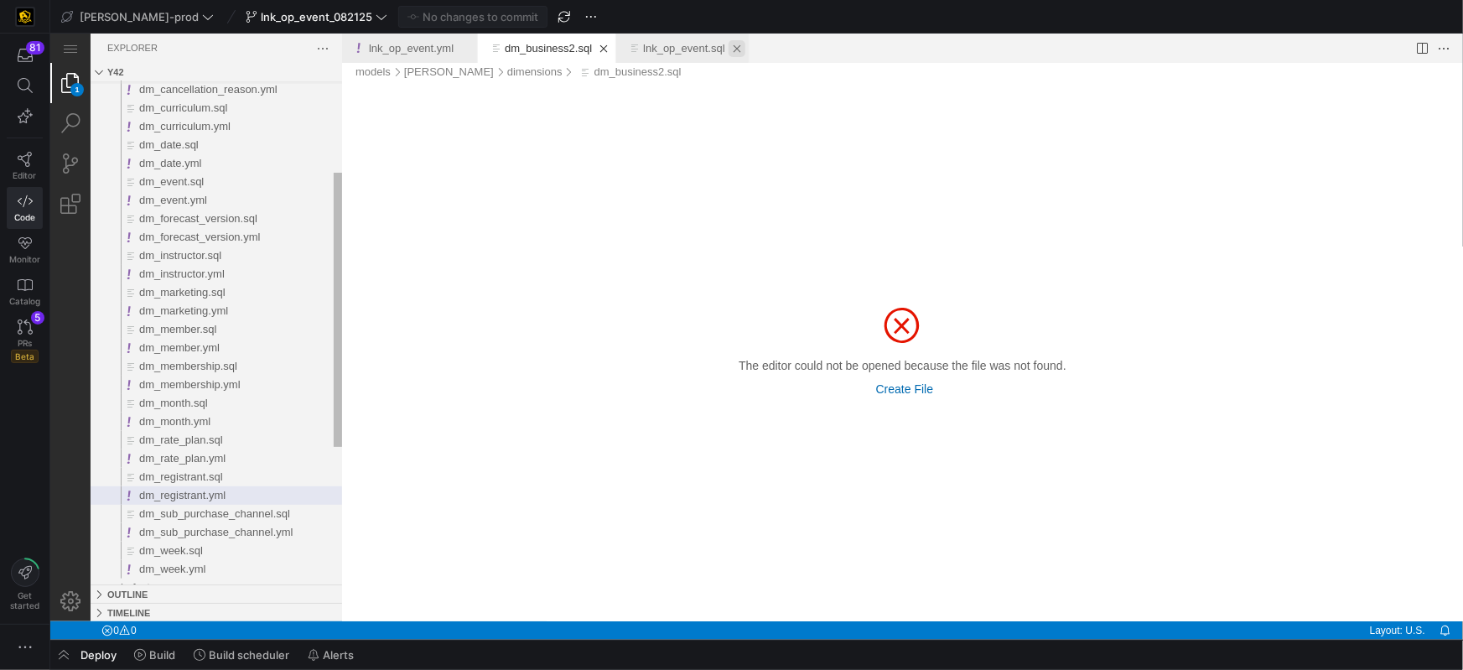
click at [744, 49] on link "Close (⌘W)" at bounding box center [736, 47] width 17 height 17
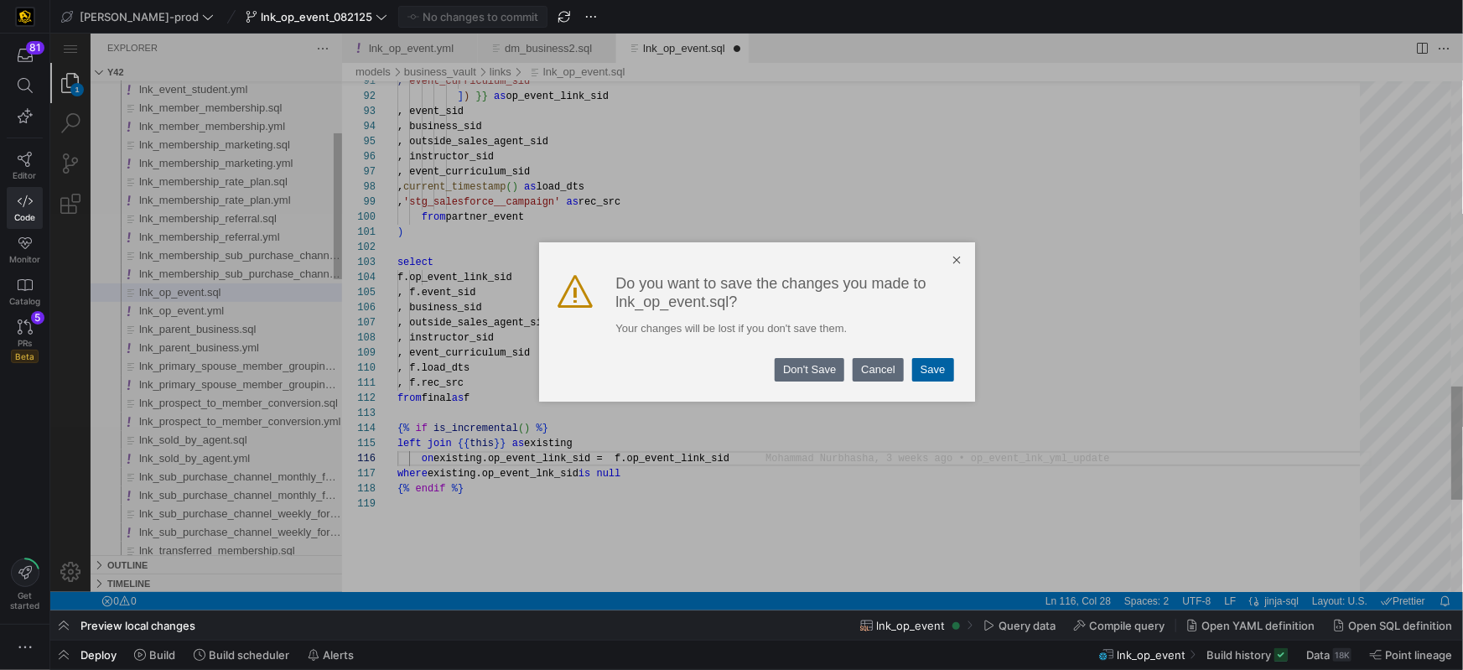
scroll to position [75, 163]
click at [929, 369] on link "Save" at bounding box center [932, 368] width 42 height 23
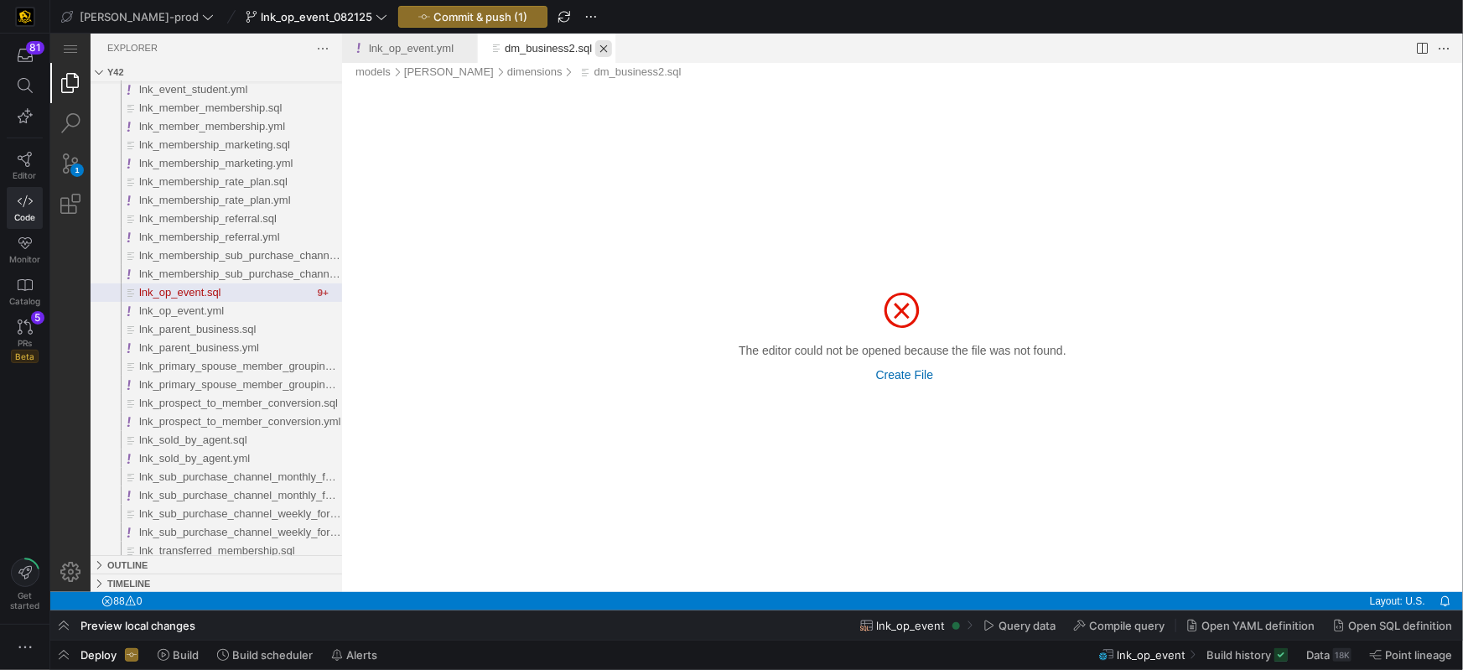
click at [607, 47] on link "Close (⌘W)" at bounding box center [602, 47] width 17 height 17
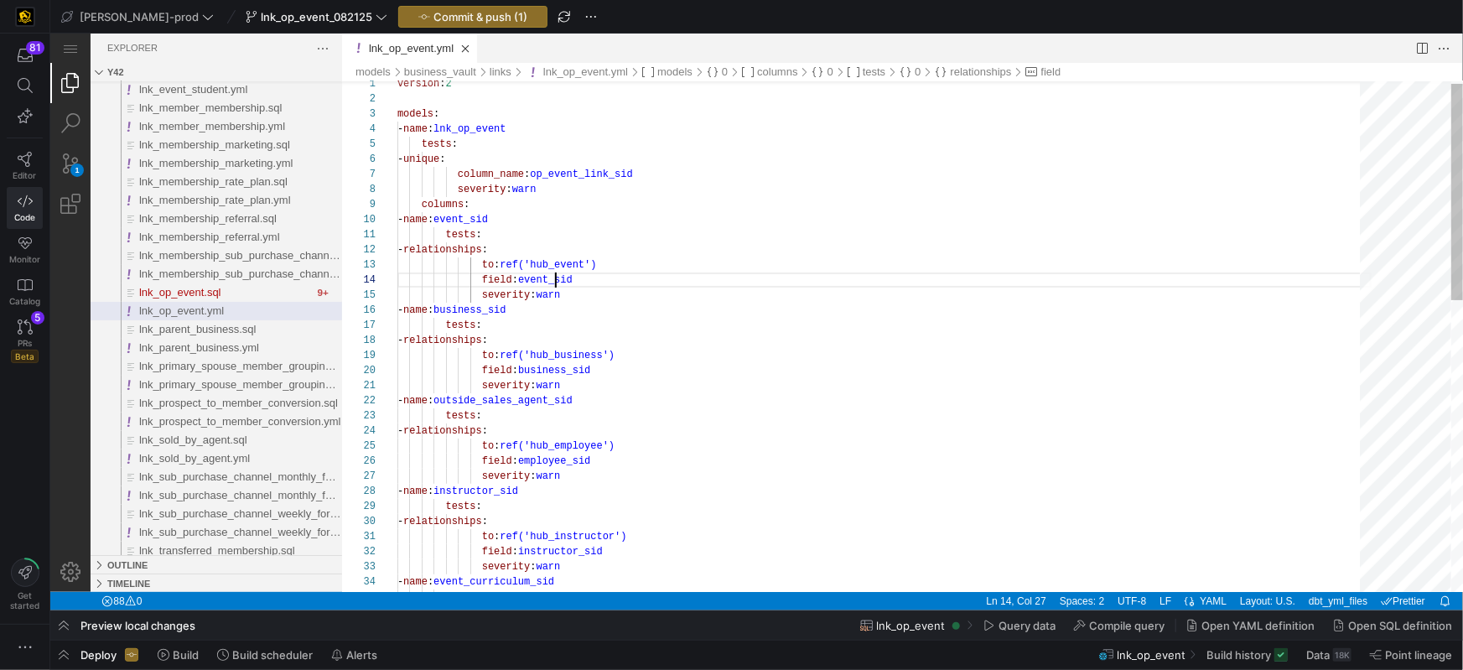
scroll to position [45, 158]
click at [467, 45] on link "Close (⌘W)" at bounding box center [464, 47] width 17 height 17
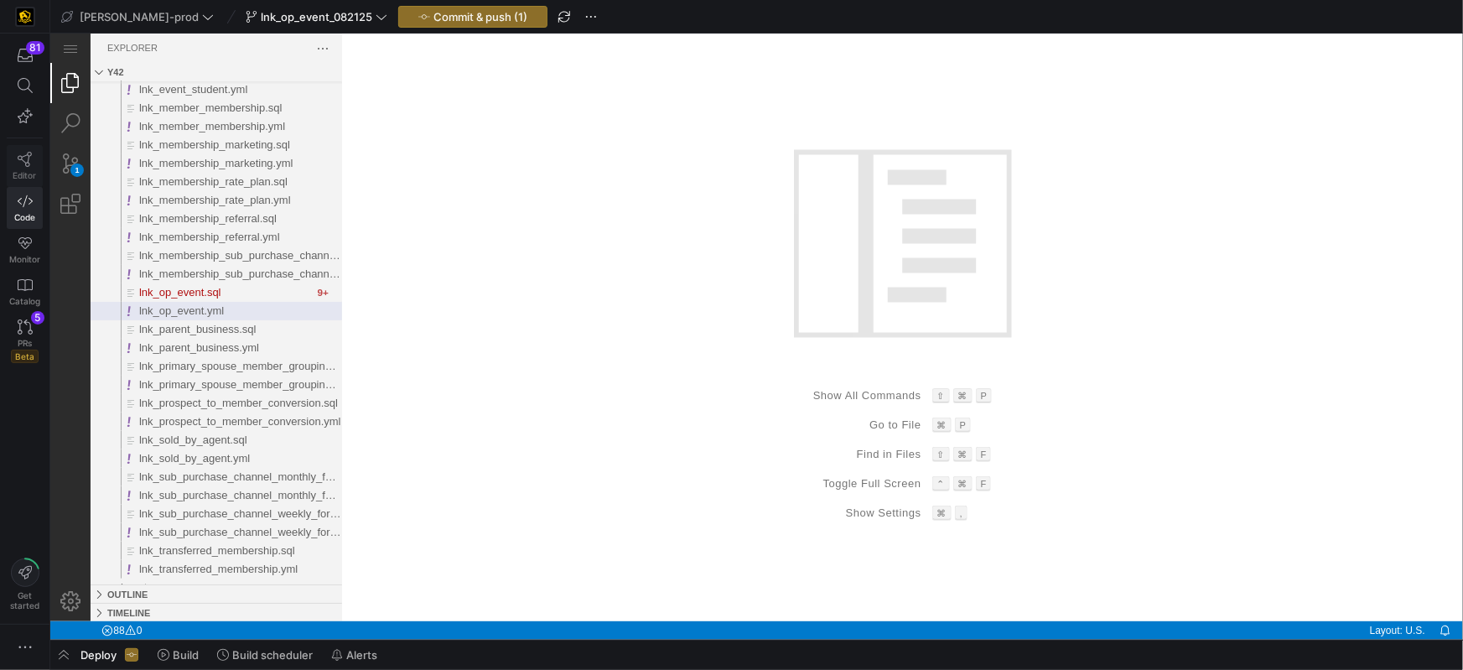
click at [27, 158] on icon at bounding box center [25, 159] width 15 height 15
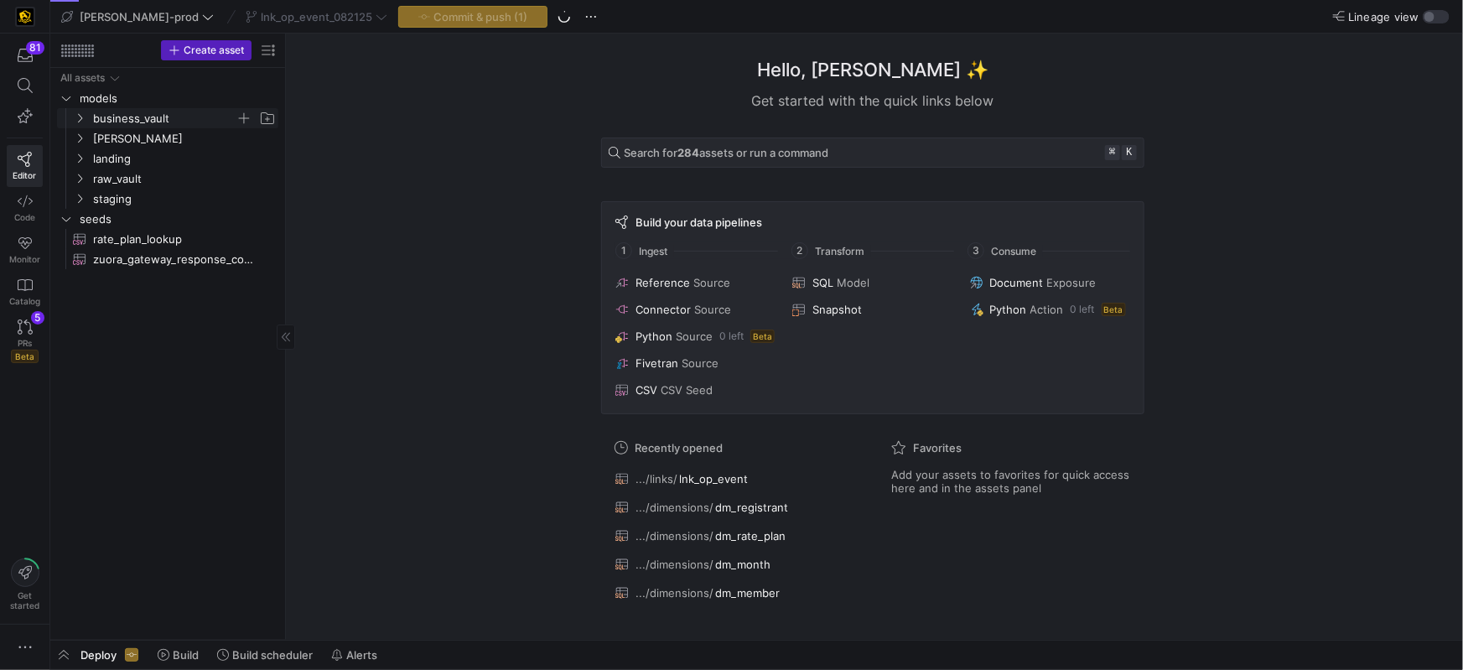
click at [83, 119] on icon "Press SPACE to select this row." at bounding box center [80, 118] width 12 height 10
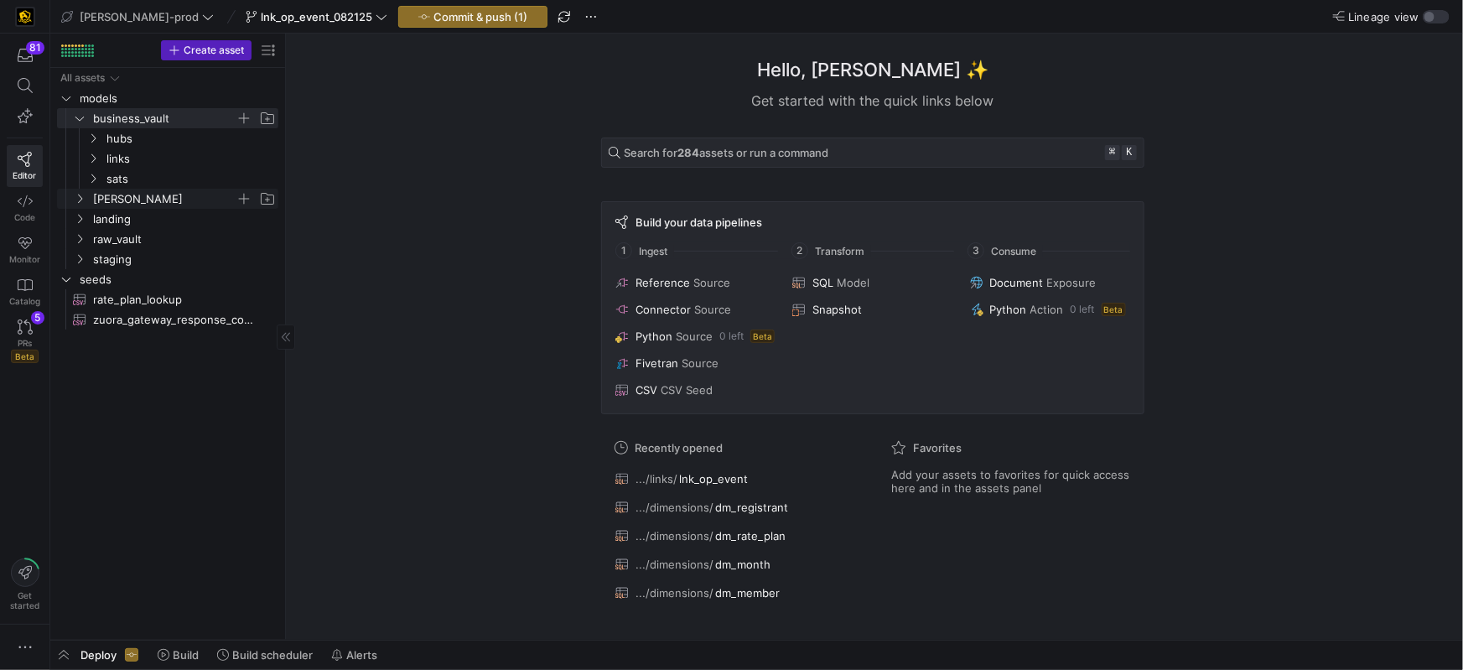
click at [81, 197] on icon "Press SPACE to select this row." at bounding box center [80, 199] width 12 height 10
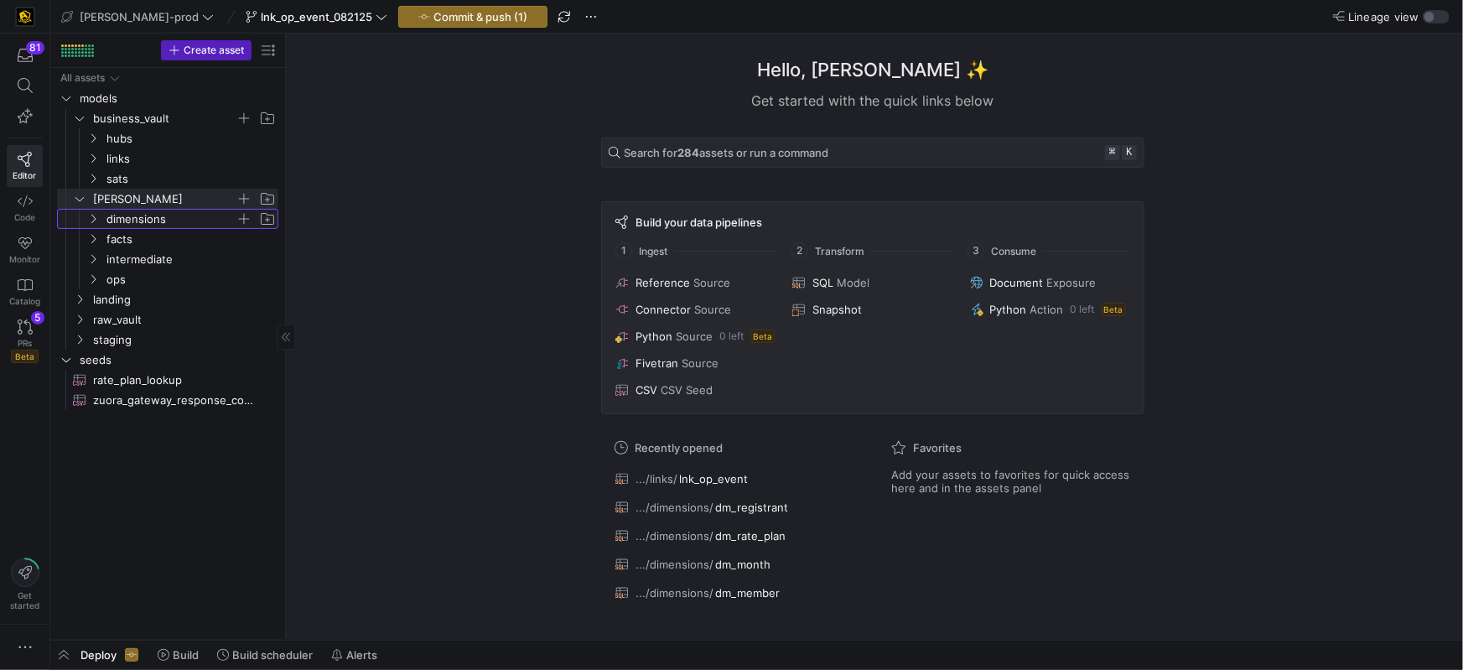
click at [94, 219] on icon "Press SPACE to select this row." at bounding box center [93, 219] width 12 height 10
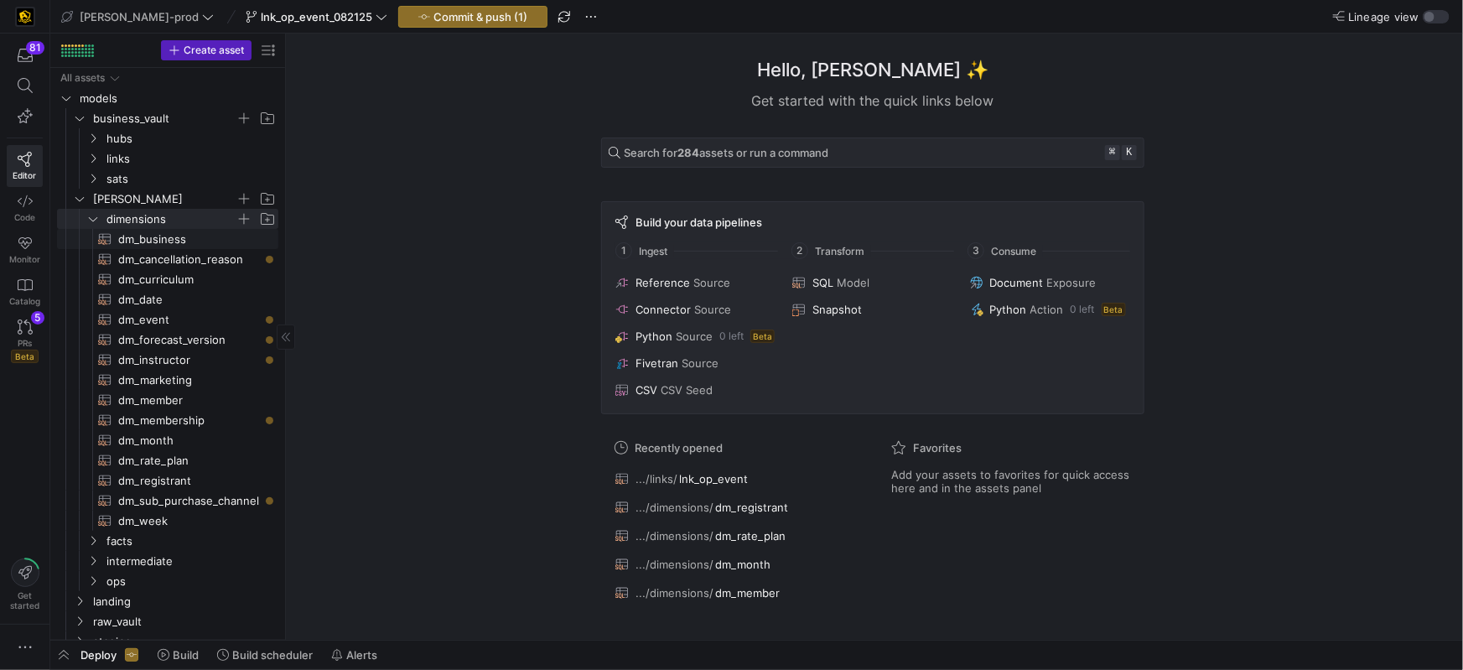
drag, startPoint x: 177, startPoint y: 241, endPoint x: 192, endPoint y: 242, distance: 15.1
click at [177, 241] on span "dm_business​​​​​​​​​​" at bounding box center [188, 239] width 141 height 19
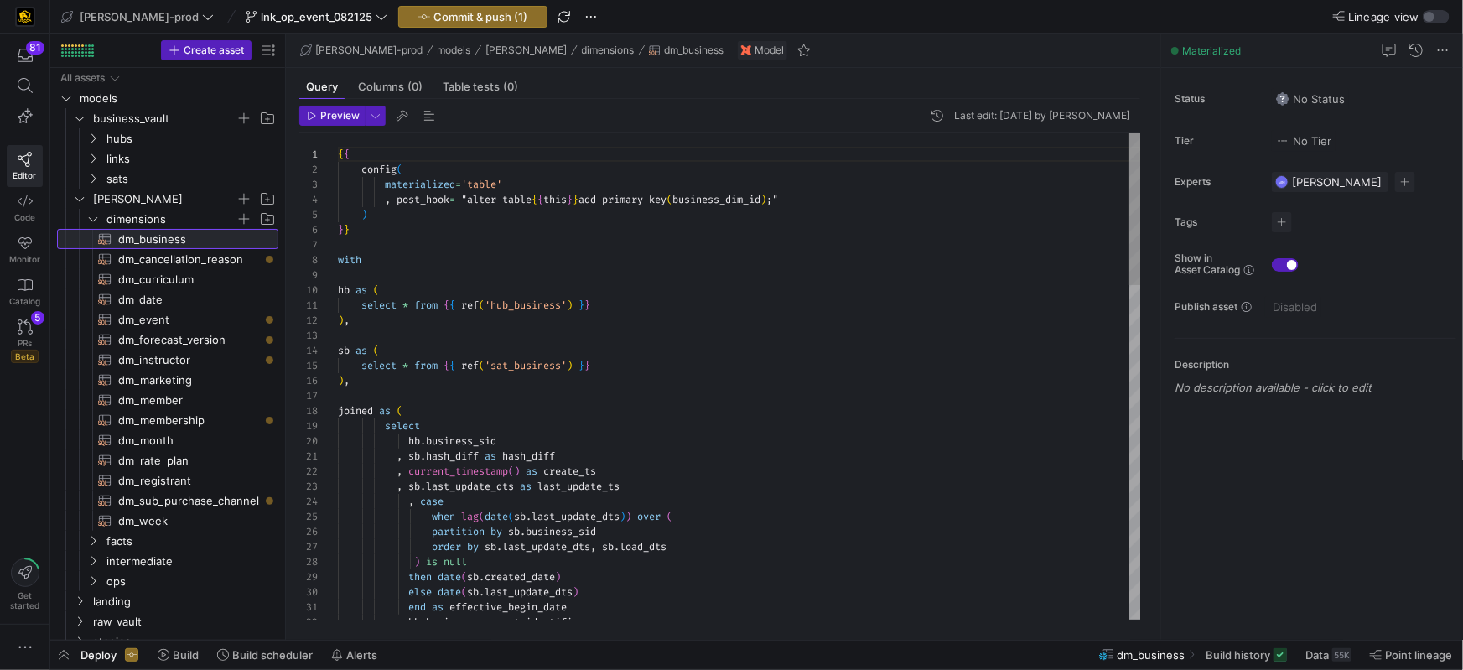
scroll to position [151, 0]
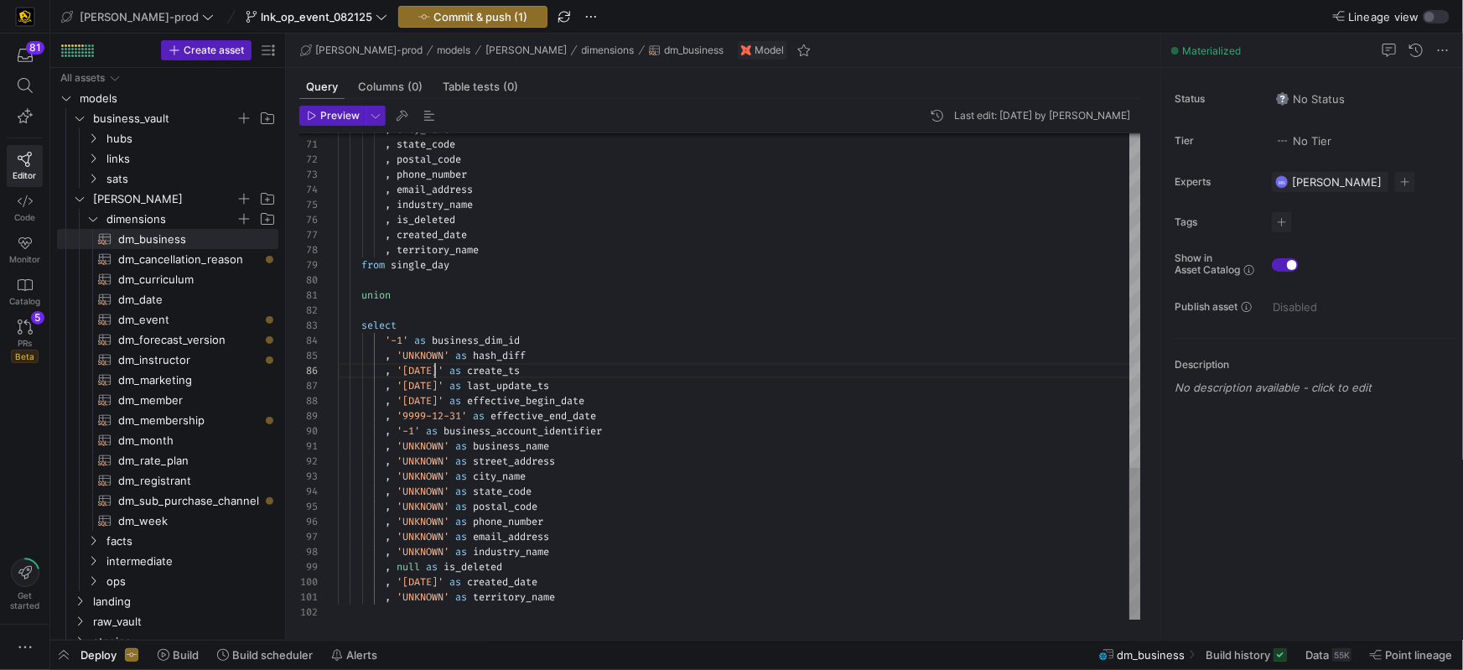
click at [433, 371] on span "'1900-01-01'" at bounding box center [420, 370] width 47 height 13
click at [220, 260] on span "dm_cancellation_reason​​​​​​​​​​" at bounding box center [188, 259] width 141 height 19
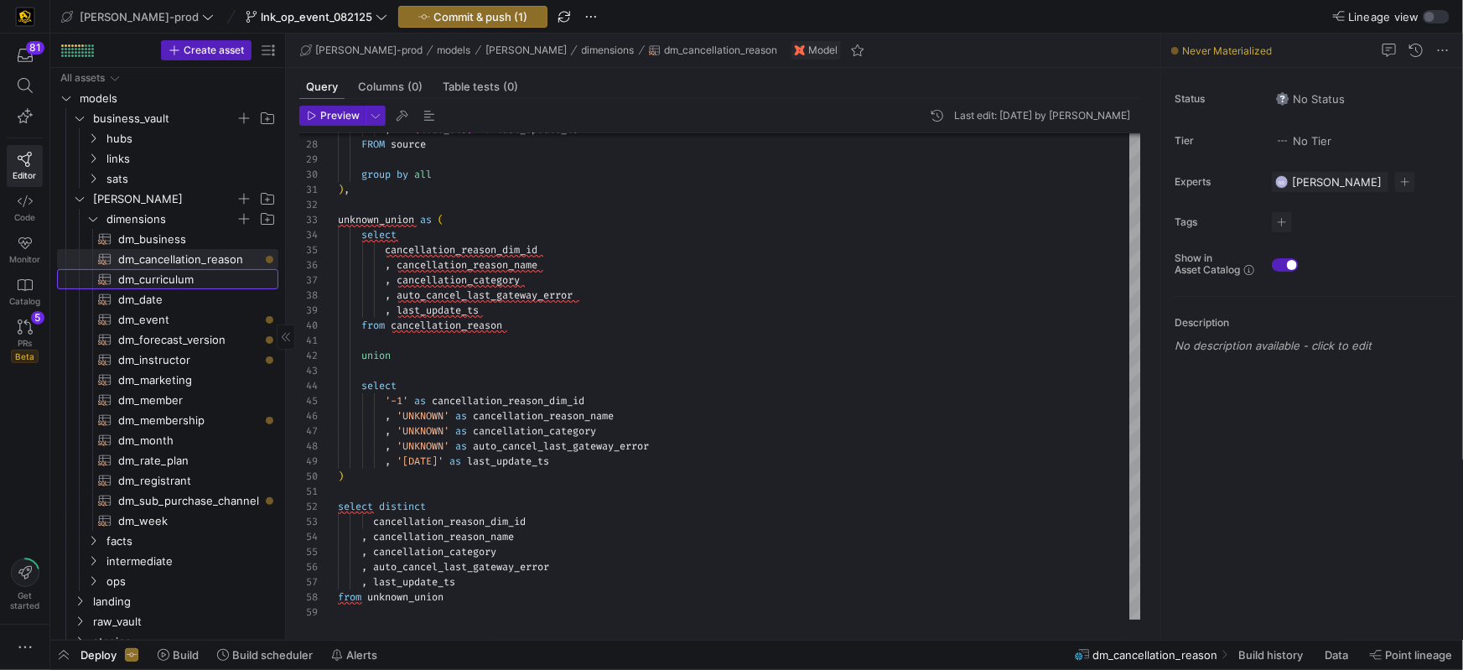
click at [156, 278] on span "dm_curriculum​​​​​​​​​​" at bounding box center [188, 279] width 141 height 19
type textarea "{{ config( materialized='table' , post_hook= "alter table {{ this }} add primar…"
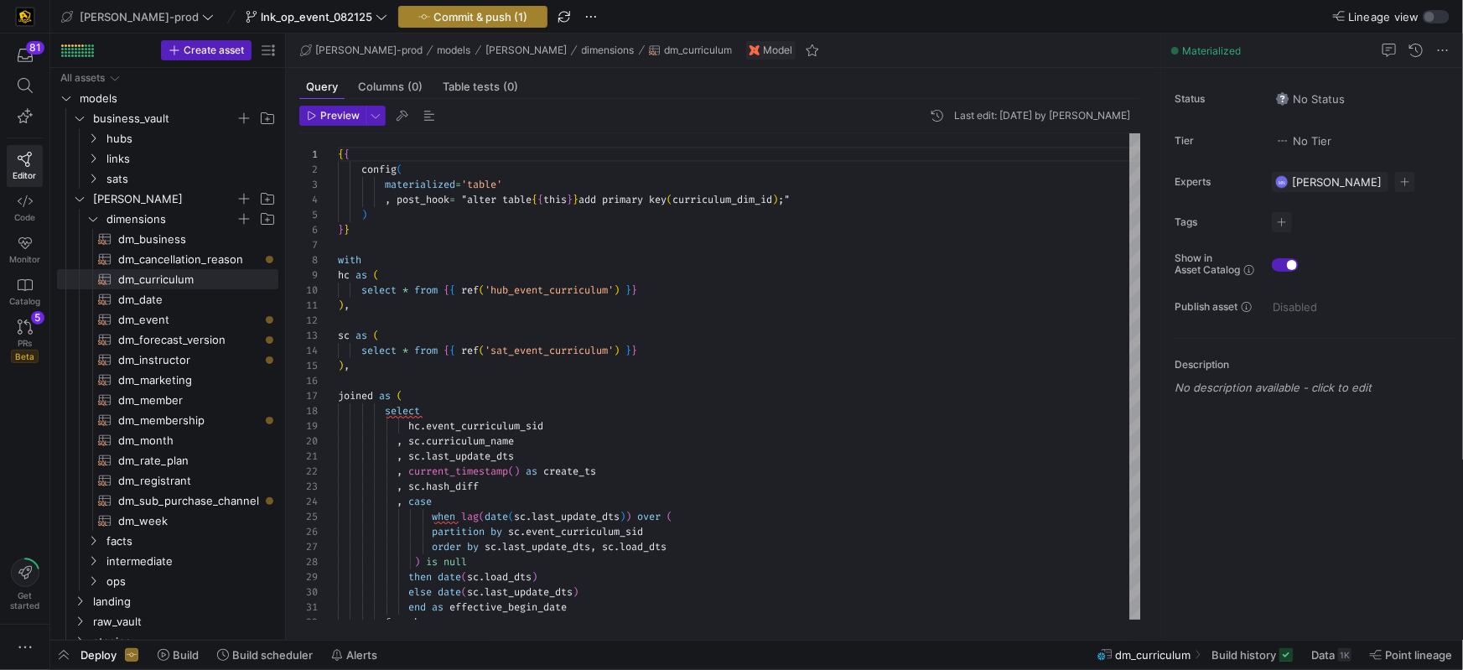
click at [461, 19] on span "Commit & push (1)" at bounding box center [480, 16] width 94 height 13
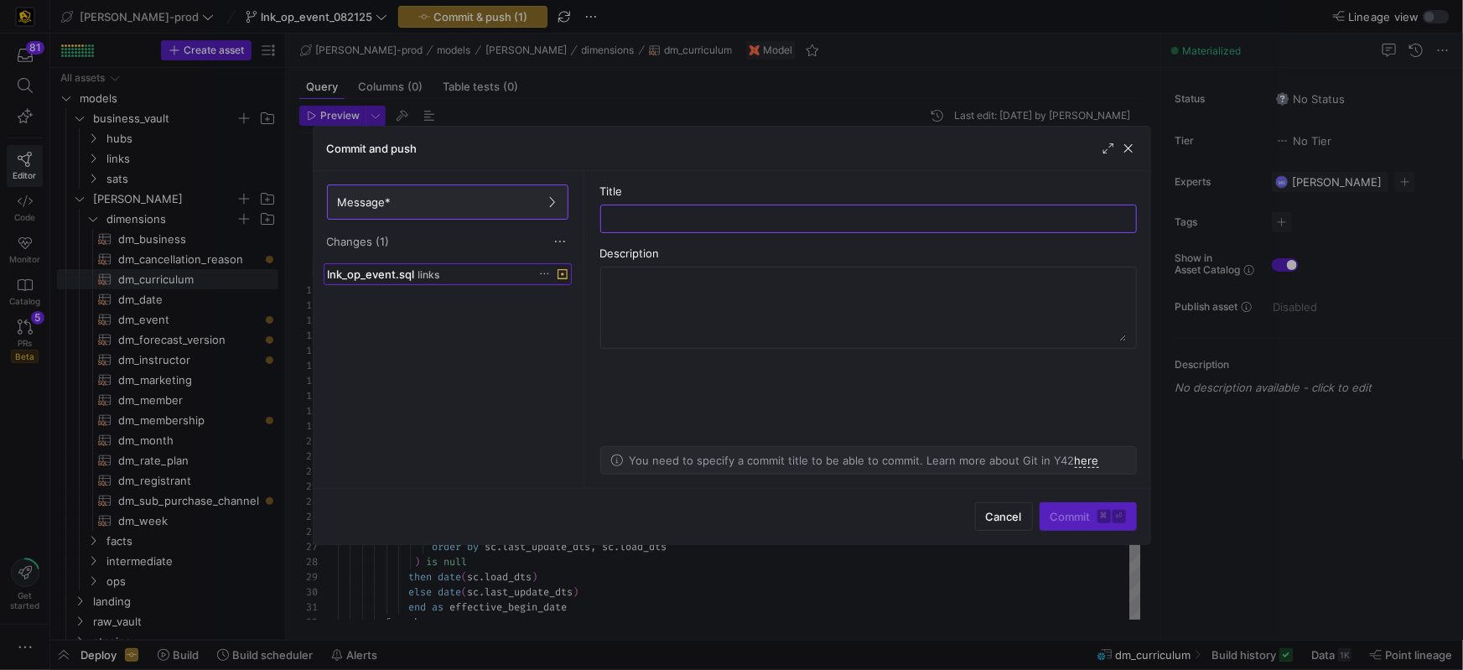
click at [424, 278] on span "links" at bounding box center [429, 275] width 22 height 12
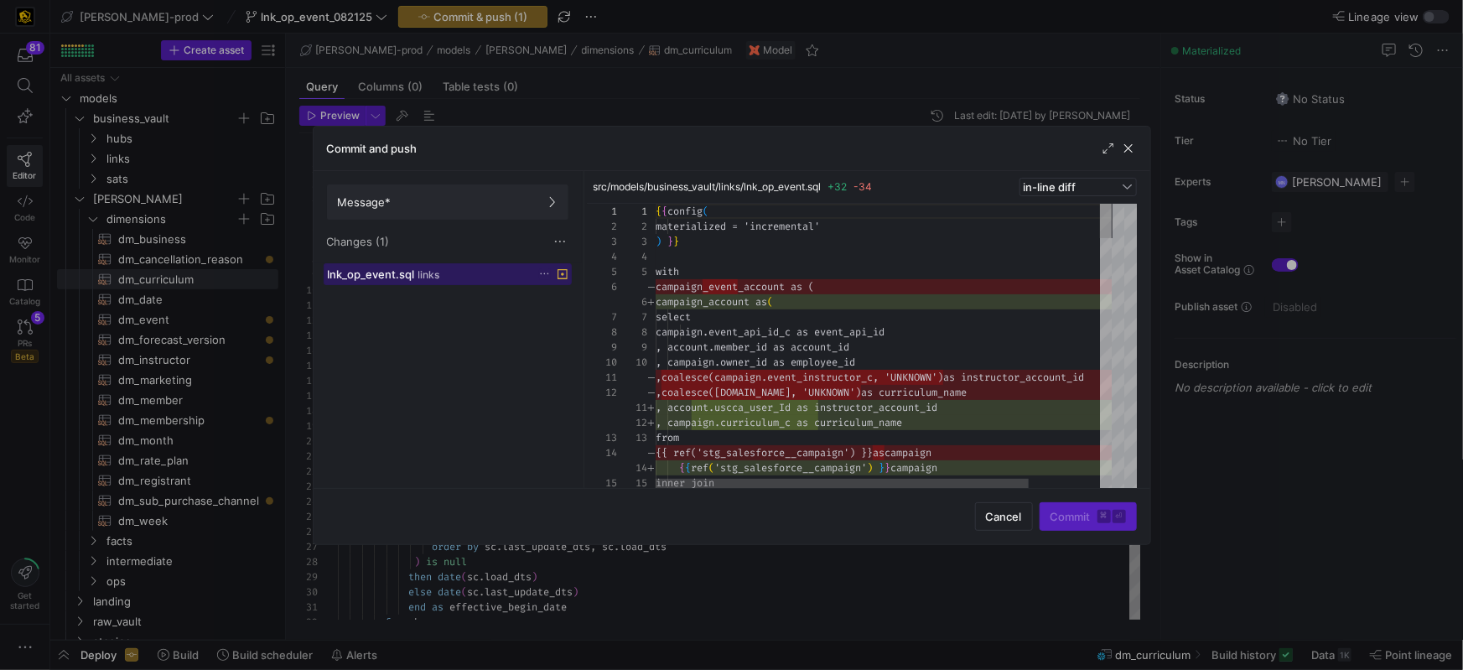
scroll to position [151, 0]
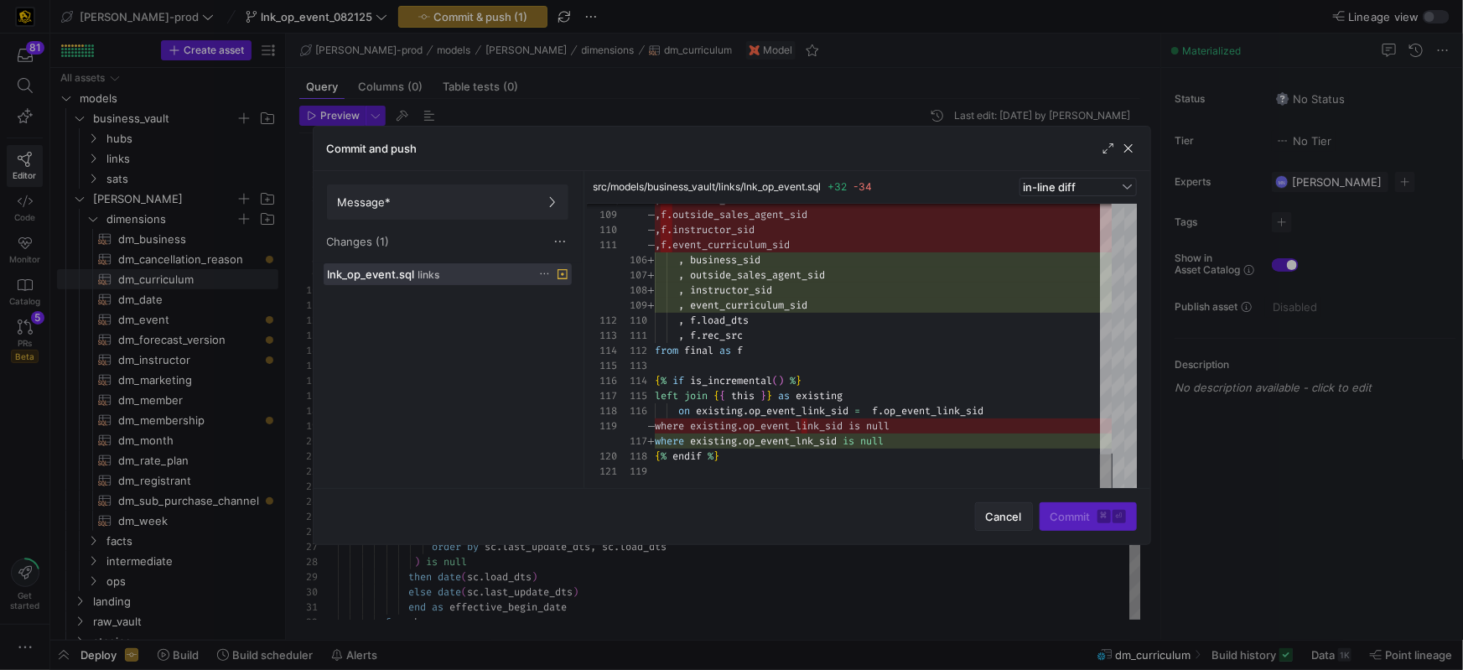
click at [998, 516] on span "Cancel" at bounding box center [1004, 516] width 36 height 13
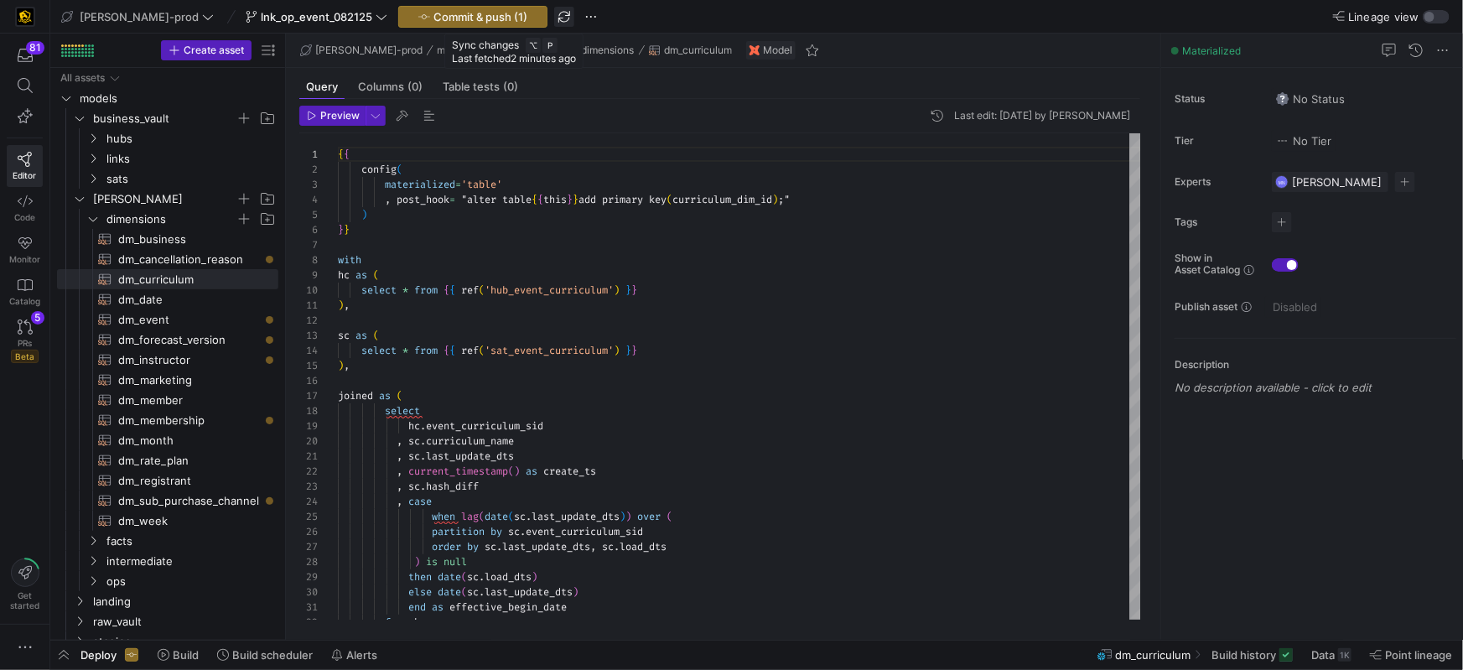
click at [554, 16] on span "button" at bounding box center [564, 17] width 20 height 20
click at [444, 16] on span "Commit & push (1)" at bounding box center [480, 16] width 94 height 13
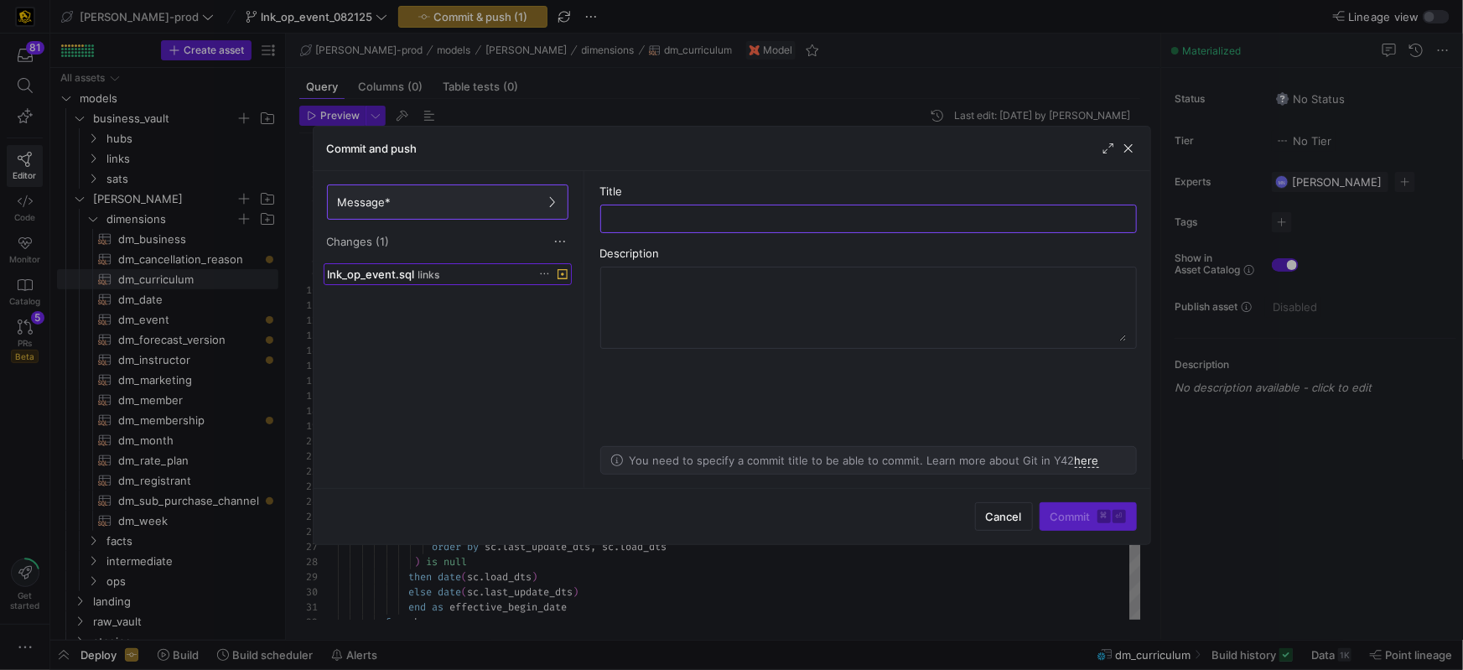
click at [392, 277] on span "lnk_op_event.sql" at bounding box center [371, 273] width 87 height 13
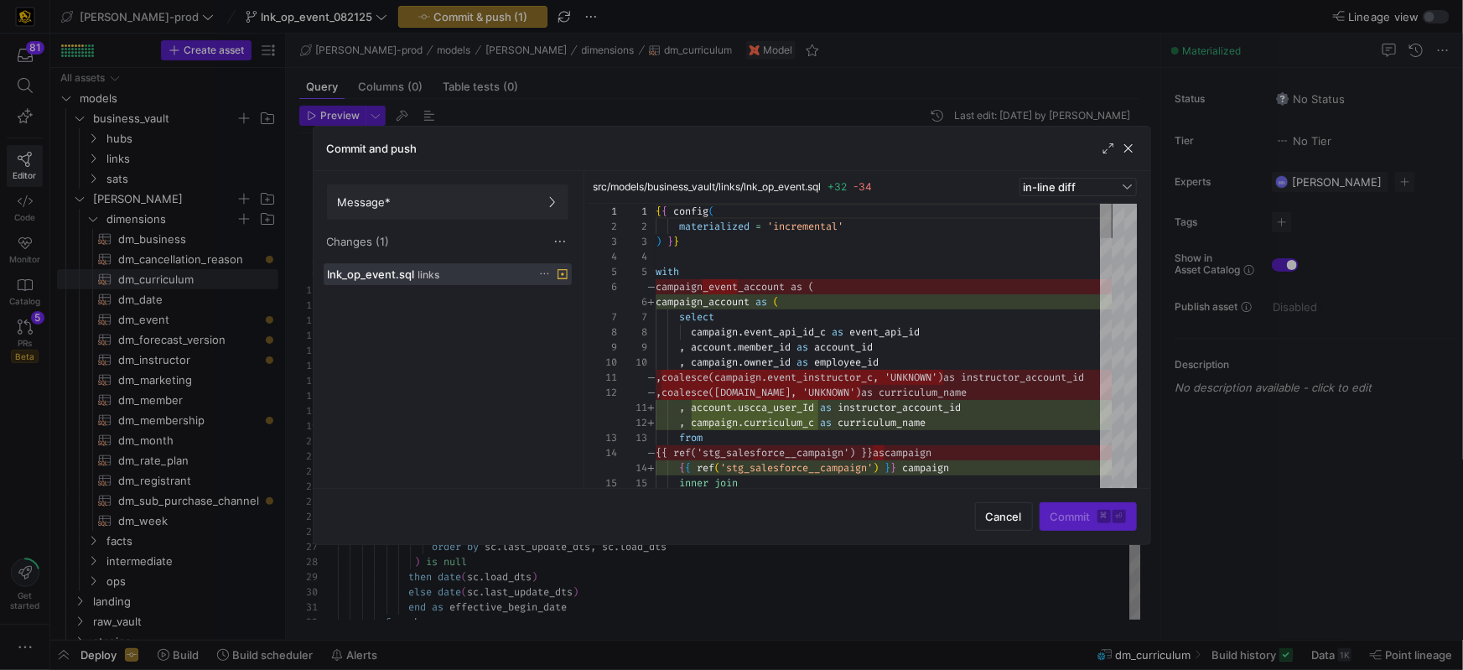
click at [377, 242] on span "Changes (1)" at bounding box center [358, 241] width 63 height 13
click at [563, 242] on span at bounding box center [560, 241] width 17 height 17
click at [570, 292] on span "Discard all changes" at bounding box center [621, 290] width 117 height 13
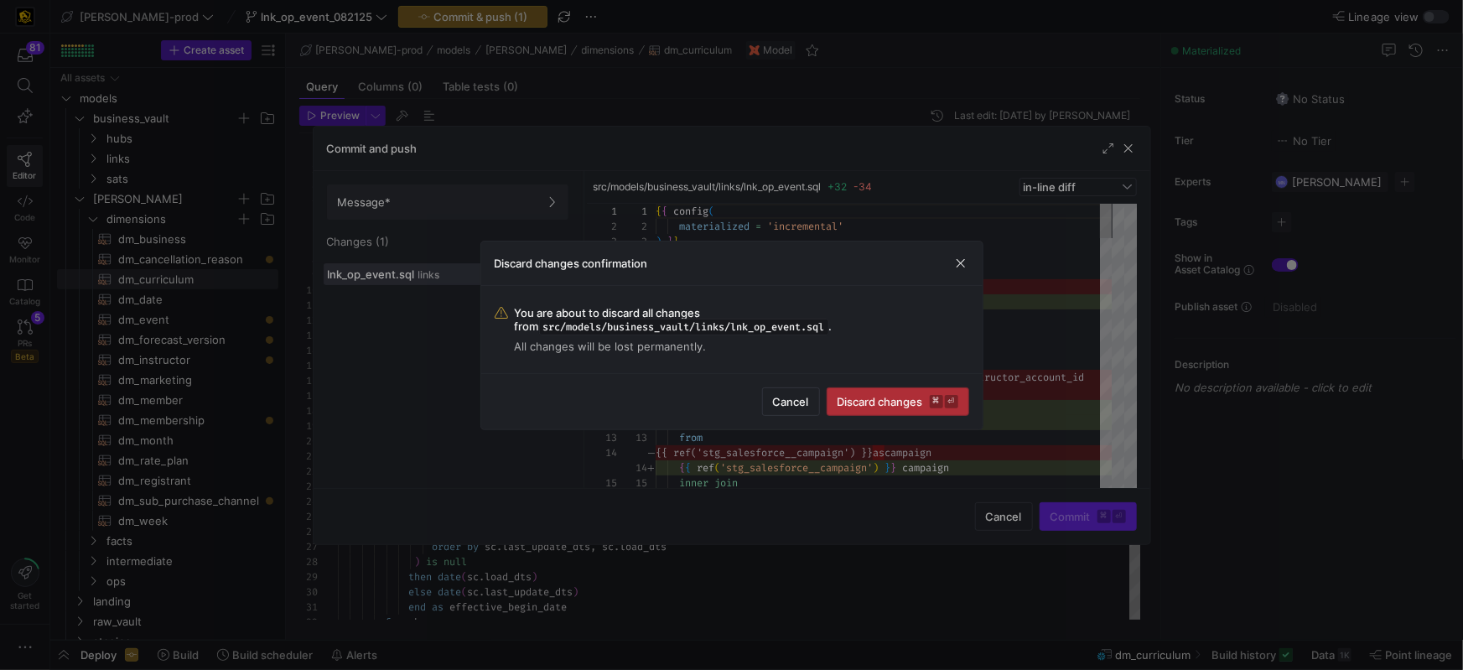
click at [861, 399] on span "Discard changes ⌘ ⏎" at bounding box center [898, 401] width 121 height 13
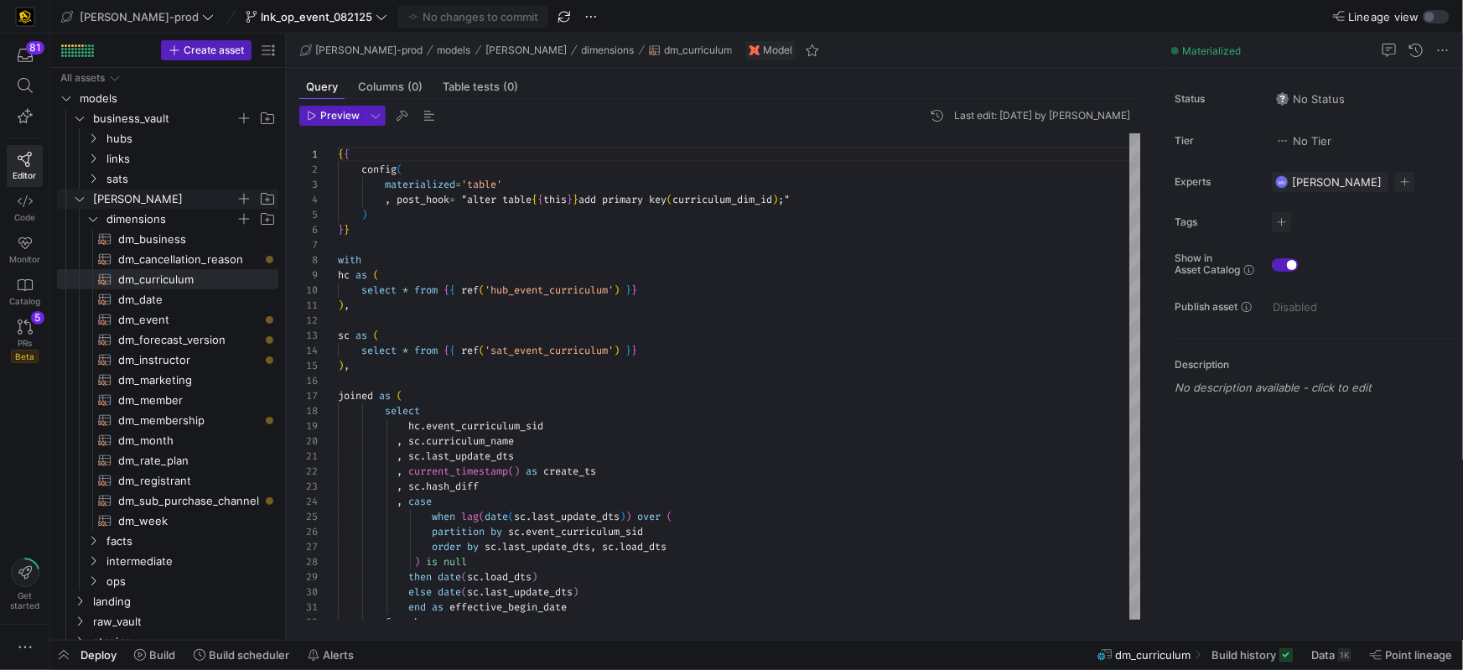
click at [75, 193] on y42-icon "Press SPACE to select this row." at bounding box center [79, 198] width 13 height 13
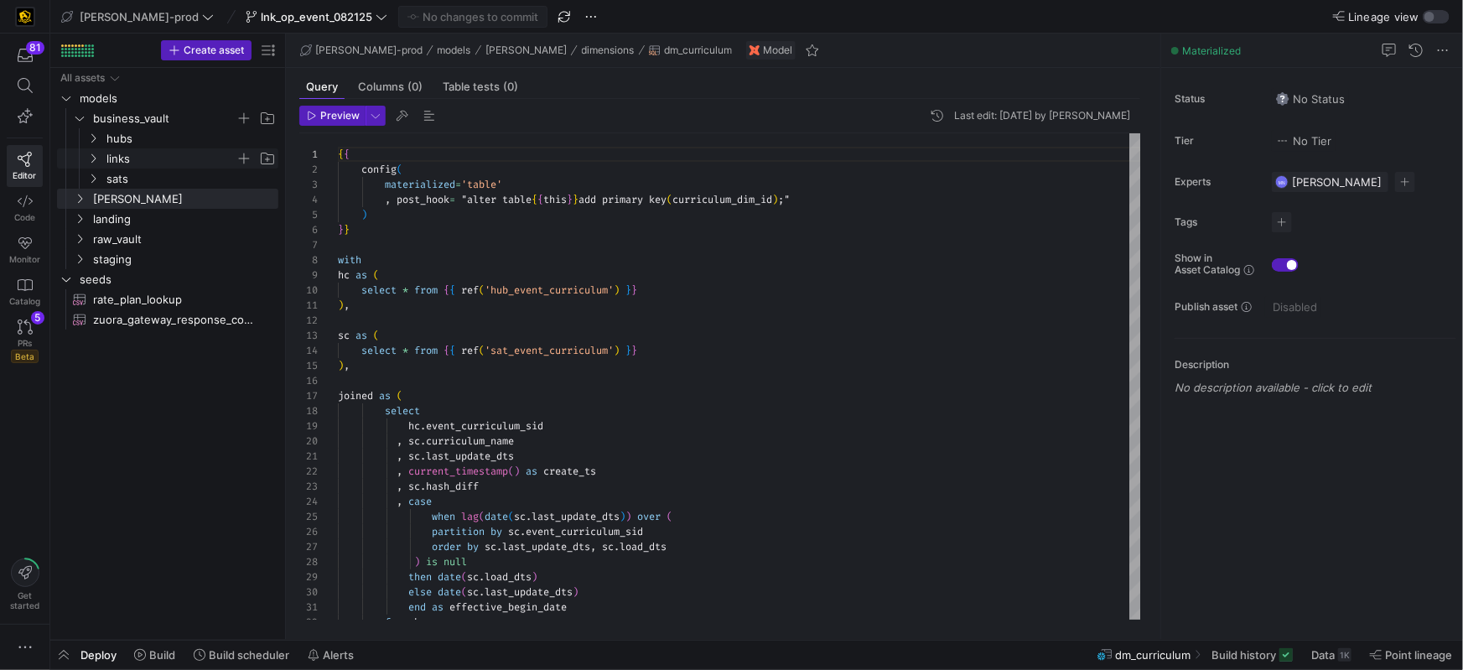
click at [95, 161] on icon "Press SPACE to select this row." at bounding box center [93, 158] width 12 height 10
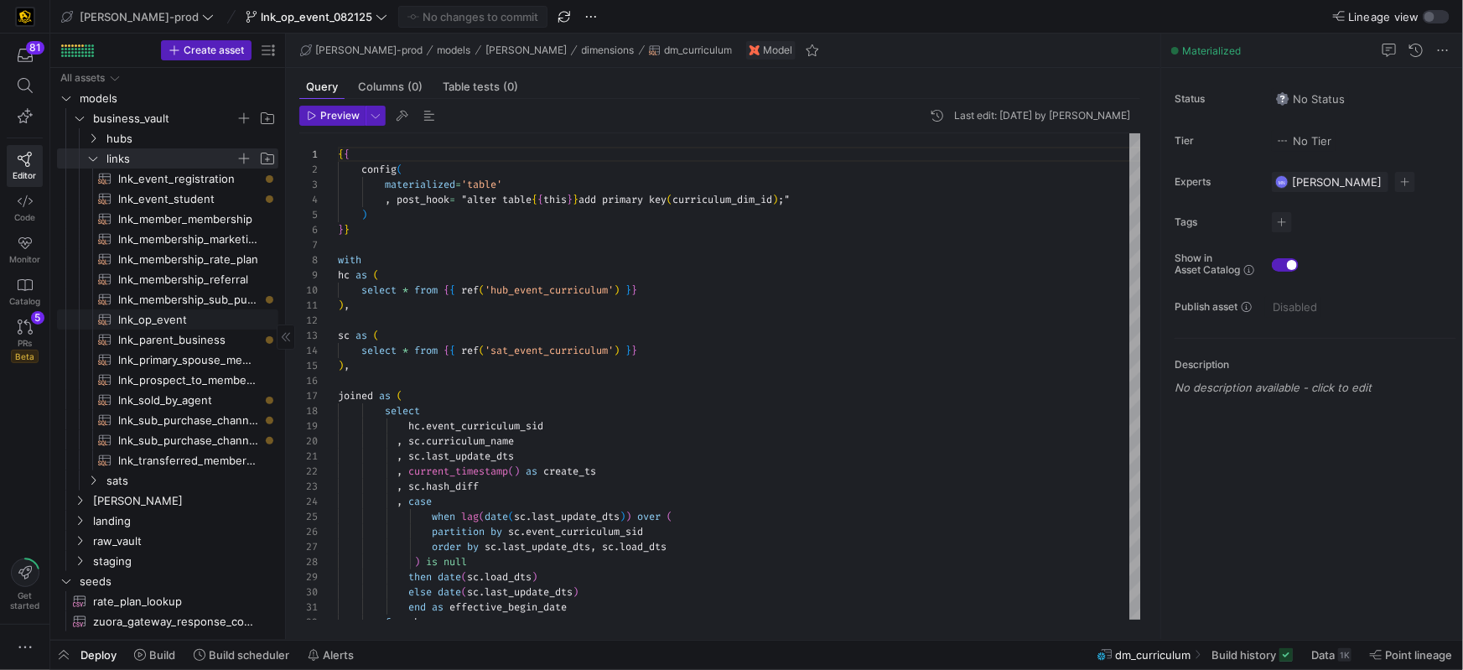
click at [175, 317] on span "lnk_op_event​​​​​​​​​​" at bounding box center [188, 319] width 141 height 19
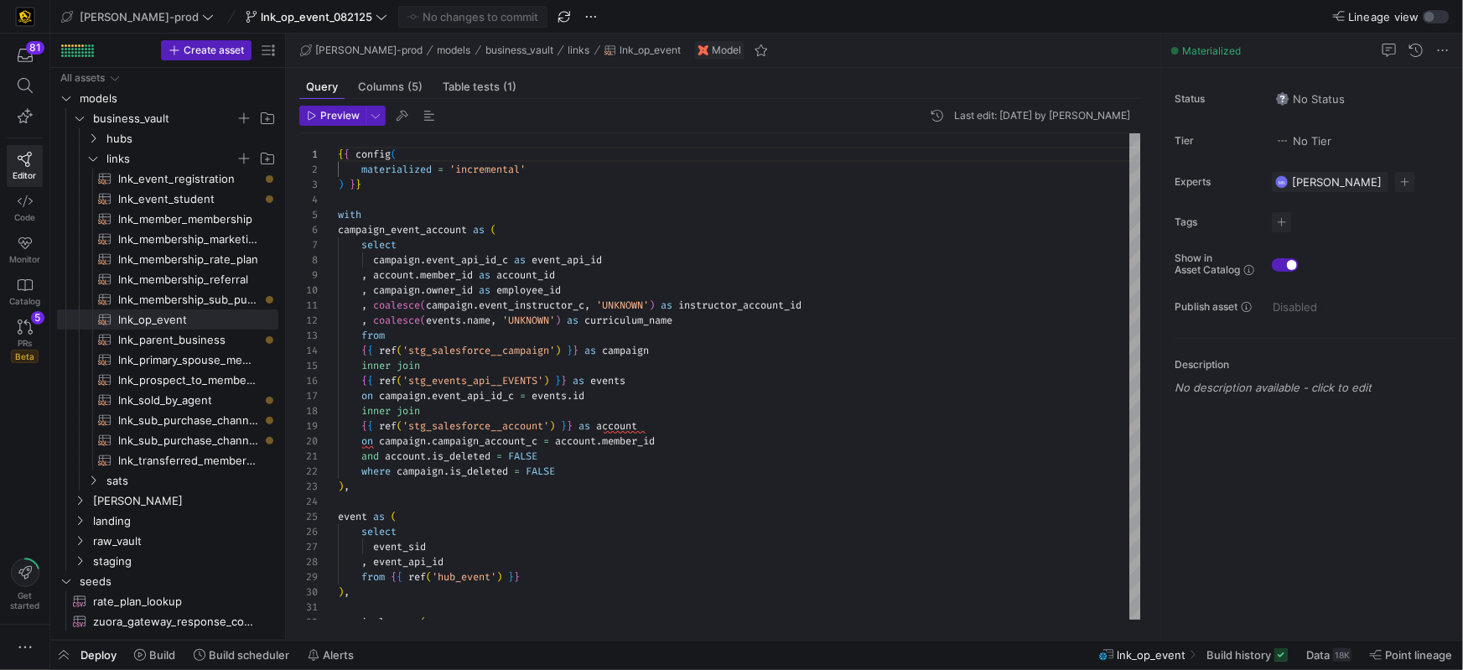
click at [107, 655] on span "Deploy" at bounding box center [98, 654] width 36 height 13
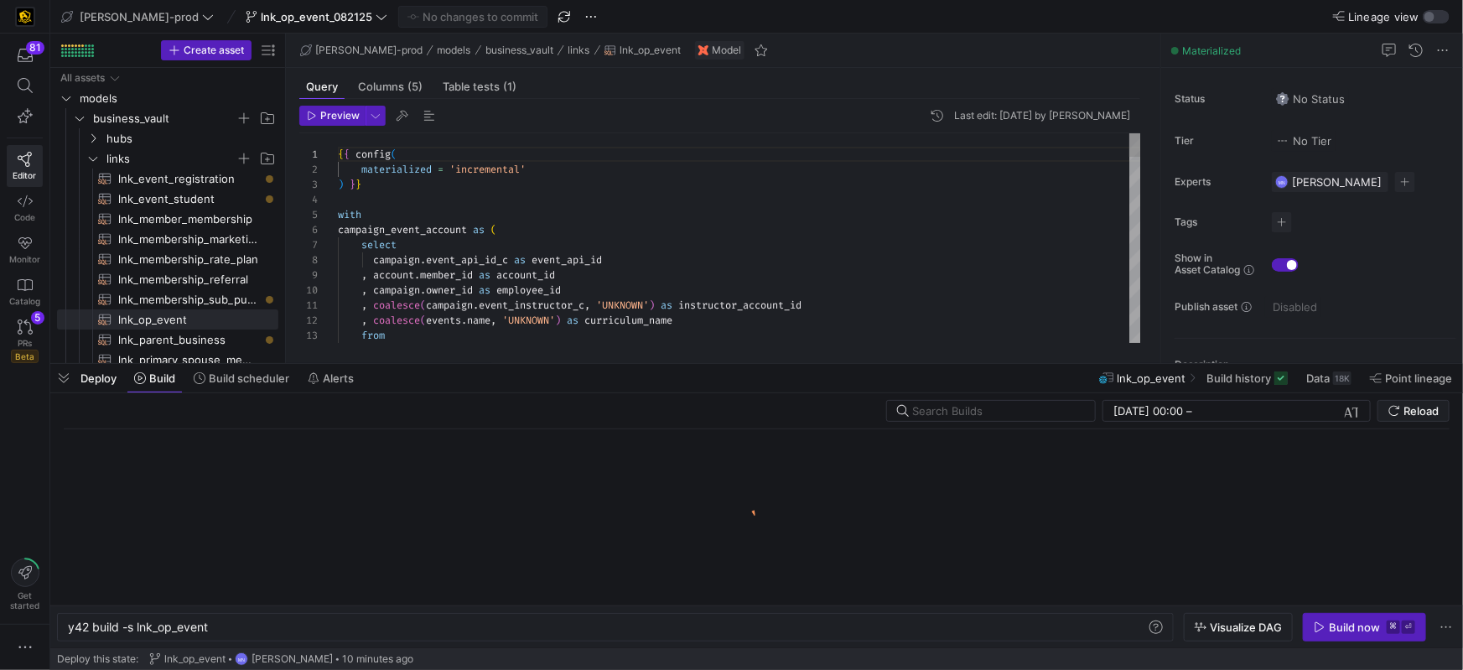
scroll to position [0, 140]
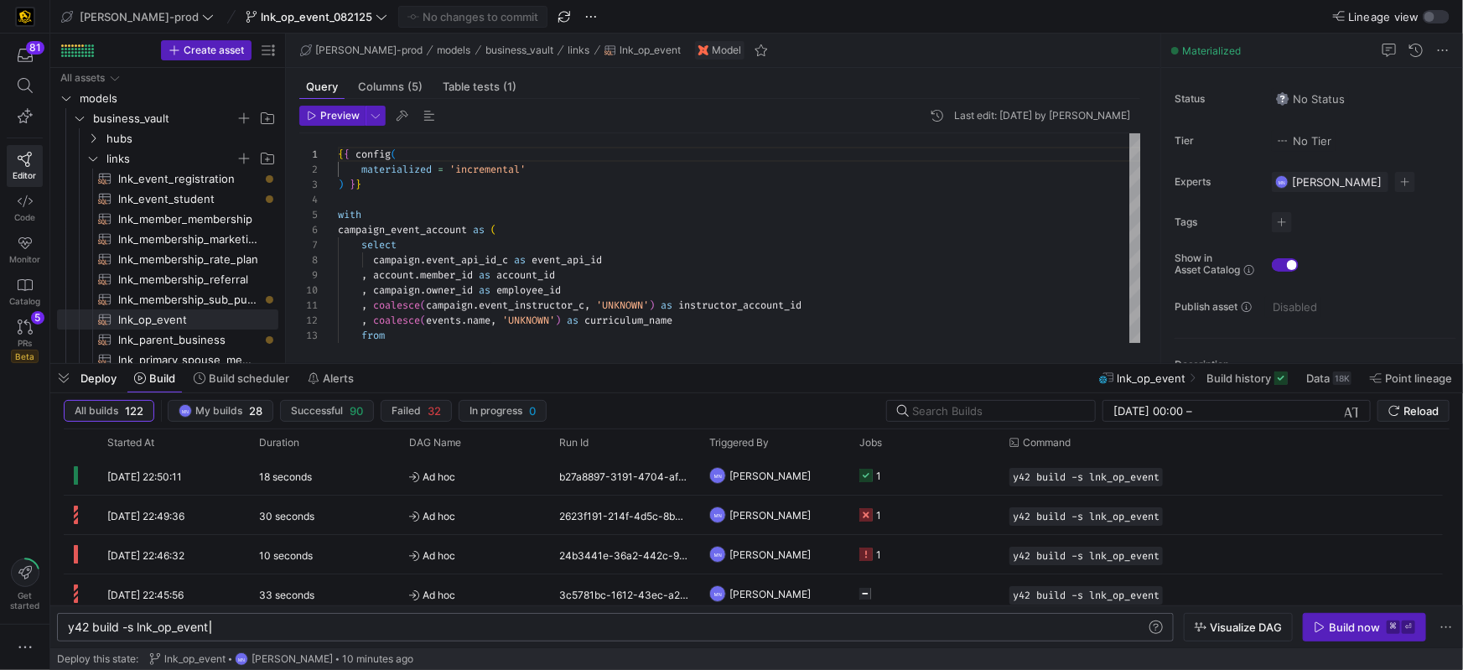
click at [289, 624] on div "y42 build -s lnk_op_event" at bounding box center [607, 626] width 1079 height 13
drag, startPoint x: 1326, startPoint y: 625, endPoint x: 1333, endPoint y: 640, distance: 16.5
click at [1325, 625] on span "Build now ⌘ ⏎" at bounding box center [1364, 626] width 101 height 13
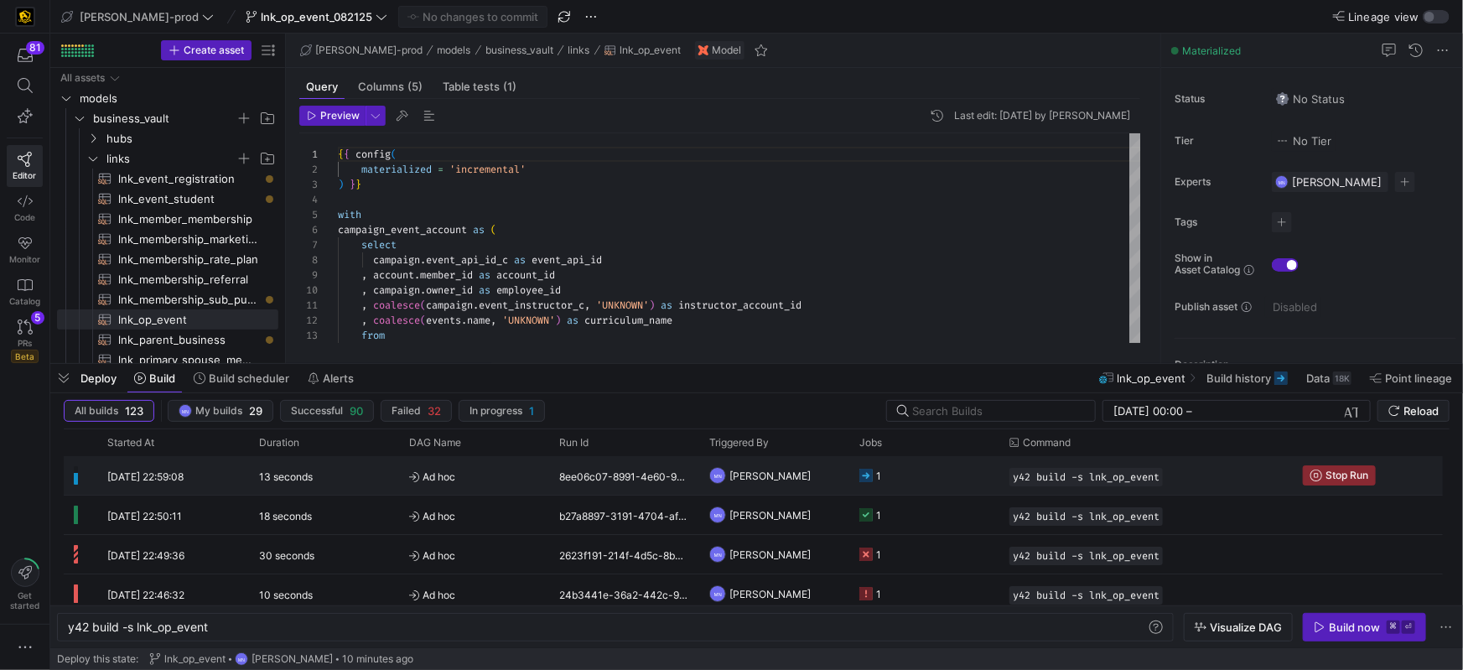
click at [868, 476] on rect at bounding box center [865, 475] width 13 height 13
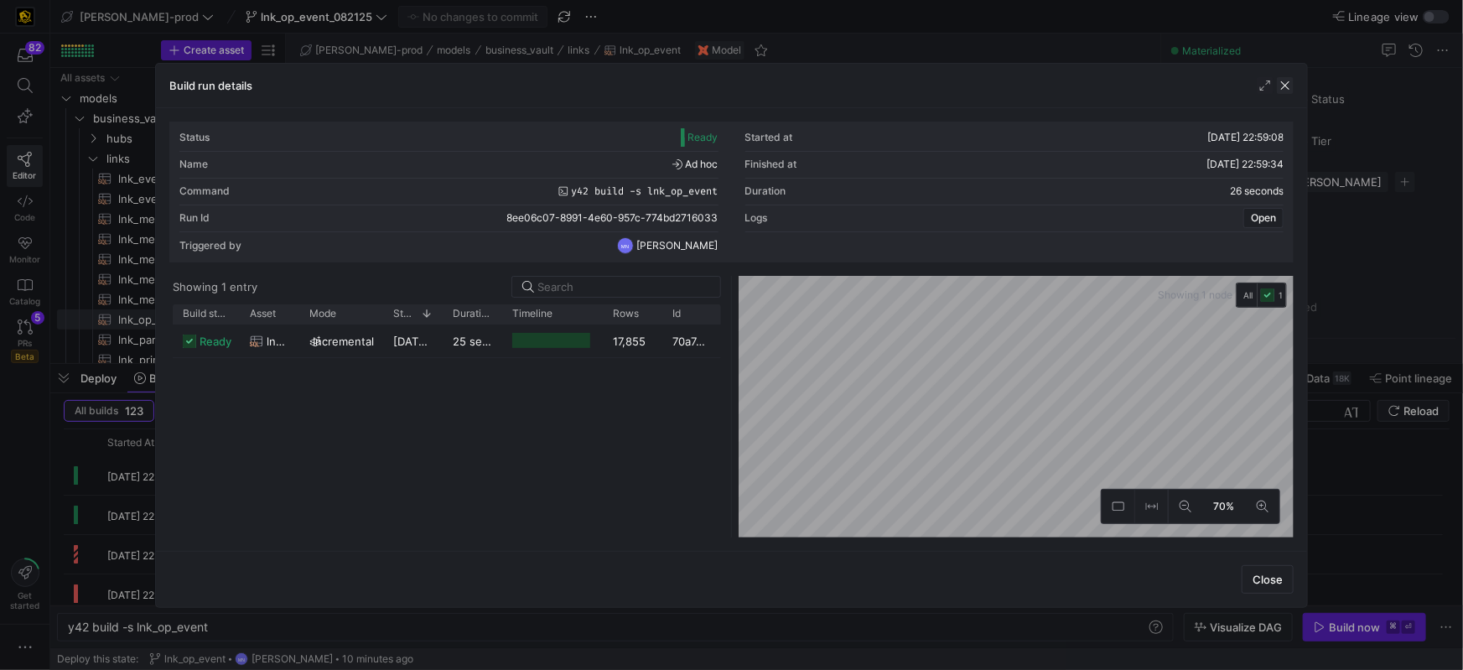
click at [1288, 89] on span "button" at bounding box center [1285, 85] width 17 height 17
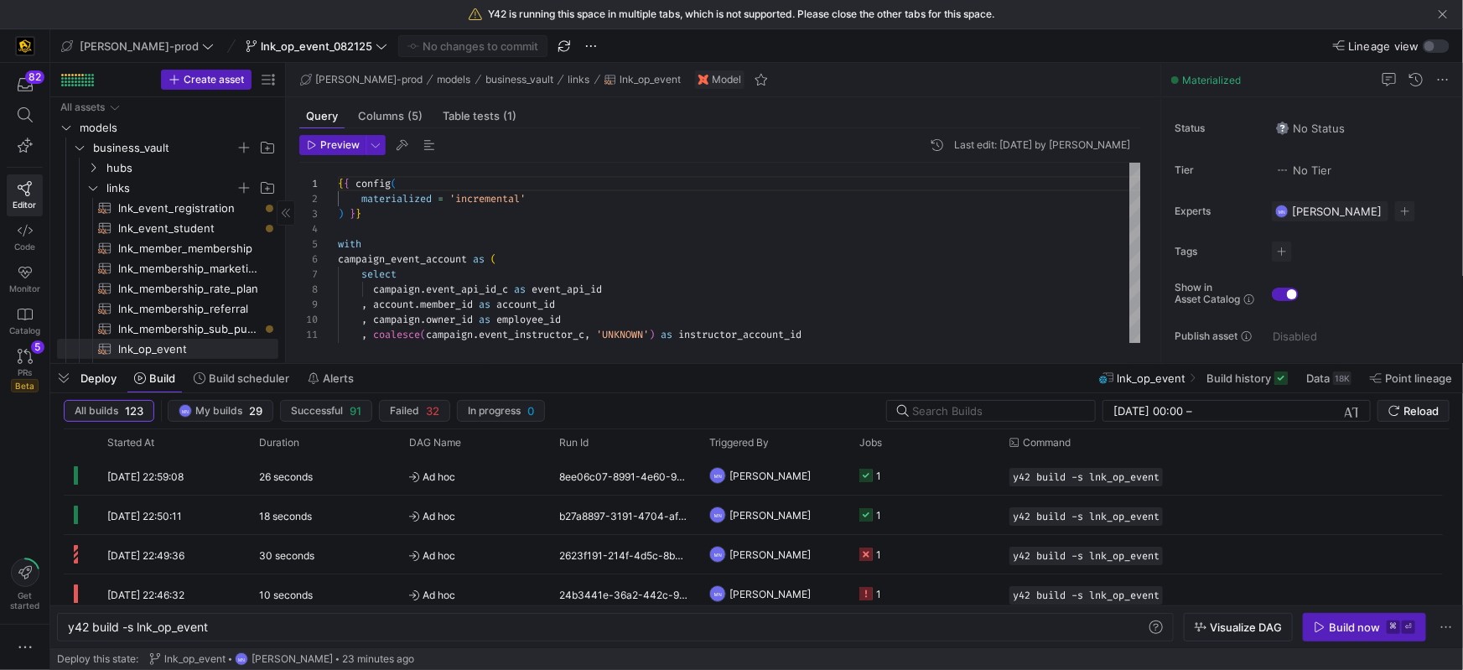
click at [96, 382] on span "Deploy" at bounding box center [98, 377] width 36 height 13
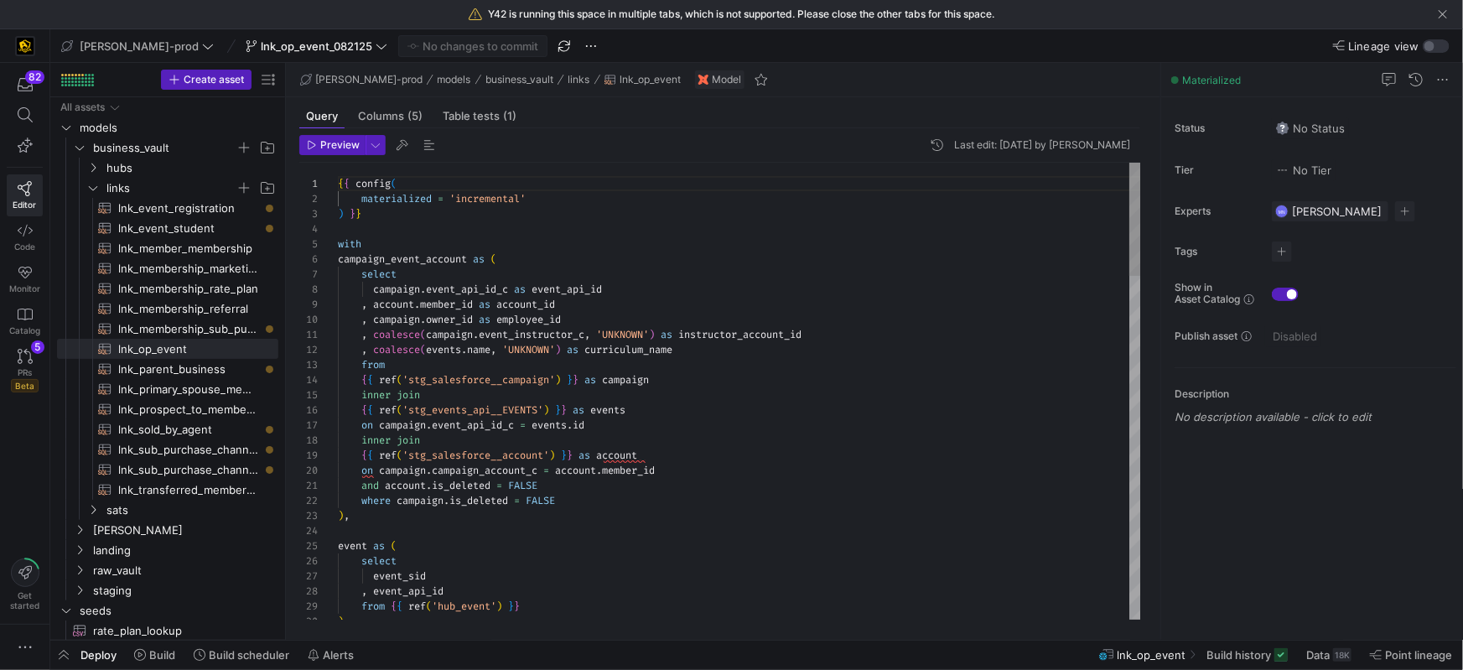
type textarea ", coalesce(campaign.event_instructor_c, 'UNKNOWN') as instructor_account_id , c…"
click at [976, 369] on div "from" at bounding box center [739, 364] width 803 height 15
click at [26, 362] on icon at bounding box center [25, 356] width 15 height 15
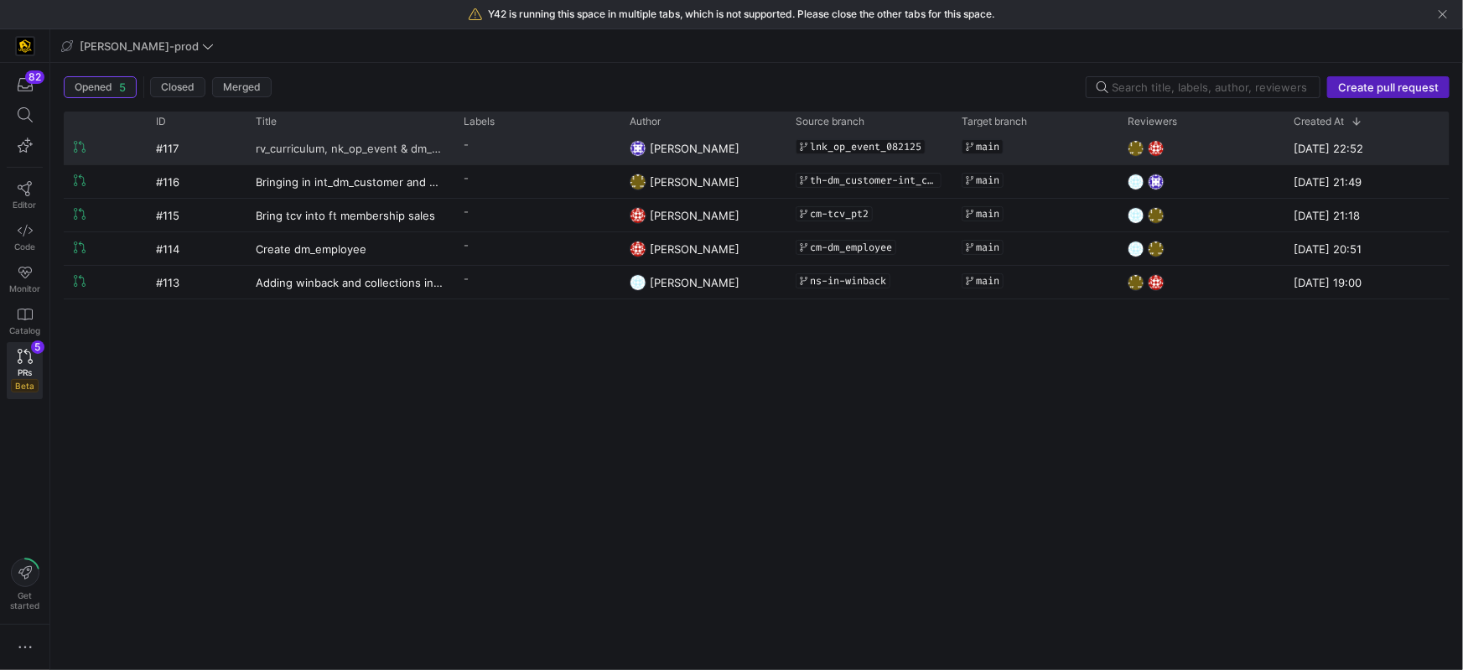
click at [340, 149] on span "rv_curriculum, nk_op_event & dm_curriculum and dm_business updates" at bounding box center [350, 147] width 188 height 31
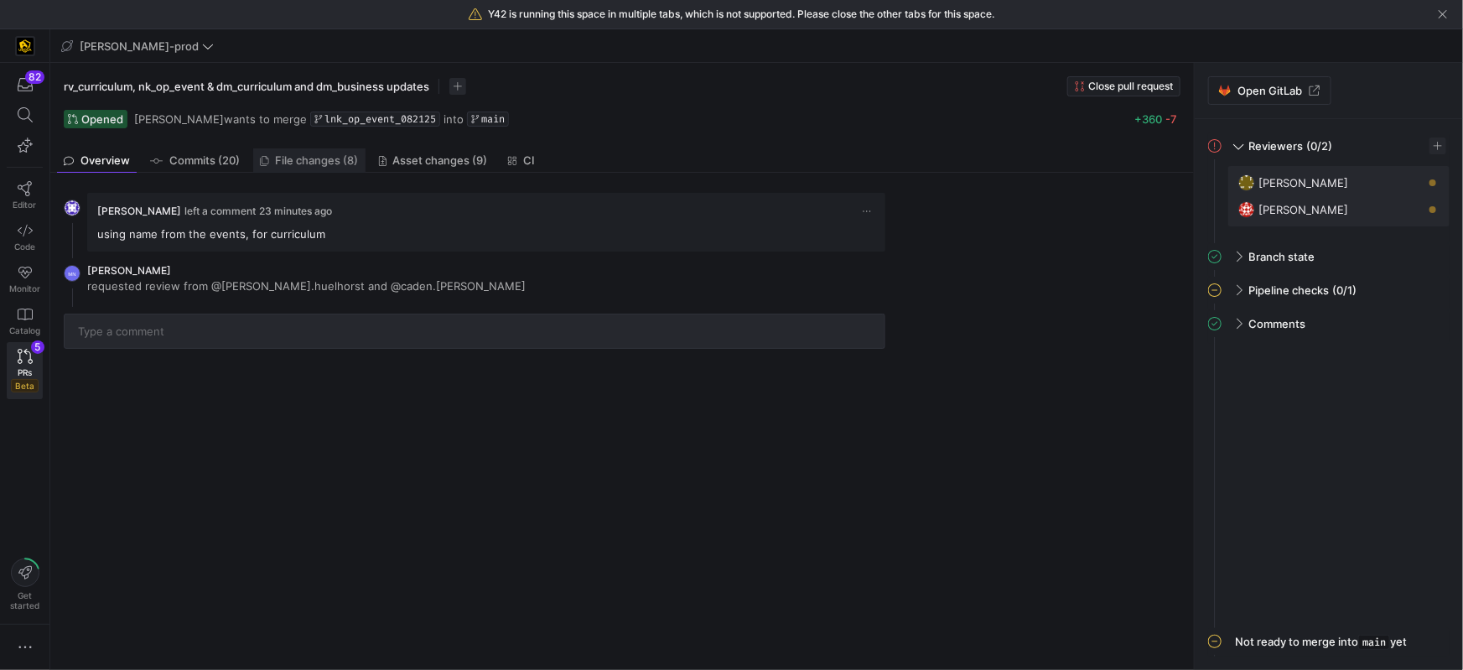
click at [318, 163] on span "File changes (8)" at bounding box center [317, 160] width 83 height 11
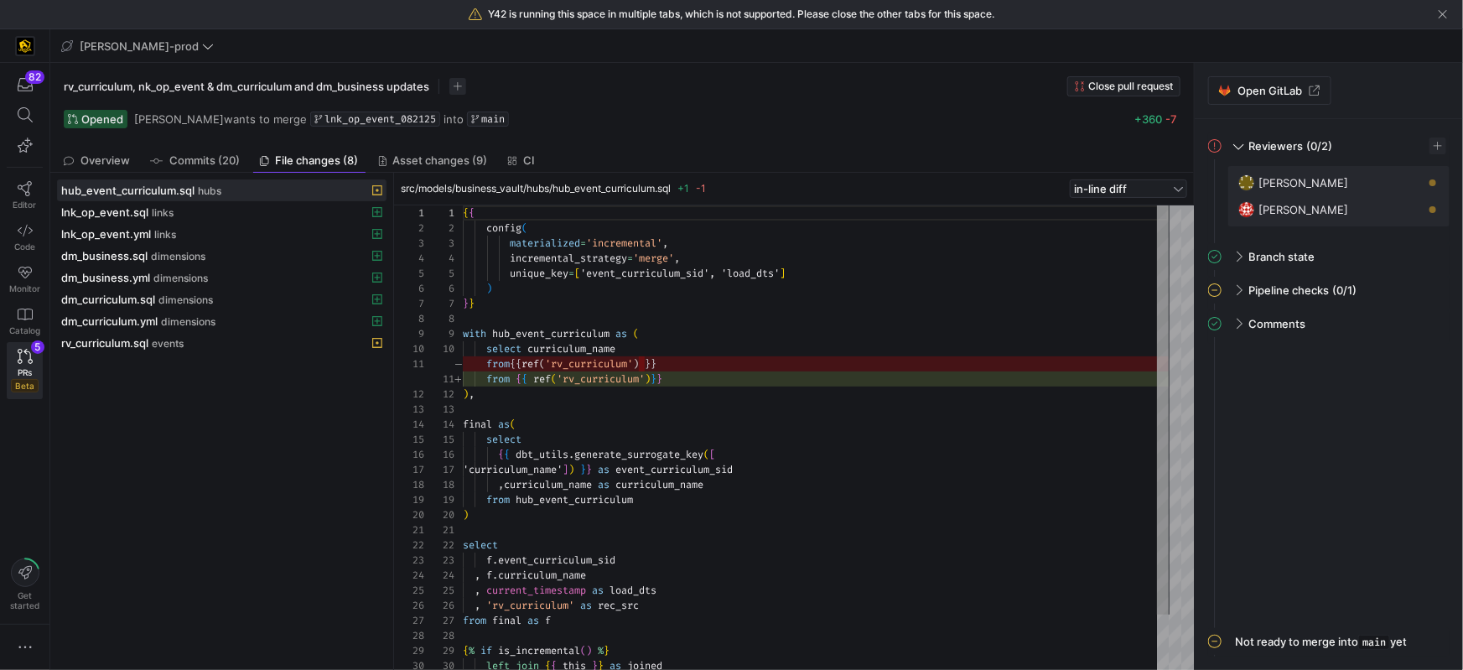
scroll to position [151, 0]
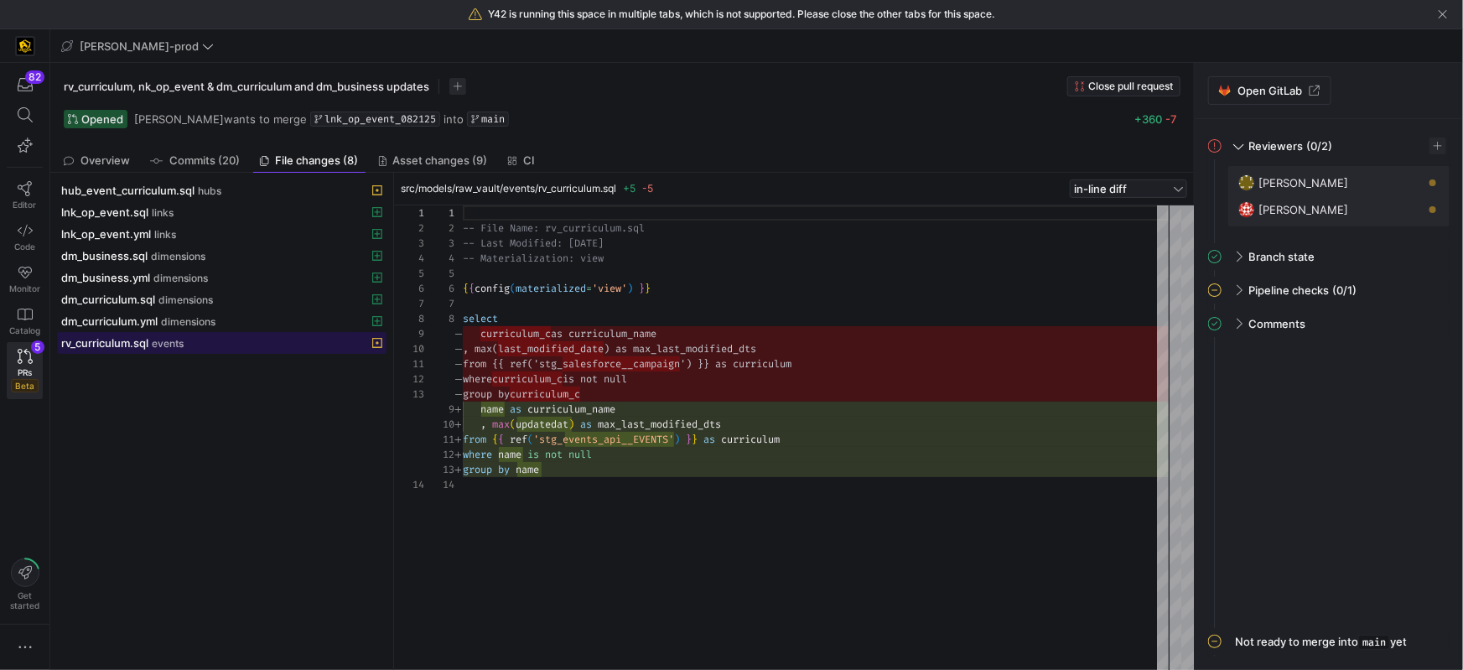
click at [156, 346] on span "events" at bounding box center [168, 344] width 32 height 12
click at [591, 467] on div "group by name" at bounding box center [816, 469] width 706 height 15
click at [555, 378] on div "-- File Name: rv_curriculum.sql -- Last Modified: 2025-08-06 -- Materialization…" at bounding box center [816, 437] width 706 height 465
click at [554, 378] on div "-- File Name: rv_curriculum.sql -- Last Modified: 2025-08-06 -- Materialization…" at bounding box center [816, 437] width 706 height 465
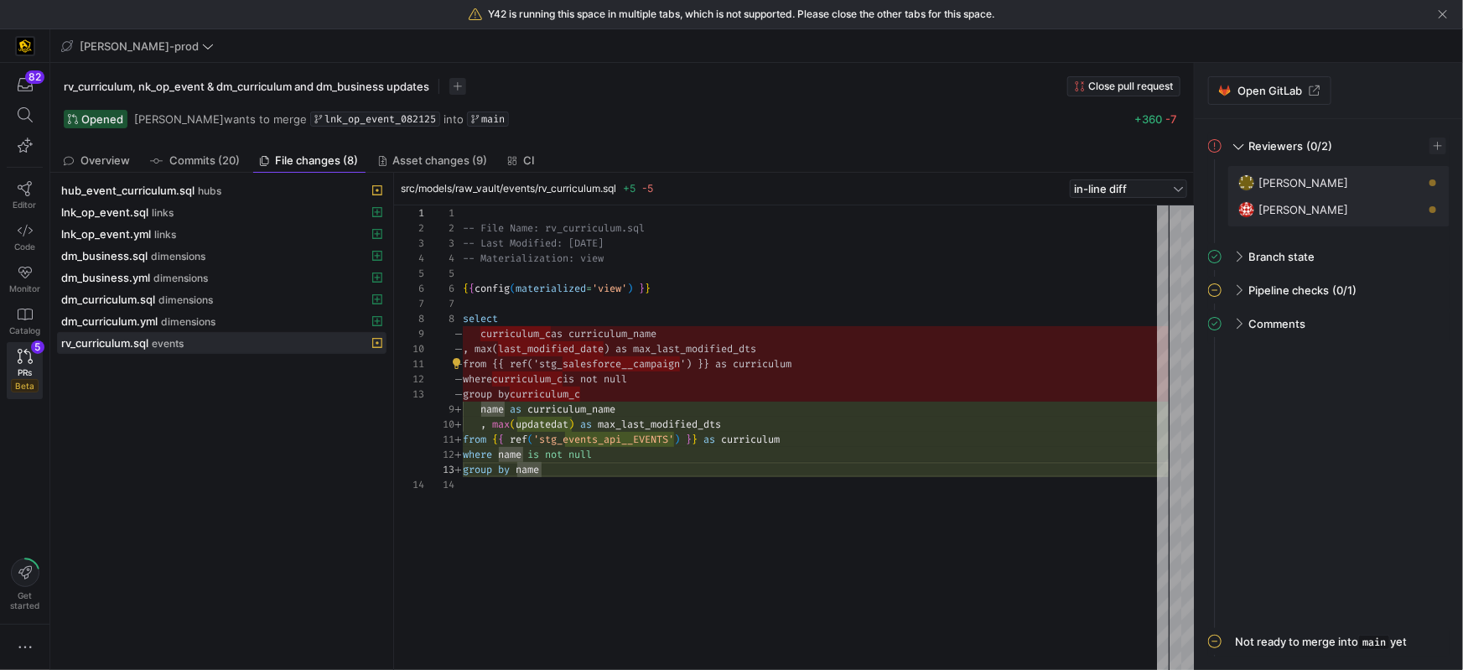
click at [636, 367] on div "-- File Name: rv_curriculum.sql -- Last Modified: 2025-08-06 -- Materialization…" at bounding box center [816, 437] width 706 height 465
click at [524, 454] on span at bounding box center [524, 454] width 6 height 13
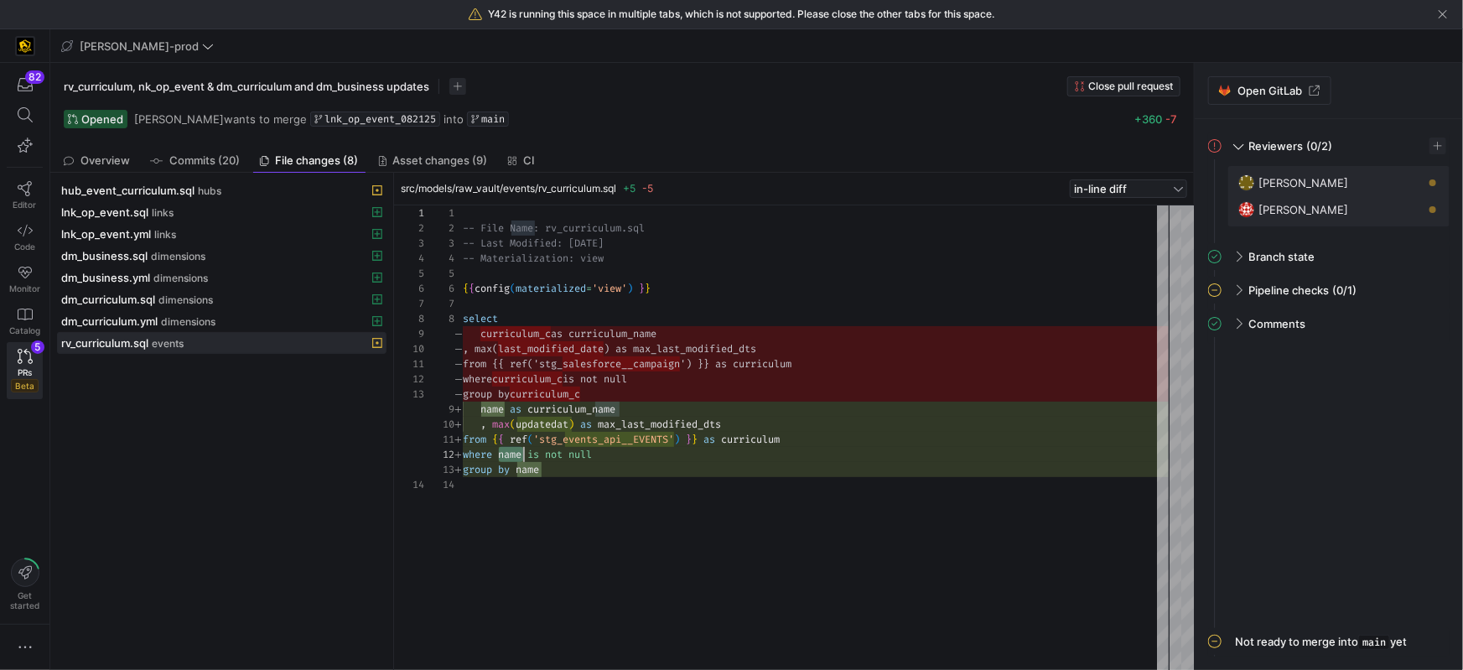
click at [583, 469] on div "group by name" at bounding box center [816, 469] width 706 height 15
type textarea "-- File Name: rv_curriculum.sql -- Last Modified: 2025-08-06 -- Materialization…"
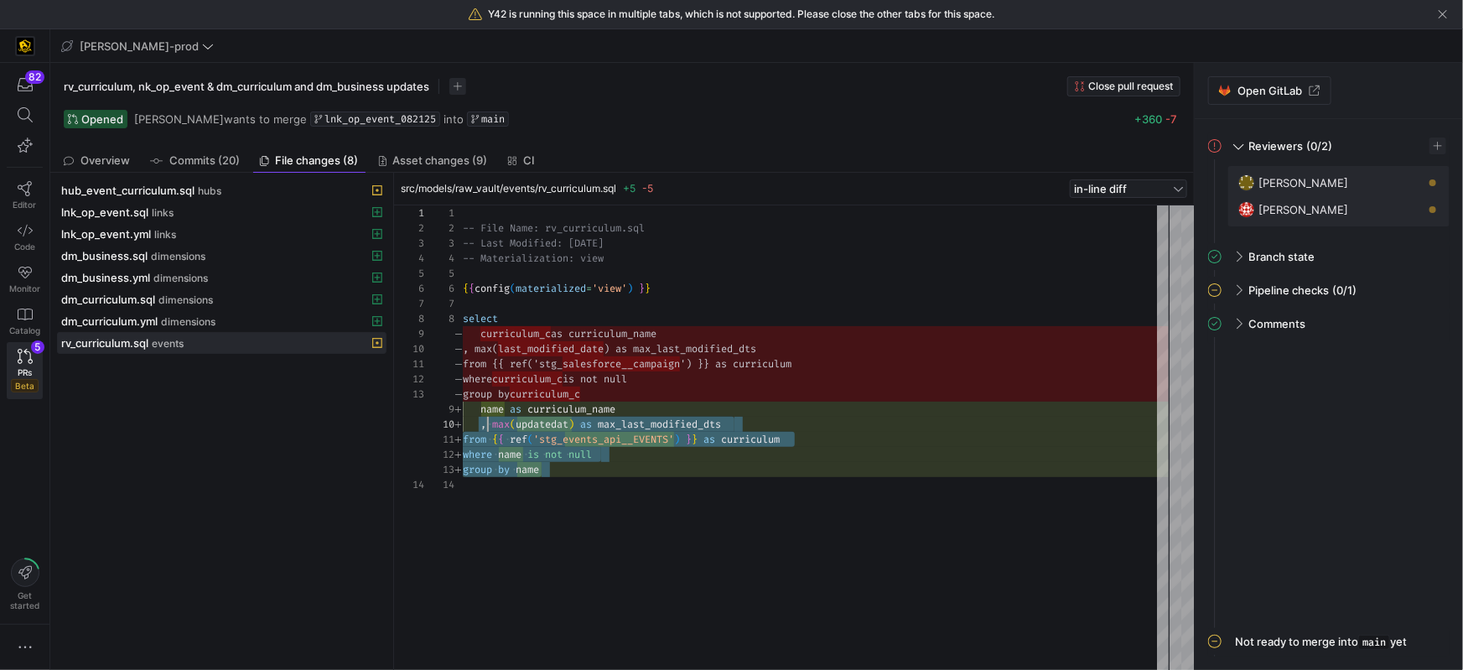
scroll to position [121, 0]
drag, startPoint x: 632, startPoint y: 474, endPoint x: 461, endPoint y: 413, distance: 181.4
click at [459, 412] on div "1 2 3 4 5 6 7 8 9 10 11 12 13 14 curriculum_c as curriculum_name , max( last_mo…" at bounding box center [796, 437] width 744 height 465
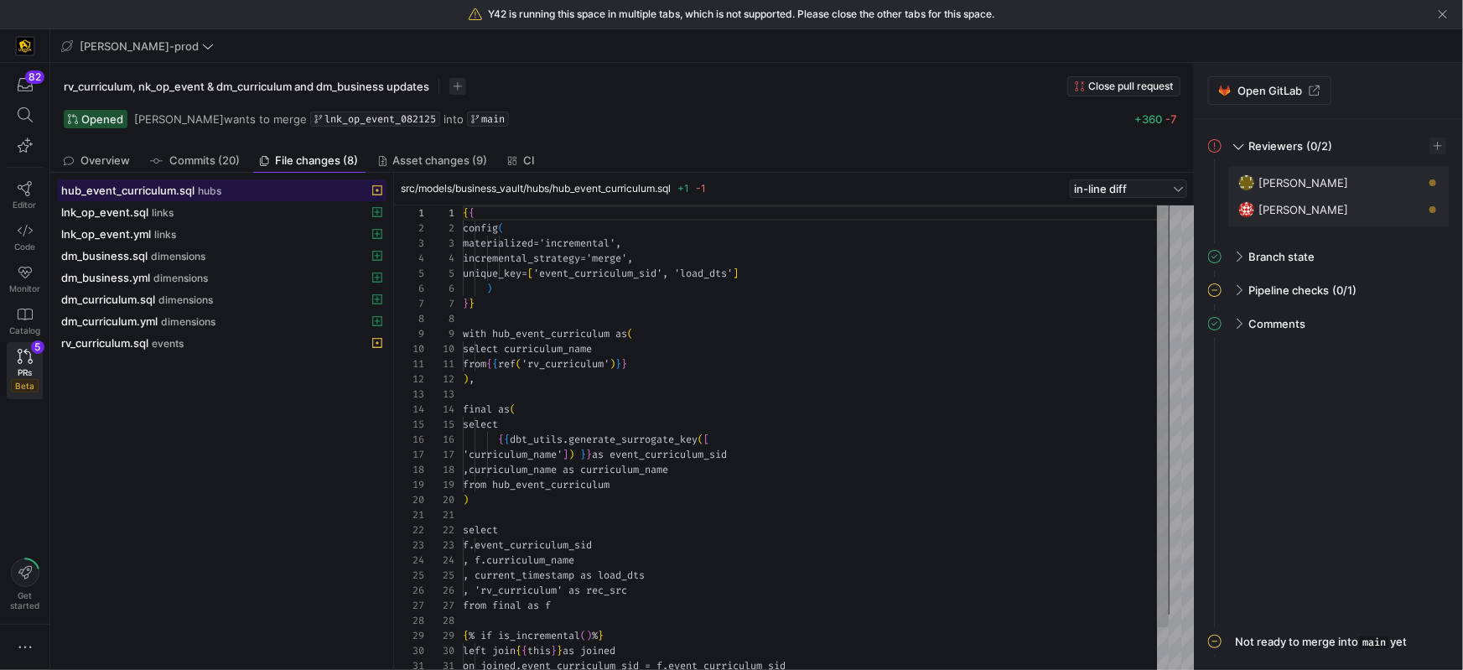
click at [121, 190] on span "hub_event_curriculum.sql" at bounding box center [127, 190] width 133 height 13
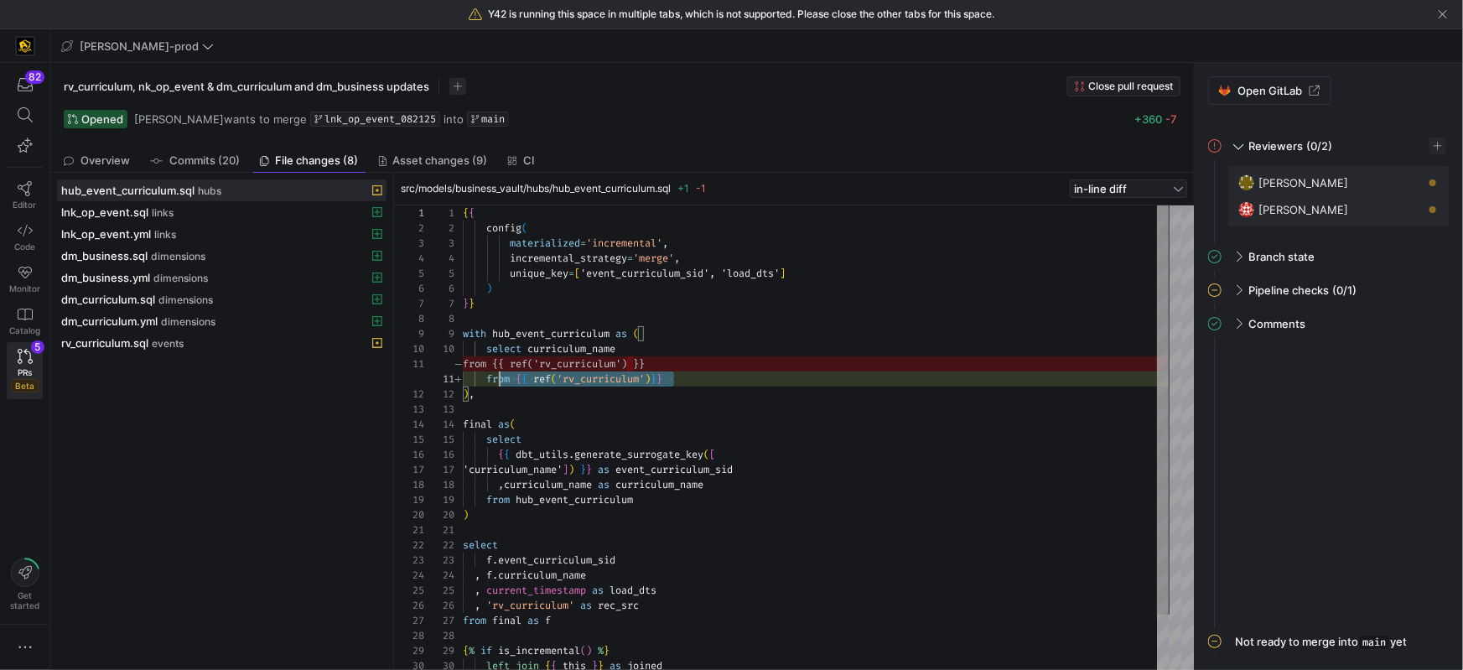
scroll to position [135, 156]
drag, startPoint x: 676, startPoint y: 375, endPoint x: 445, endPoint y: 361, distance: 231.0
click at [445, 361] on div "1 2 3 4 5 6 7 8 9 10 11 12 13 14 15 16 17 18 19 20 21 22 23 24 25 26 27 28 29 3…" at bounding box center [796, 437] width 744 height 465
type textarea "from {{ ref('rv_curriculum')}} ), final as( select {{ dbt_utils.generate_surrog…"
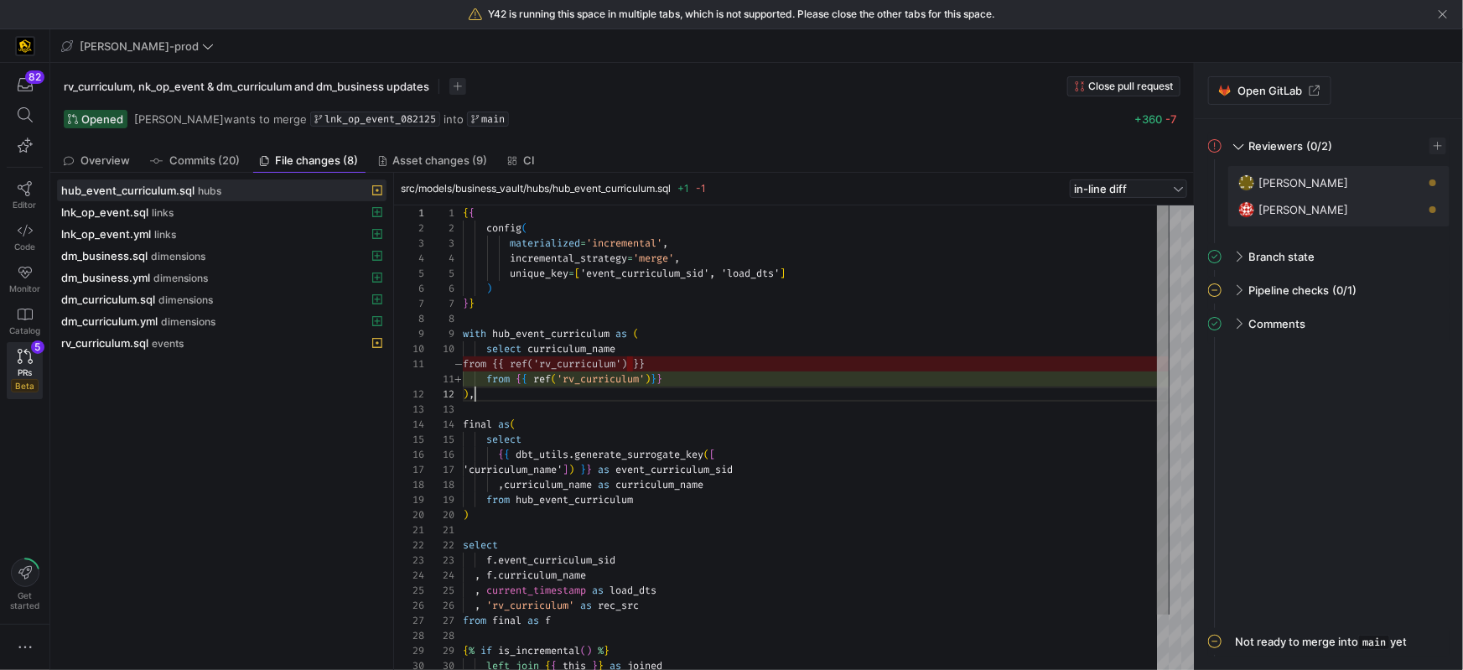
click at [762, 389] on div ") ," at bounding box center [816, 393] width 706 height 15
drag, startPoint x: 535, startPoint y: 376, endPoint x: 594, endPoint y: 386, distance: 59.5
click at [106, 215] on span "lnk_op_event.sql" at bounding box center [104, 211] width 87 height 13
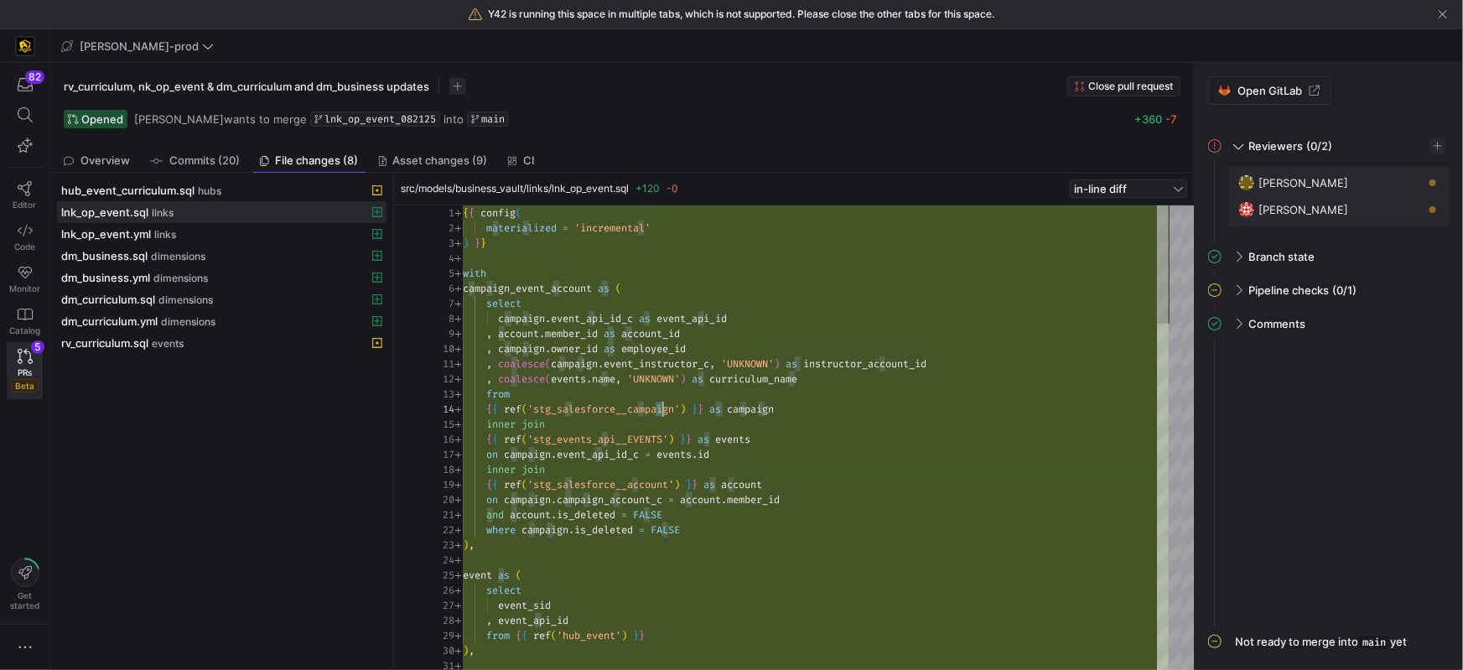
click at [660, 409] on span "'stg_salesforce__campaign'" at bounding box center [603, 408] width 153 height 13
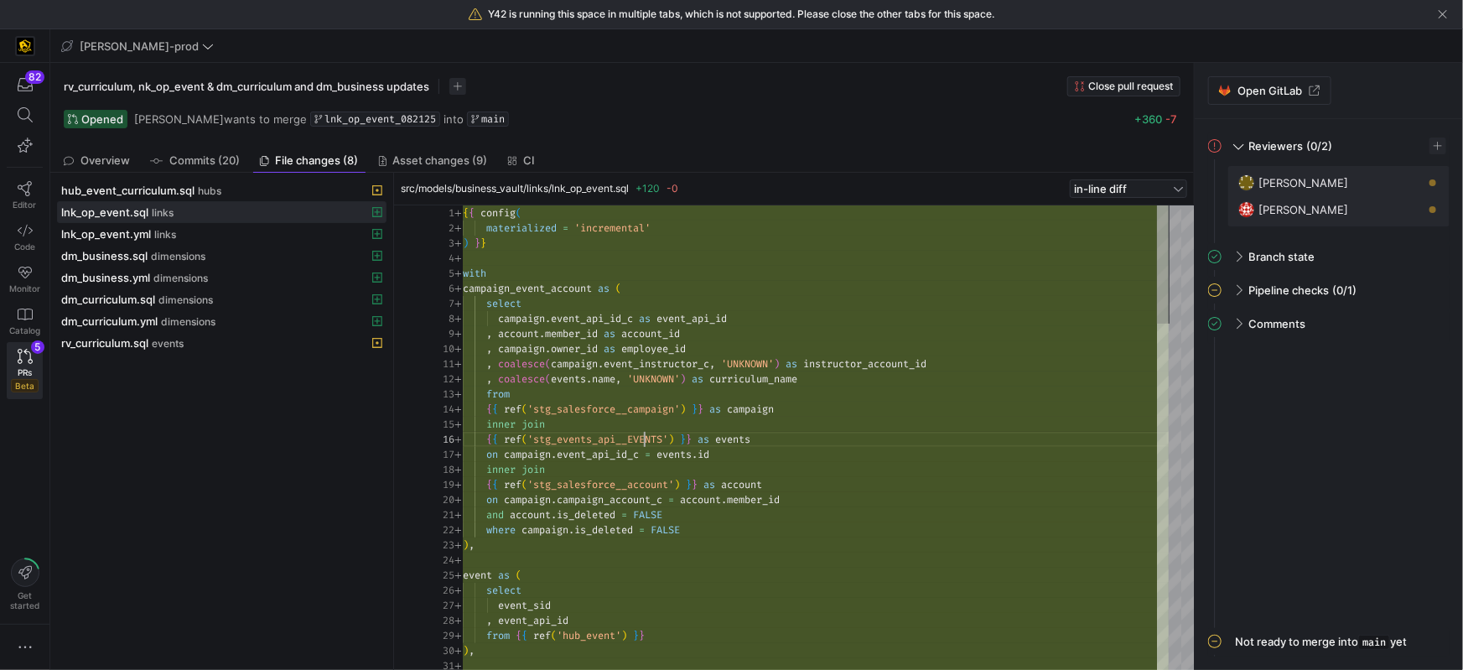
click at [646, 437] on span "'stg_events_api__EVENTS'" at bounding box center [597, 439] width 141 height 13
click at [641, 484] on span "'stg_salesforce__account'" at bounding box center [600, 484] width 147 height 13
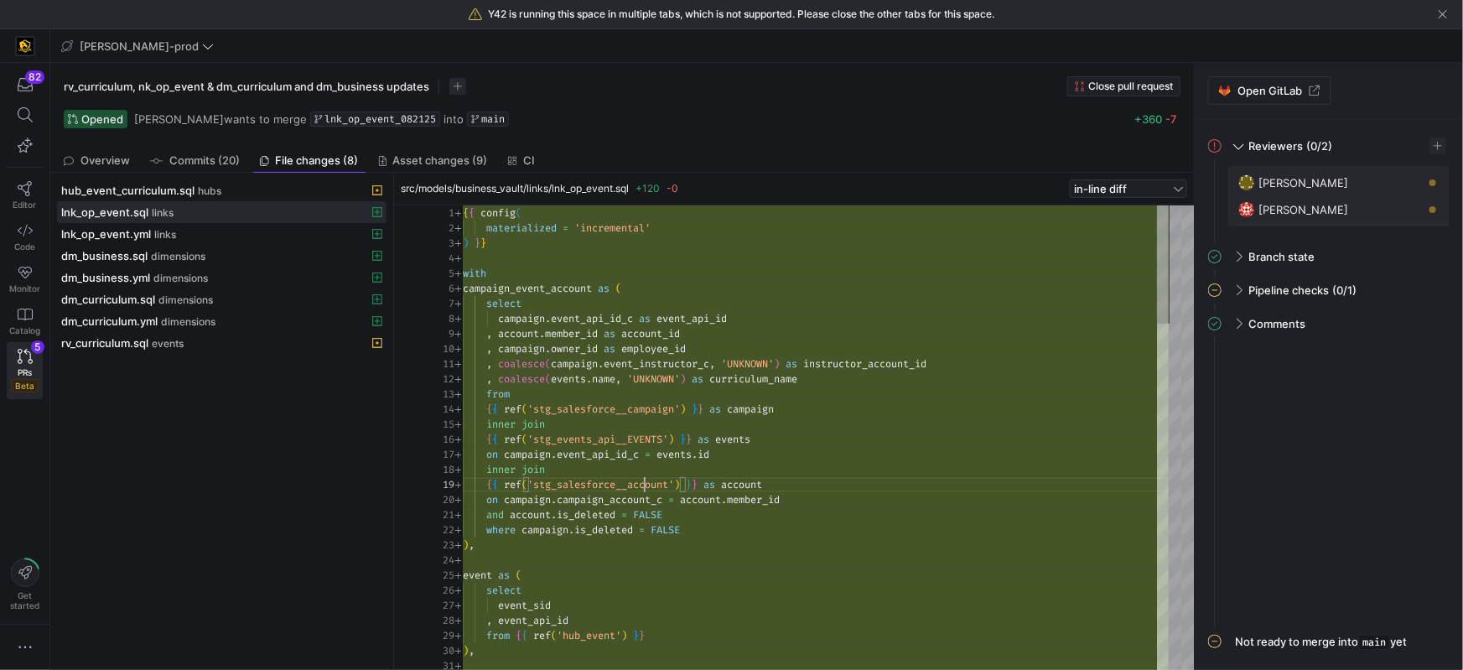
scroll to position [121, 210]
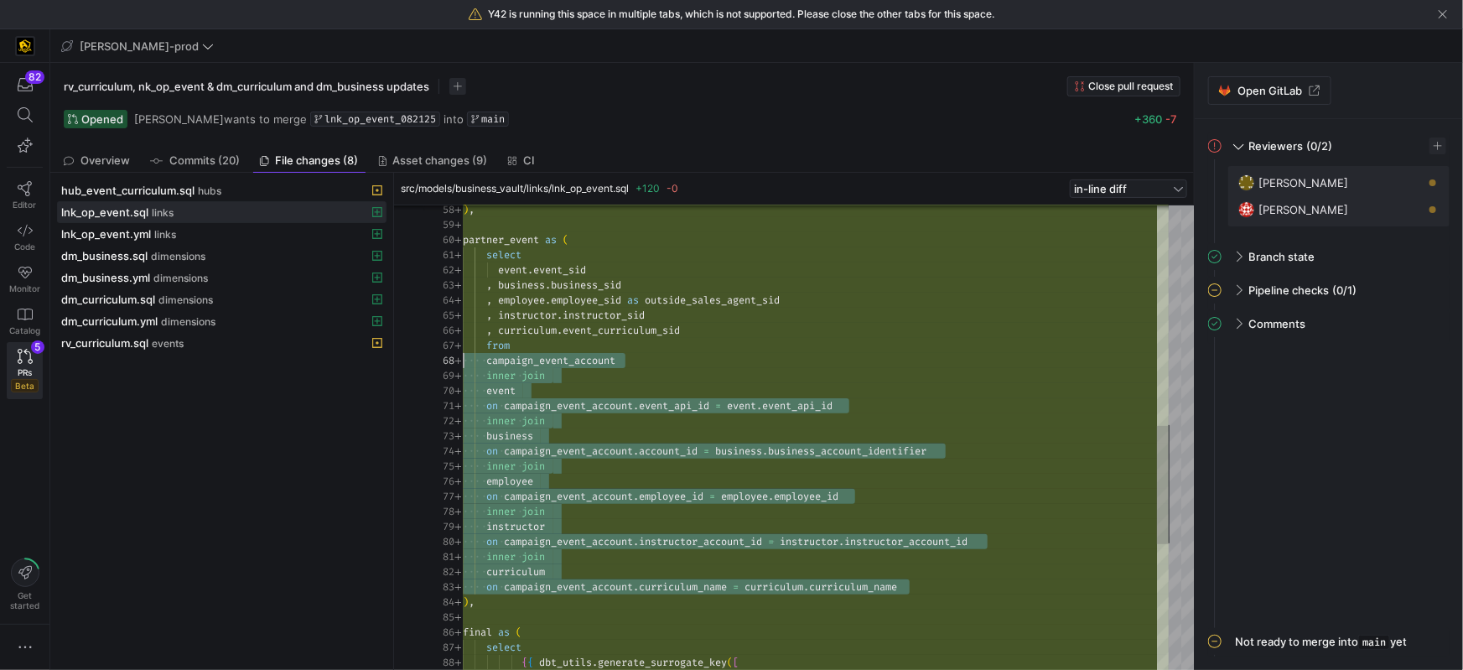
scroll to position [105, 0]
drag, startPoint x: 958, startPoint y: 589, endPoint x: 461, endPoint y: 367, distance: 544.5
click at [667, 375] on div ") , partner_event as ( select event . event_sid , business . business_sid , emp…" at bounding box center [816, 255] width 706 height 1826
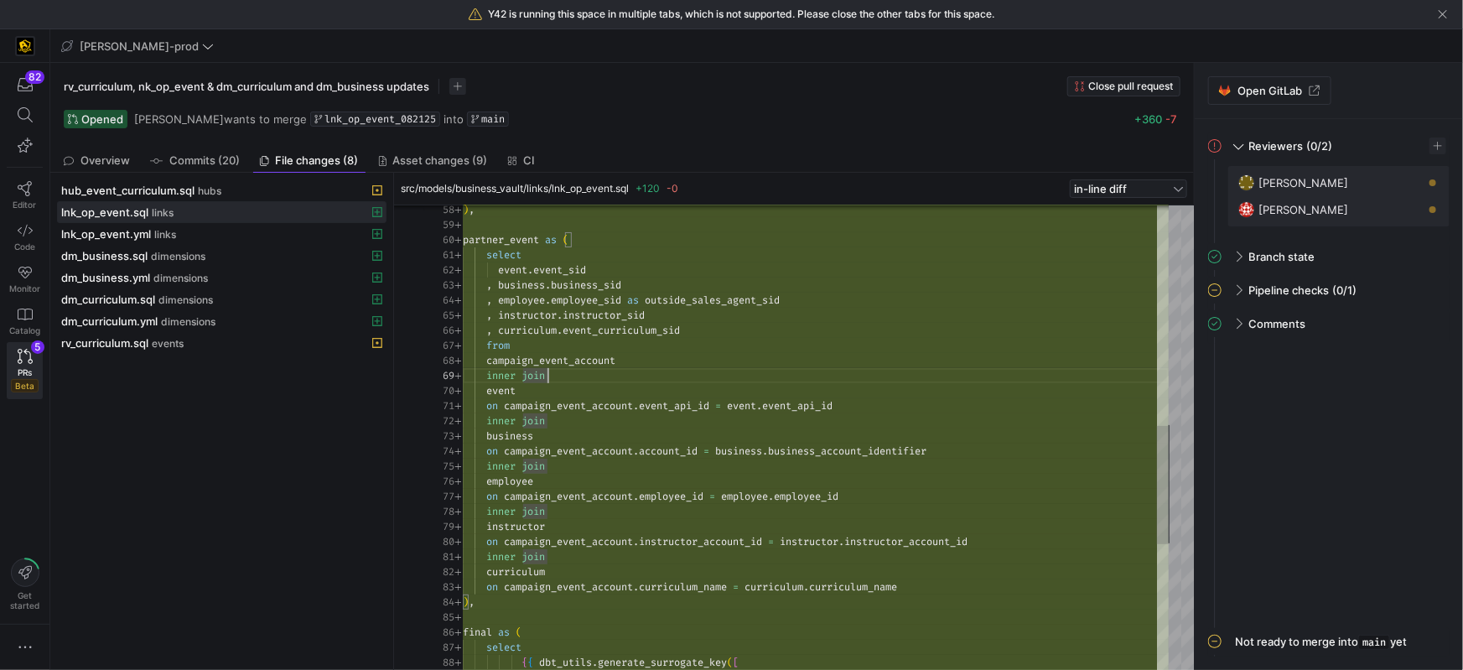
click at [563, 360] on span "campaign_event_account" at bounding box center [550, 360] width 129 height 13
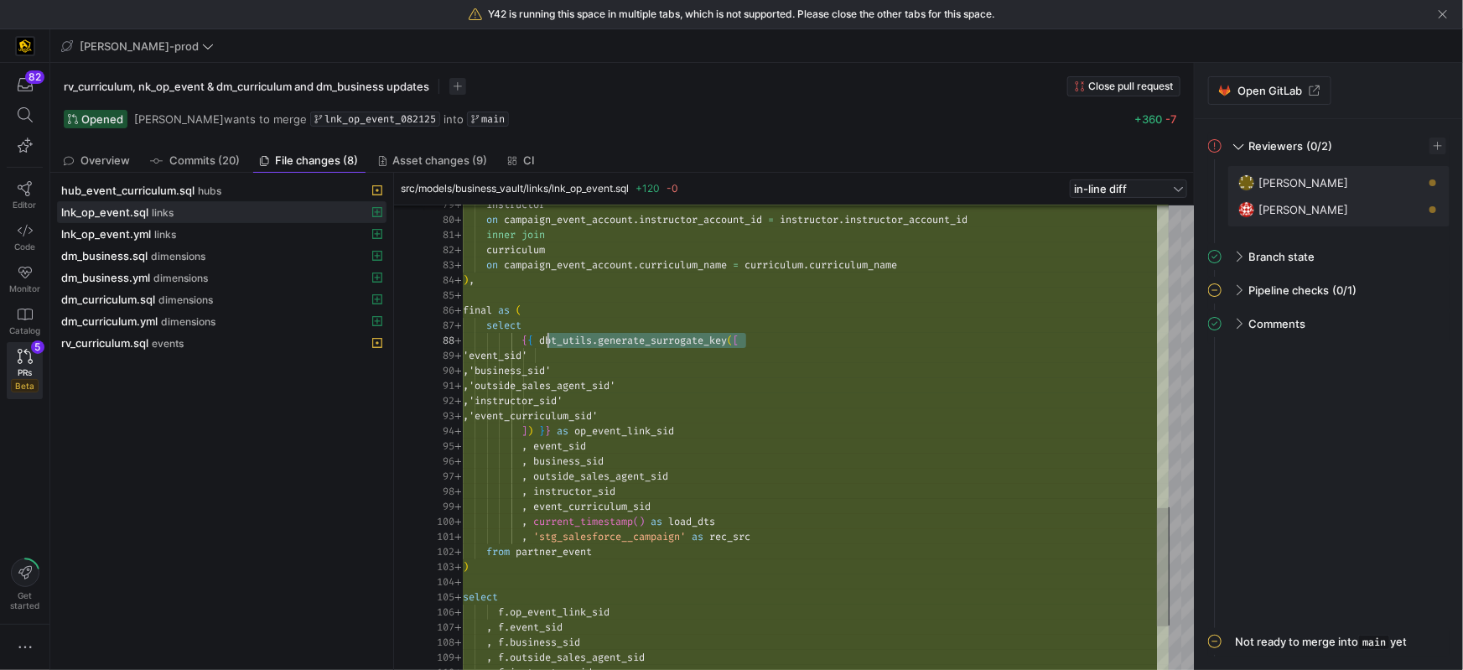
scroll to position [105, 84]
drag, startPoint x: 776, startPoint y: 345, endPoint x: 546, endPoint y: 338, distance: 229.8
click at [545, 335] on div "{ { dbt_utils . generate_surrogate_key ( [" at bounding box center [816, 340] width 706 height 15
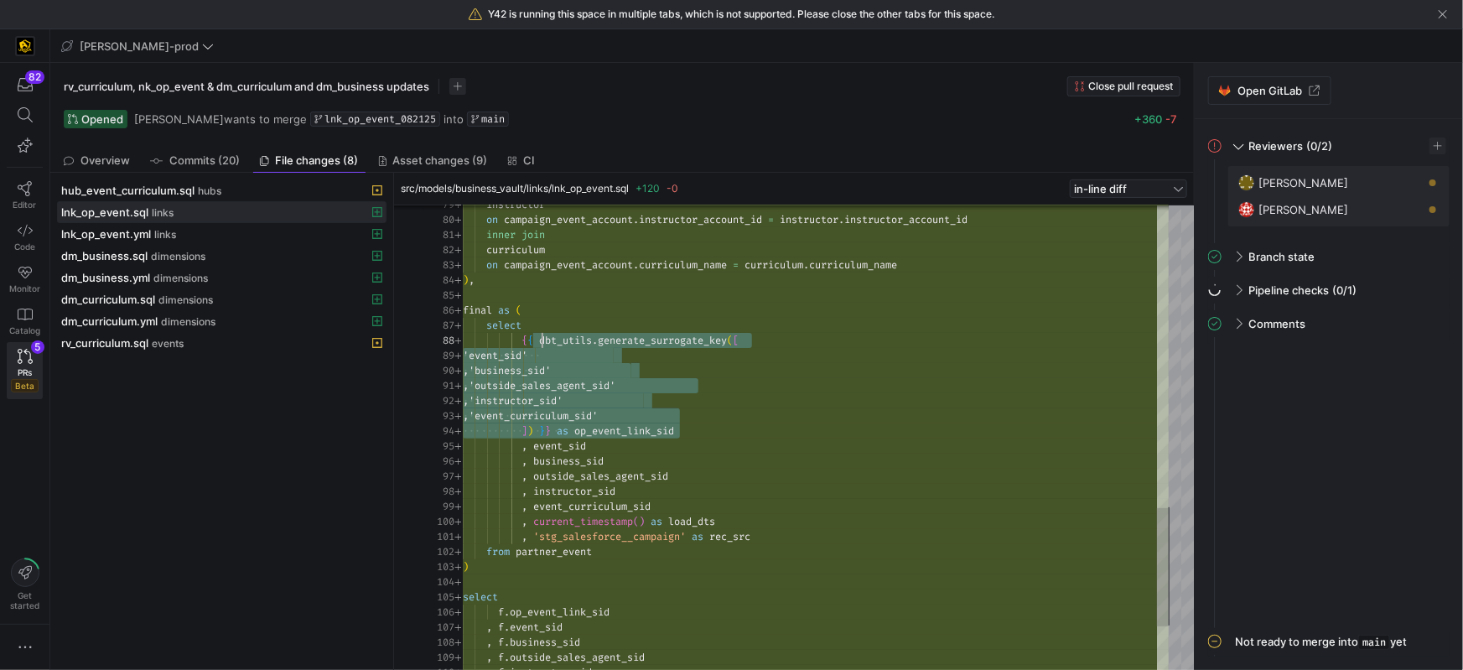
scroll to position [105, 66]
drag, startPoint x: 669, startPoint y: 420, endPoint x: 537, endPoint y: 344, distance: 152.9
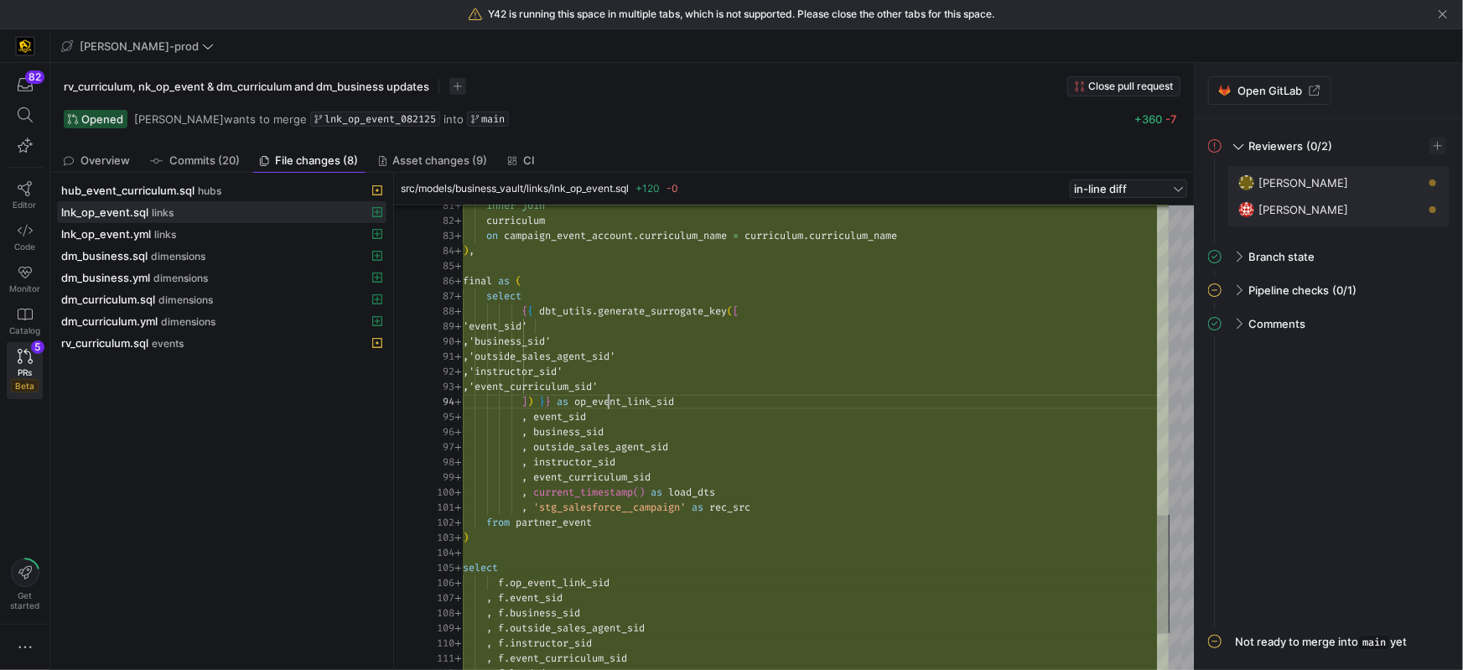
drag, startPoint x: 607, startPoint y: 399, endPoint x: 708, endPoint y: 407, distance: 100.9
click at [607, 399] on span "op_event_link_sid" at bounding box center [624, 401] width 100 height 13
drag, startPoint x: 728, startPoint y: 406, endPoint x: 626, endPoint y: 416, distance: 101.9
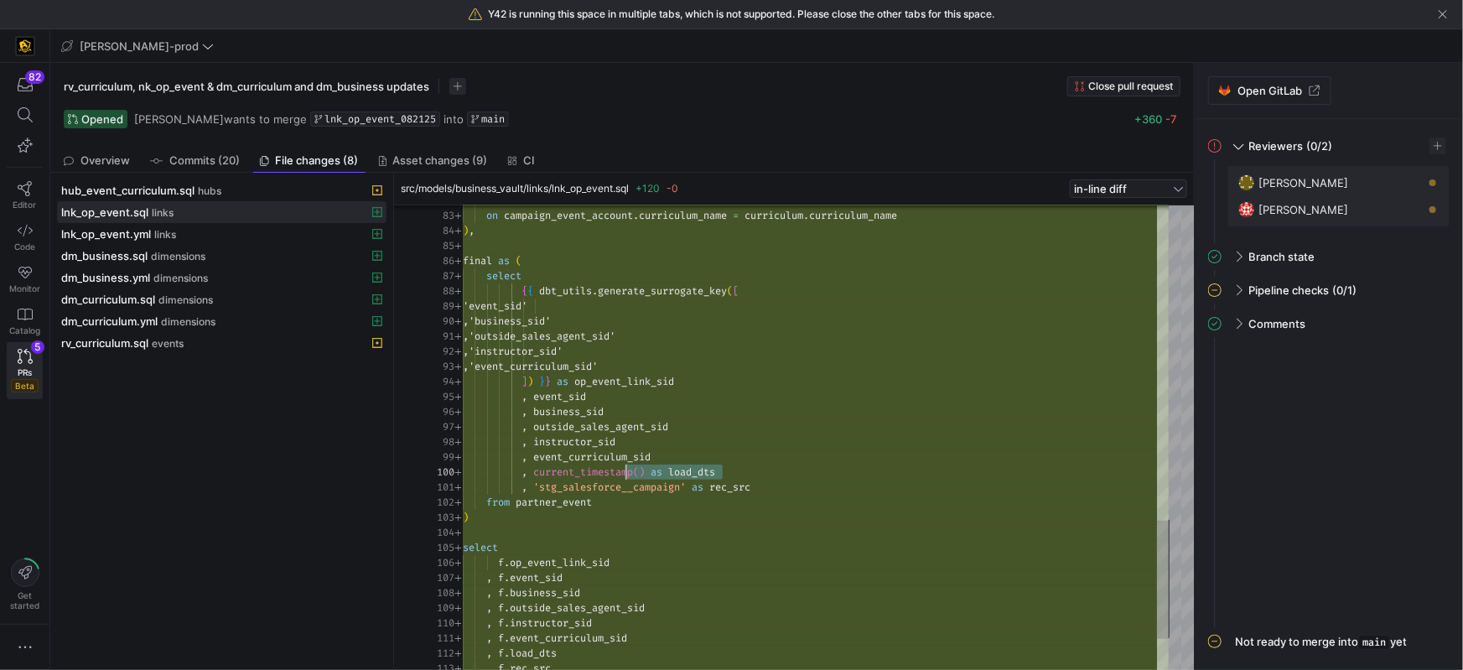
scroll to position [135, 145]
drag, startPoint x: 741, startPoint y: 467, endPoint x: 615, endPoint y: 482, distance: 127.5
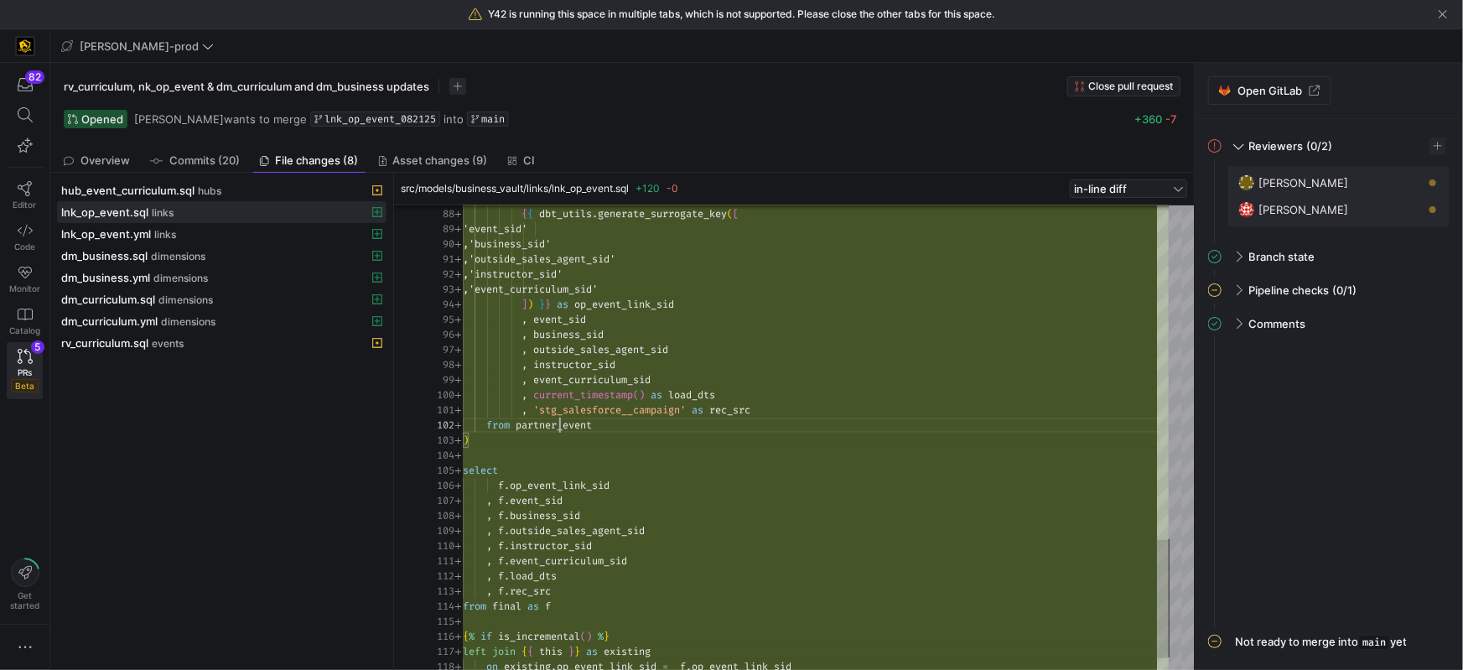
click at [558, 425] on span "partner_event" at bounding box center [554, 424] width 76 height 13
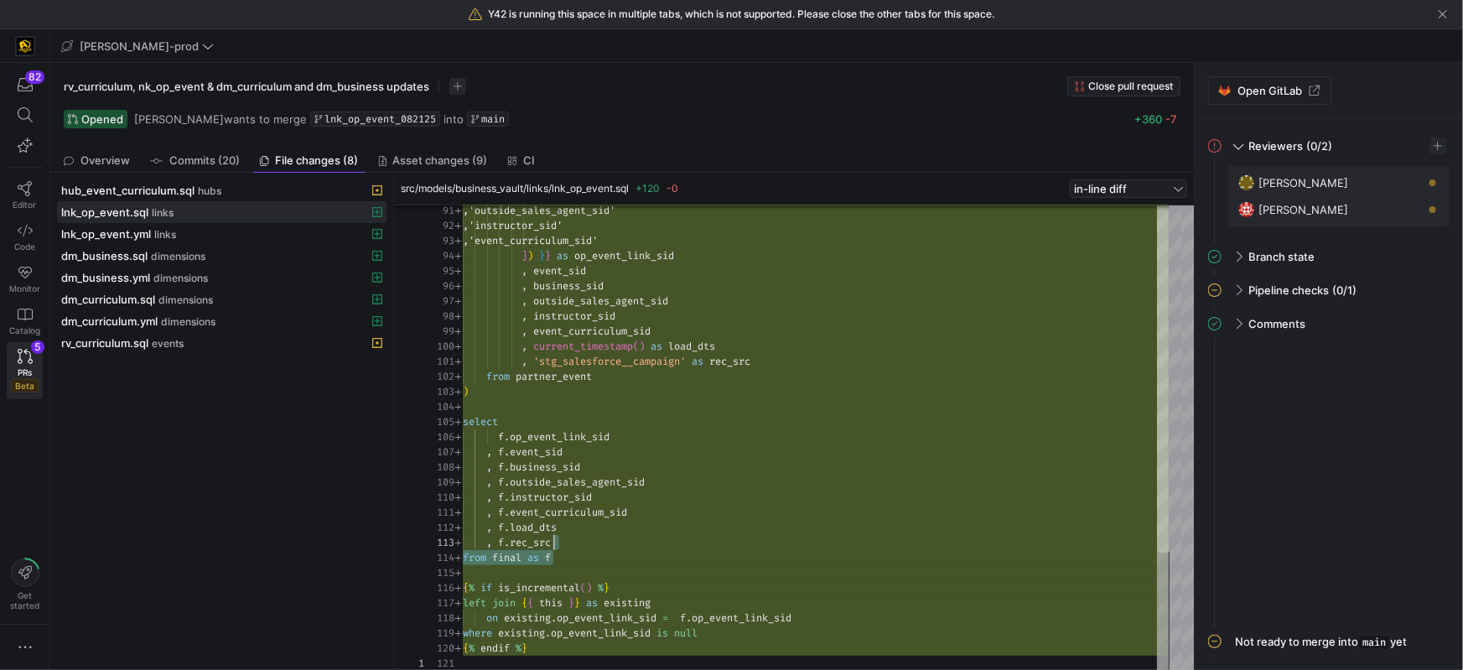
scroll to position [0, 54]
type textarea ", 'stg_salesforce__campaign' as rec_src from partner_event ) select f.op_event_…"
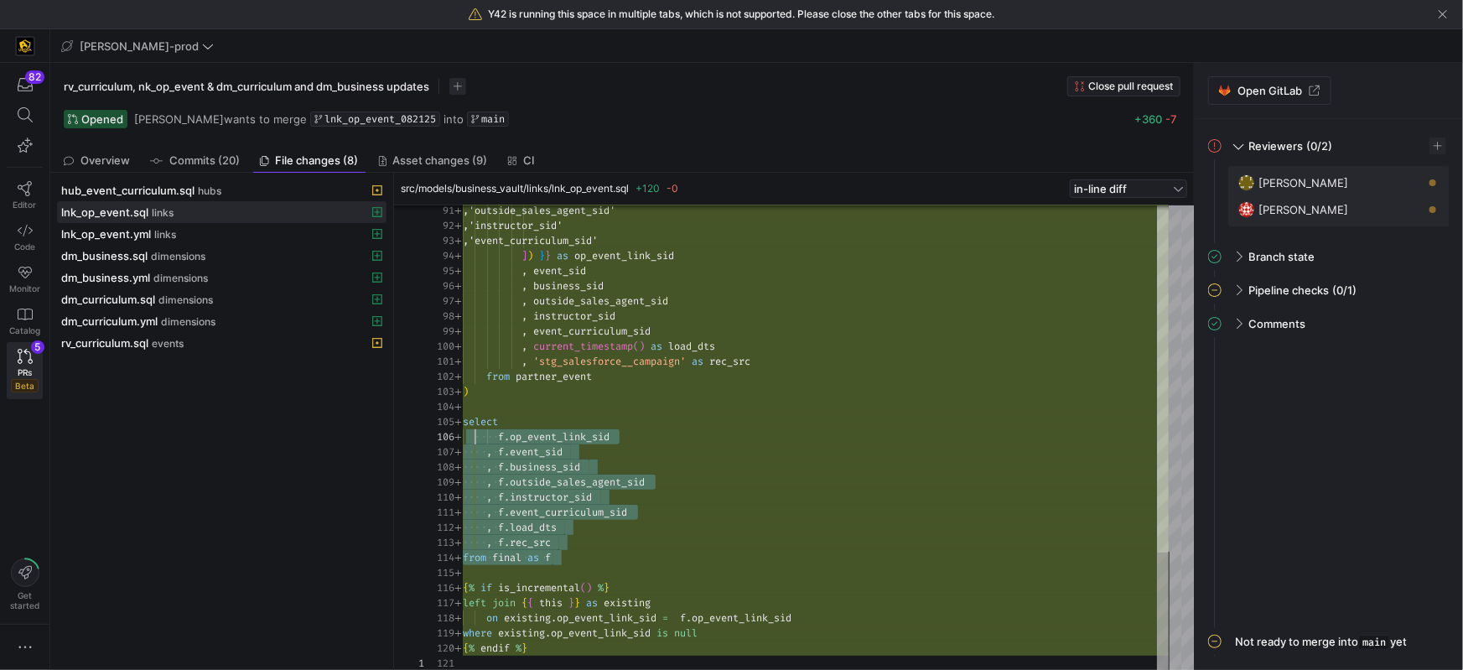
scroll to position [75, 5]
drag, startPoint x: 552, startPoint y: 542, endPoint x: 473, endPoint y: 440, distance: 129.1
click at [124, 242] on span at bounding box center [222, 234] width 328 height 20
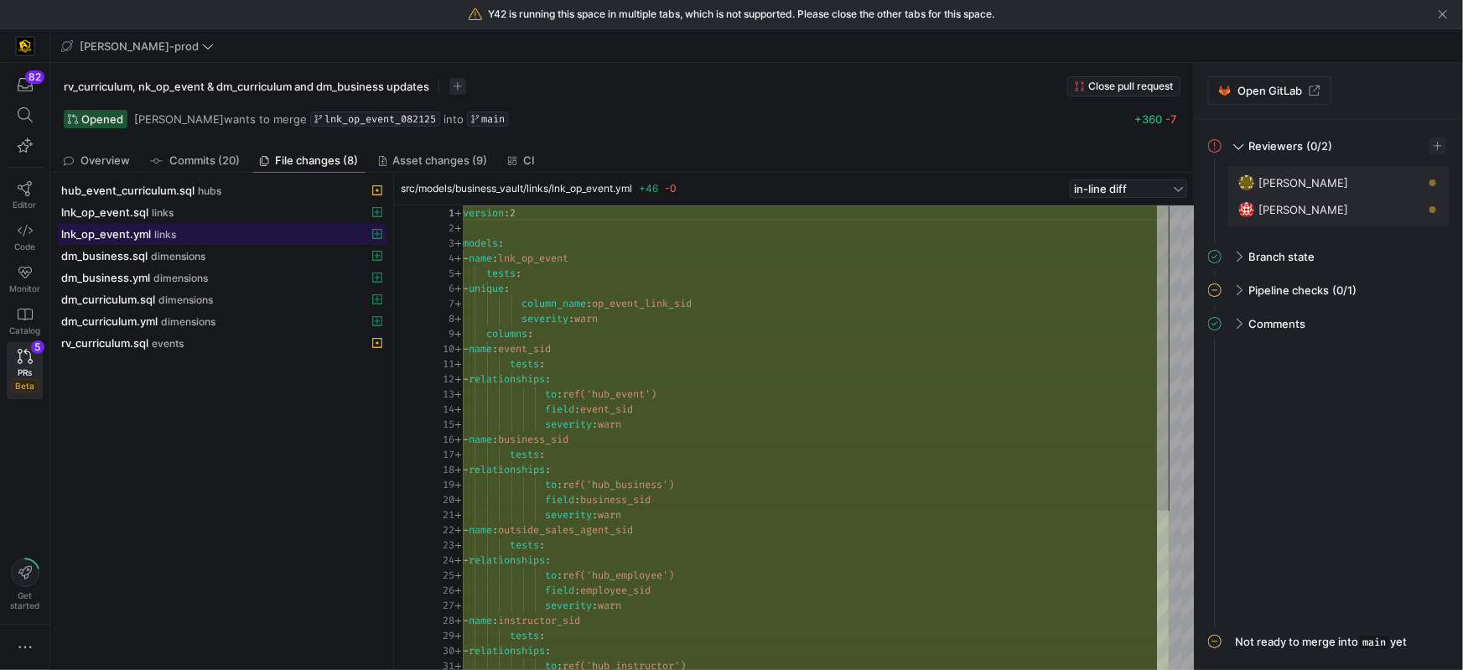
click at [123, 240] on span at bounding box center [222, 234] width 328 height 20
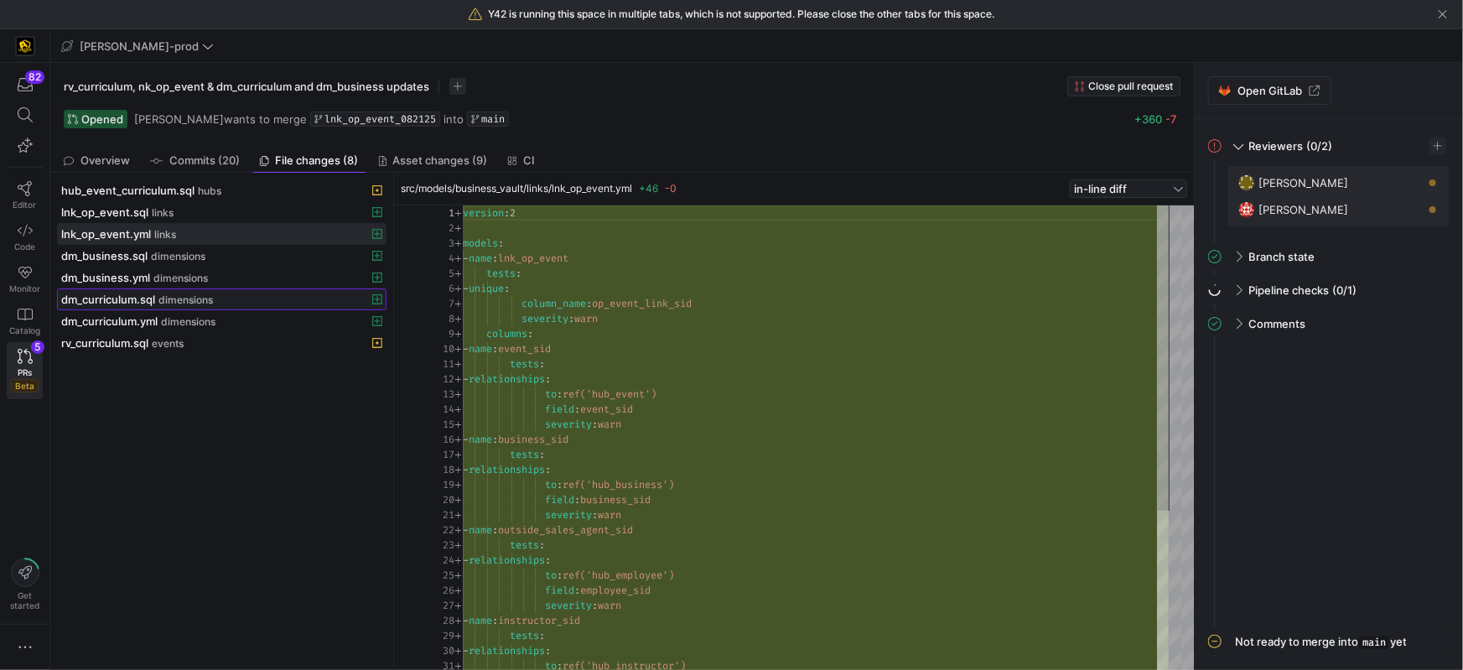
click at [127, 301] on span "dm_curriculum.sql" at bounding box center [108, 299] width 94 height 13
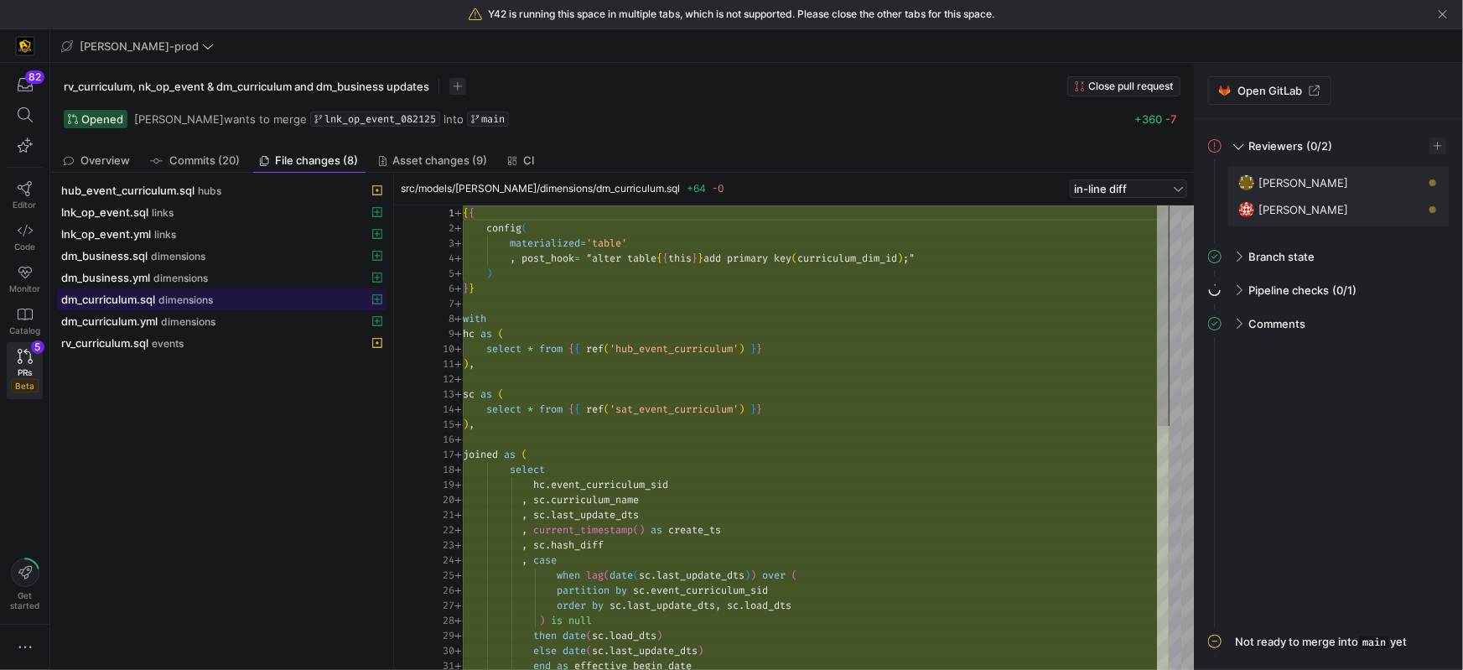
scroll to position [151, 0]
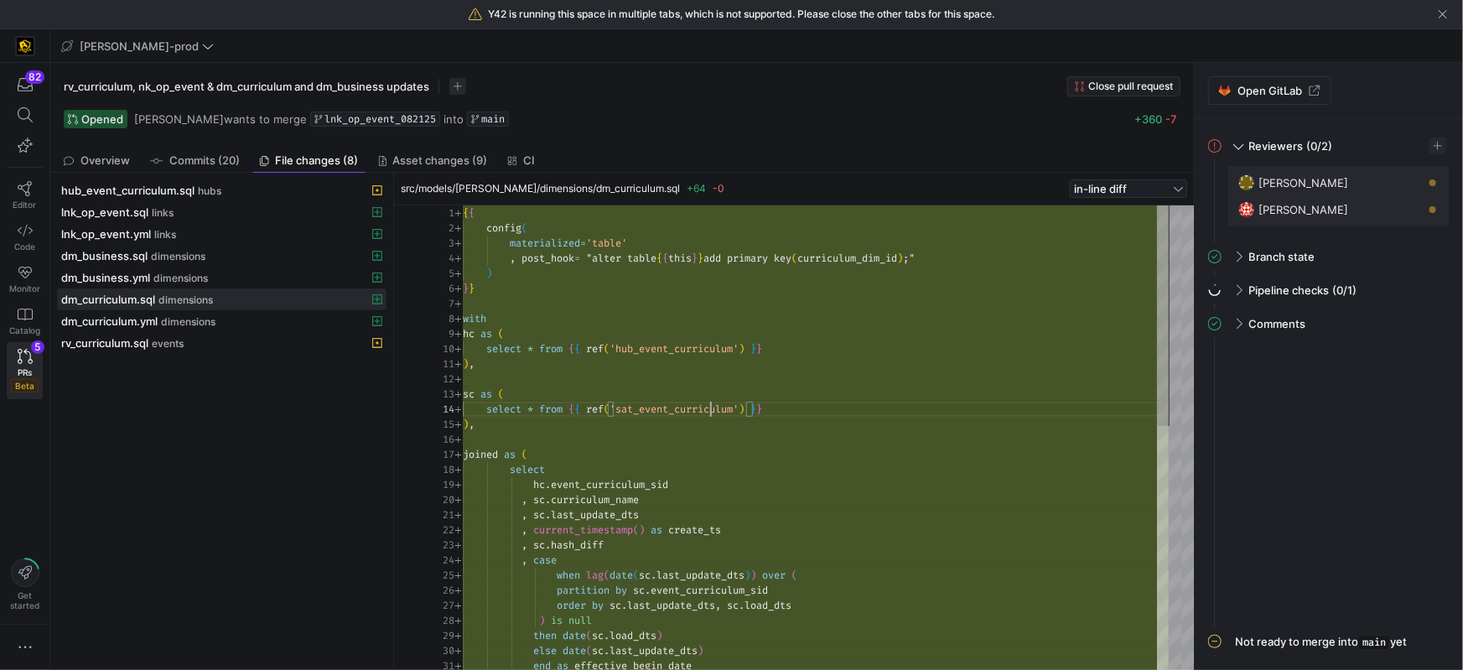
drag, startPoint x: 713, startPoint y: 409, endPoint x: 793, endPoint y: 418, distance: 80.9
click at [712, 409] on span "'sat_event_curriculum'" at bounding box center [674, 408] width 129 height 13
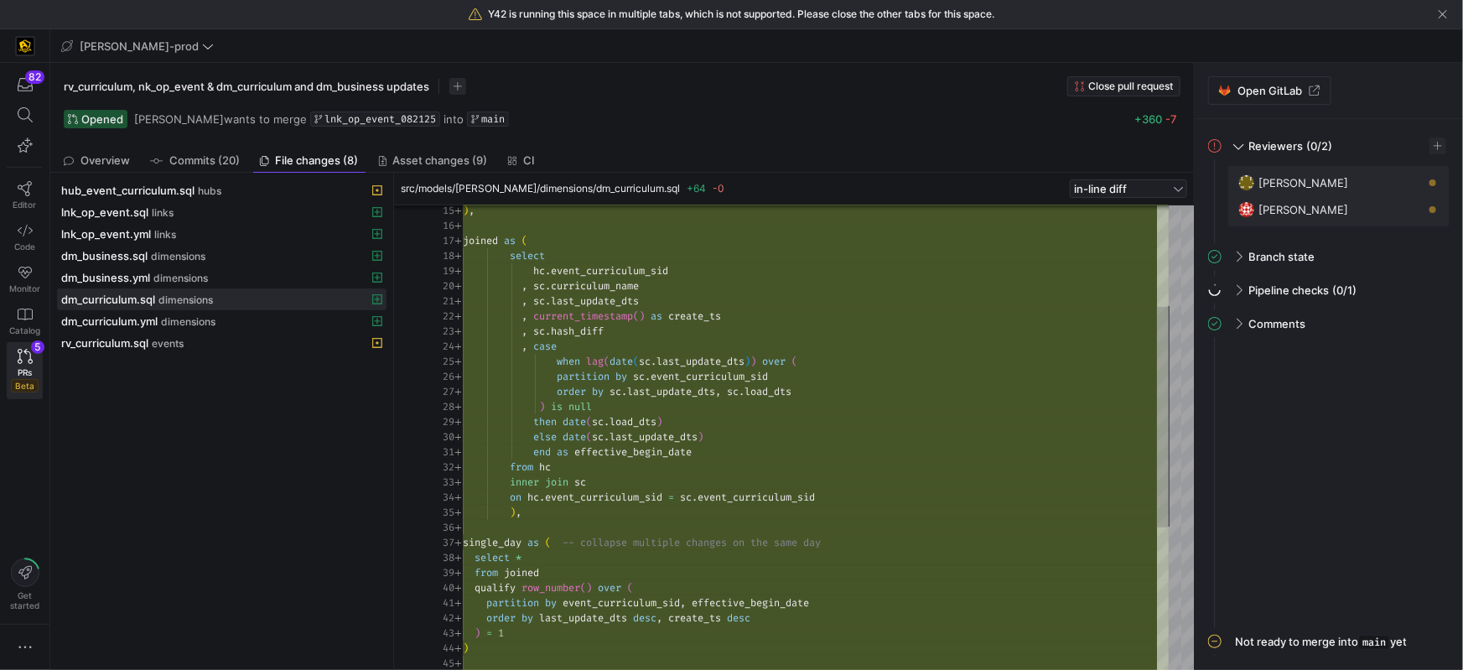
click at [630, 311] on div ") , joined as ( select hc . event_curriculum_sid , sc . curriculum_name , sc . …" at bounding box center [816, 482] width 706 height 981
drag, startPoint x: 630, startPoint y: 311, endPoint x: 641, endPoint y: 324, distance: 17.2
click at [630, 311] on span "current_timestamp" at bounding box center [583, 316] width 100 height 13
click at [610, 330] on div ", sc . hash_diff" at bounding box center [816, 331] width 706 height 15
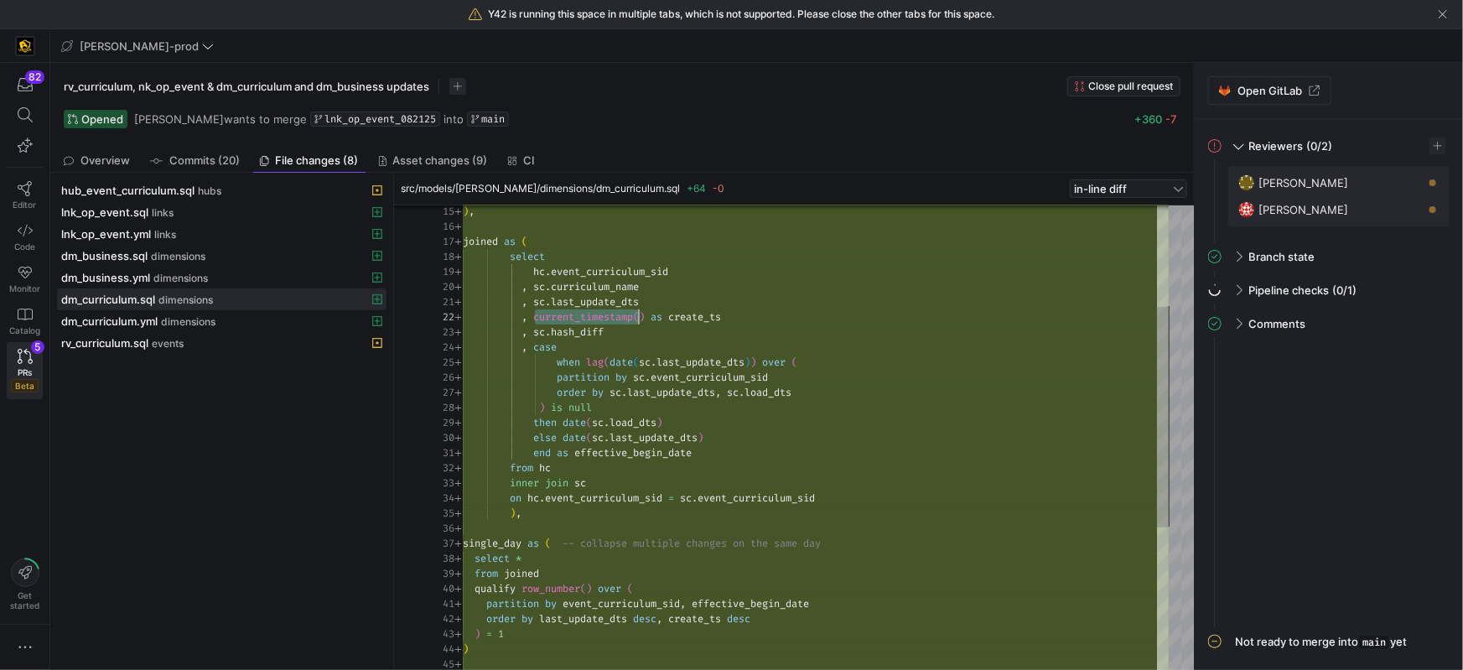
scroll to position [29, 145]
click at [610, 330] on div ") , joined as ( select hc . event_curriculum_sid , sc . curriculum_name , sc . …" at bounding box center [816, 482] width 706 height 981
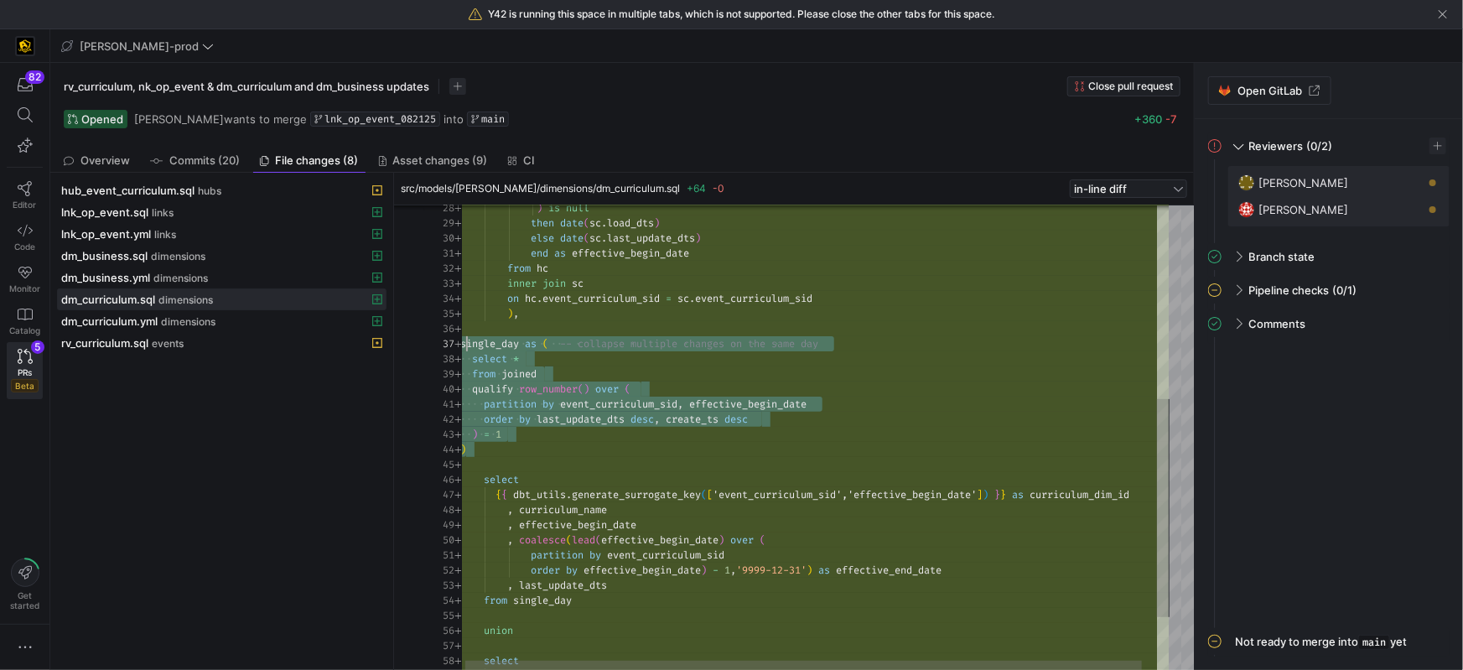
scroll to position [91, 5]
drag, startPoint x: 550, startPoint y: 440, endPoint x: 473, endPoint y: 361, distance: 110.9
click at [464, 348] on div ") is null then date ( sc . load_dts ) else date ( sc . last_update_dts ) end as…" at bounding box center [822, 288] width 724 height 991
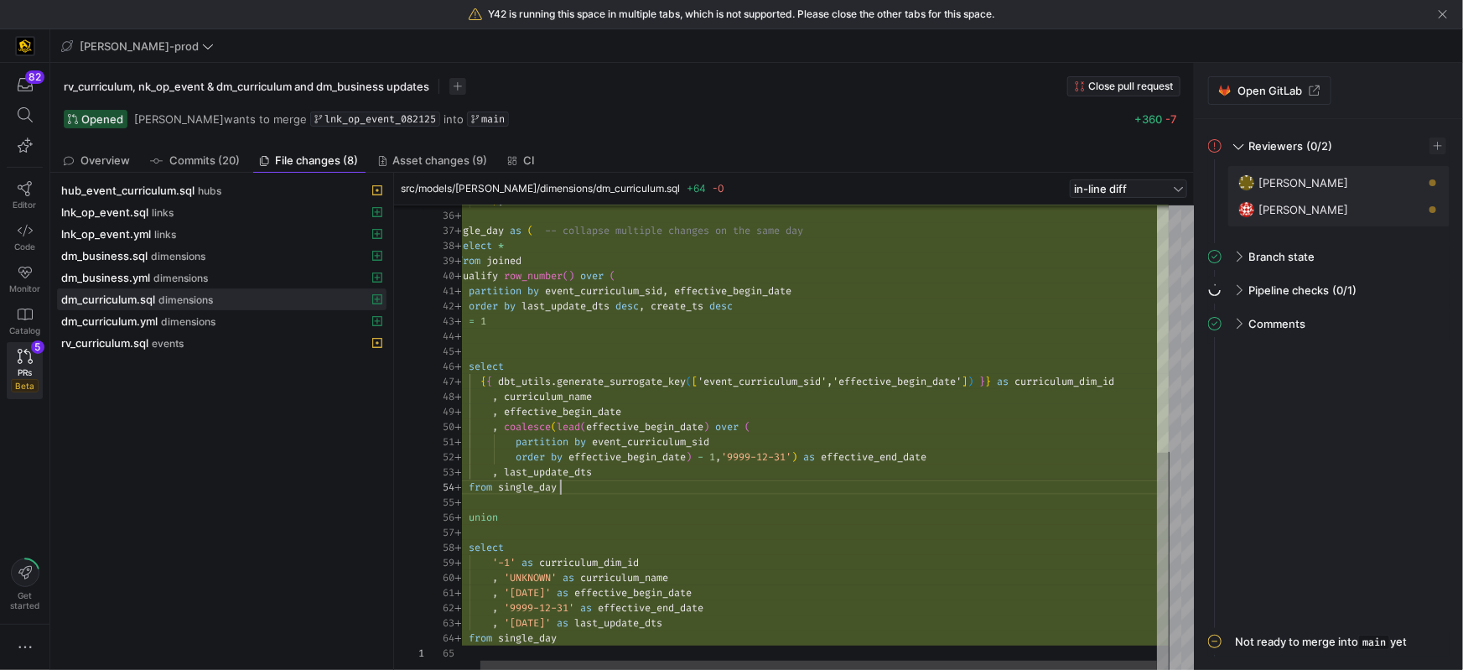
scroll to position [0, 101]
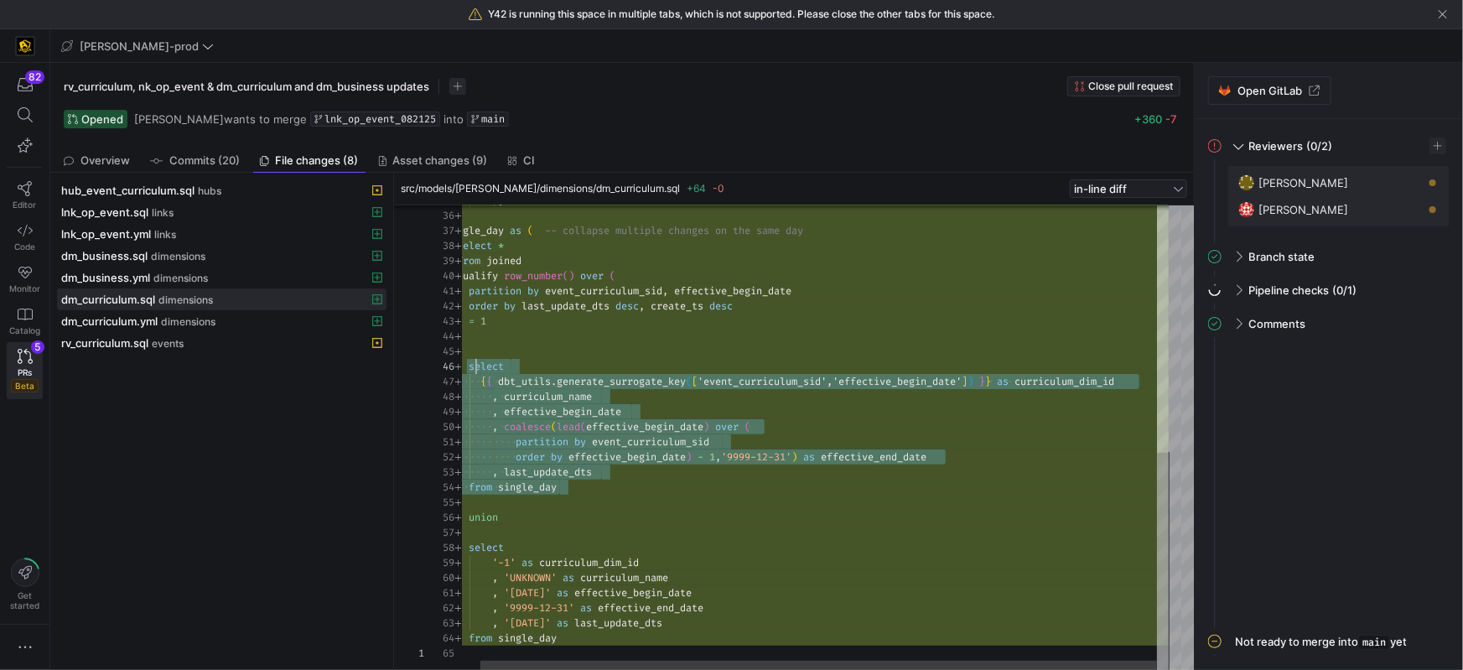
drag, startPoint x: 635, startPoint y: 490, endPoint x: 483, endPoint y: 371, distance: 193.5
click at [473, 368] on div ") , single_day as ( -- collapse multiple changes on the same day select * from …" at bounding box center [807, 175] width 724 height 991
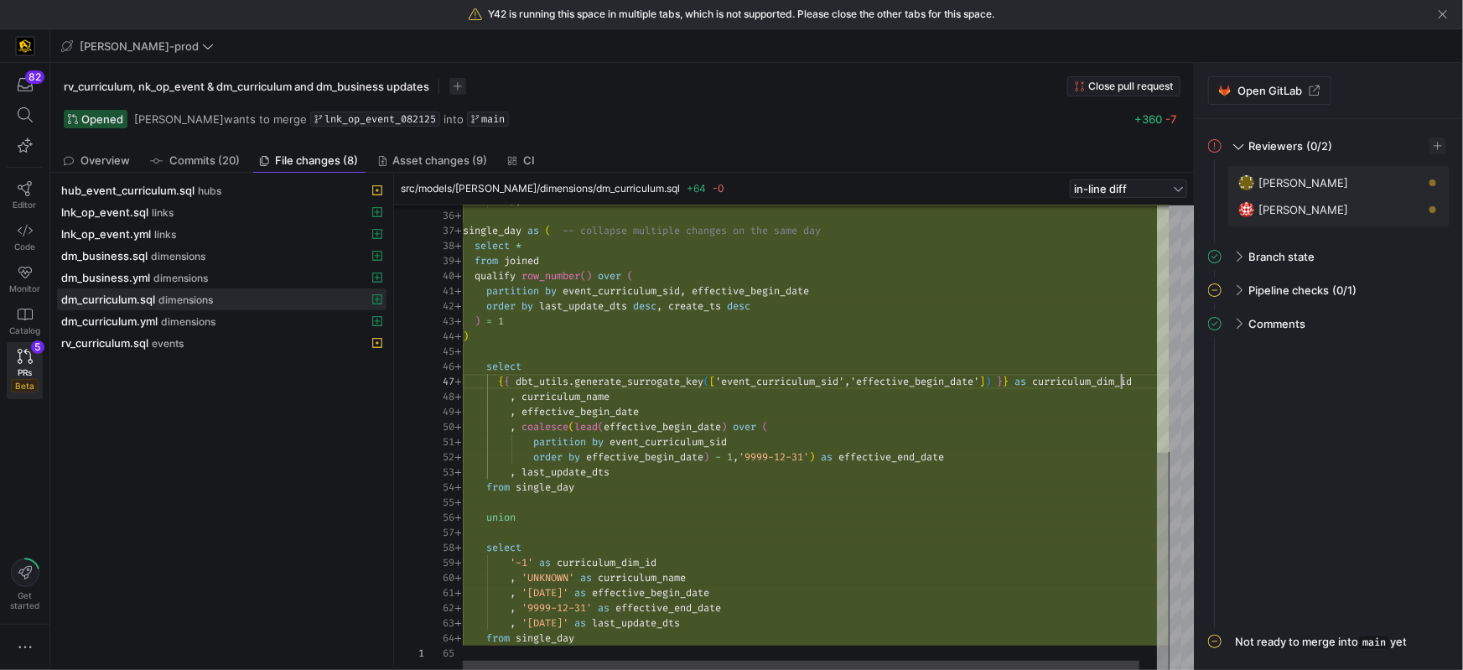
click at [1122, 381] on div ") , single_day as ( -- collapse multiple changes on the same day select * from …" at bounding box center [825, 175] width 724 height 991
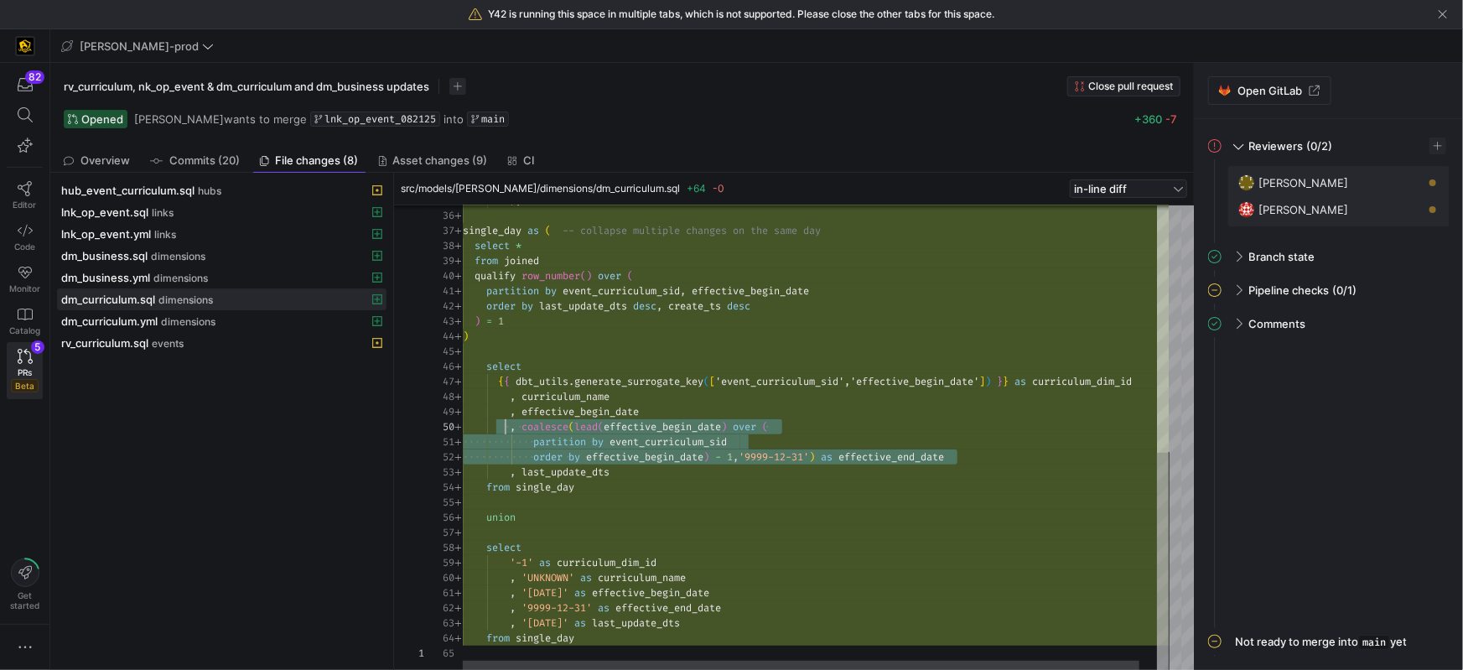
scroll to position [135, 18]
drag, startPoint x: 933, startPoint y: 456, endPoint x: 484, endPoint y: 424, distance: 450.5
click at [483, 423] on div ") , single_day as ( -- collapse multiple changes on the same day select * from …" at bounding box center [825, 175] width 724 height 991
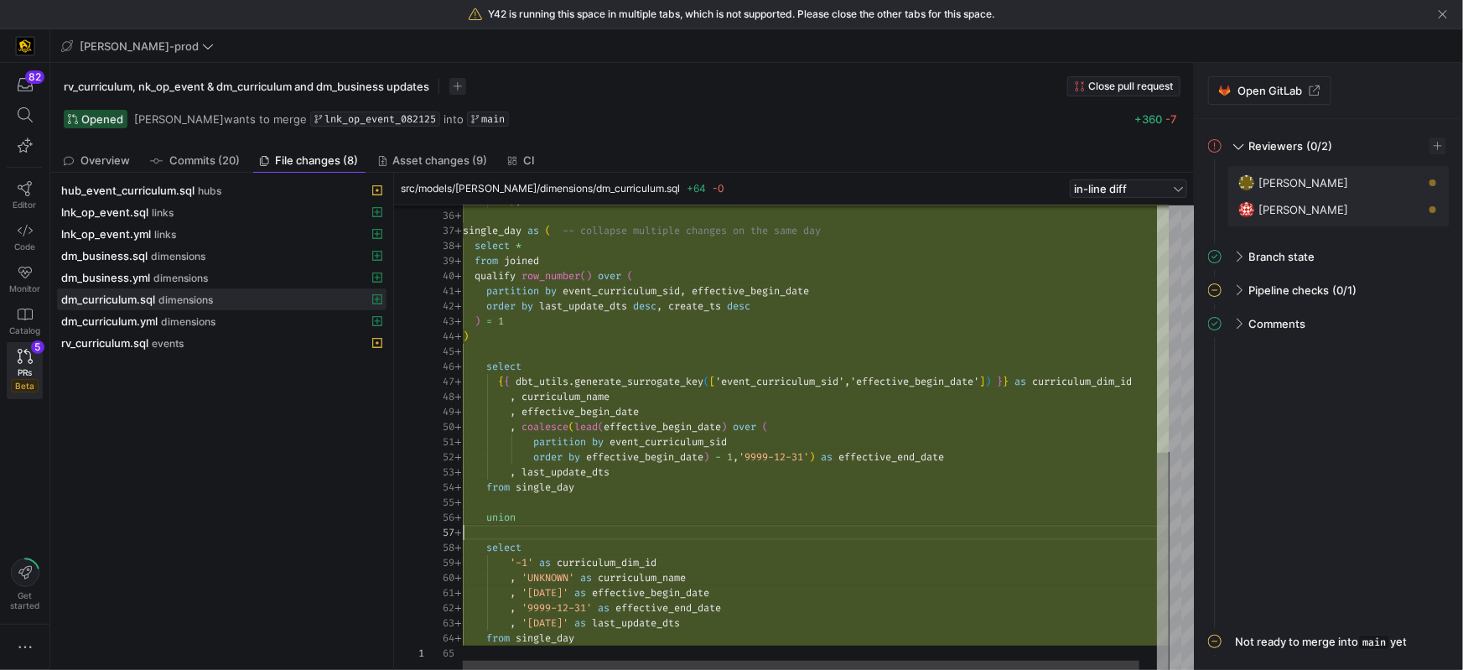
scroll to position [91, 0]
click at [645, 531] on div at bounding box center [825, 532] width 724 height 15
click at [620, 560] on div ") , single_day as ( -- collapse multiple changes on the same day select * from …" at bounding box center [825, 175] width 724 height 991
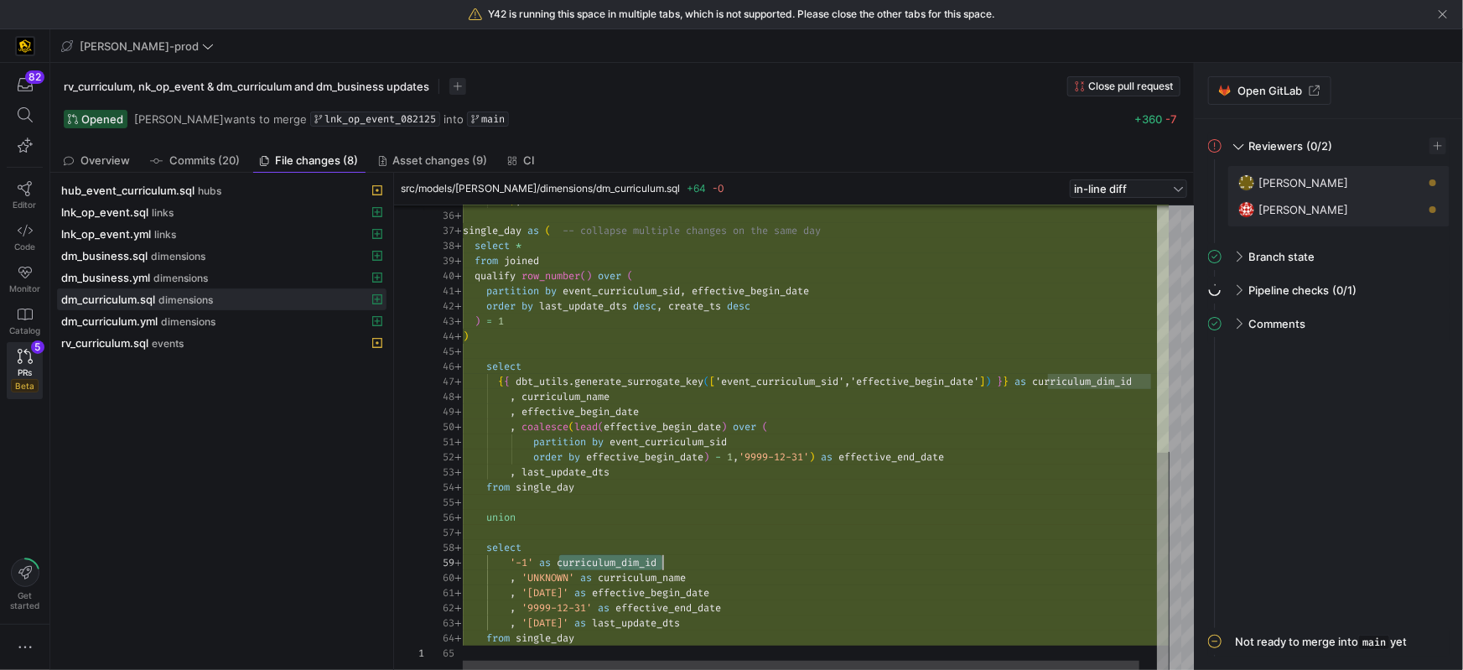
click at [563, 578] on div ") , single_day as ( -- collapse multiple changes on the same day select * from …" at bounding box center [825, 175] width 724 height 991
drag, startPoint x: 563, startPoint y: 578, endPoint x: 595, endPoint y: 584, distance: 33.2
click at [563, 578] on span "'UNKNOWN'" at bounding box center [547, 577] width 53 height 13
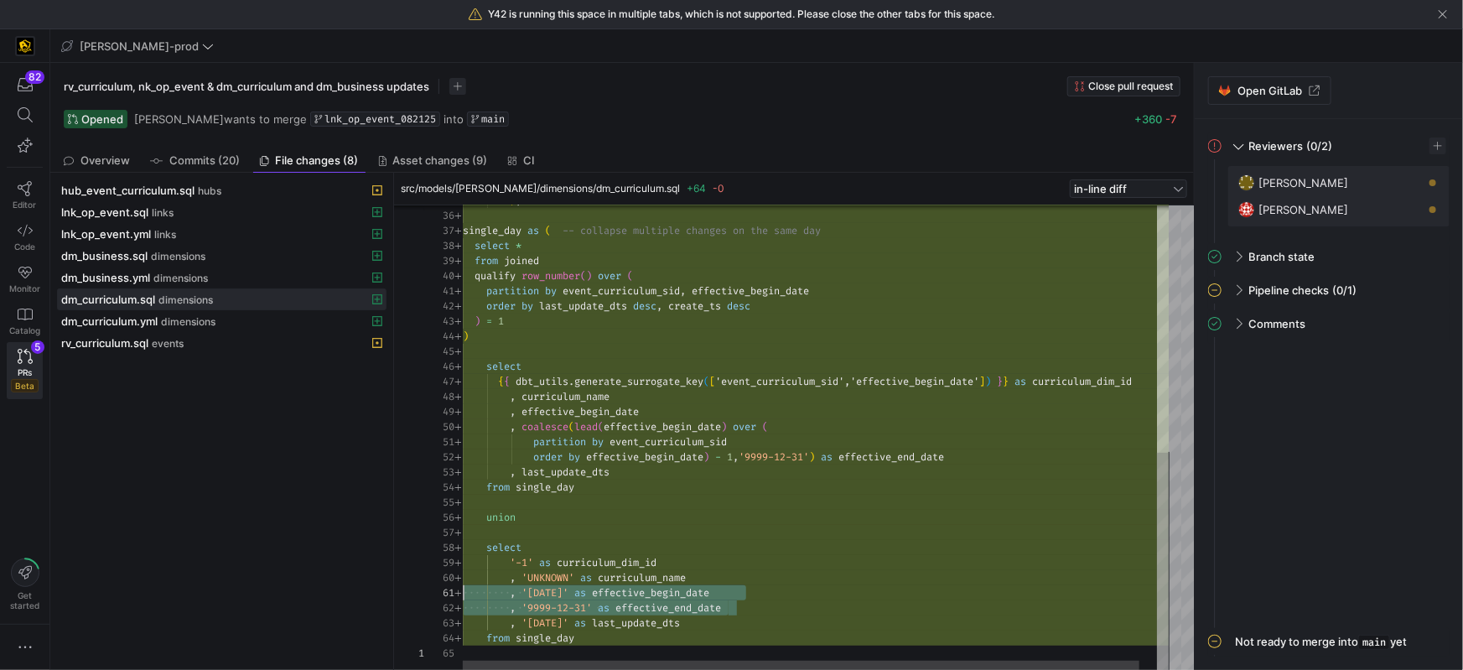
scroll to position [0, 0]
drag, startPoint x: 684, startPoint y: 603, endPoint x: 589, endPoint y: 618, distance: 96.8
click at [447, 596] on div "35 36 37 38 39 40 41 42 43 44 45 46 47 48 49 50 51 52 53 54 55 56 57 58 59 60 6…" at bounding box center [796, 437] width 744 height 465
drag, startPoint x: 602, startPoint y: 622, endPoint x: 590, endPoint y: 610, distance: 17.2
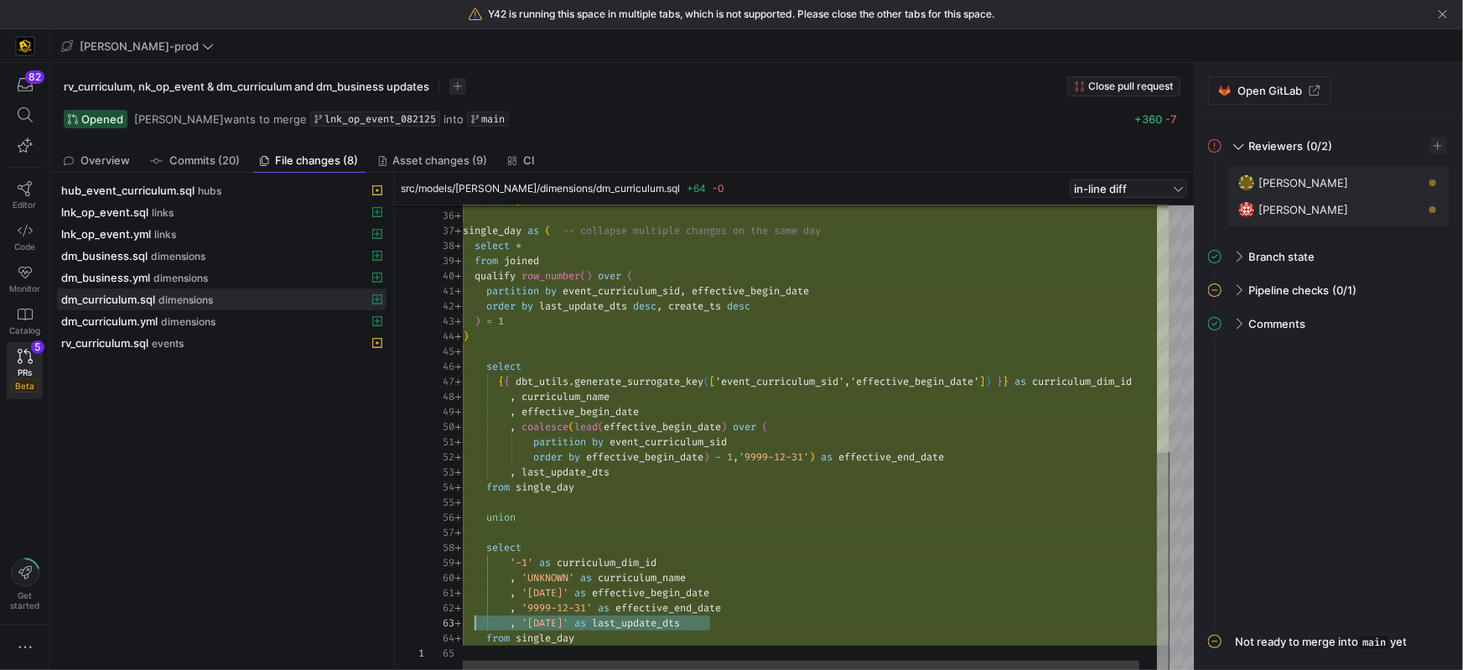
click at [478, 622] on div ", '1900-01-01' as last_update_dts" at bounding box center [825, 622] width 724 height 15
type textarea "partition by event_curriculum_sid order by effective_begin_date) - 1,'9999-12-3…"
click at [583, 474] on div ") , single_day as ( -- collapse multiple changes on the same day select * from …" at bounding box center [825, 175] width 724 height 991
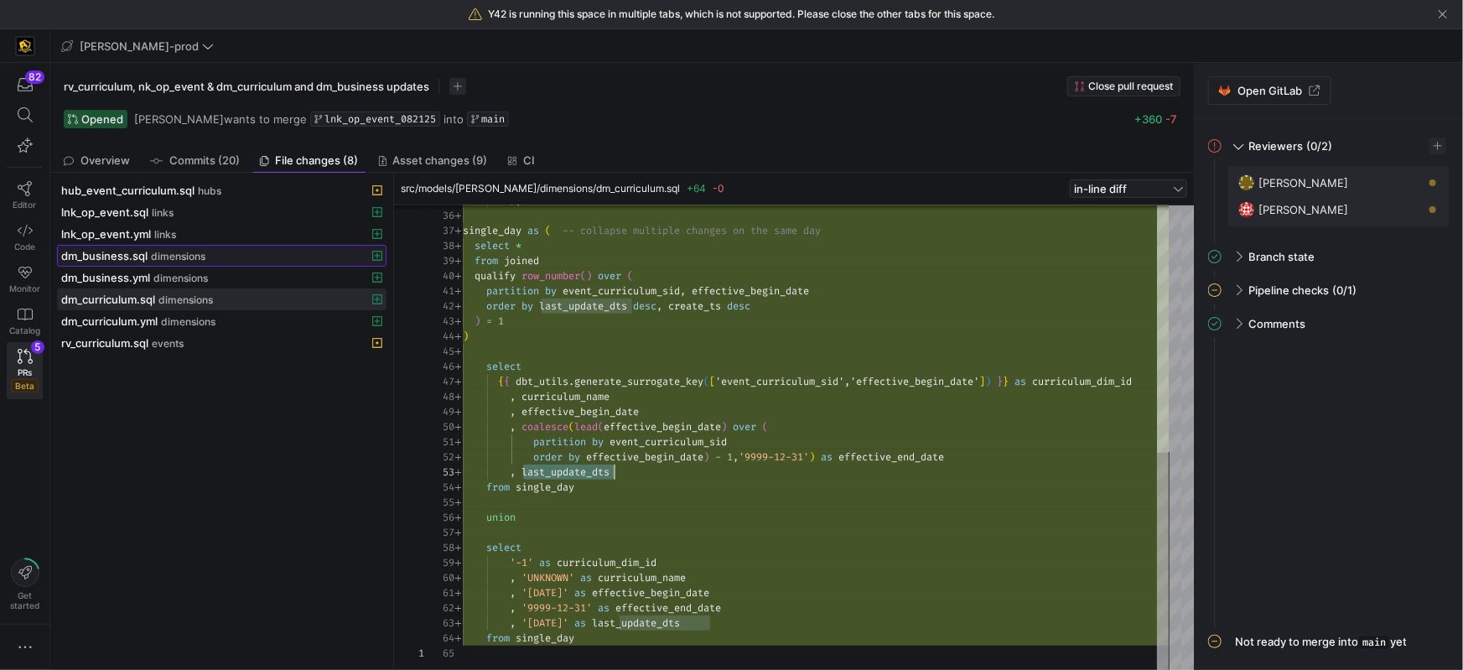
click at [123, 257] on span "dm_business.sql" at bounding box center [104, 255] width 86 height 13
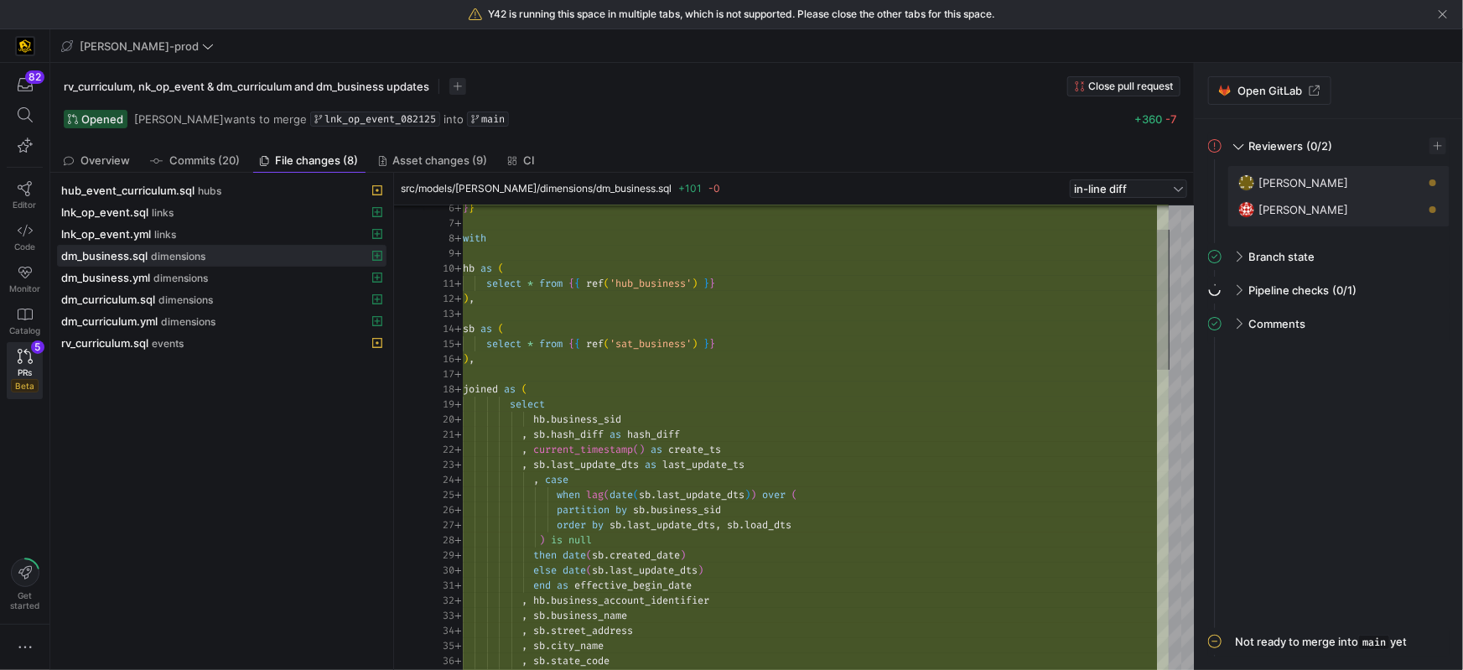
click at [684, 454] on span "create_ts" at bounding box center [694, 449] width 53 height 13
drag, startPoint x: 684, startPoint y: 454, endPoint x: 720, endPoint y: 455, distance: 36.1
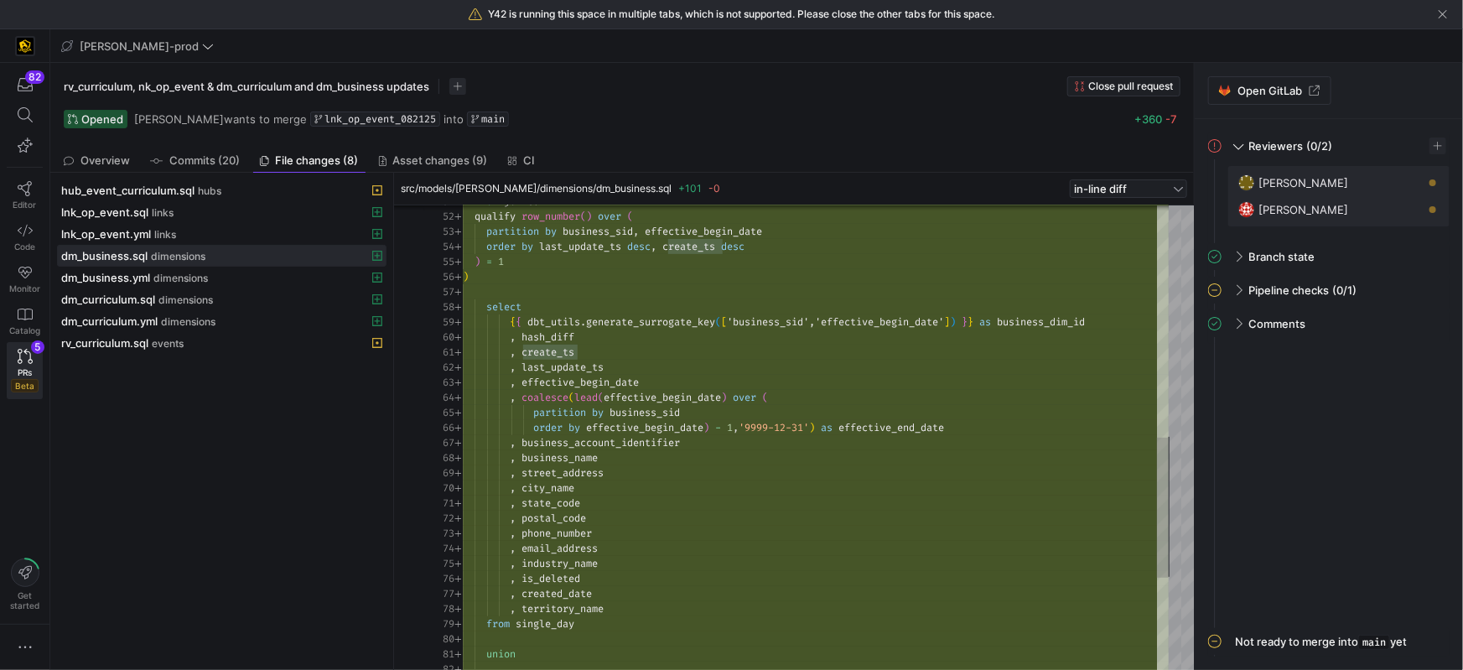
click at [547, 350] on div "from joined qualify row_number ( ) over ( partition by business_sid , effective…" at bounding box center [816, 208] width 706 height 1539
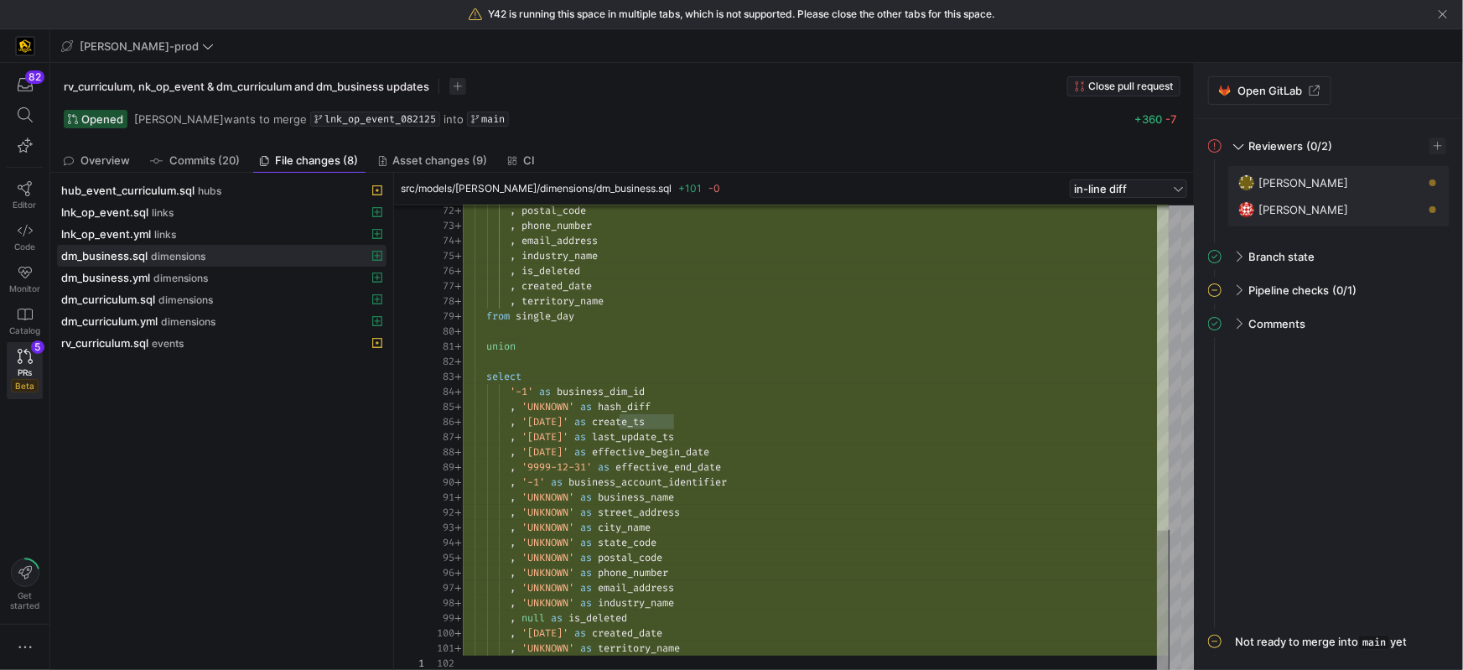
type textarea "union select '-1' as business_dim_id , 'UNKNOWN' as hash_diff , '1900-01-01' as…"
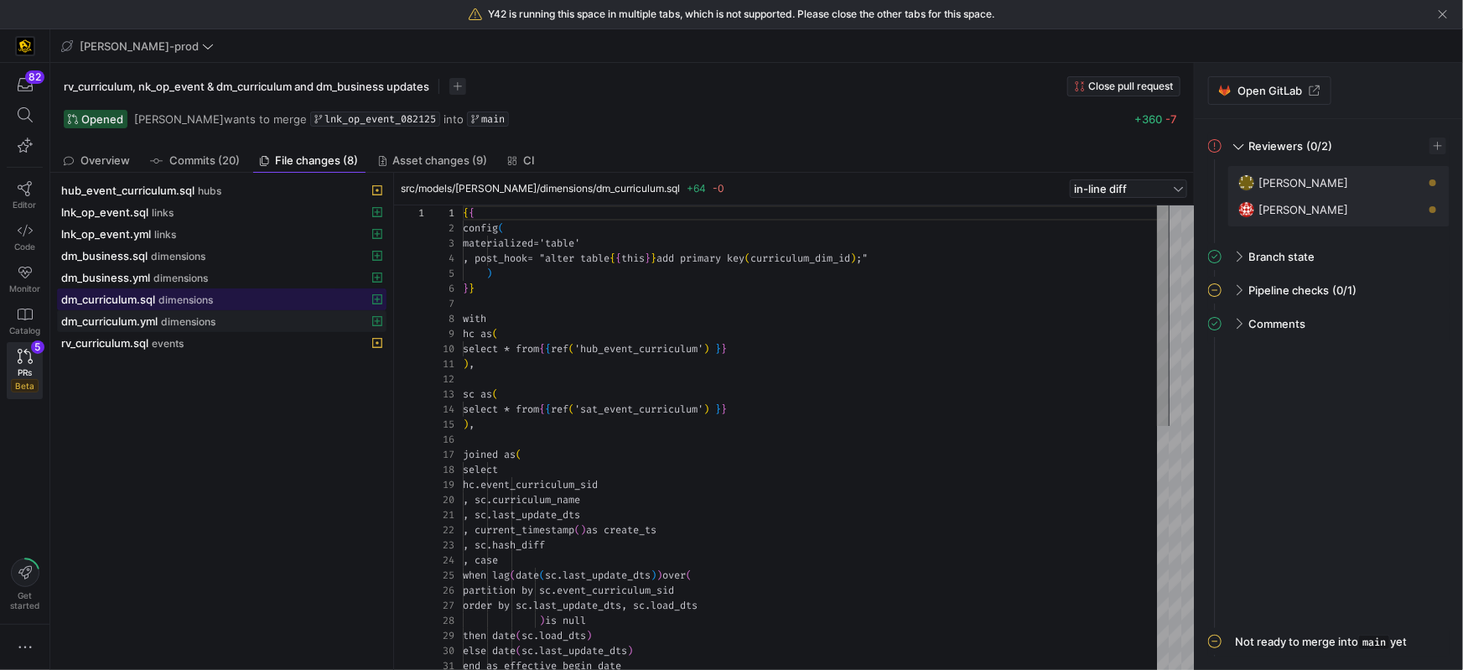
drag, startPoint x: 148, startPoint y: 300, endPoint x: 195, endPoint y: 310, distance: 48.8
click at [148, 300] on span "dm_curriculum.sql" at bounding box center [108, 299] width 94 height 13
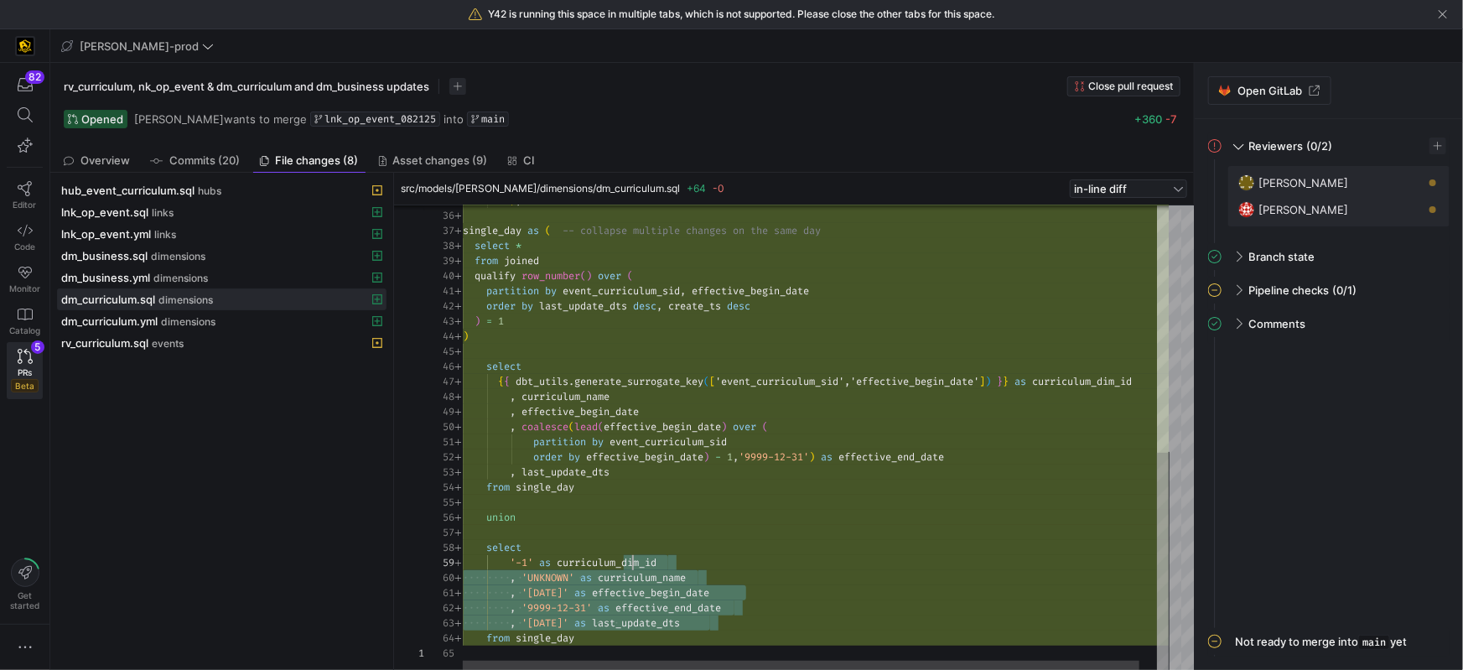
scroll to position [45, 91]
type textarea "partition by event_curriculum_sid, effective_begin_date order by last_update_dt…"
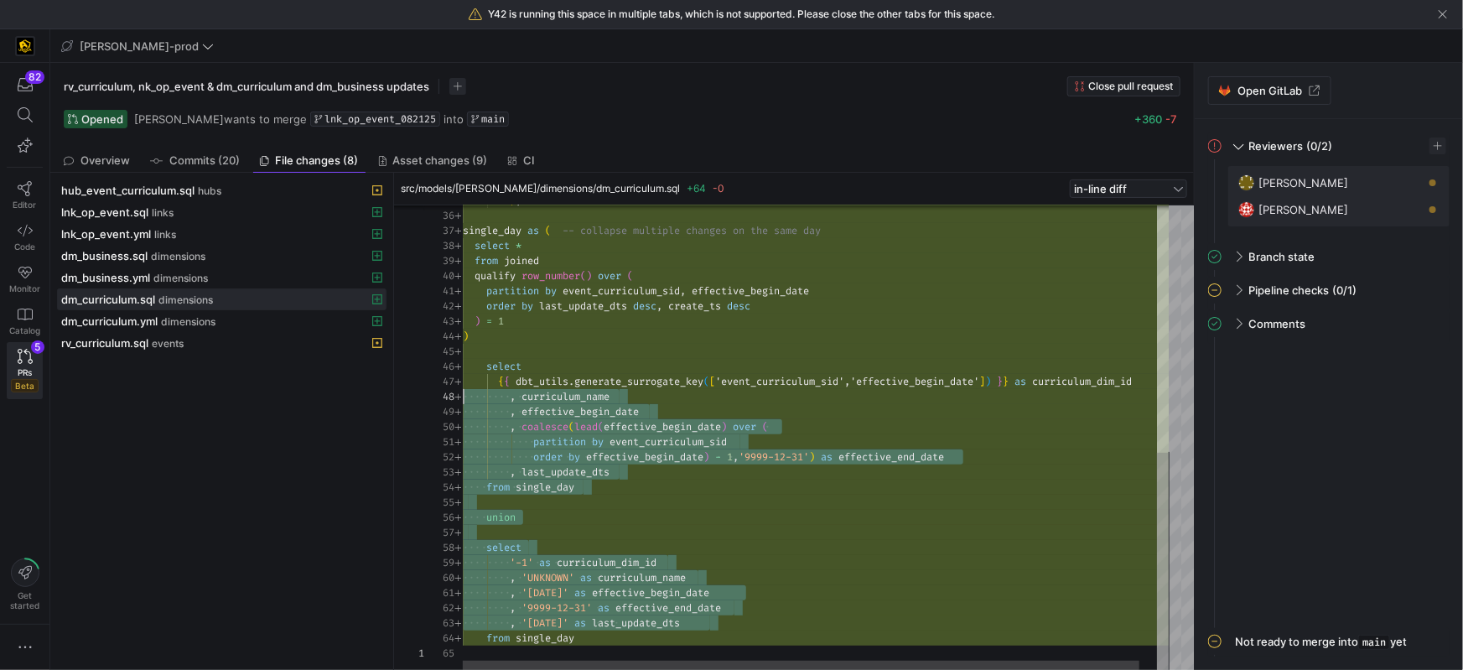
scroll to position [75, 0]
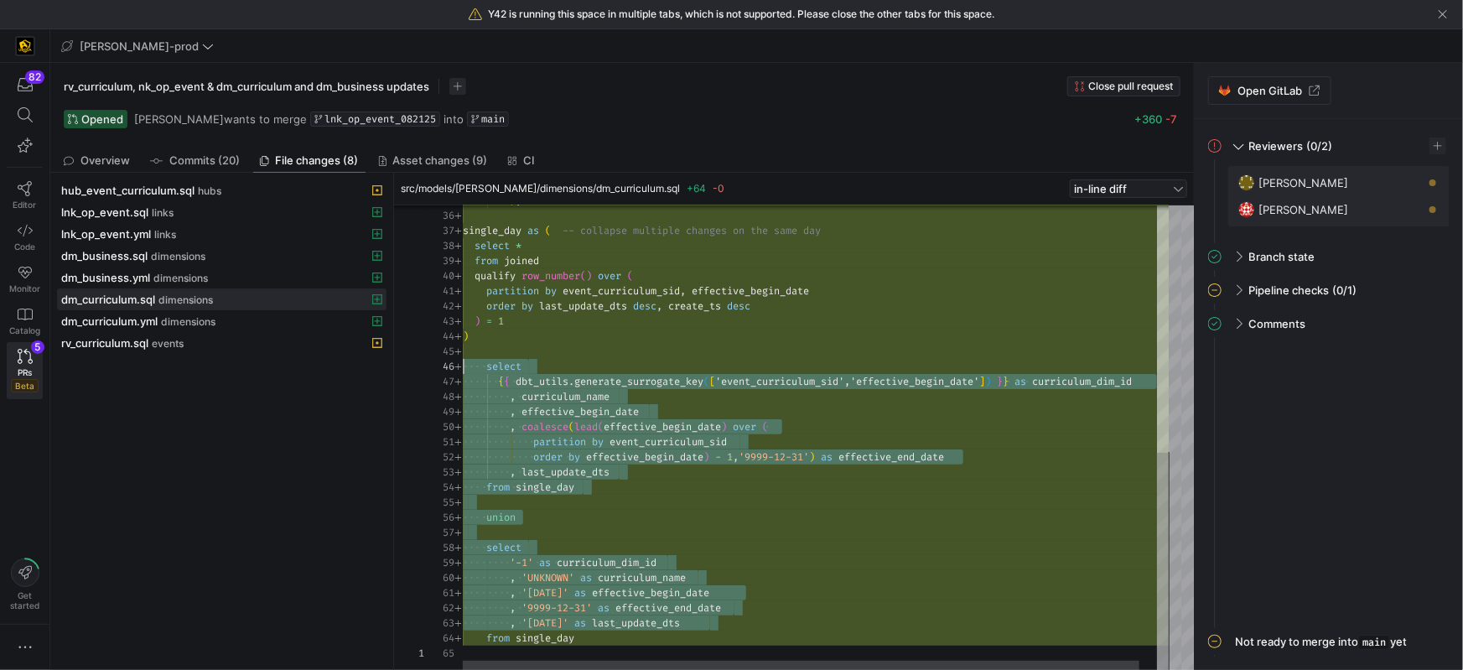
drag, startPoint x: 727, startPoint y: 612, endPoint x: 542, endPoint y: 387, distance: 291.2
click at [430, 361] on div "35 36 37 38 39 40 41 42 43 44 45 46 47 48 49 50 51 52 53 54 55 56 57 58 59 60 6…" at bounding box center [796, 437] width 744 height 465
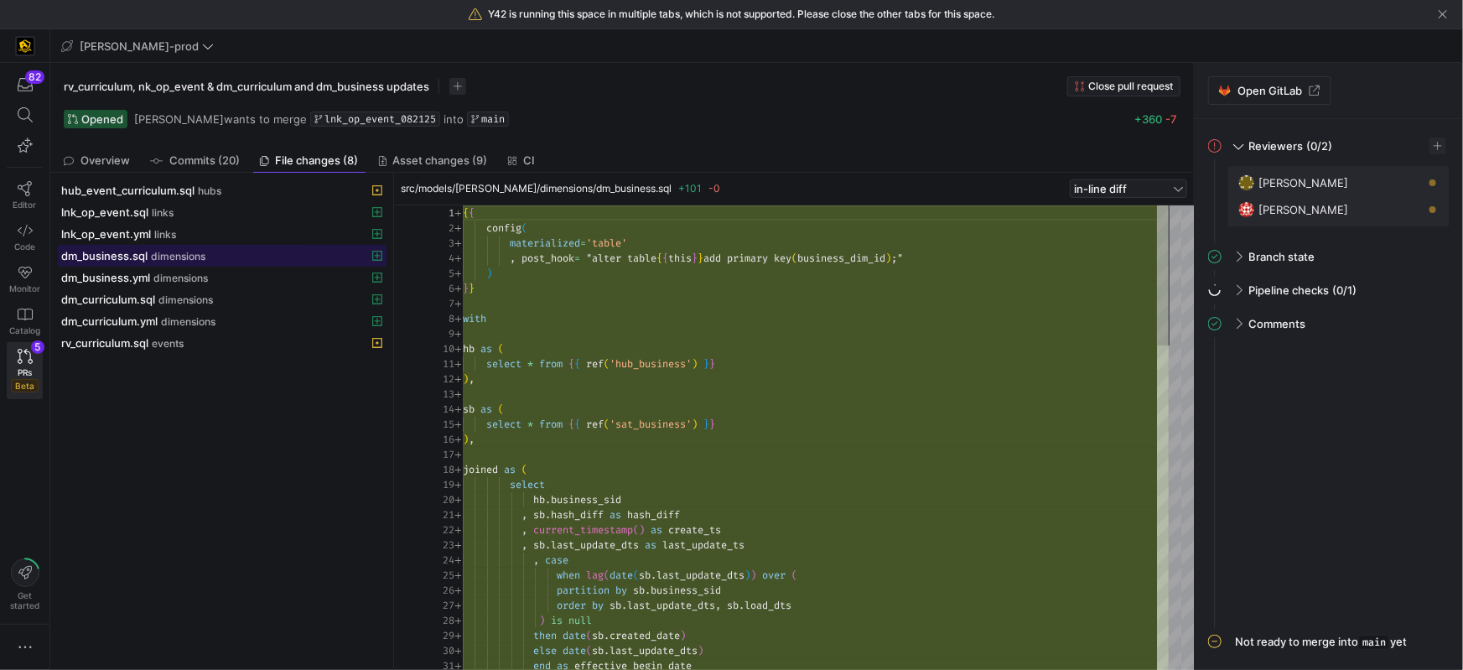
click at [135, 257] on span "dm_business.sql" at bounding box center [104, 255] width 86 height 13
click at [659, 418] on span "'sat_business'" at bounding box center [651, 424] width 82 height 13
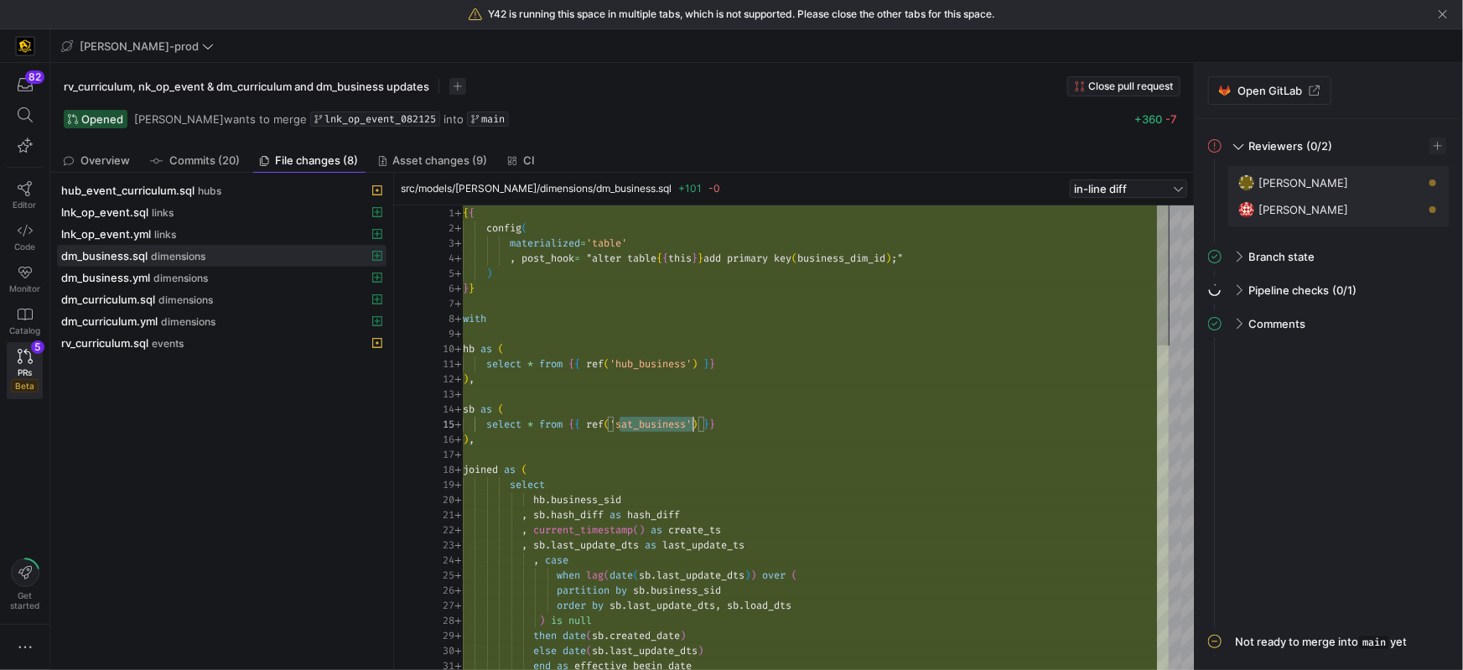
click at [659, 418] on span "'sat_business'" at bounding box center [651, 424] width 82 height 13
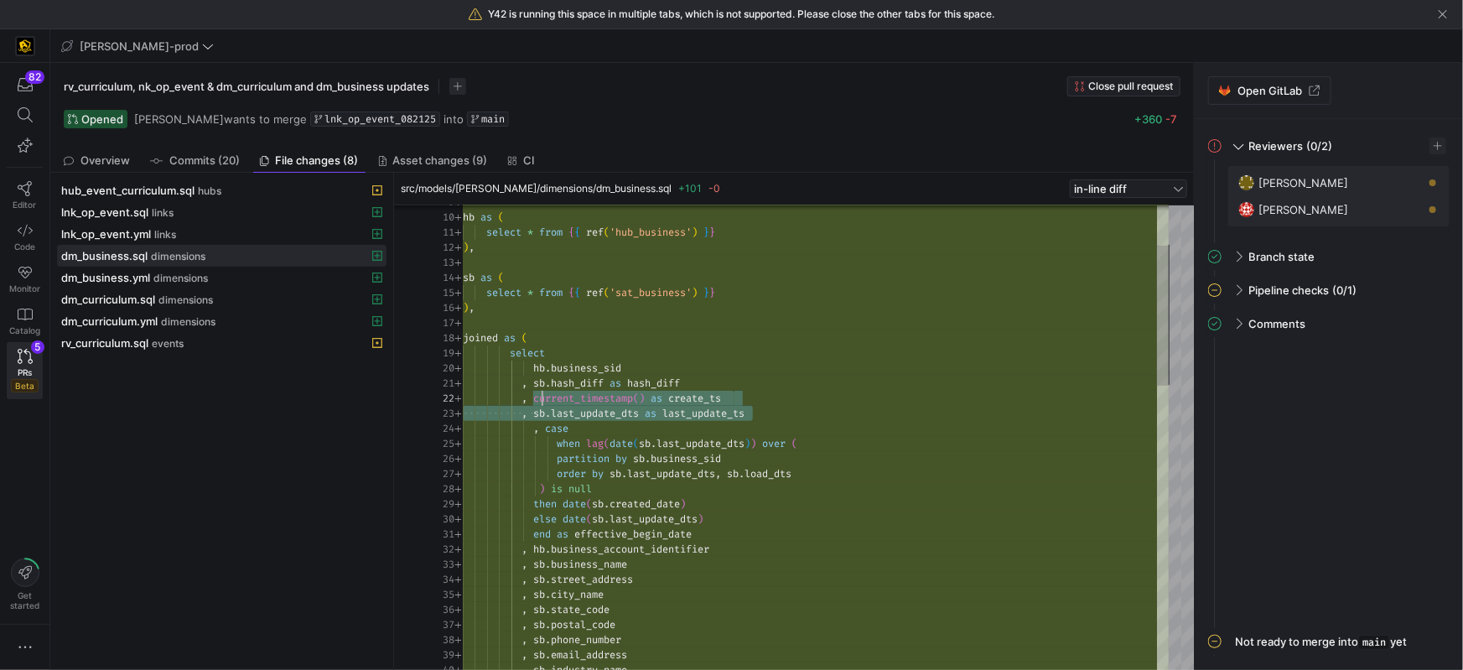
scroll to position [15, 79]
drag, startPoint x: 722, startPoint y: 400, endPoint x: 558, endPoint y: 402, distance: 163.5
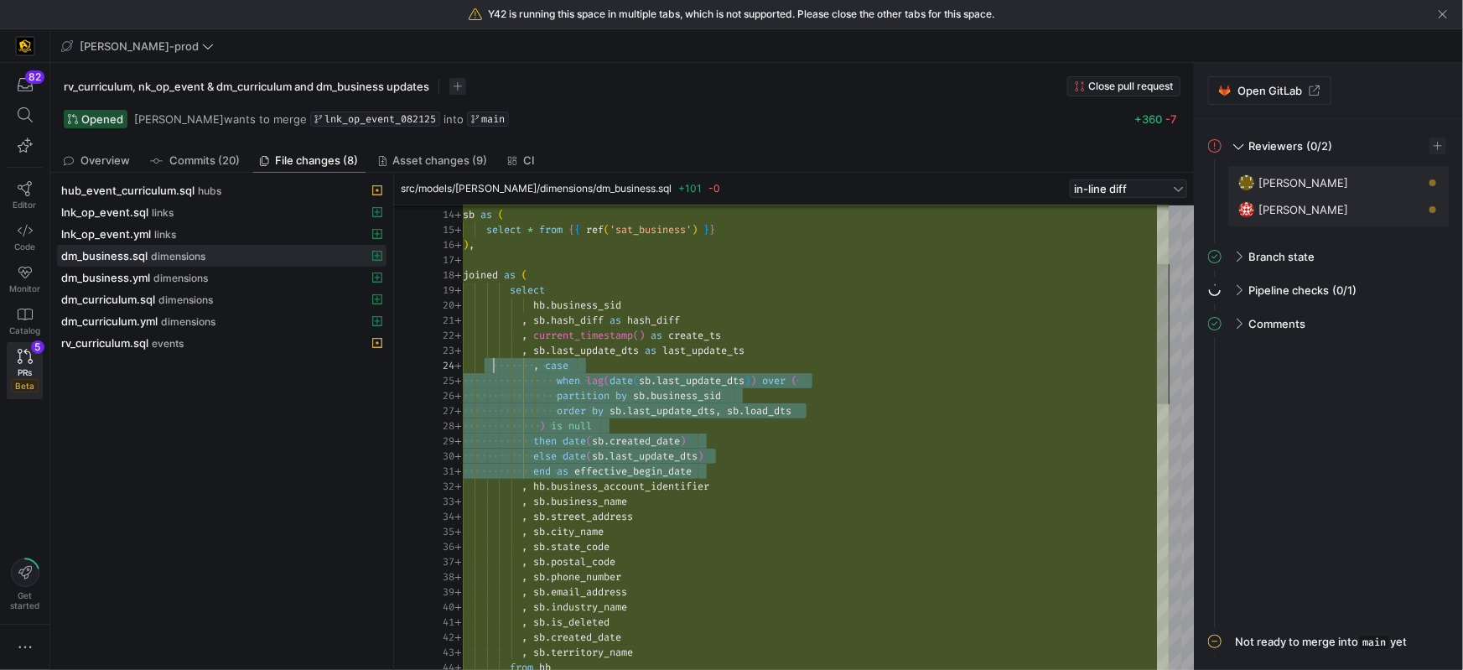
scroll to position [45, 0]
drag, startPoint x: 711, startPoint y: 466, endPoint x: 692, endPoint y: 412, distance: 57.0
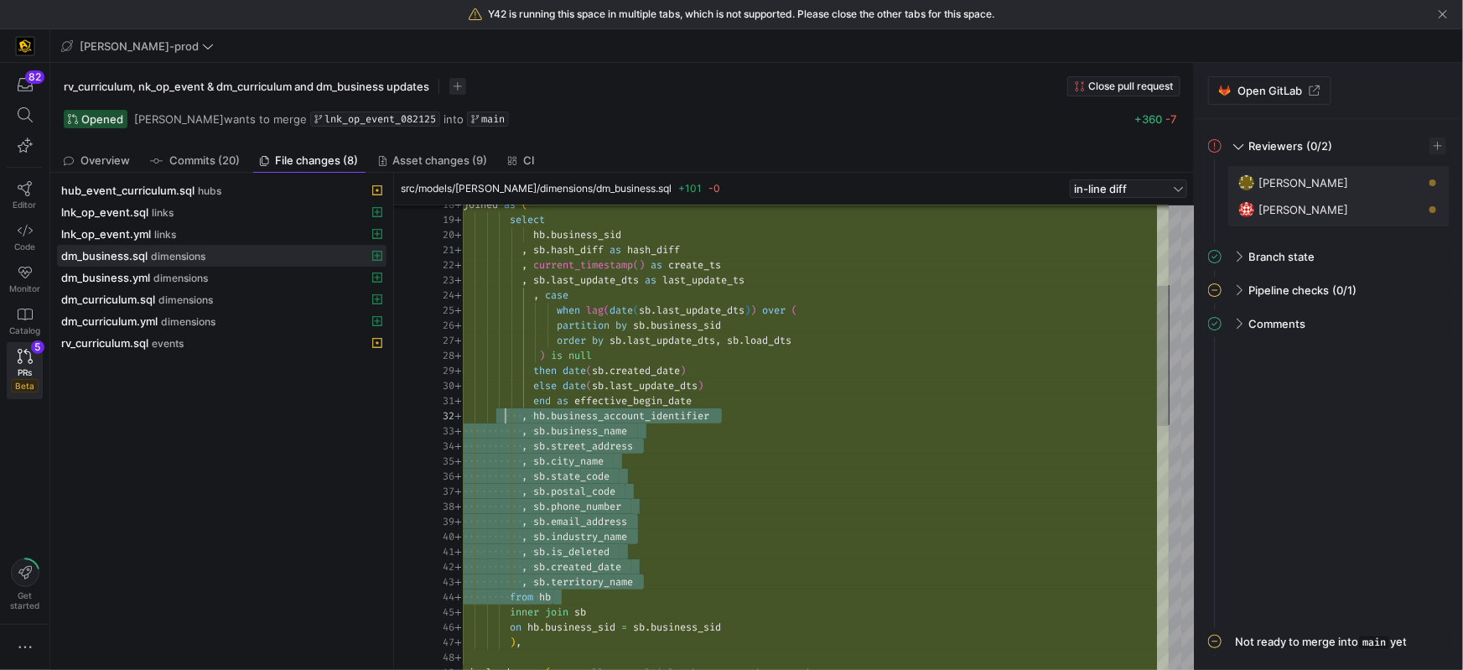
scroll to position [15, 42]
drag, startPoint x: 680, startPoint y: 589, endPoint x: 527, endPoint y: 427, distance: 223.0
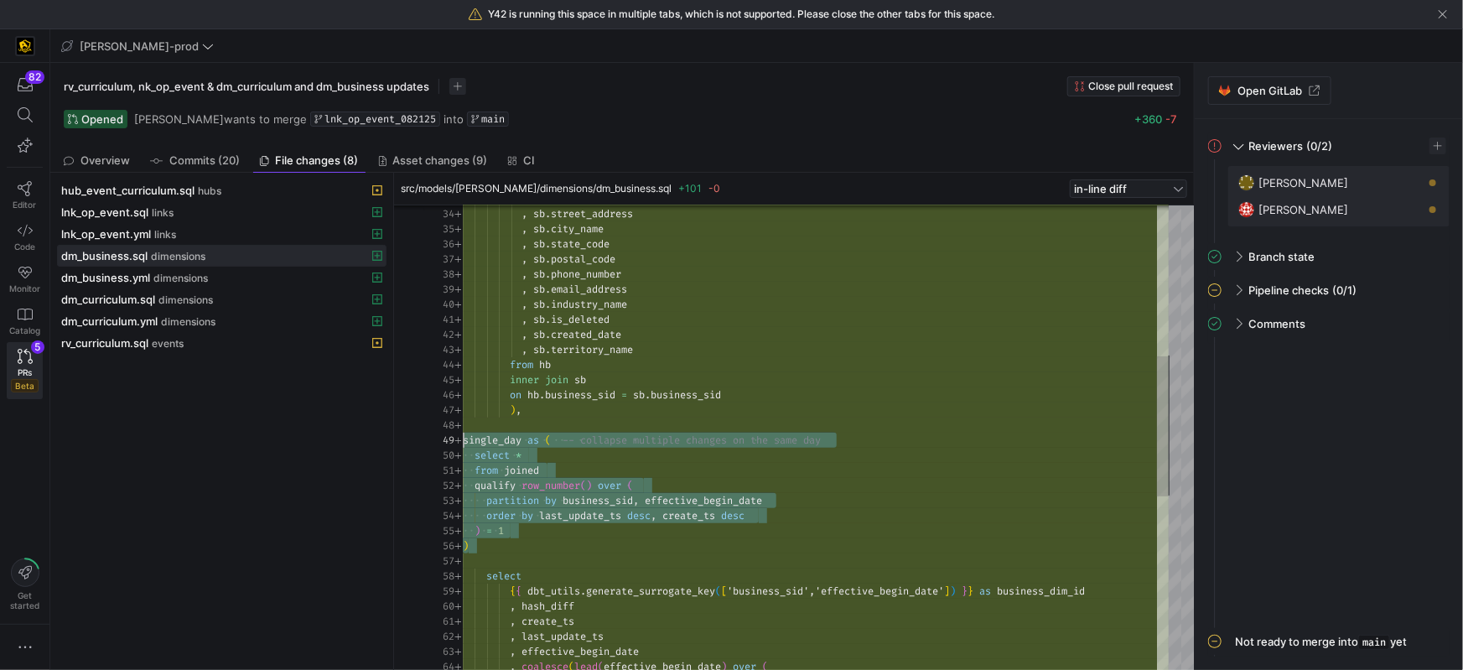
scroll to position [121, 0]
drag, startPoint x: 532, startPoint y: 541, endPoint x: 573, endPoint y: 449, distance: 100.6
click at [459, 443] on div "33 34 35 36 37 38 39 40 41 42 43 44 45 46 47 48 49 50 51 52 53 54 55 56 57 58 5…" at bounding box center [796, 437] width 744 height 465
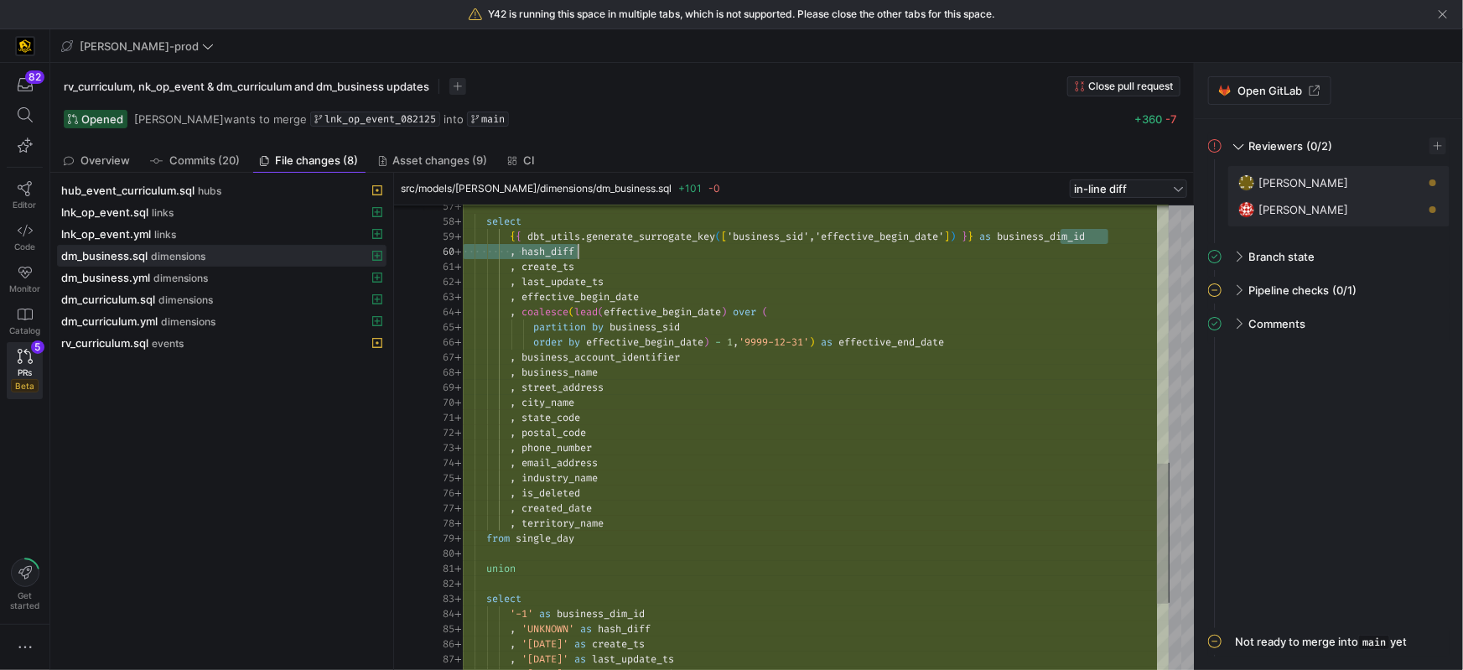
click at [1061, 243] on div "select { { dbt_utils . generate_surrogate_key ( [ 'business_sid','effective_beg…" at bounding box center [816, 123] width 706 height 1539
click at [1061, 244] on div ", hash_diff" at bounding box center [816, 251] width 706 height 15
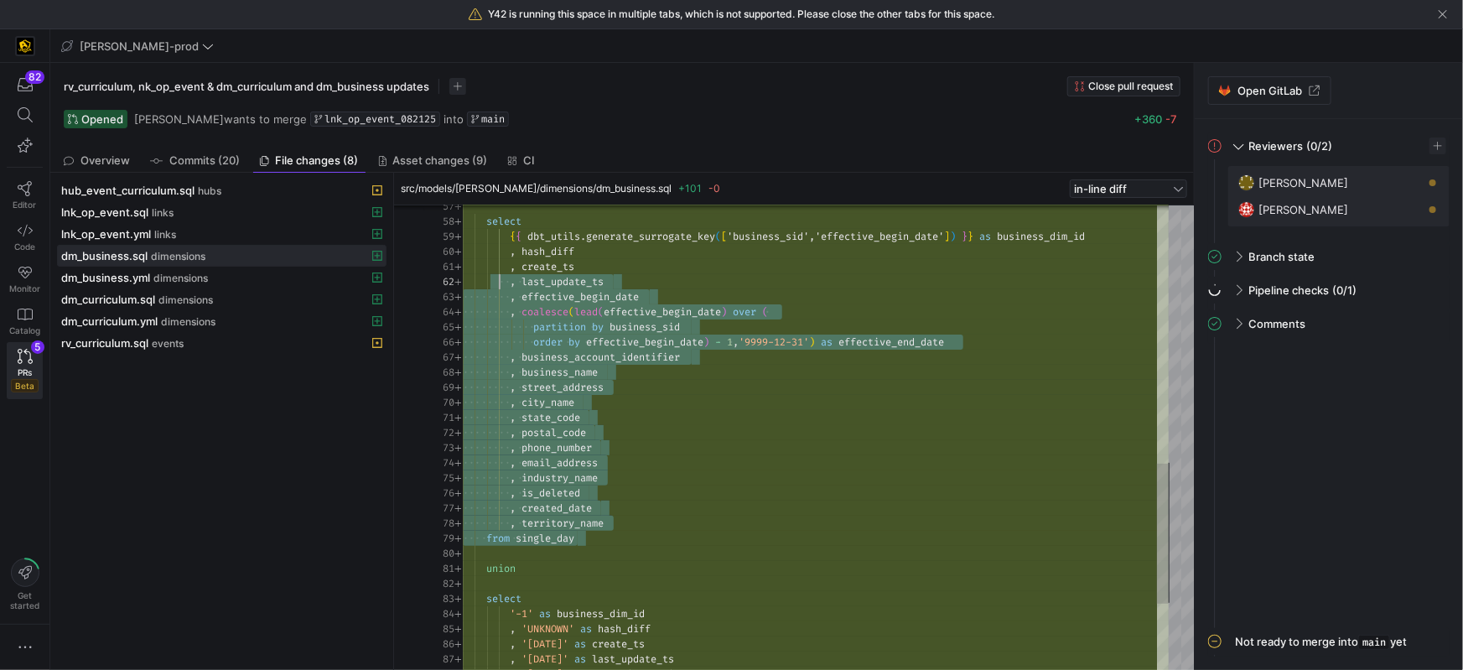
scroll to position [15, 29]
drag, startPoint x: 611, startPoint y: 536, endPoint x: 599, endPoint y: 331, distance: 204.9
click at [491, 262] on div "select { { dbt_utils . generate_surrogate_key ( [ 'business_sid','effective_beg…" at bounding box center [816, 123] width 706 height 1539
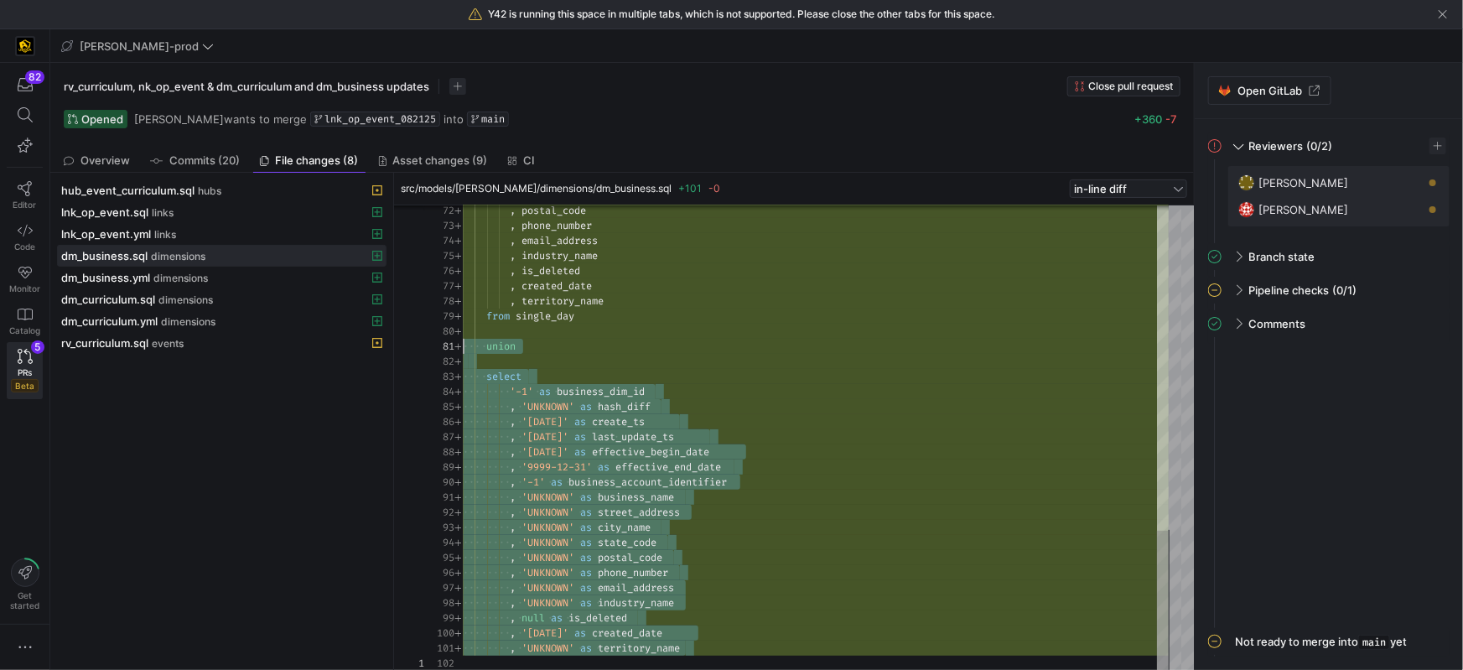
scroll to position [0, 0]
drag, startPoint x: 695, startPoint y: 651, endPoint x: 584, endPoint y: 393, distance: 280.5
click at [459, 348] on div "72 73 74 75 76 77 78 79 80 81 82 83 84 85 86 87 88 89 90 91 92 93 94 95 96 97 9…" at bounding box center [796, 437] width 744 height 465
type textarea "union select '-1' as business_dim_id , 'UNKNOWN' as hash_diff , '1900-01-01' as…"
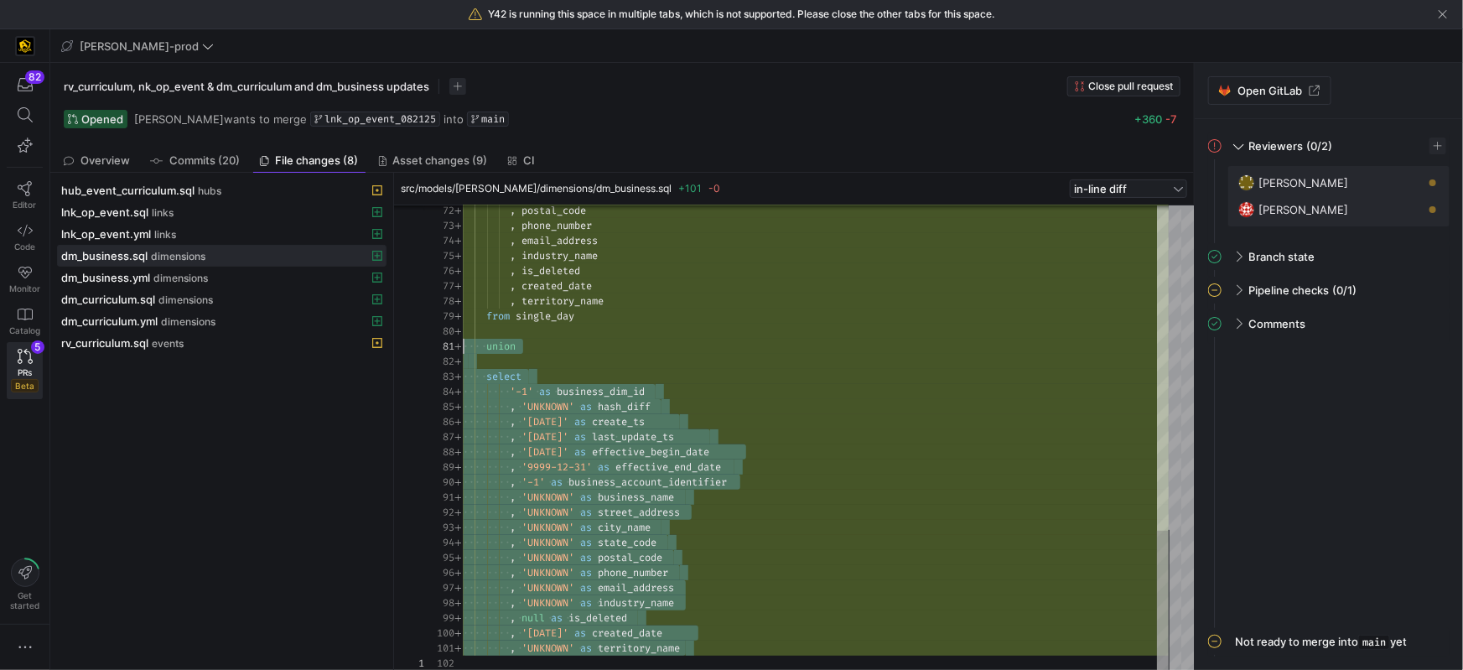
scroll to position [75, 210]
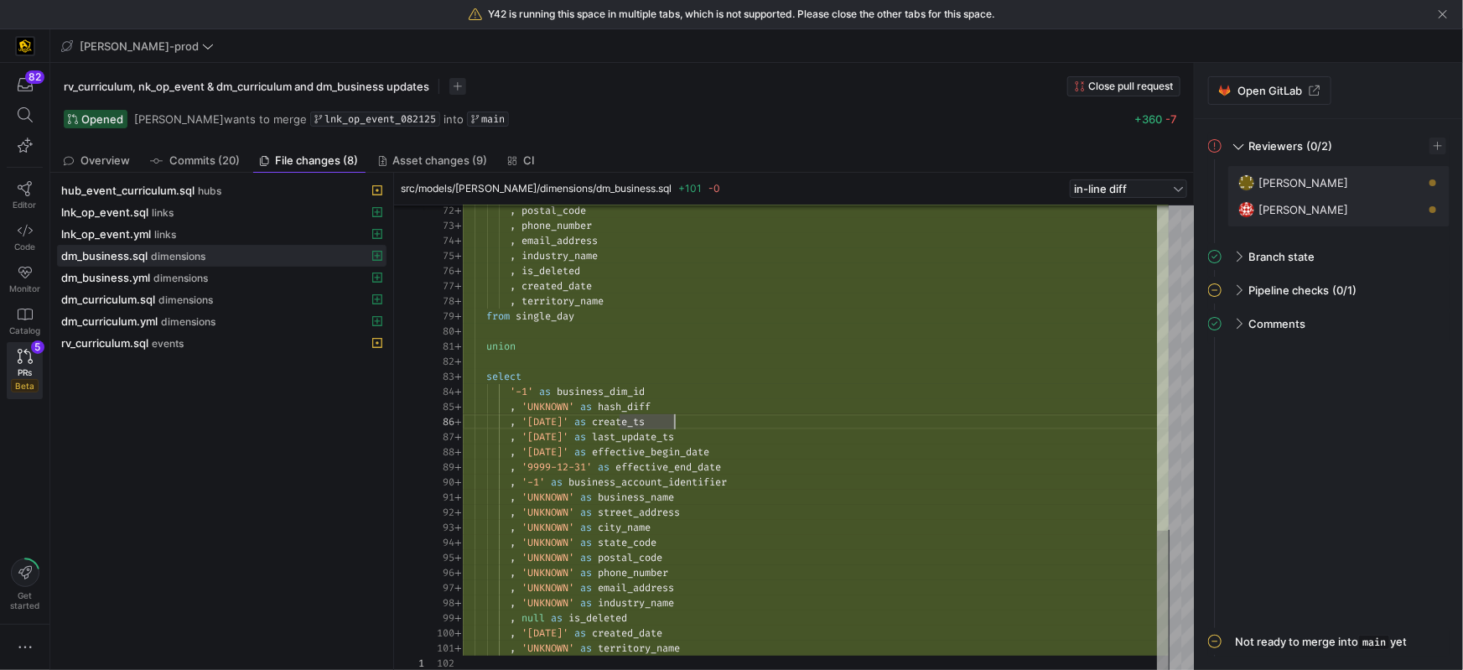
click at [645, 419] on span "create_ts" at bounding box center [618, 421] width 53 height 13
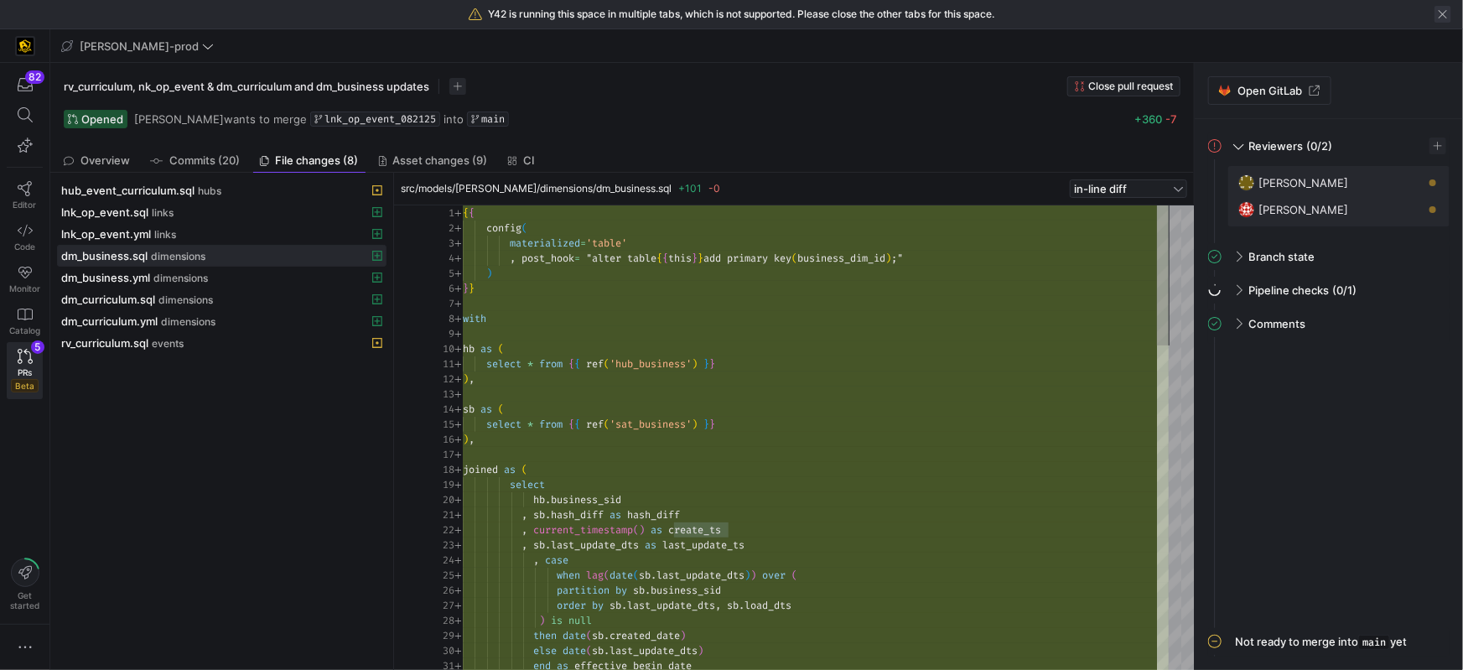
click at [1442, 17] on span "button" at bounding box center [1442, 14] width 17 height 17
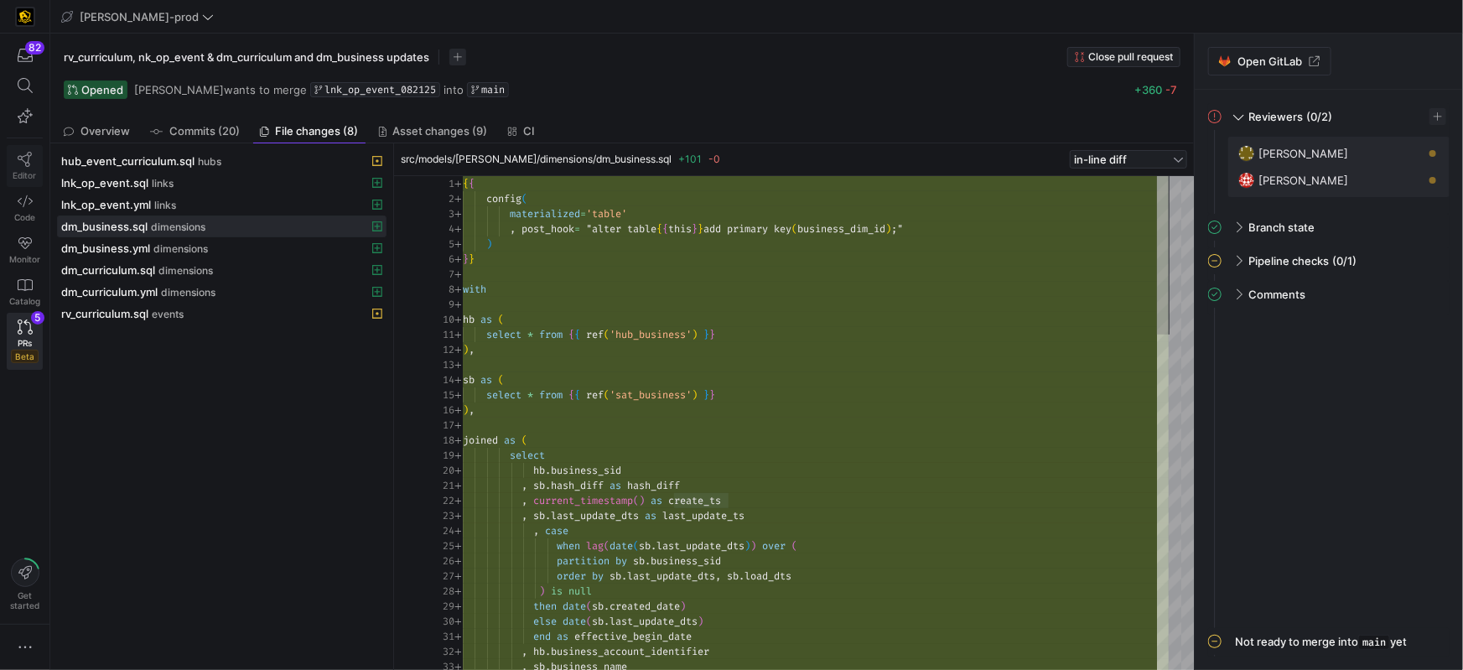
click at [26, 167] on link "Editor" at bounding box center [25, 166] width 36 height 42
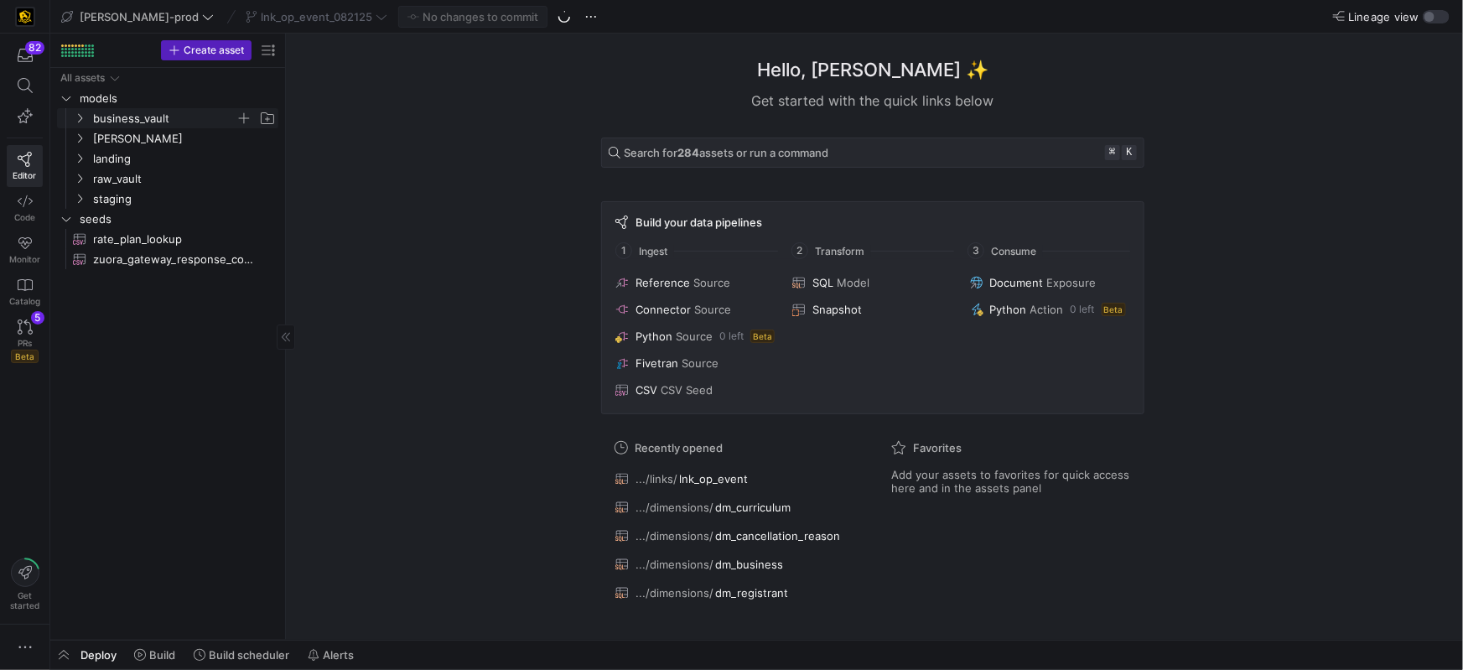
click at [82, 117] on icon "Press SPACE to select this row." at bounding box center [80, 118] width 12 height 10
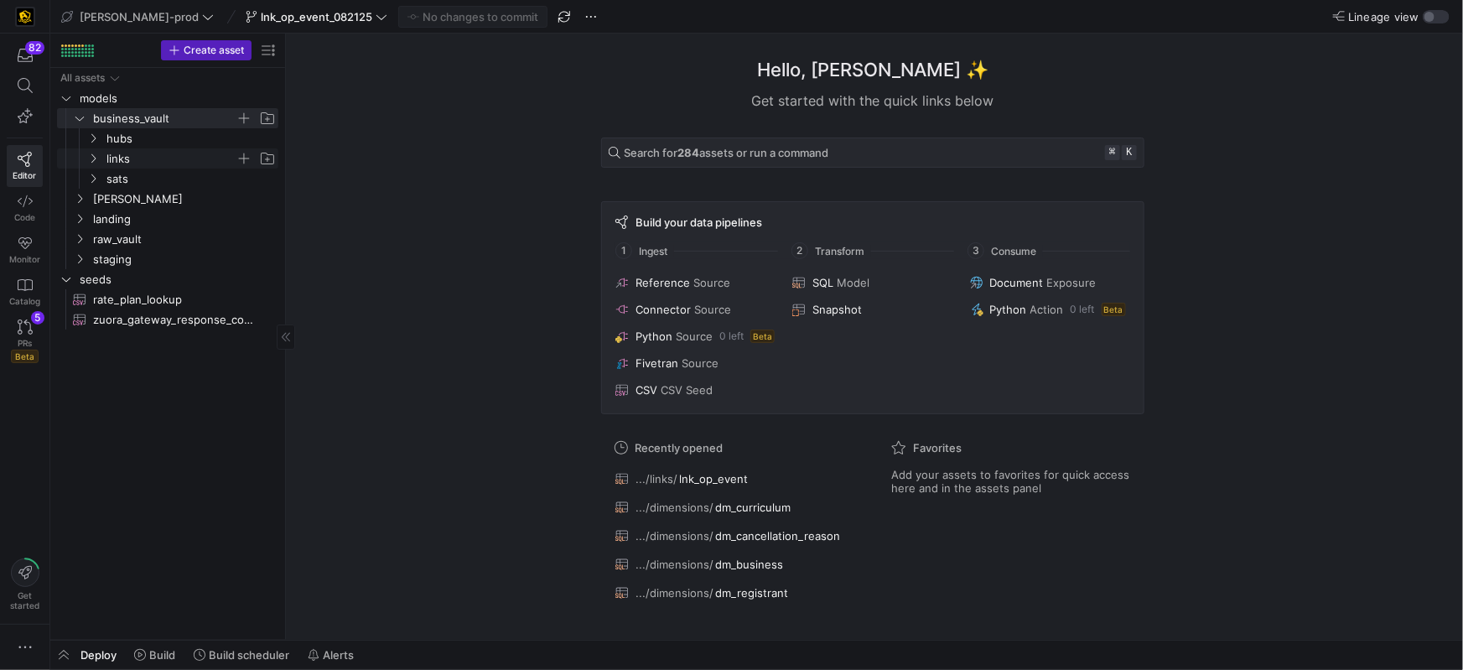
click at [91, 163] on icon "Press SPACE to select this row." at bounding box center [93, 158] width 12 height 10
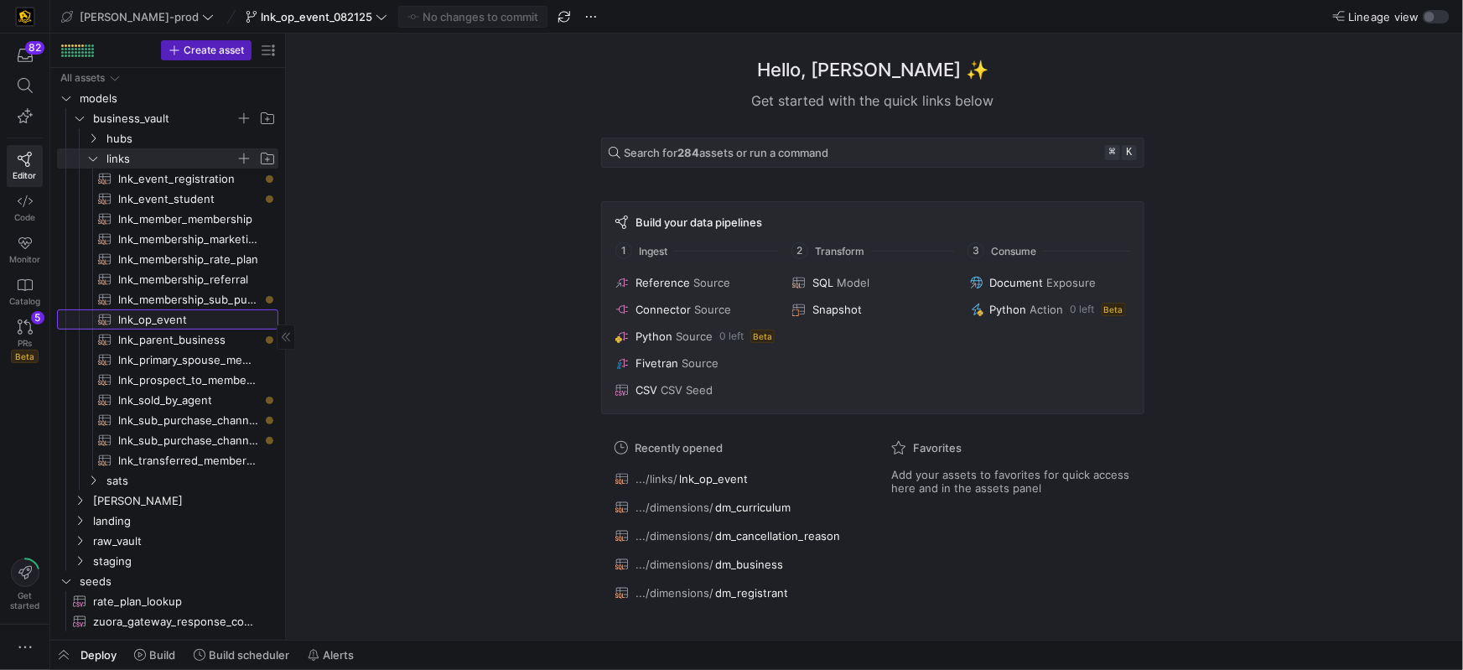
click at [148, 316] on span "lnk_op_event​​​​​​​​​​" at bounding box center [188, 319] width 141 height 19
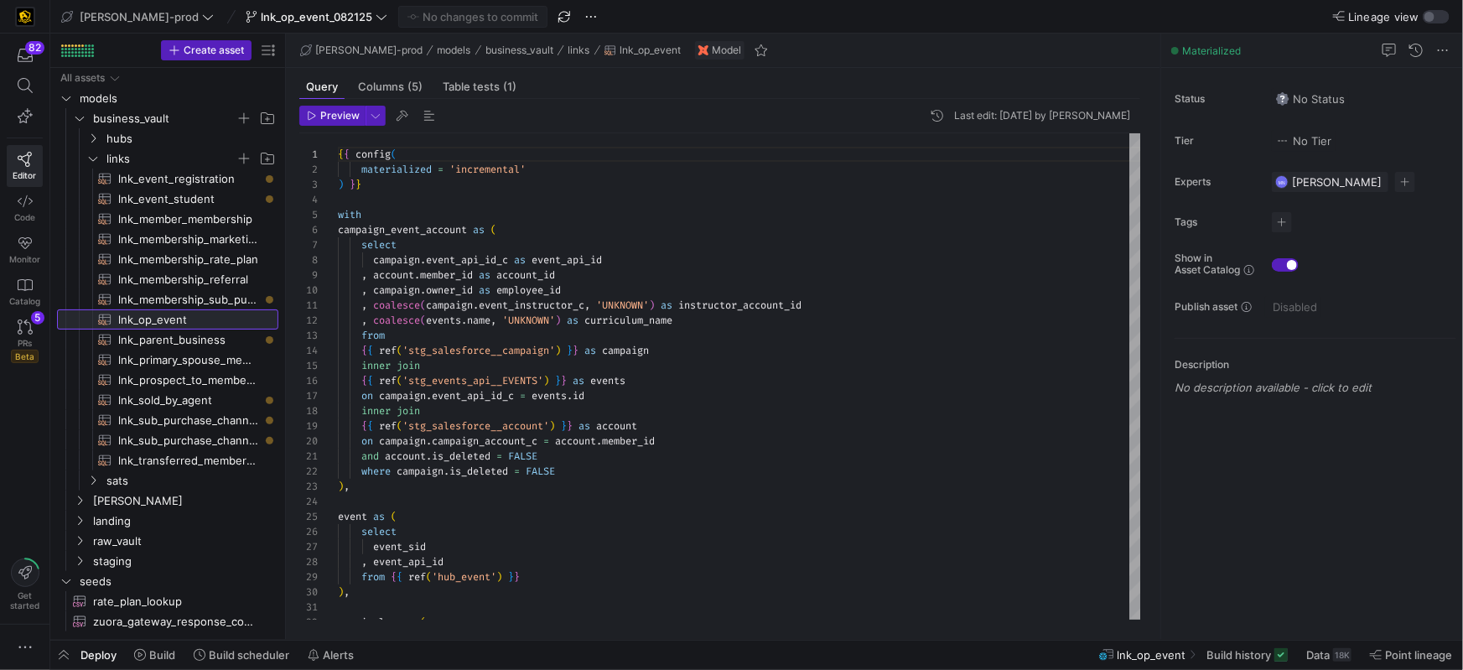
scroll to position [151, 0]
click at [94, 155] on icon "Press SPACE to select this row." at bounding box center [93, 158] width 12 height 10
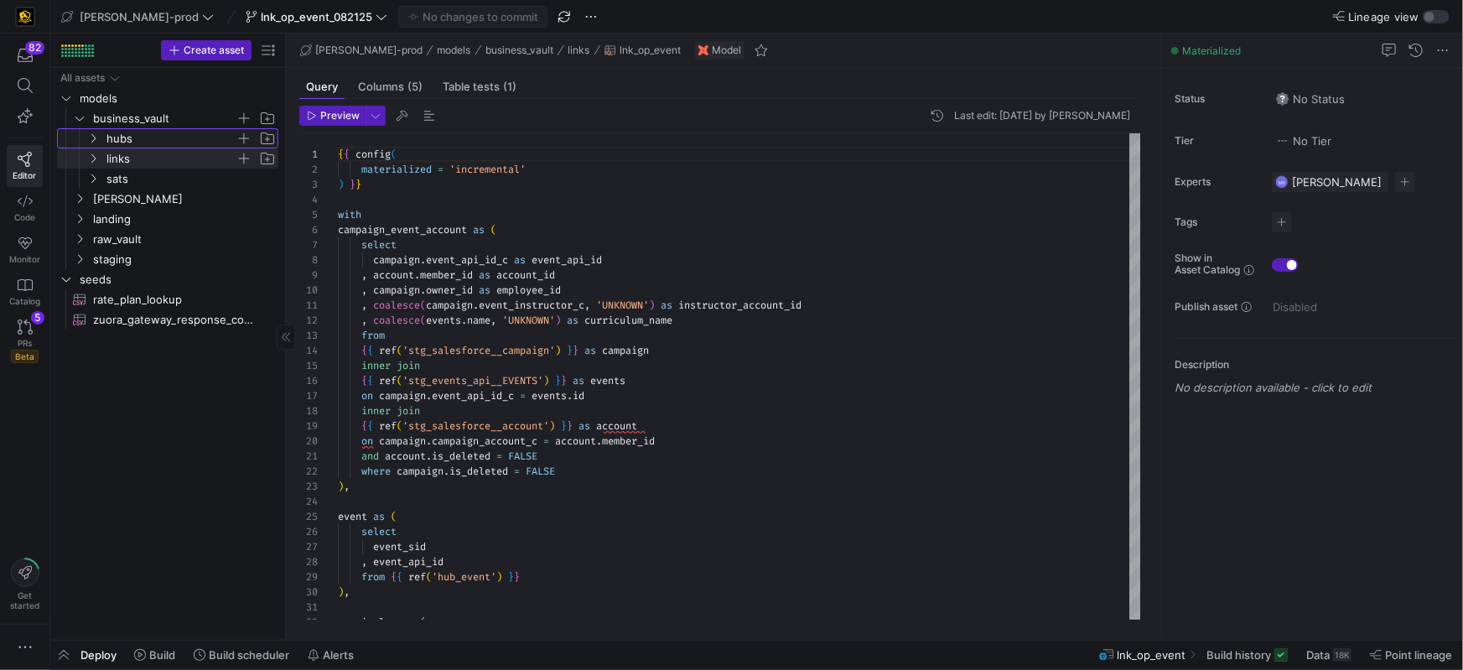
click at [93, 141] on icon "Press SPACE to select this row." at bounding box center [93, 138] width 12 height 10
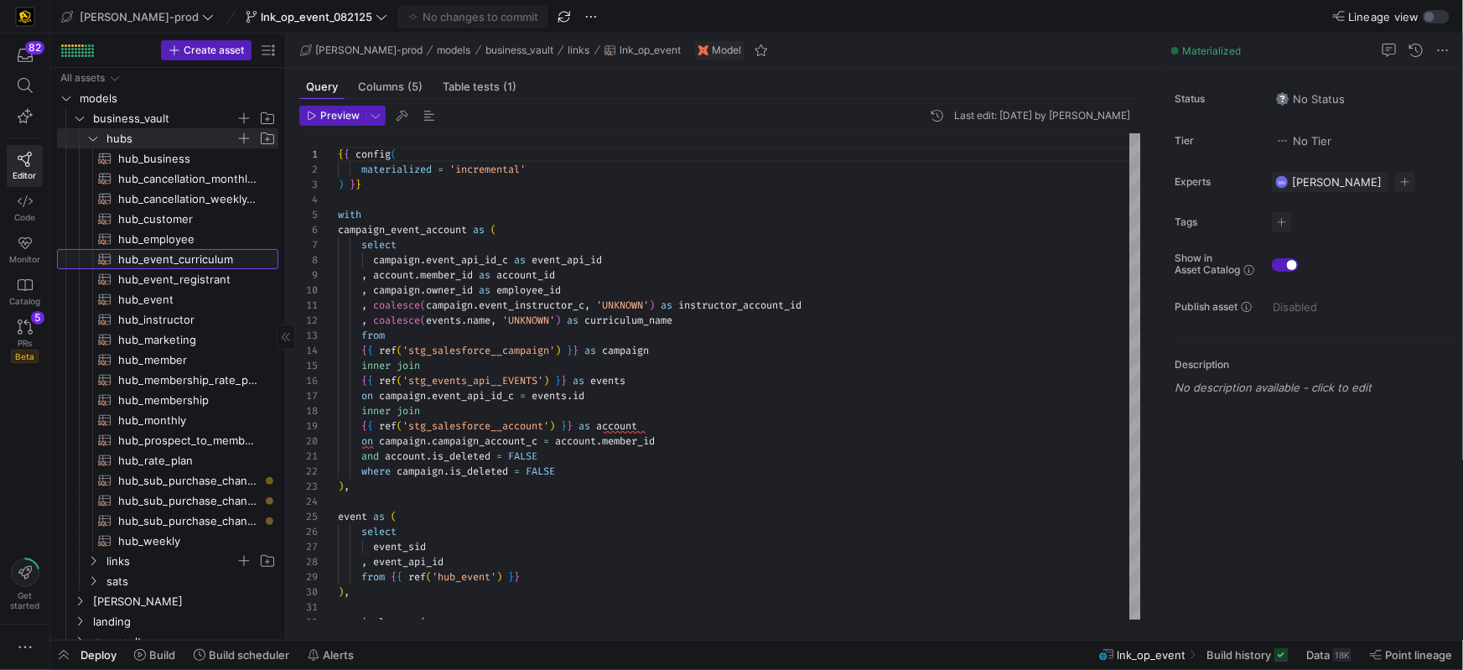
click at [186, 263] on span "hub_event_curriculum​​​​​​​​​​" at bounding box center [188, 259] width 141 height 19
type textarea "{{ config( materialized='incremental', incremental_strategy='merge', unique_key…"
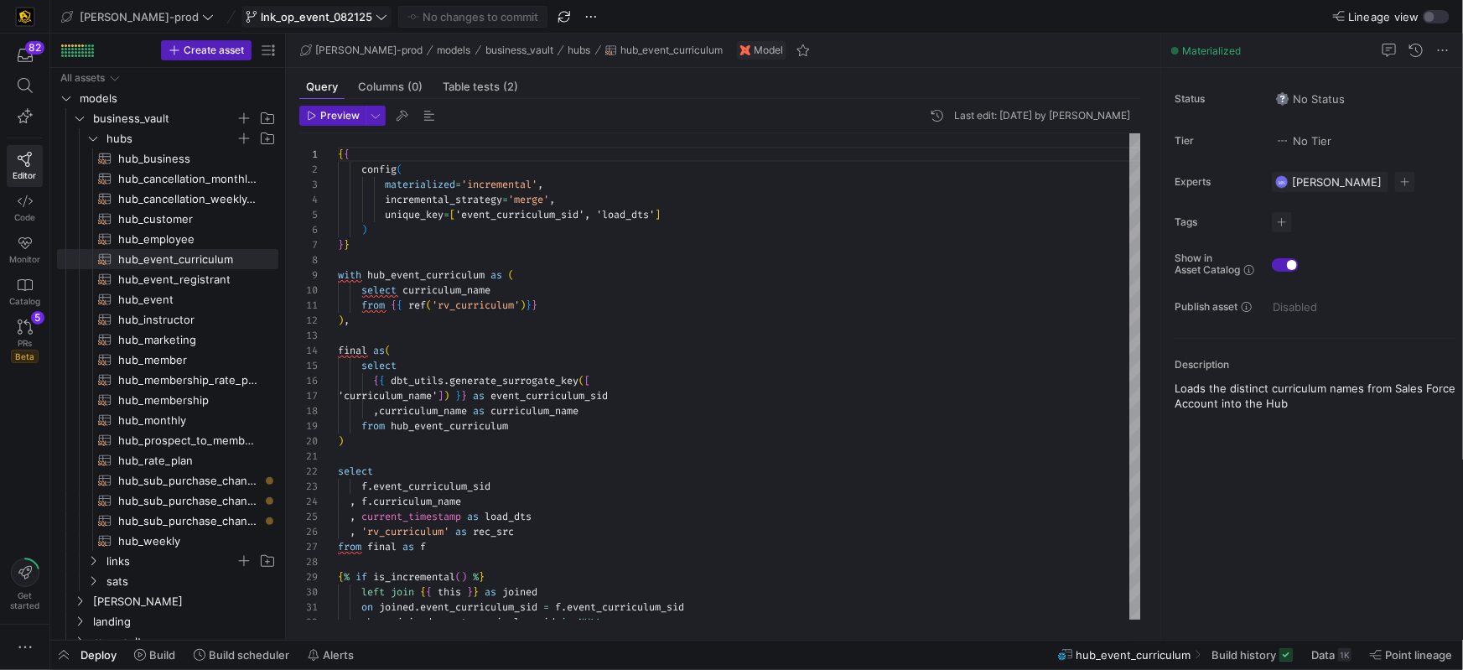
click at [376, 18] on icon at bounding box center [382, 17] width 12 height 12
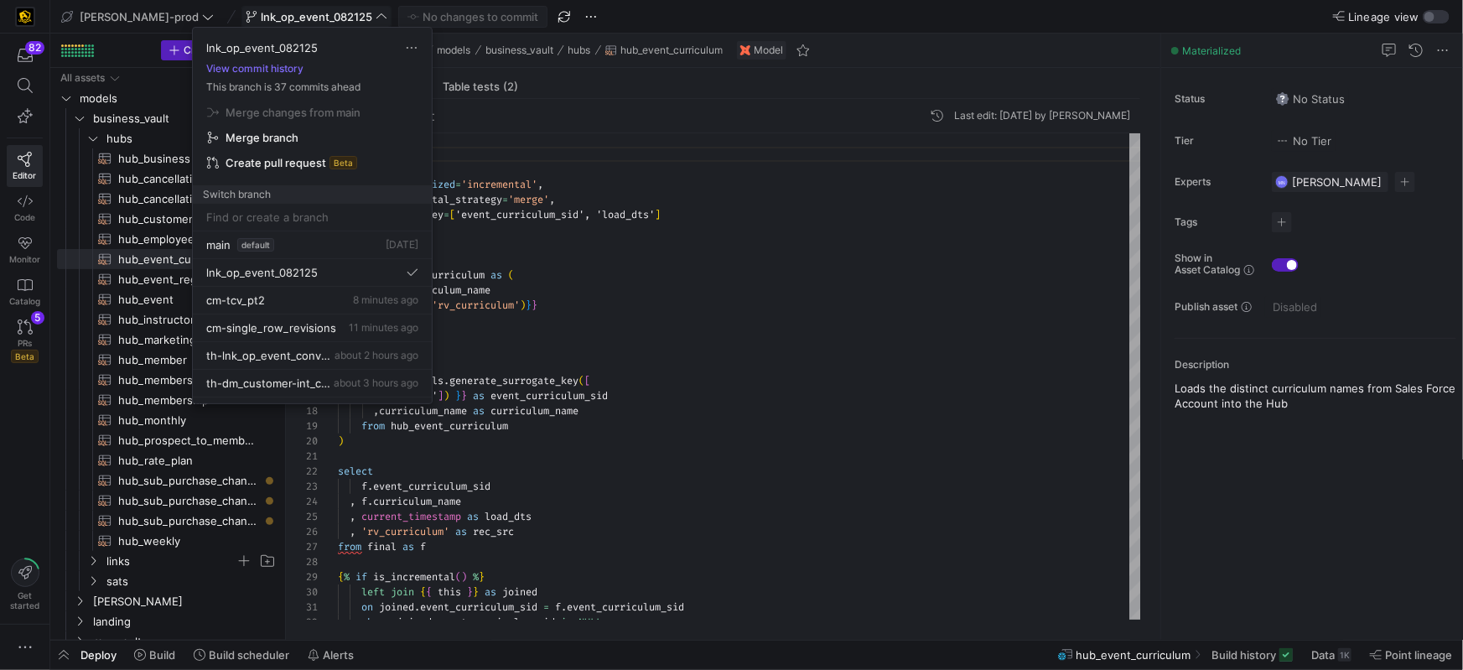
click at [580, 206] on div at bounding box center [731, 335] width 1463 height 670
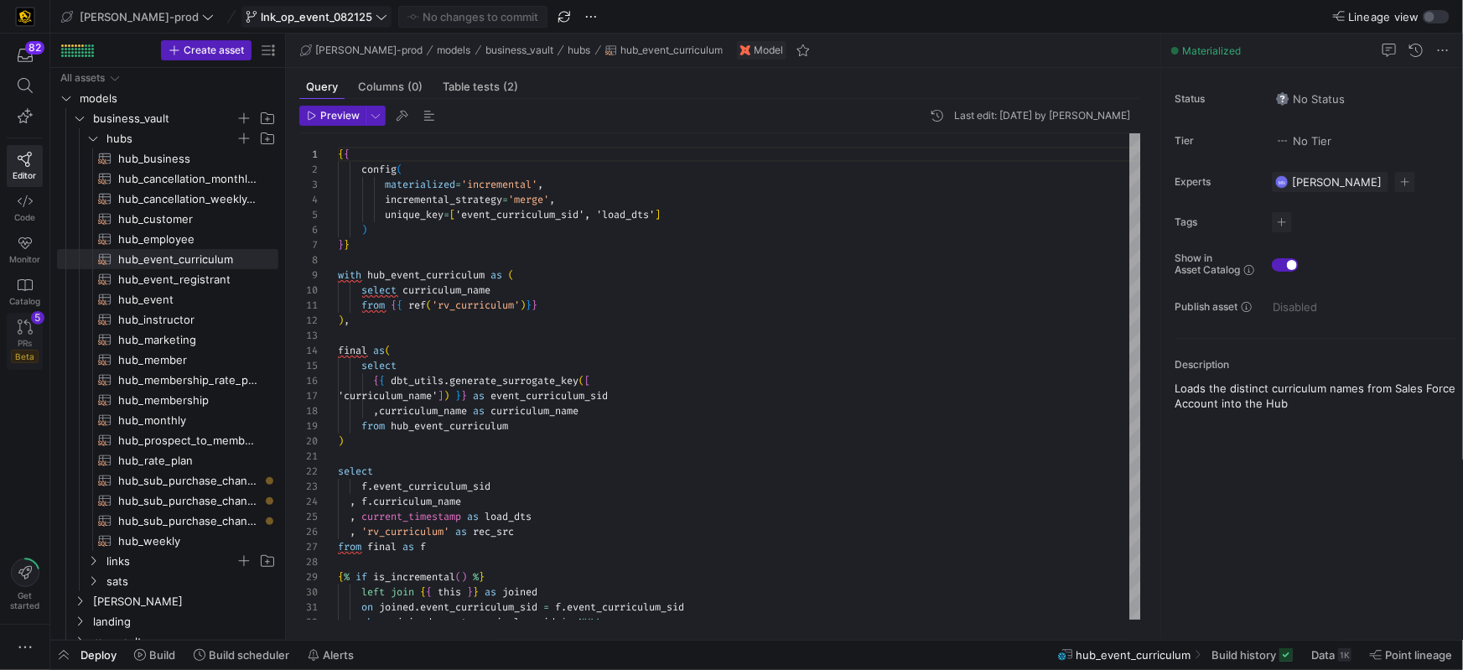
click at [23, 327] on icon at bounding box center [25, 326] width 15 height 15
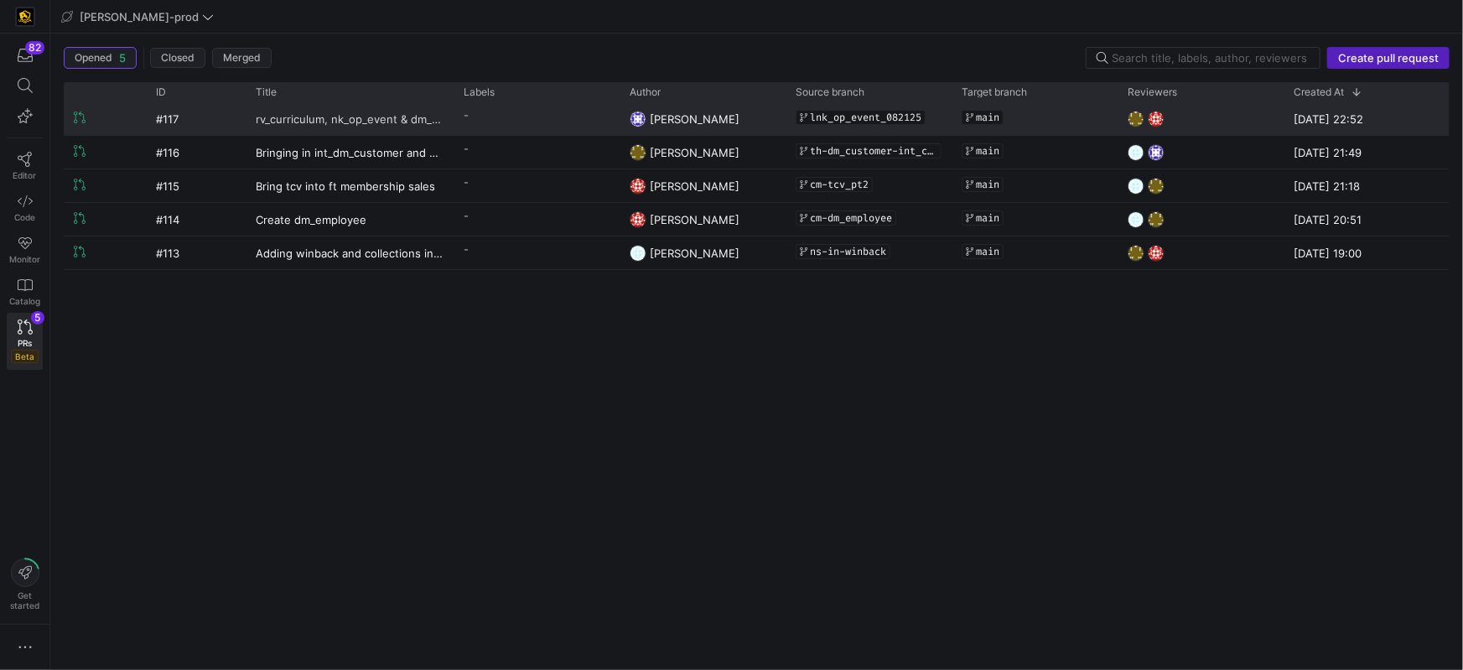
click at [429, 122] on span "rv_curriculum, nk_op_event & dm_curriculum and dm_business updates" at bounding box center [350, 118] width 188 height 31
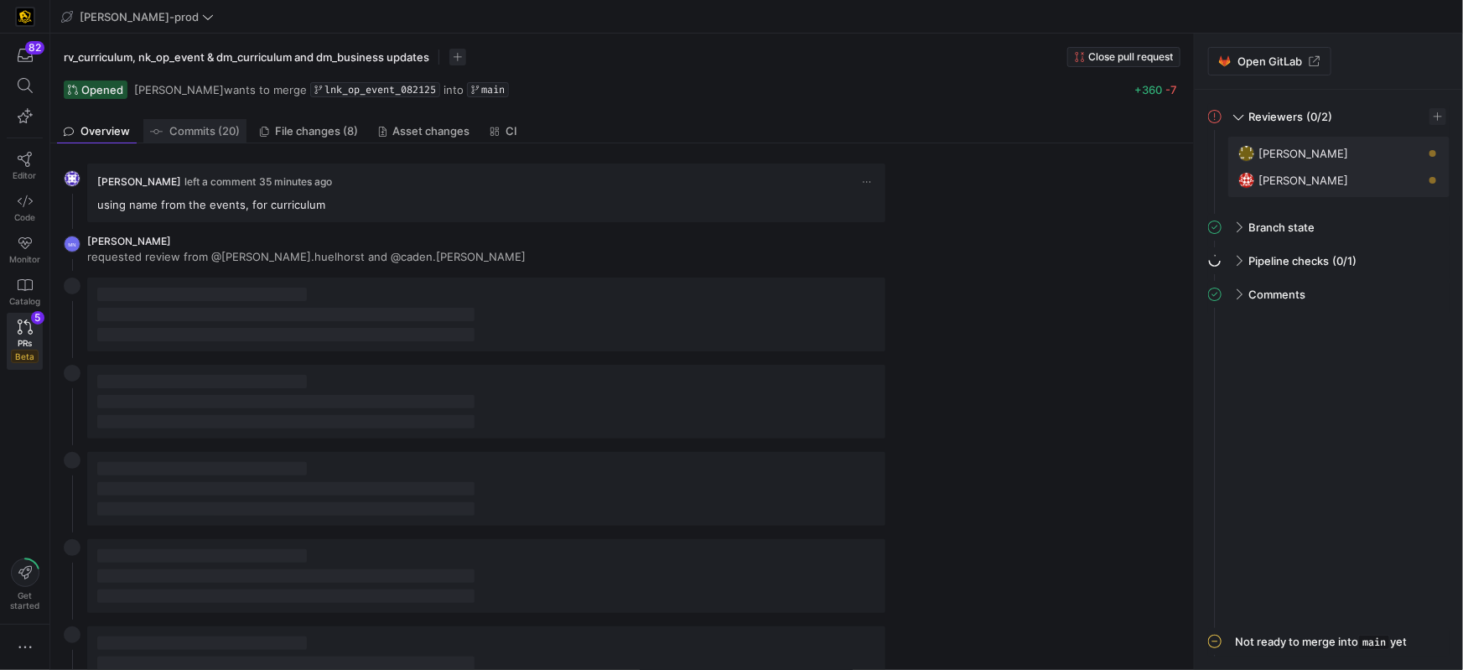
click at [234, 131] on span "Commits (20)" at bounding box center [204, 131] width 70 height 11
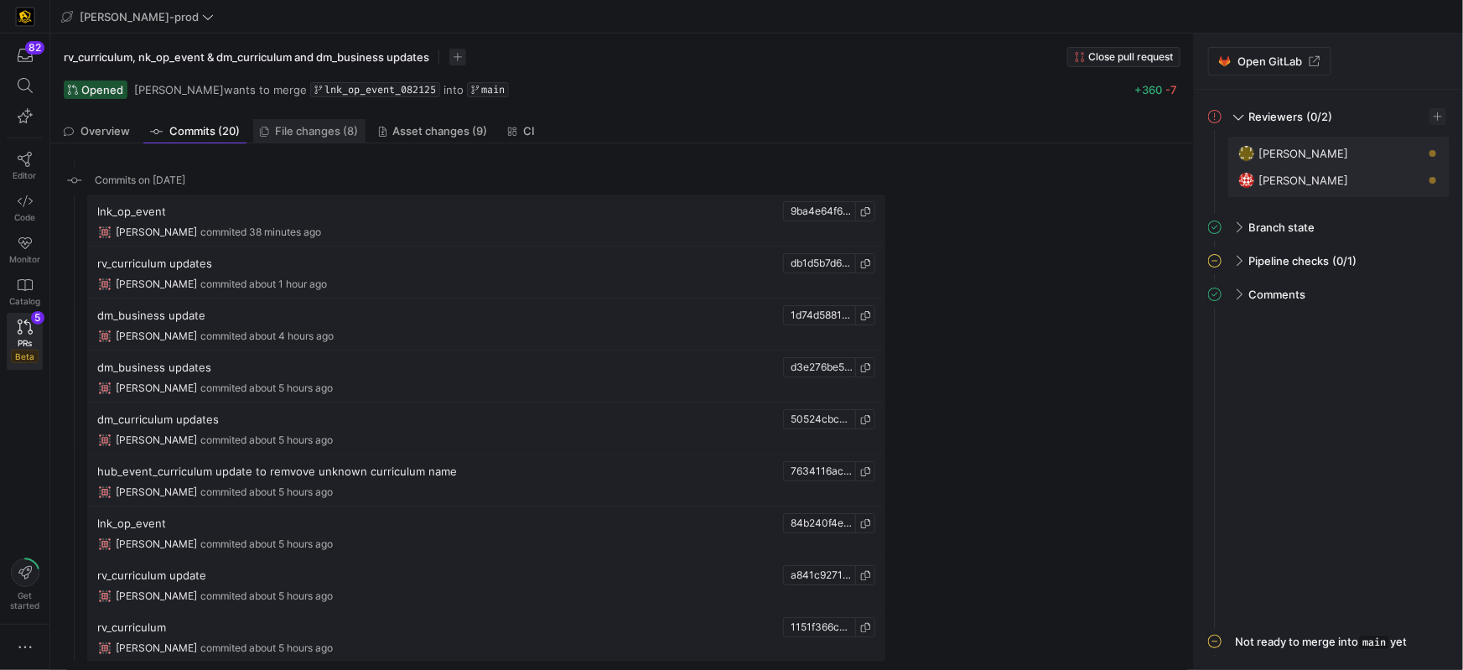
click at [335, 135] on span "File changes (8)" at bounding box center [317, 131] width 83 height 11
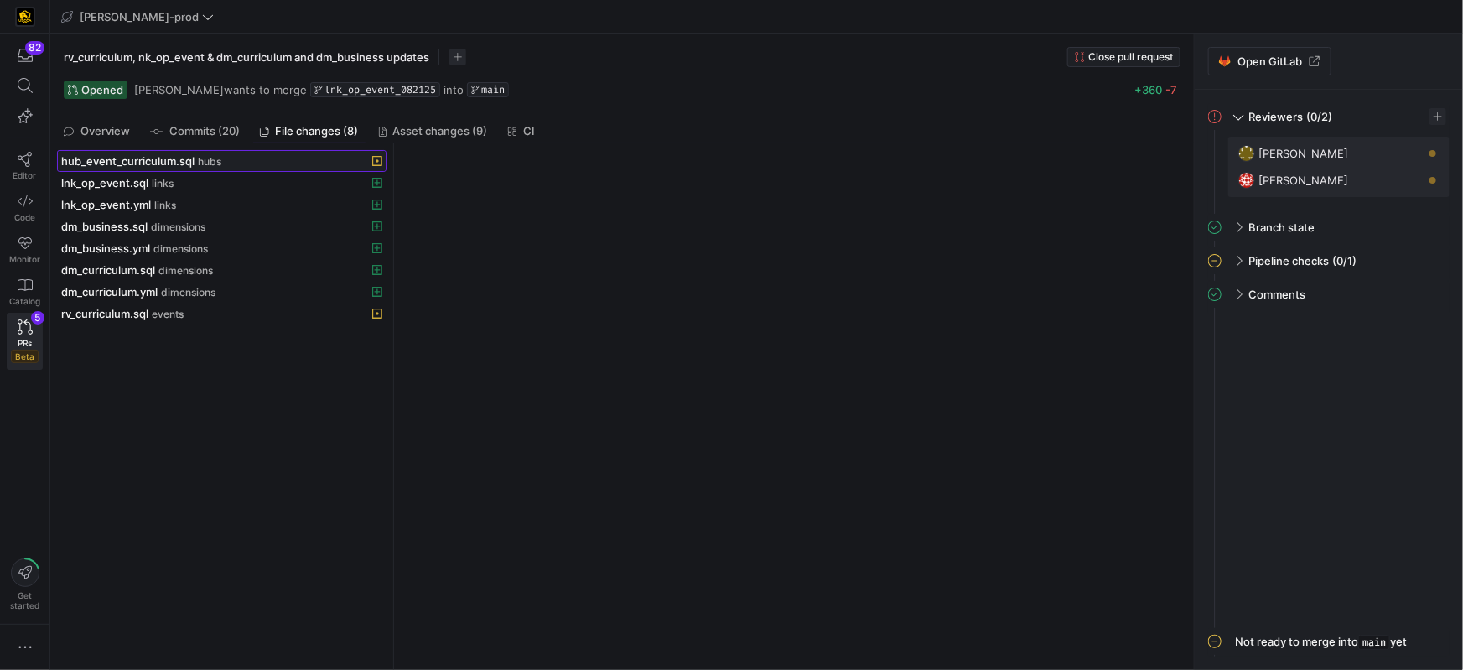
drag, startPoint x: 205, startPoint y: 151, endPoint x: 189, endPoint y: 161, distance: 19.6
click at [205, 152] on span at bounding box center [222, 161] width 328 height 20
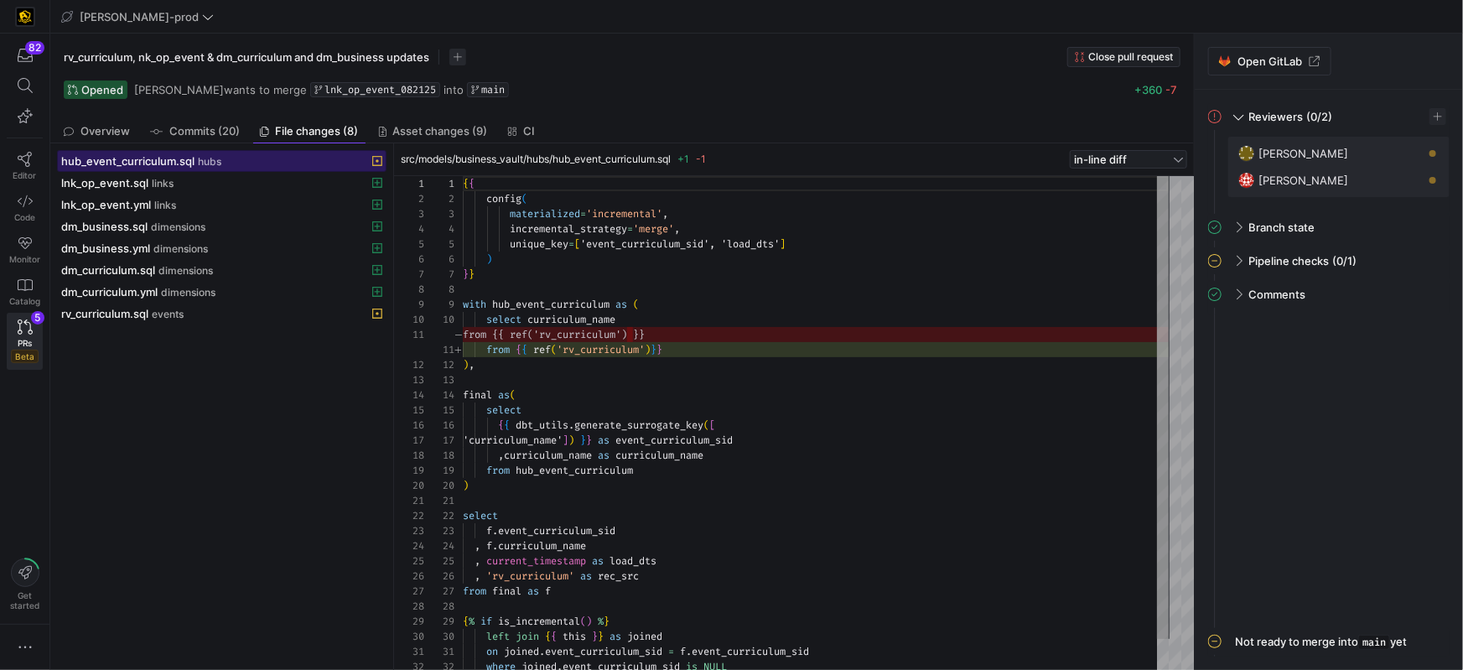
scroll to position [151, 0]
click at [30, 162] on icon at bounding box center [25, 159] width 15 height 15
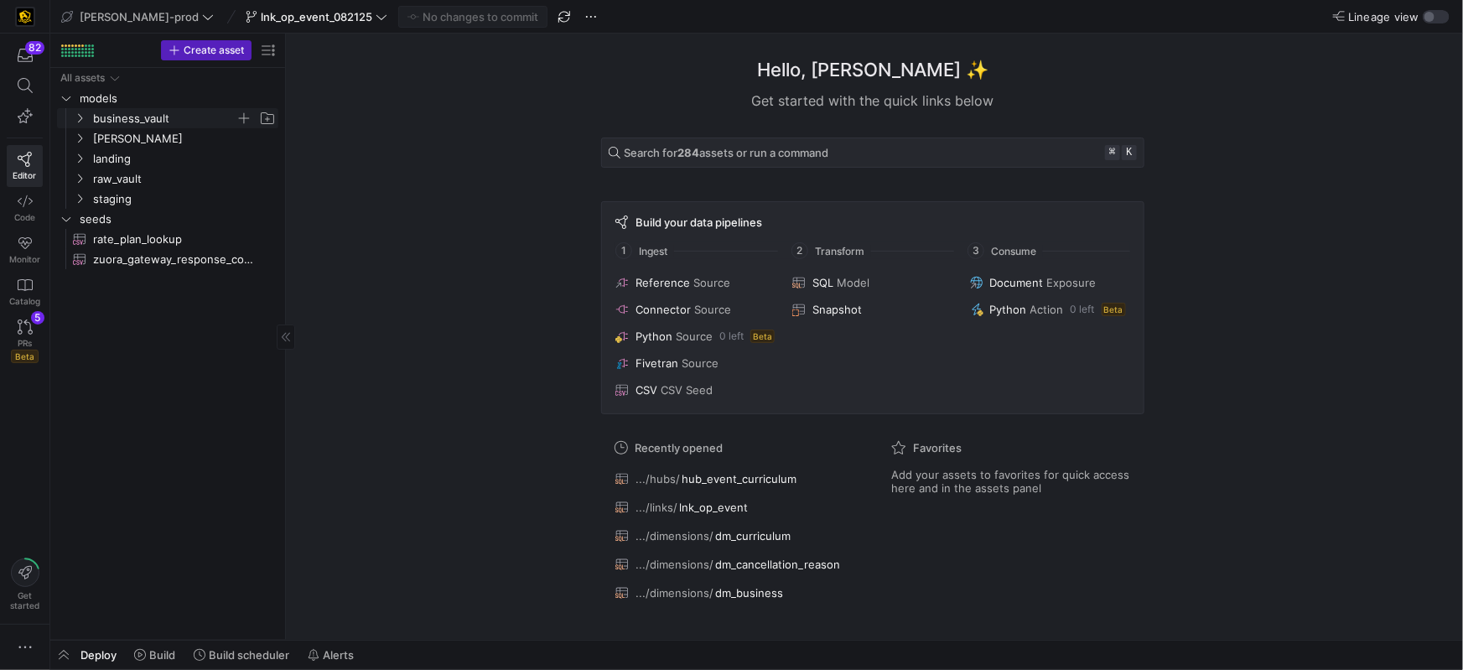
click at [80, 120] on icon "Press SPACE to select this row." at bounding box center [80, 118] width 12 height 10
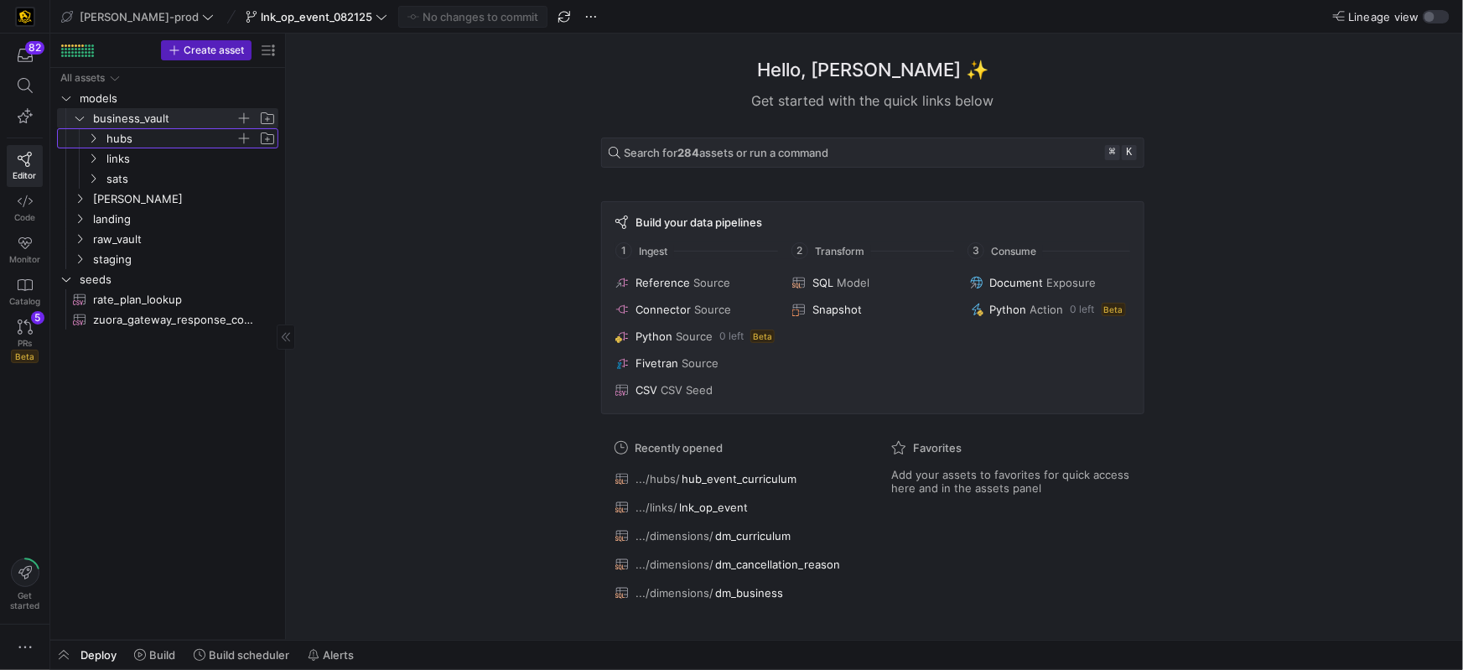
click at [96, 141] on icon "Press SPACE to select this row." at bounding box center [93, 138] width 12 height 10
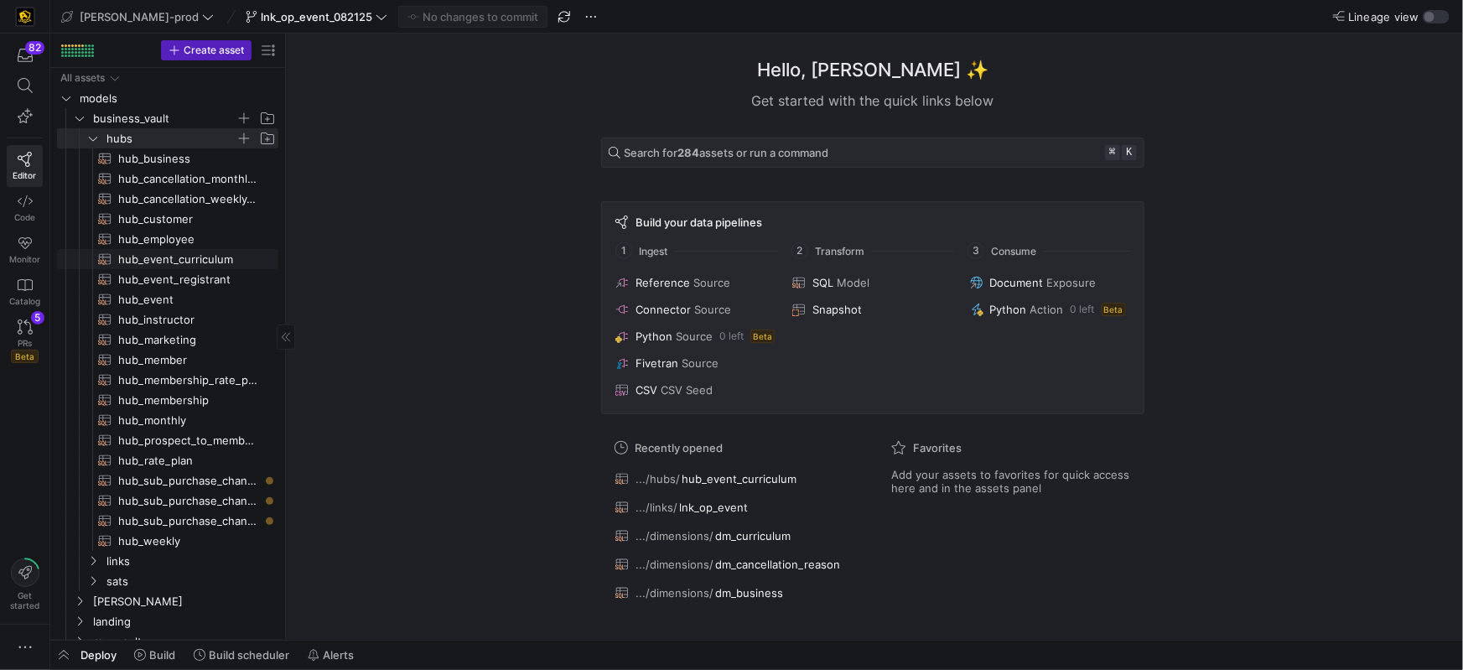
click at [169, 257] on span "hub_event_curriculum​​​​​​​​​​" at bounding box center [188, 259] width 141 height 19
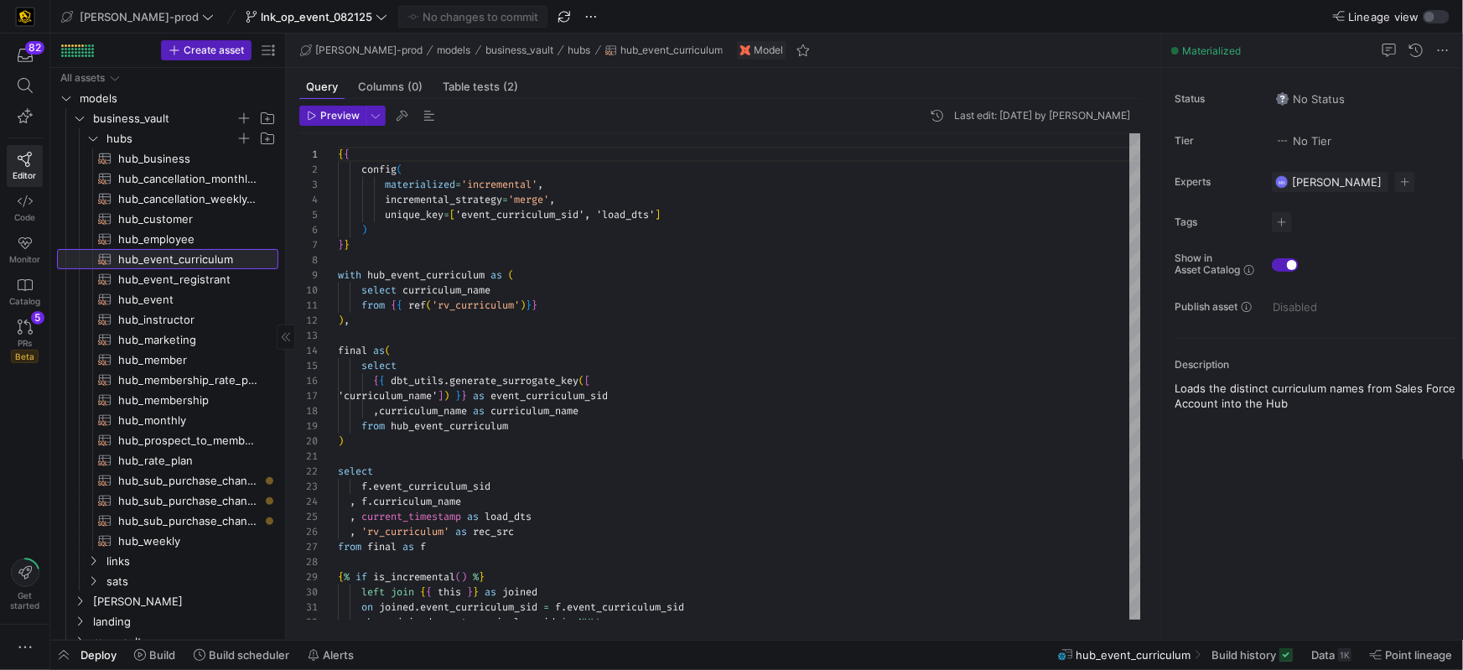
scroll to position [151, 0]
drag, startPoint x: 538, startPoint y: 303, endPoint x: 637, endPoint y: 288, distance: 100.2
click at [537, 303] on span "}" at bounding box center [535, 304] width 6 height 13
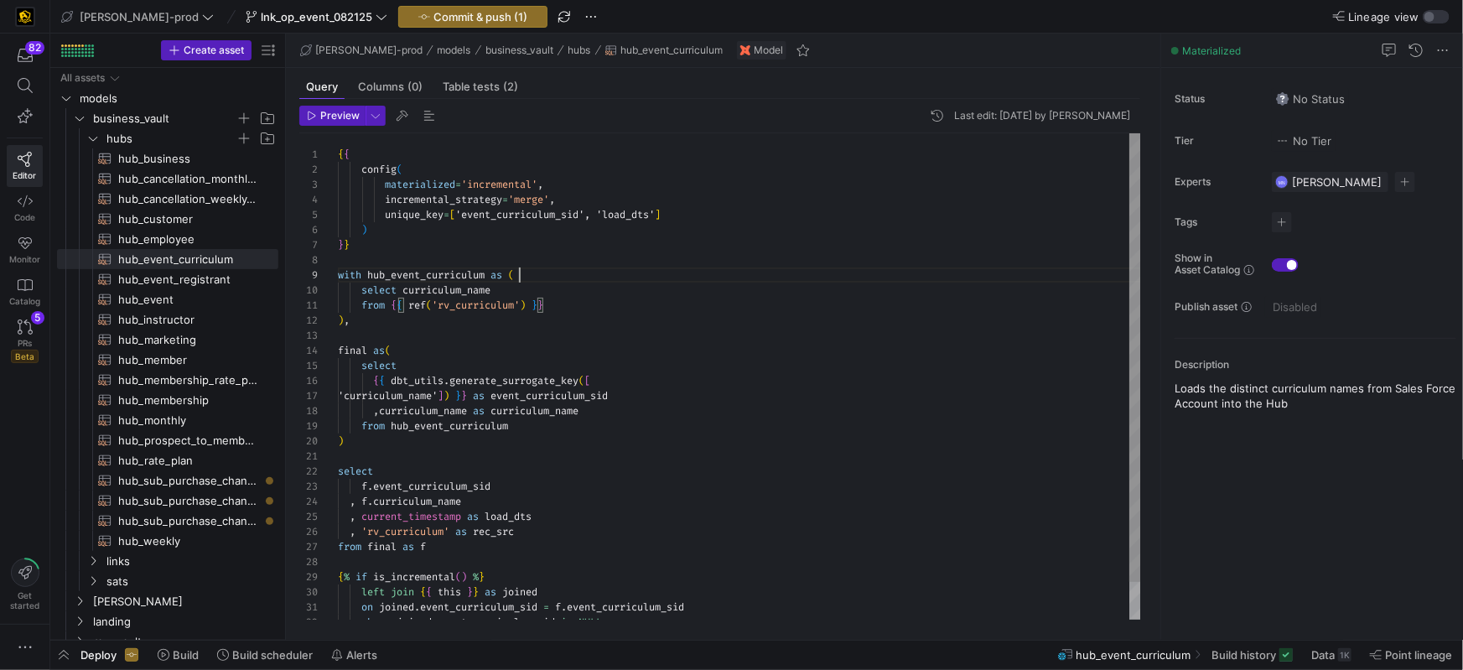
click at [838, 280] on div "{ { config ( materialized = 'incremental' , incremental_strategy = 'merge' , un…" at bounding box center [739, 396] width 803 height 527
click at [96, 142] on icon "Press SPACE to select this row." at bounding box center [93, 138] width 12 height 10
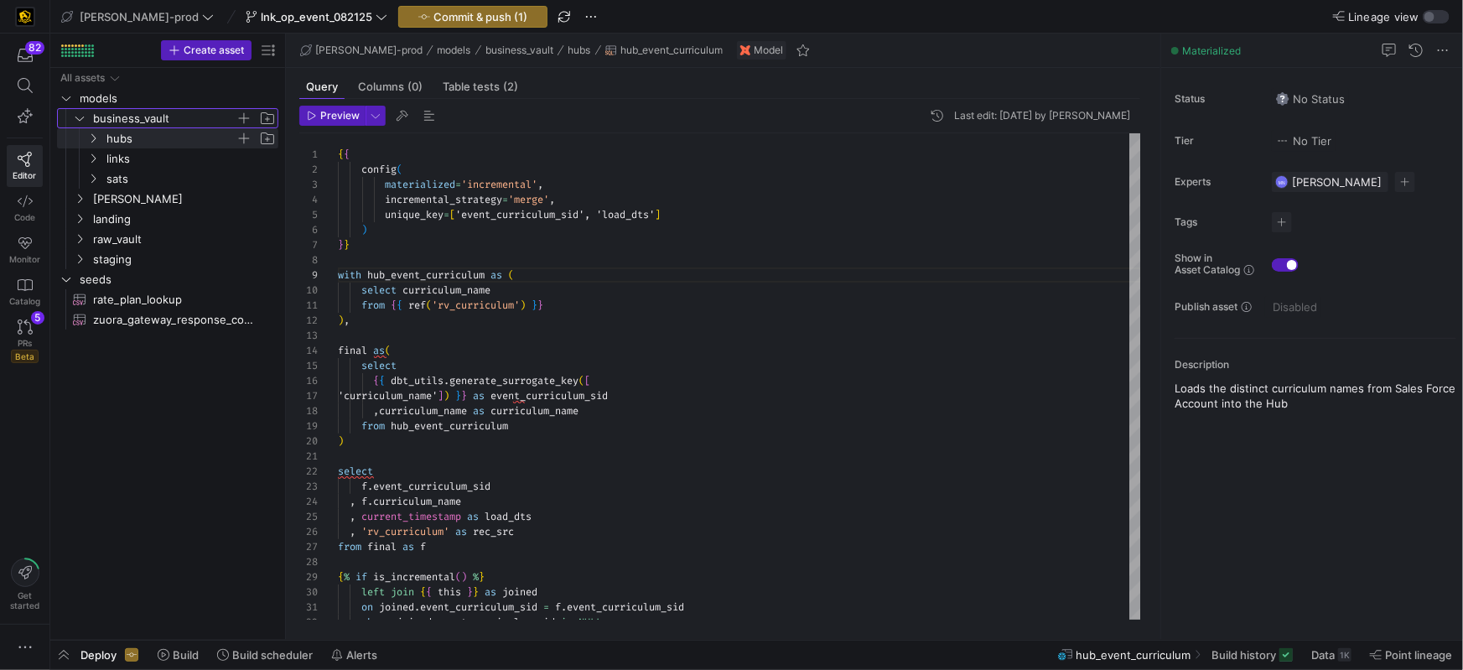
click at [84, 122] on icon "Press SPACE to select this row." at bounding box center [80, 118] width 12 height 10
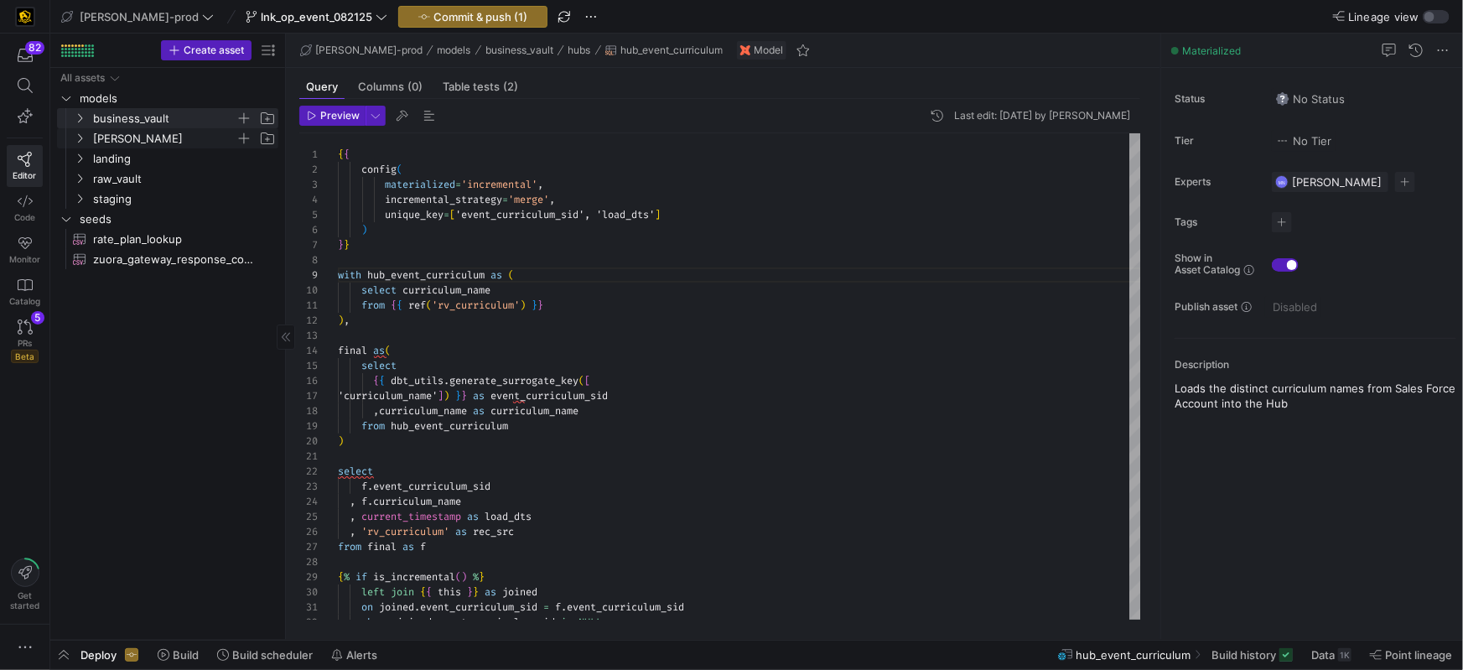
click at [85, 142] on icon "Press SPACE to select this row." at bounding box center [80, 138] width 12 height 10
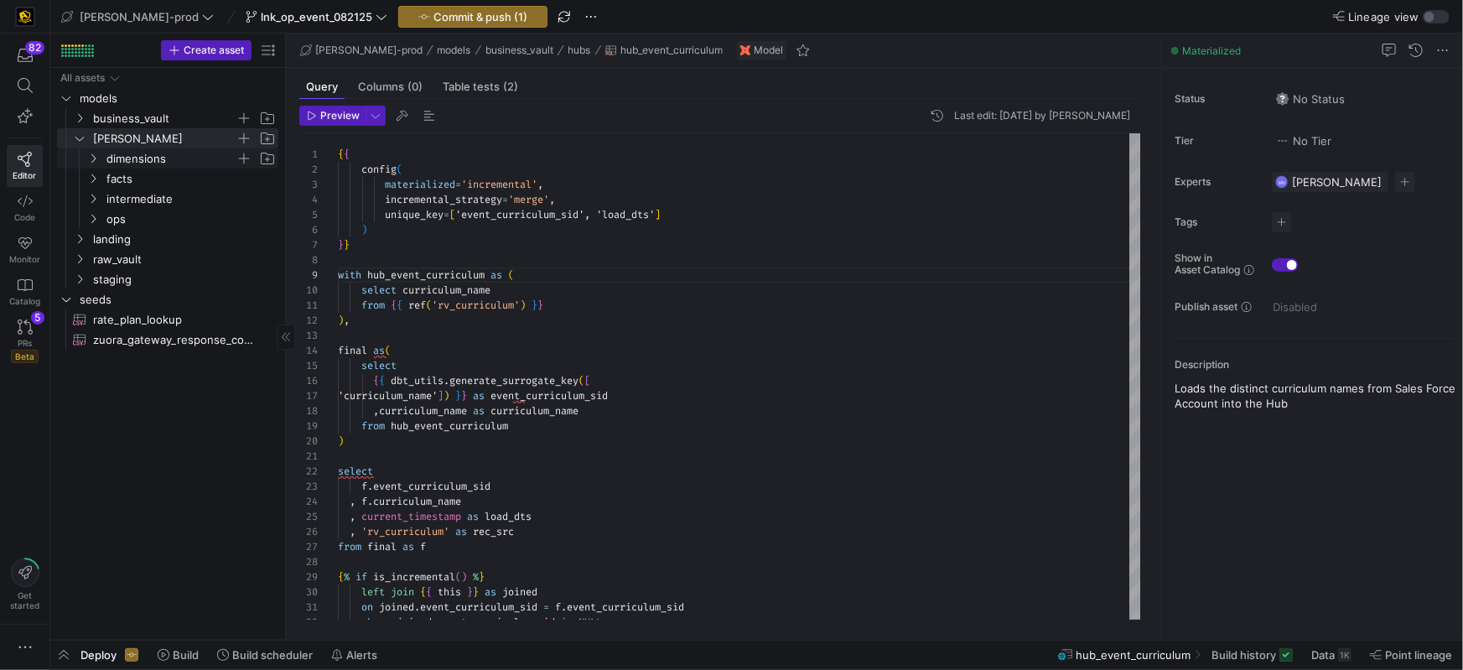
click at [91, 156] on icon "Press SPACE to select this row." at bounding box center [93, 158] width 12 height 10
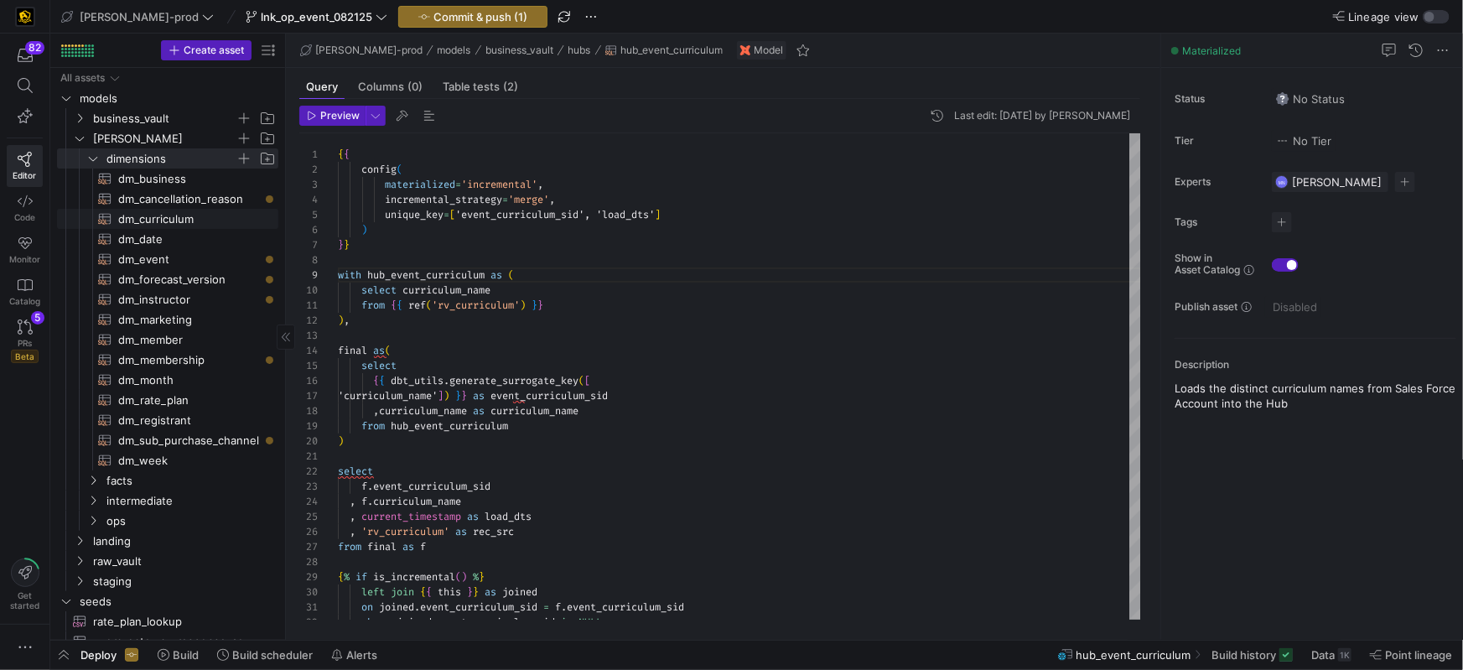
click at [179, 221] on span "dm_curriculum​​​​​​​​​​" at bounding box center [188, 219] width 141 height 19
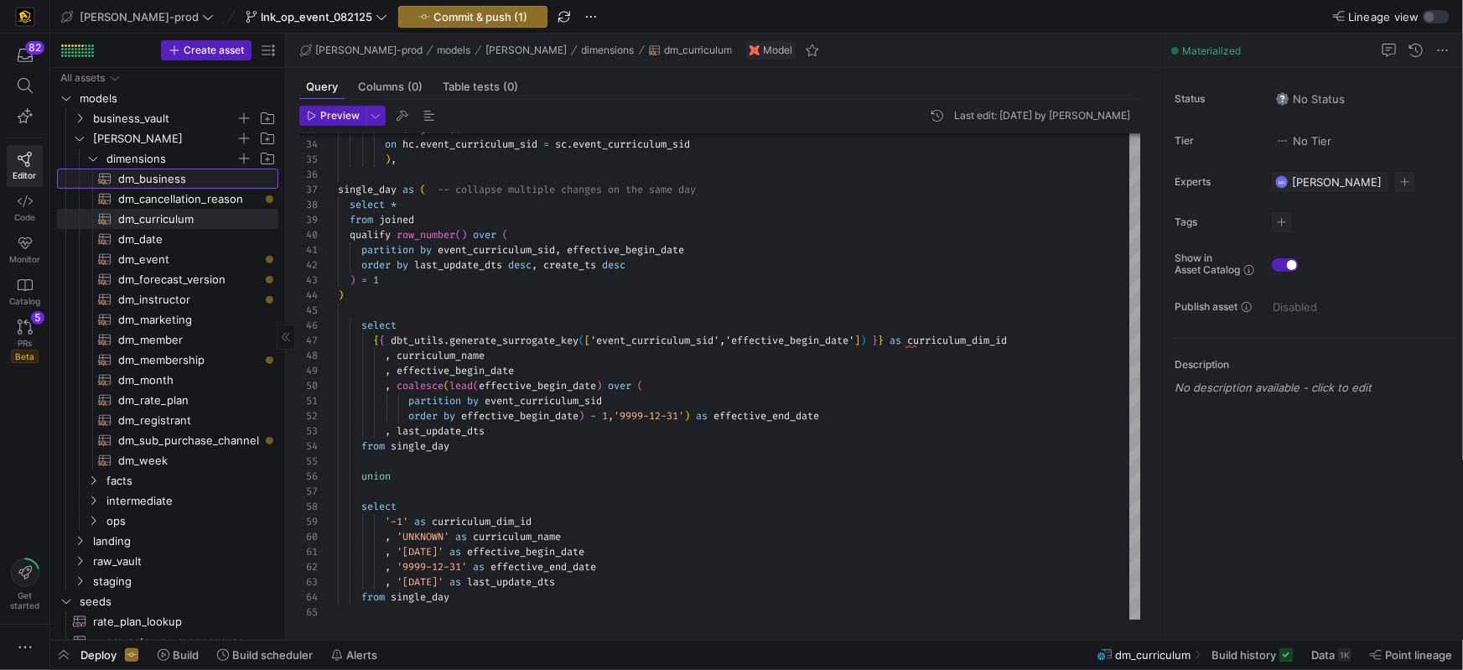
click at [162, 179] on span "dm_business​​​​​​​​​​" at bounding box center [188, 178] width 141 height 19
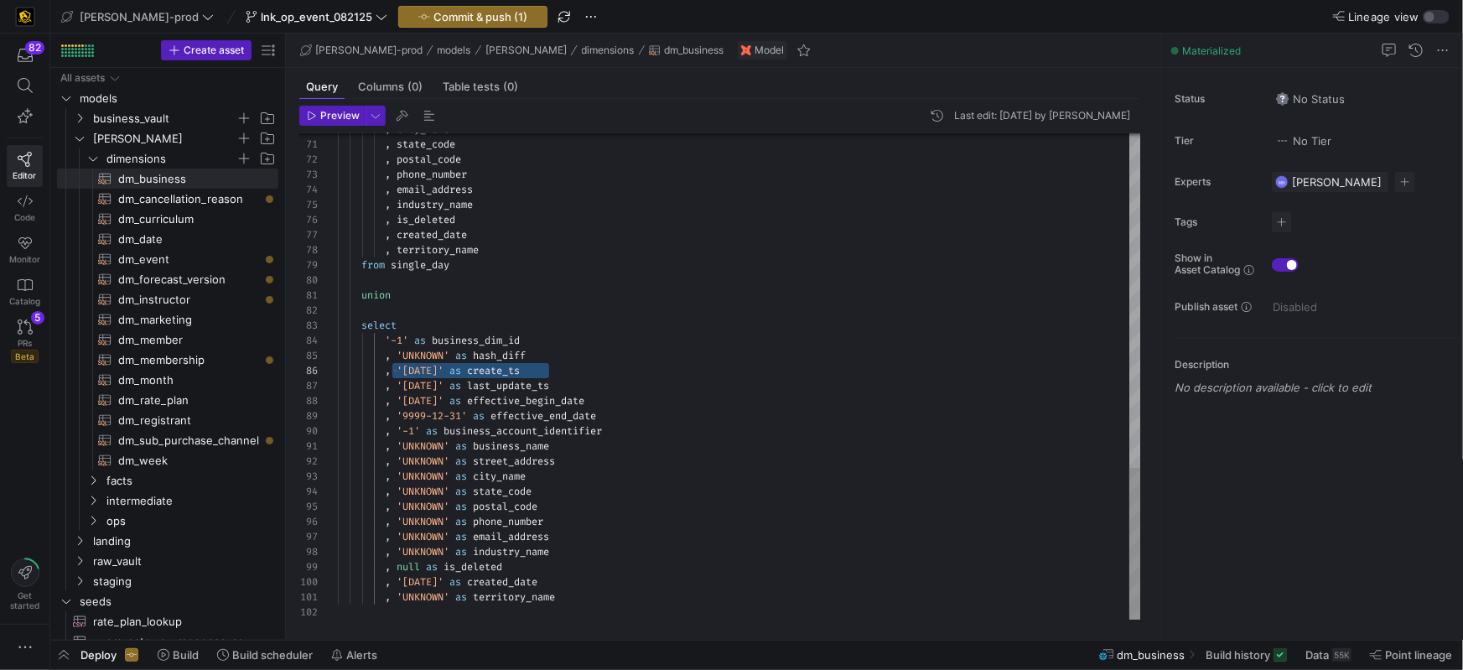
scroll to position [75, 49]
drag, startPoint x: 568, startPoint y: 371, endPoint x: 431, endPoint y: 371, distance: 136.7
click at [388, 370] on div ", '1900-01-01' as create_ts" at bounding box center [739, 370] width 803 height 15
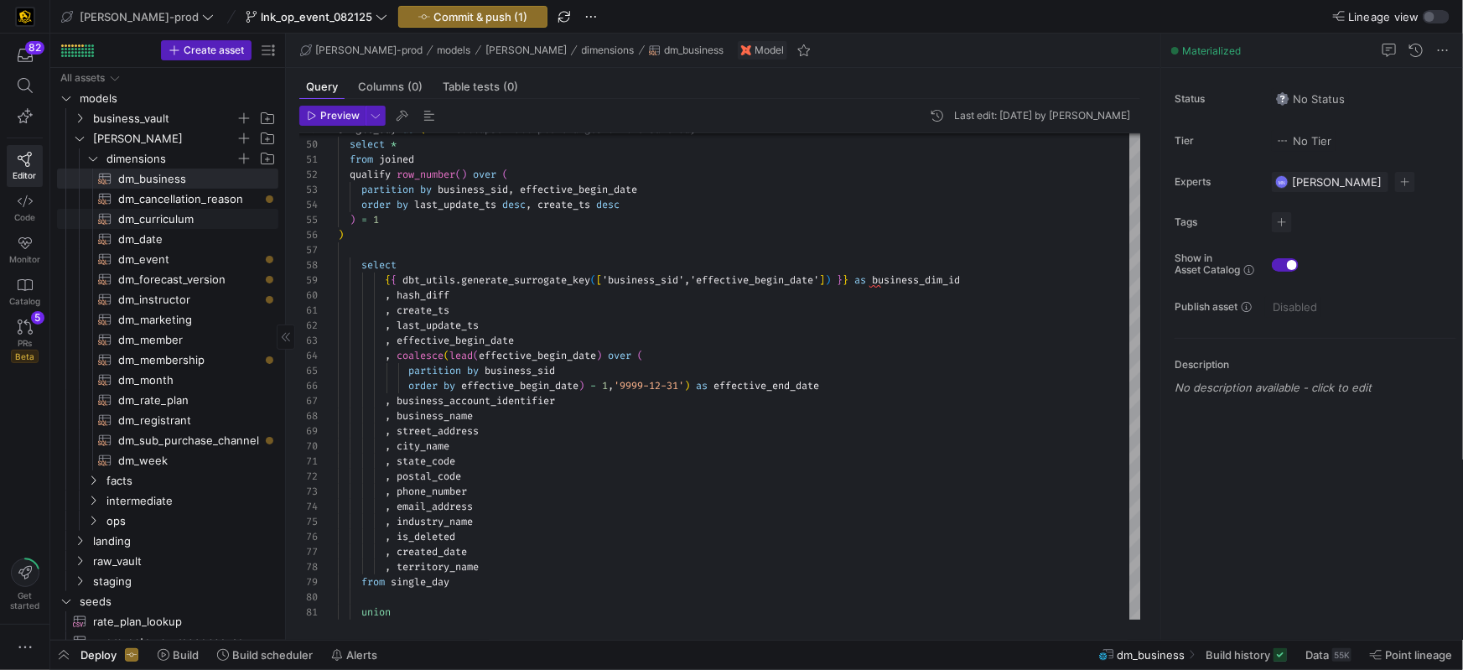
click at [142, 215] on span "dm_curriculum​​​​​​​​​​" at bounding box center [188, 219] width 141 height 19
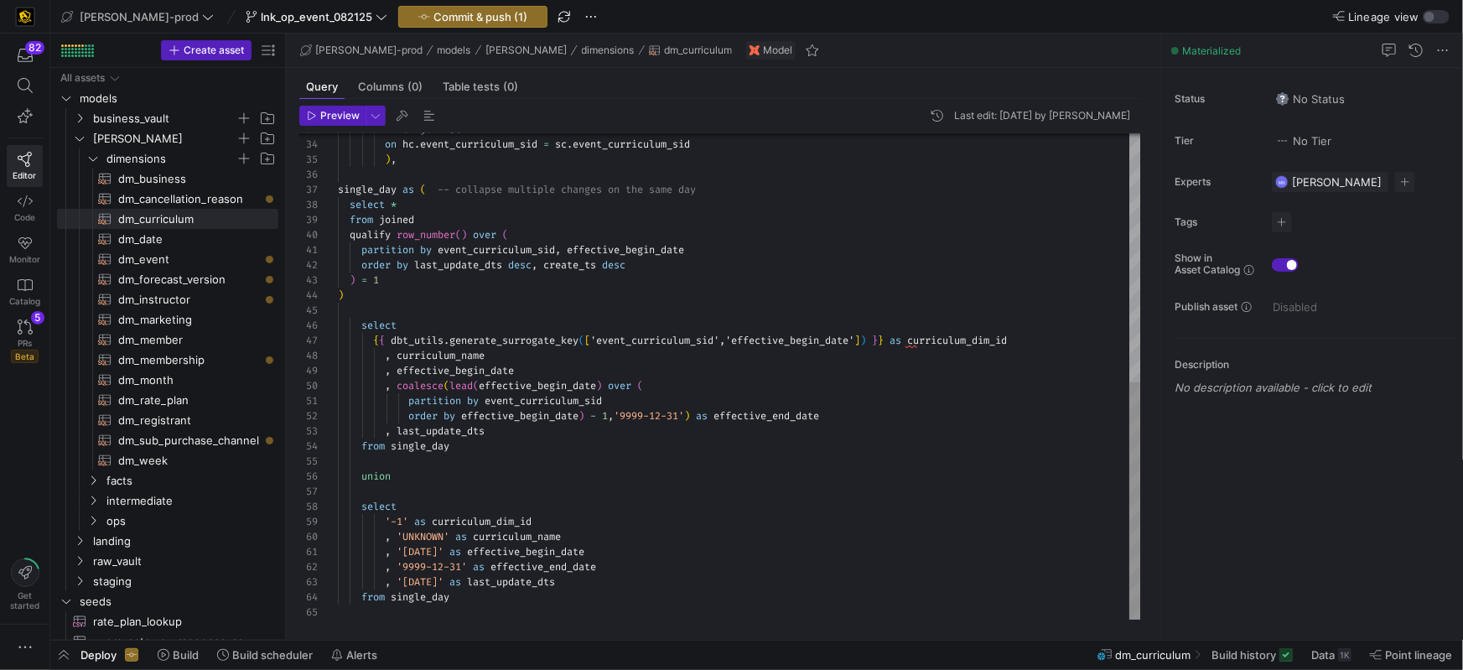
click at [620, 530] on div "inner join sc on hc . event_curriculum_sid = sc . event_curriculum_sid ) , sing…" at bounding box center [739, 122] width 803 height 994
click at [644, 570] on div ", '9999-12-31' as effective_end_date" at bounding box center [739, 566] width 803 height 15
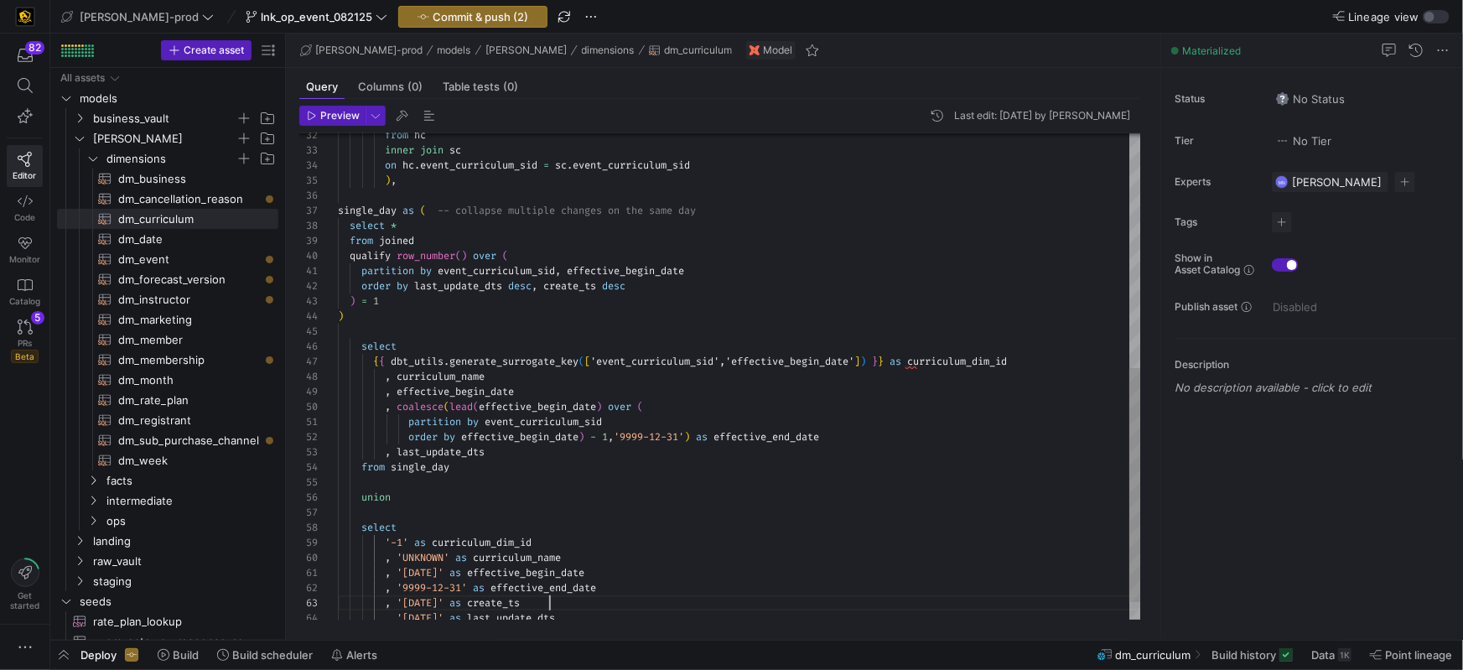
click at [866, 437] on div "order by effective_begin_date ) - 1 , '9999-12-31' ) as effective_end_date" at bounding box center [739, 436] width 803 height 15
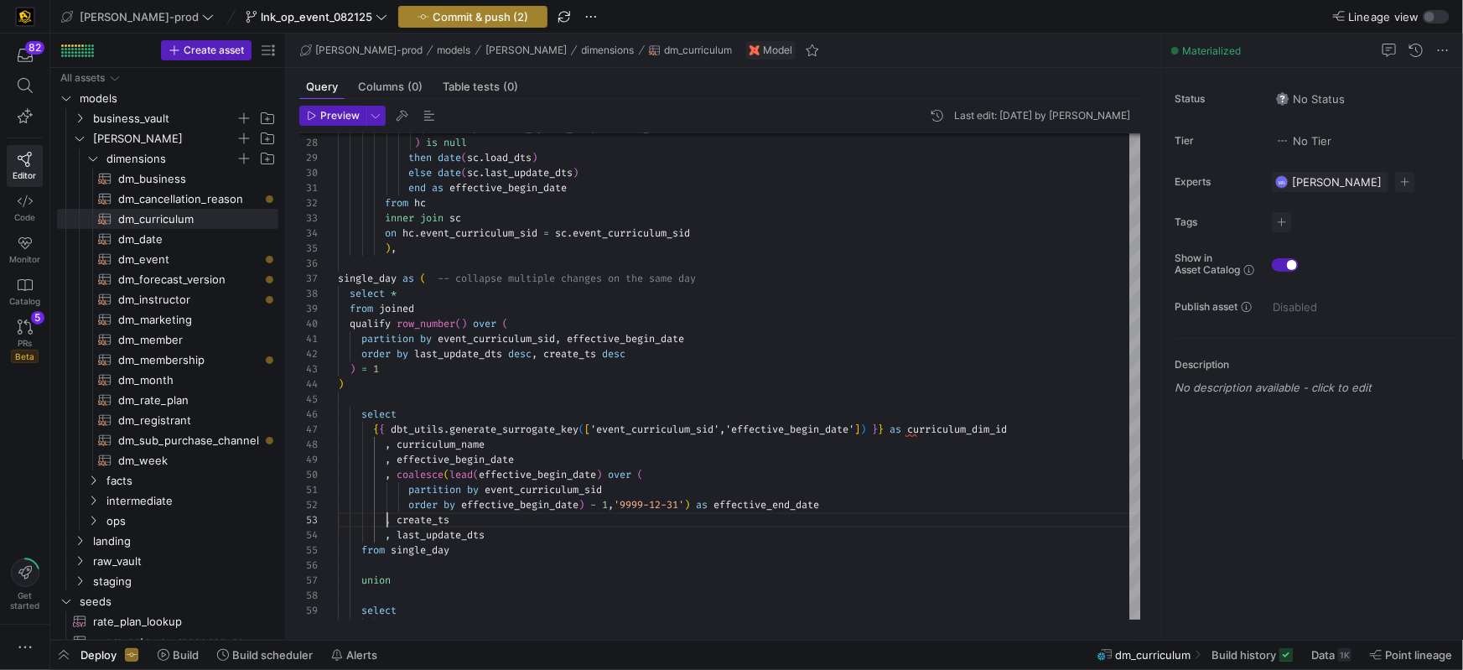
type textarea "partition by event_curriculum_sid order by effective_begin_date) - 1,'9999-12-3…"
click at [448, 17] on span "Commit & push (2)" at bounding box center [481, 16] width 96 height 13
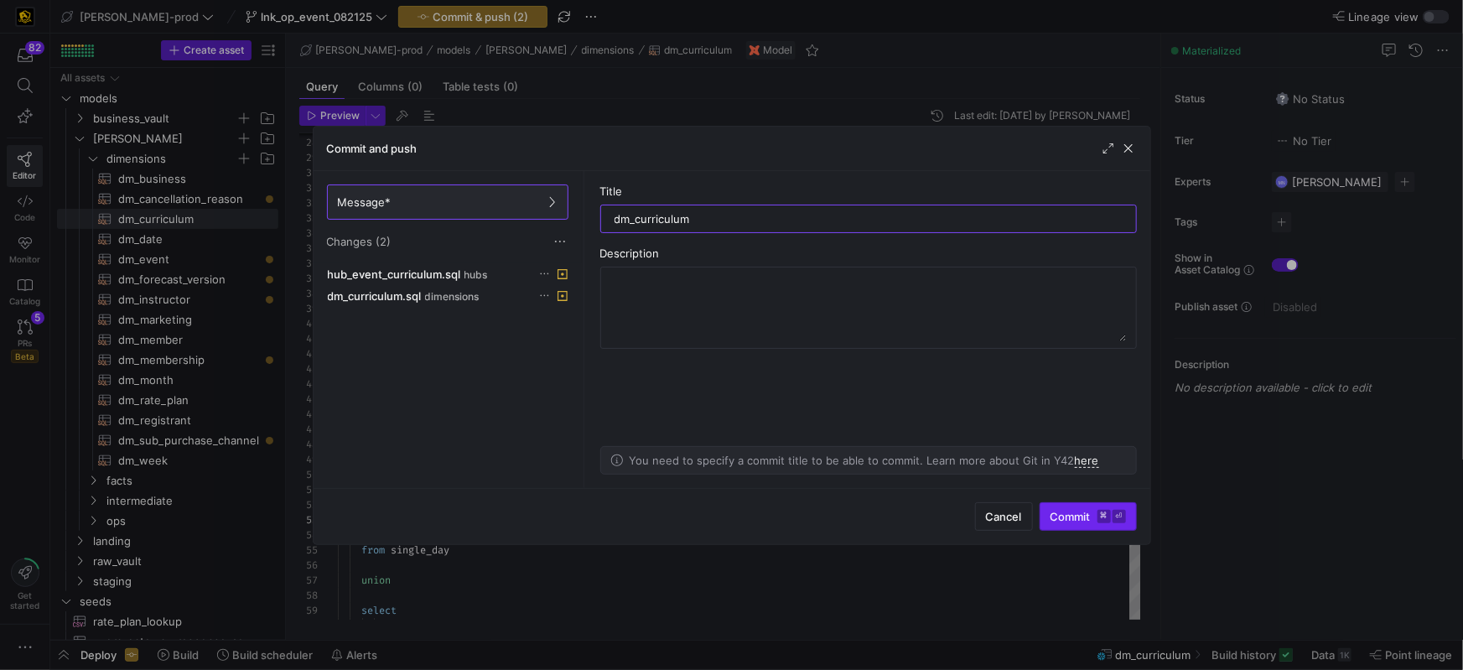
type input "dm_curriculum"
click at [1089, 520] on span "Commit ⌘ ⏎" at bounding box center [1087, 516] width 75 height 13
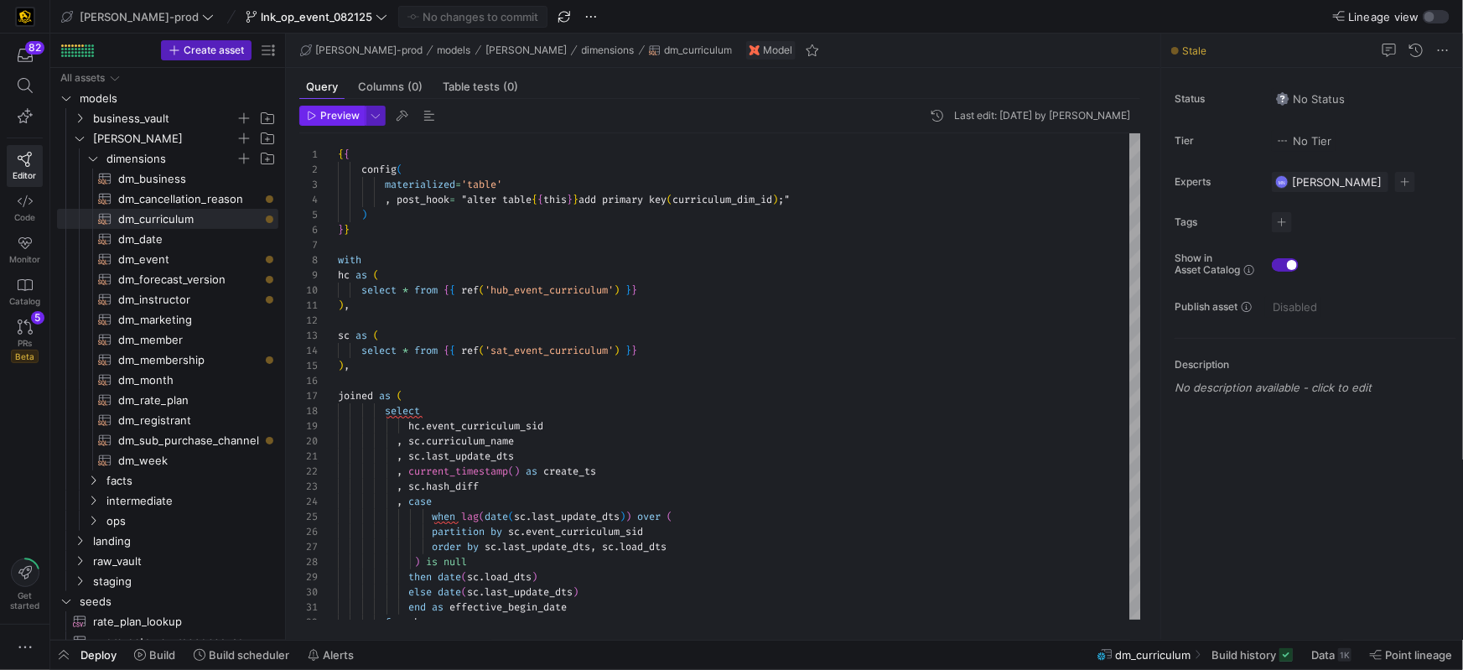
drag, startPoint x: 337, startPoint y: 116, endPoint x: 400, endPoint y: 145, distance: 69.4
click at [337, 116] on span "Preview" at bounding box center [339, 116] width 39 height 12
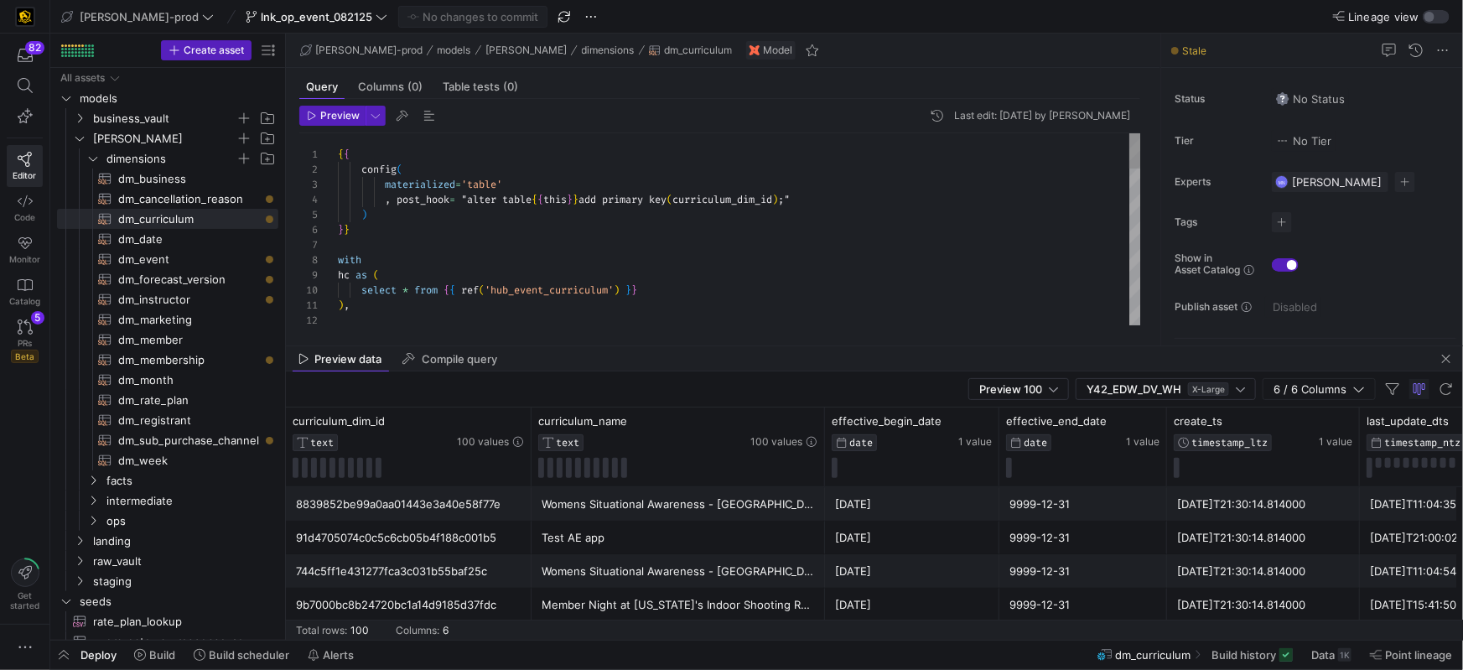
type textarea "{{ config( materialized='table' , post_hook= "alter table {{ this }} add primar…"
click at [528, 144] on div "{ { config ( materialized = 'table' , post_hook = "alter table { { this } } add…" at bounding box center [739, 645] width 803 height 1024
click at [332, 18] on div "lnk_op_event_082125" at bounding box center [316, 17] width 150 height 22
click at [338, 16] on span at bounding box center [316, 17] width 148 height 20
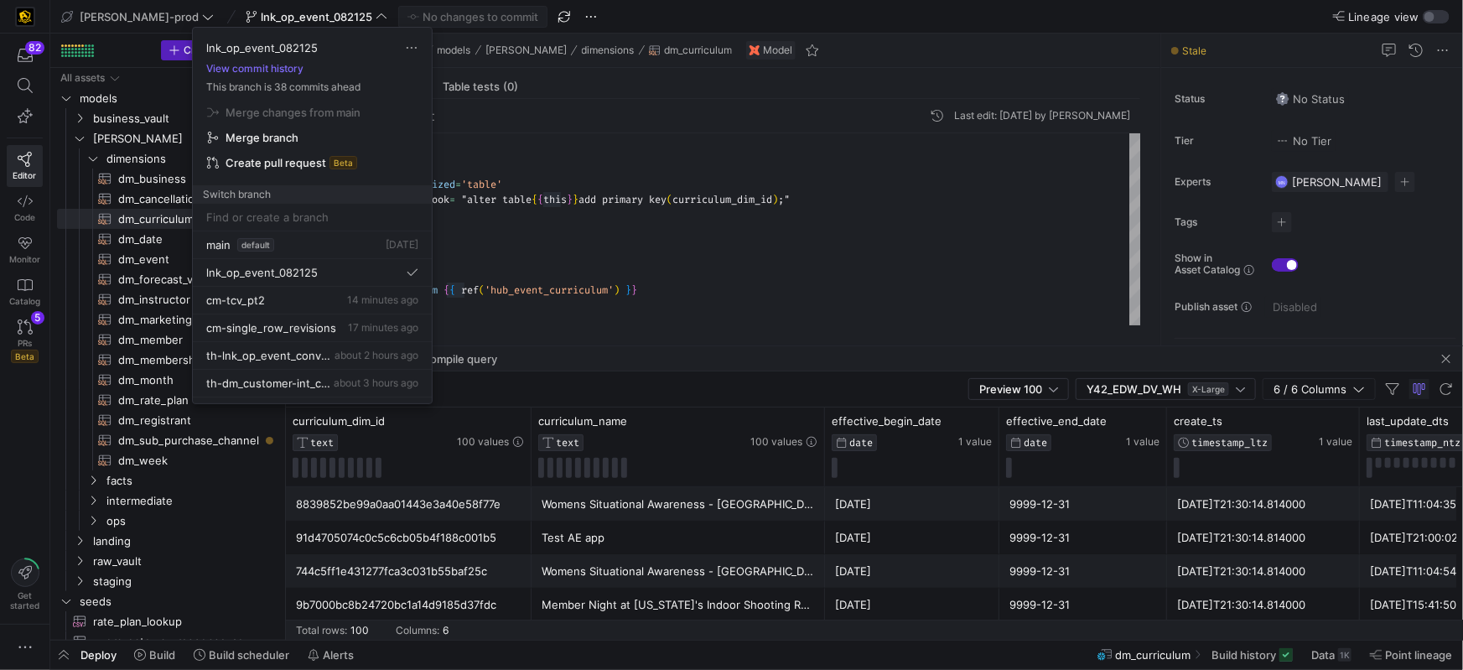
click at [962, 182] on div at bounding box center [731, 335] width 1463 height 670
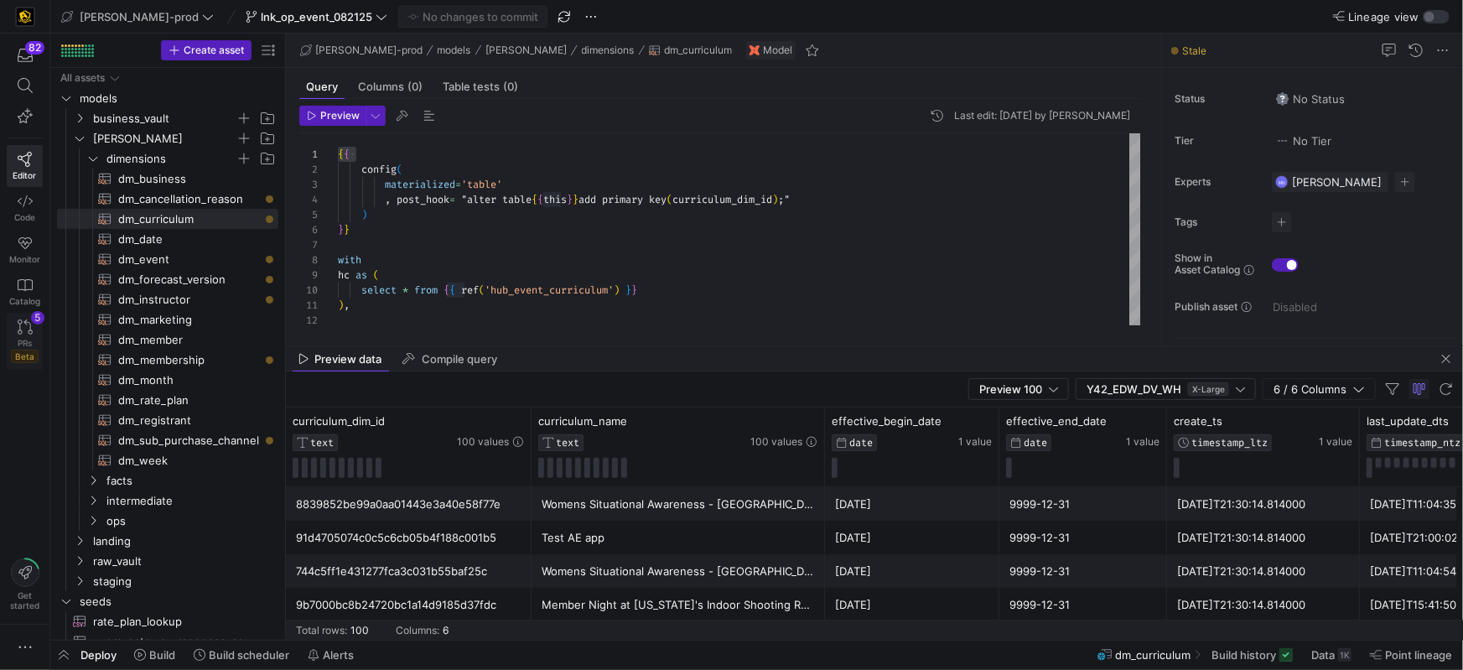
click at [23, 333] on icon at bounding box center [25, 326] width 15 height 15
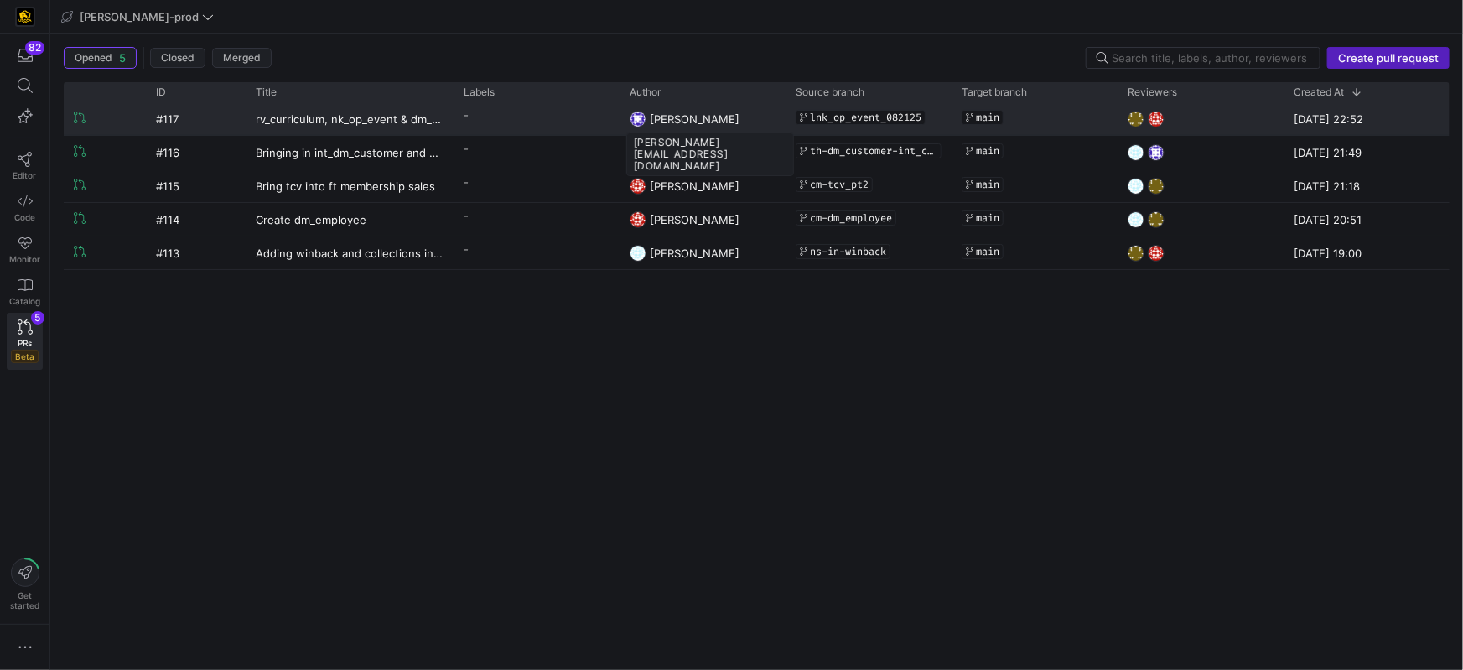
click at [739, 119] on span "[PERSON_NAME]" at bounding box center [695, 118] width 90 height 13
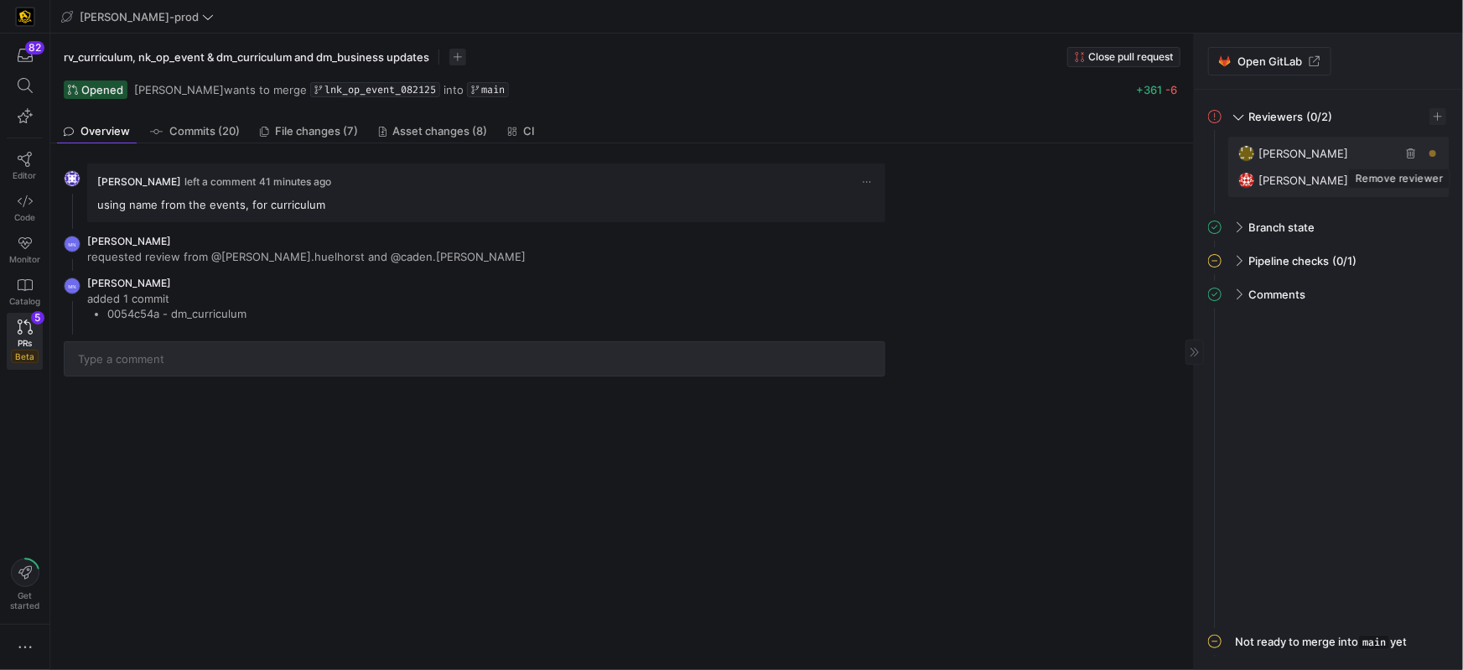
click at [1409, 153] on span "button" at bounding box center [1411, 153] width 17 height 17
click at [1408, 153] on span "button" at bounding box center [1411, 153] width 17 height 17
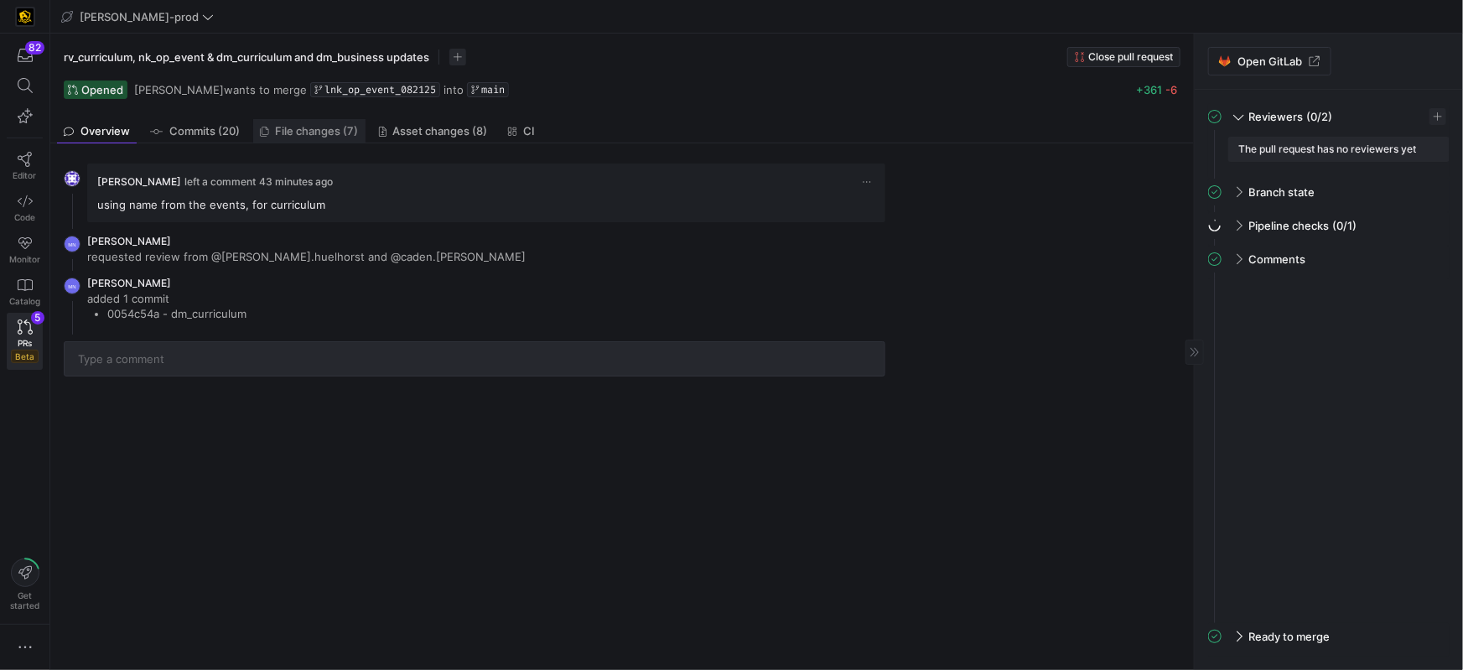
drag, startPoint x: 340, startPoint y: 132, endPoint x: 365, endPoint y: 136, distance: 25.5
click at [340, 132] on span "File changes (7)" at bounding box center [317, 131] width 83 height 11
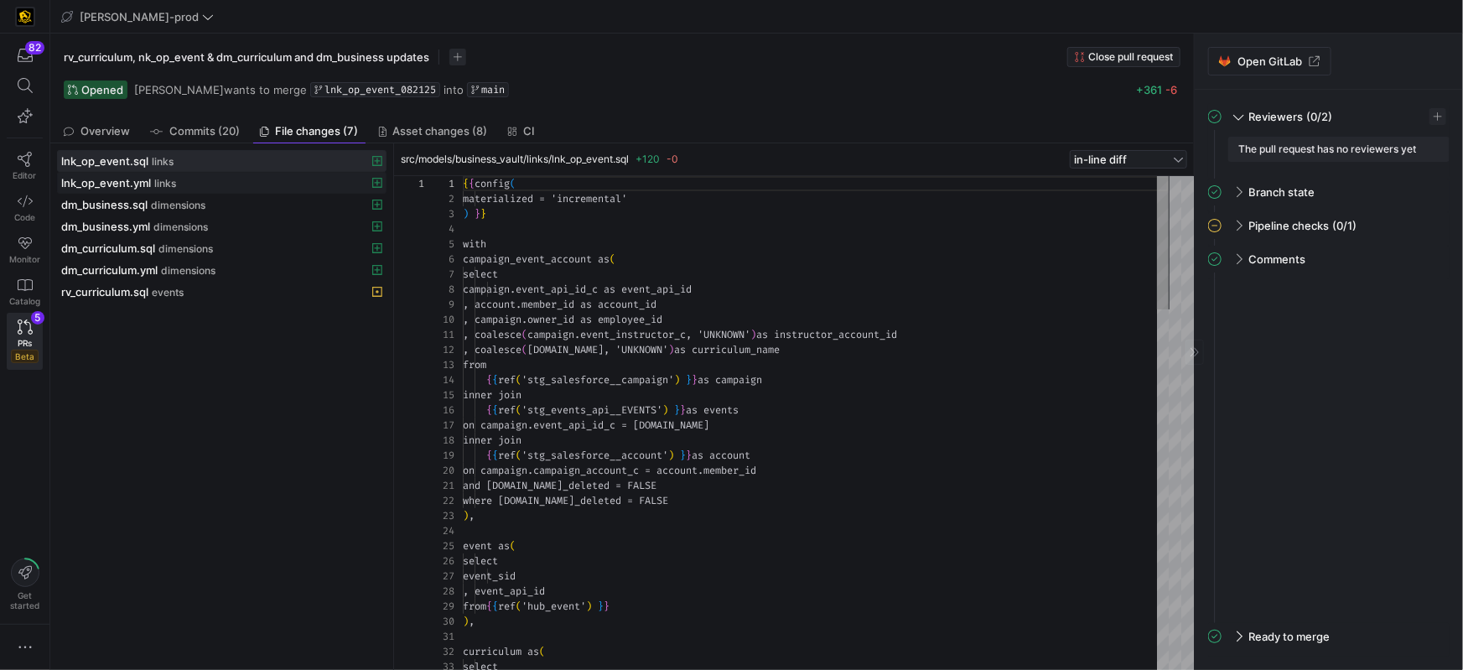
scroll to position [151, 0]
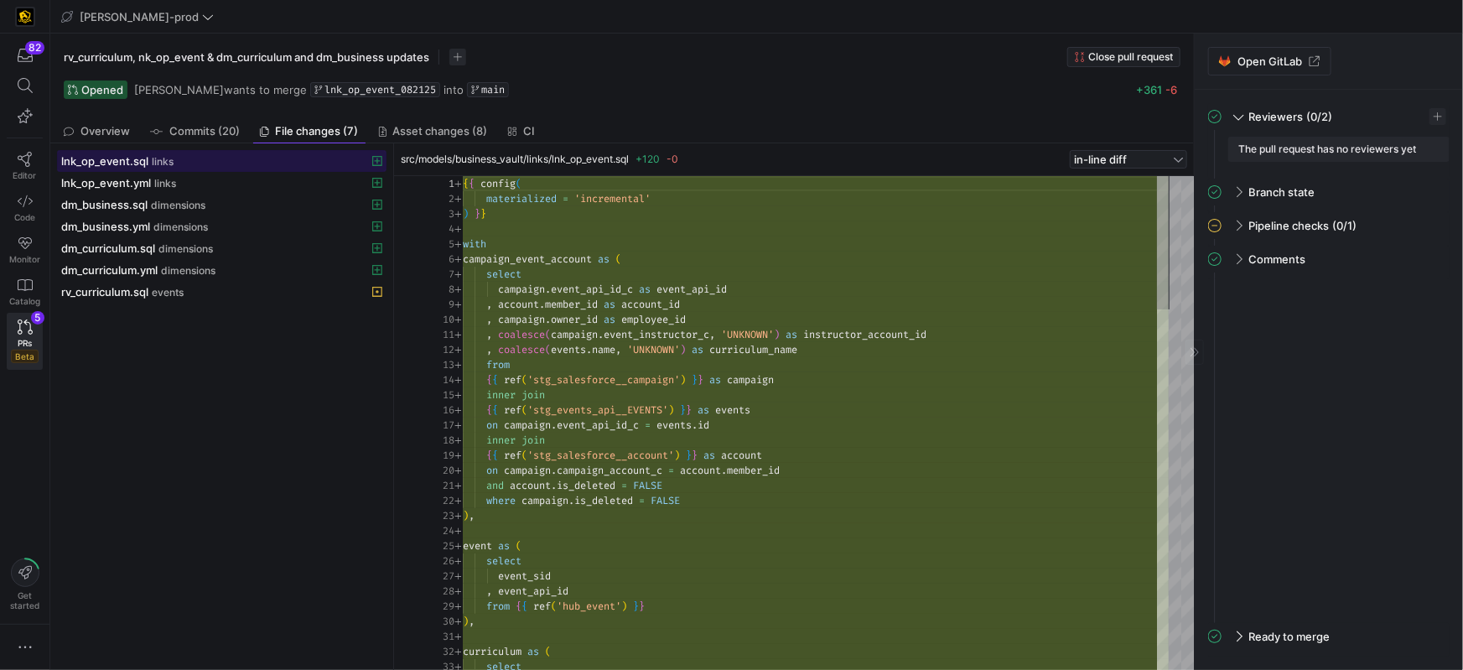
click at [166, 161] on span "links" at bounding box center [163, 162] width 22 height 12
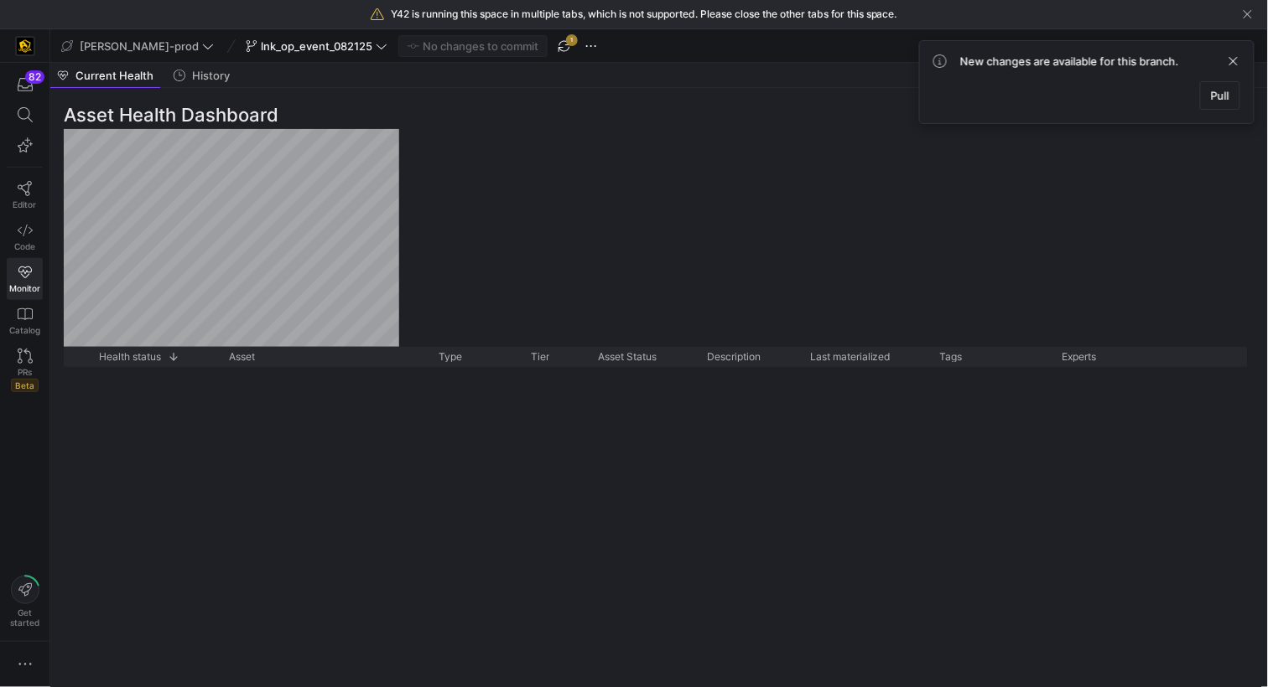
click at [694, 244] on div "Asset Health Dashboard Drag here to set row groups Drag here to set column labe…" at bounding box center [655, 387] width 1211 height 599
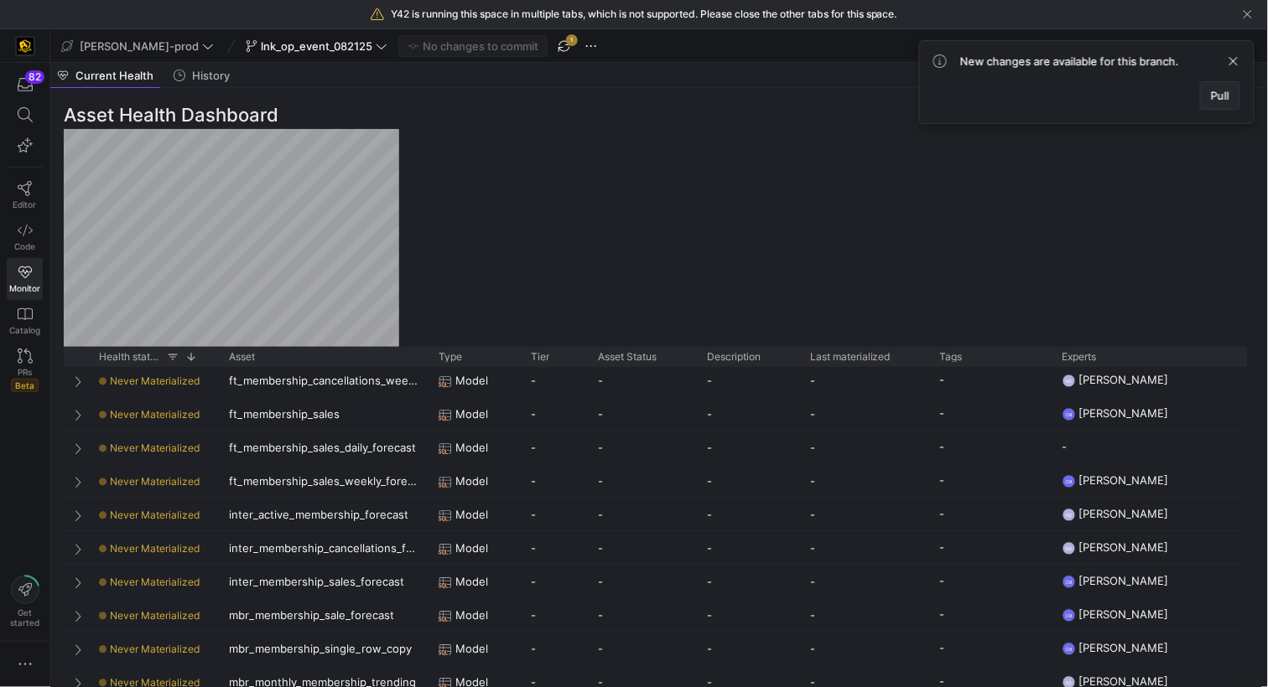
click at [1214, 102] on span at bounding box center [1220, 95] width 39 height 27
